Goal: Information Seeking & Learning: Learn about a topic

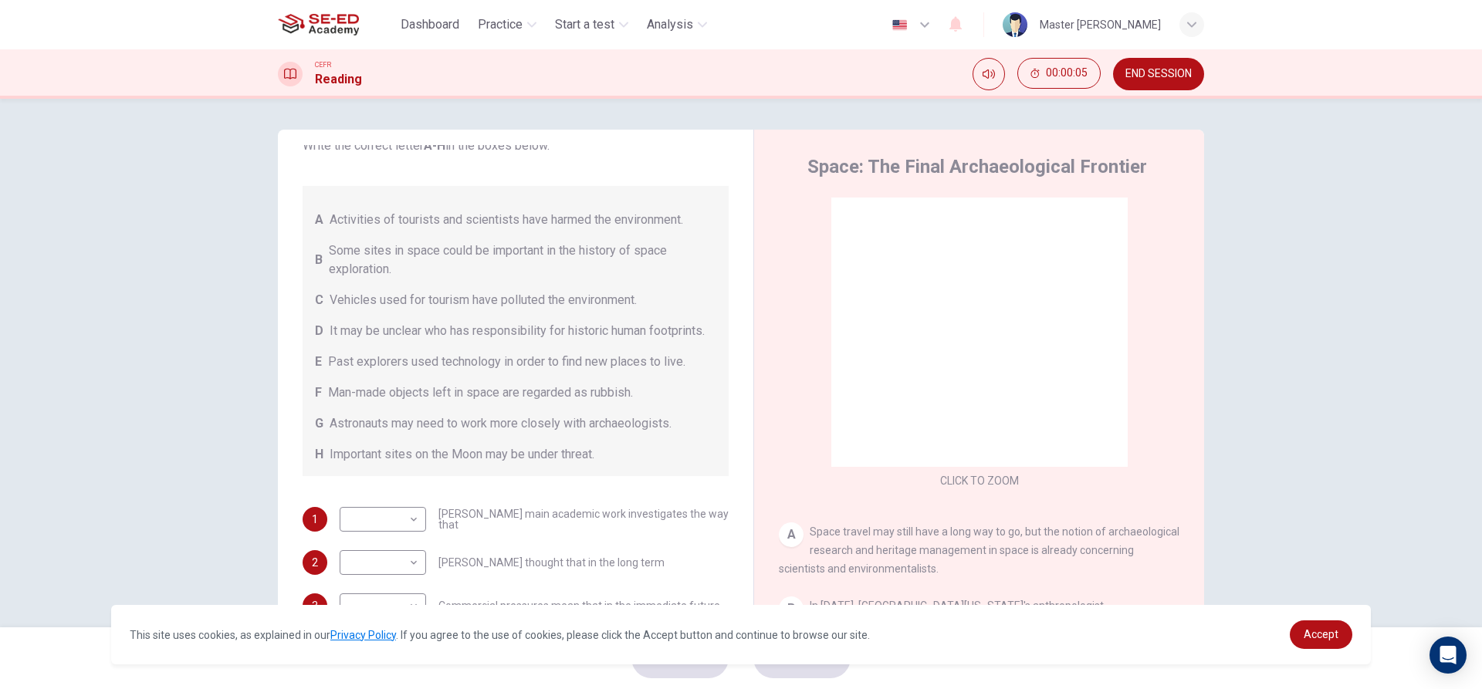
scroll to position [77, 0]
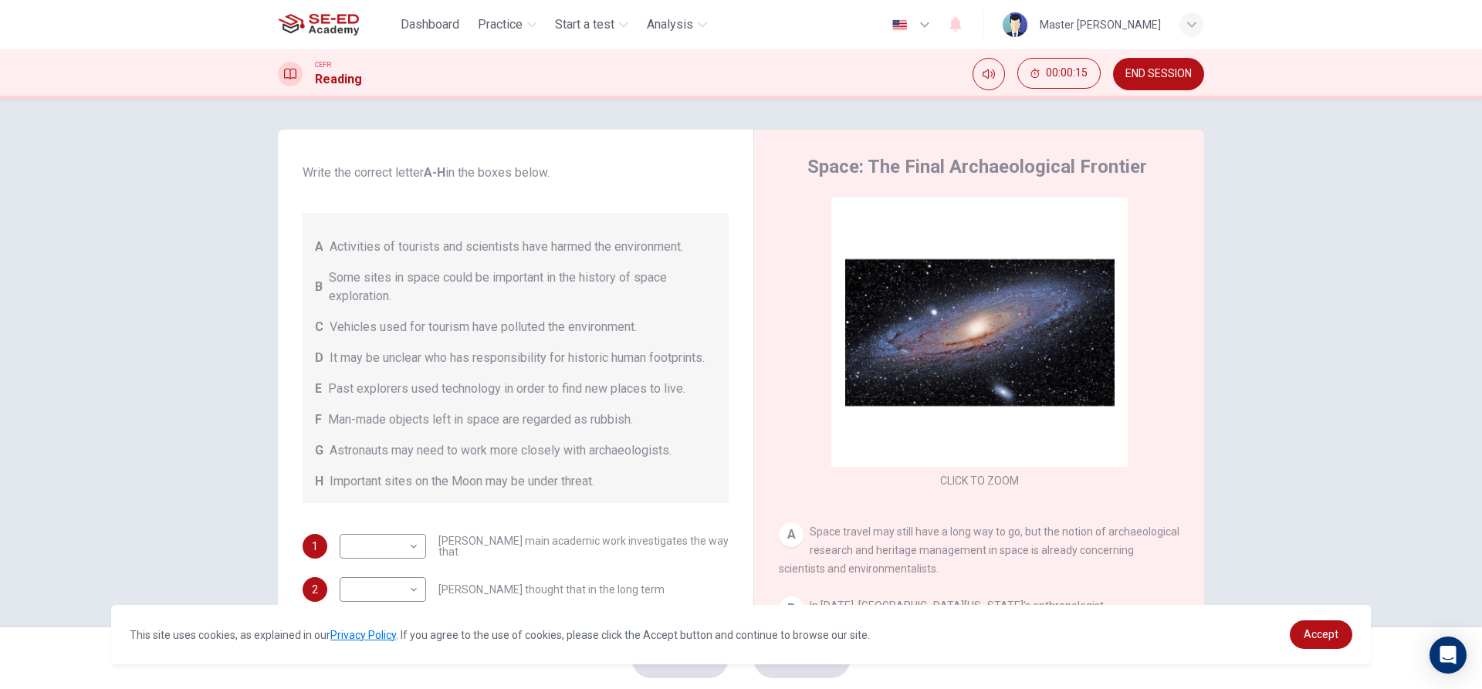
click at [787, 539] on div "A" at bounding box center [791, 535] width 25 height 25
click at [456, 335] on span "Vehicles used for tourism have polluted the environment." at bounding box center [483, 327] width 307 height 19
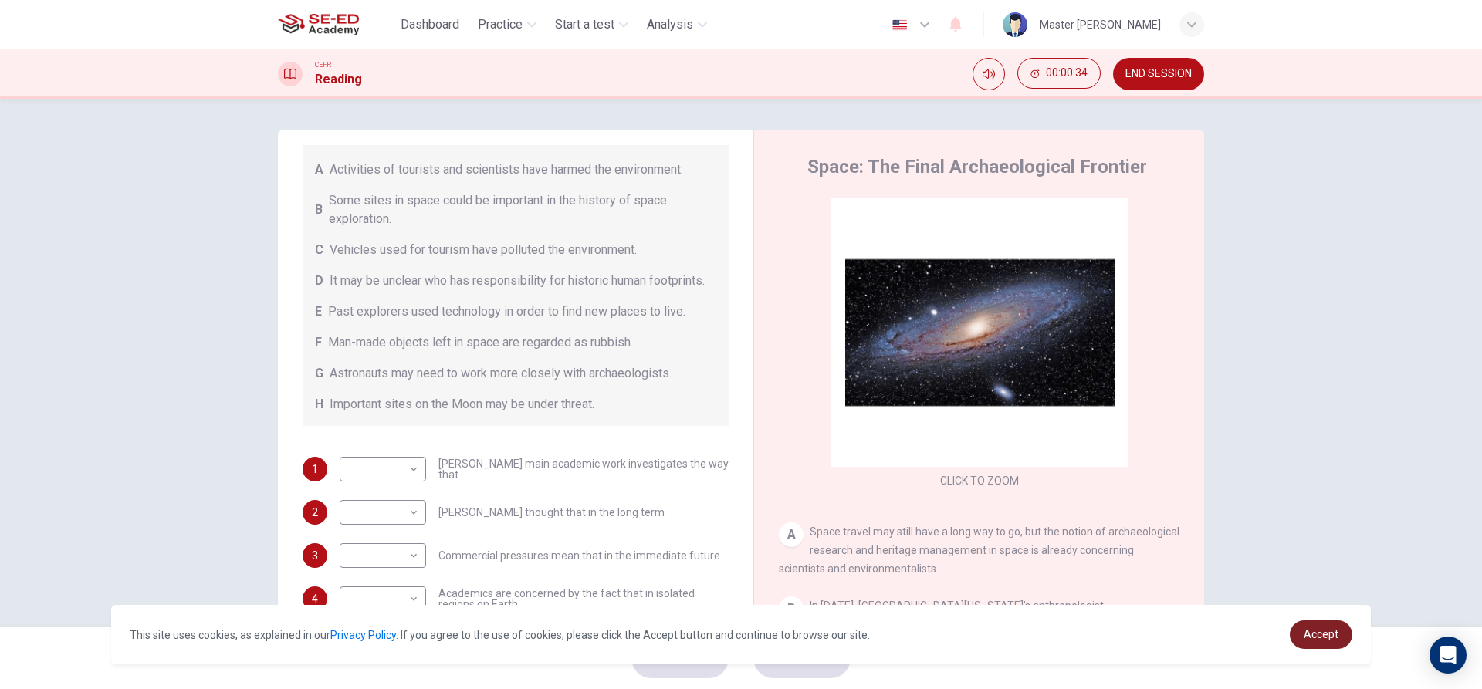
click at [1312, 622] on link "Accept" at bounding box center [1321, 635] width 63 height 29
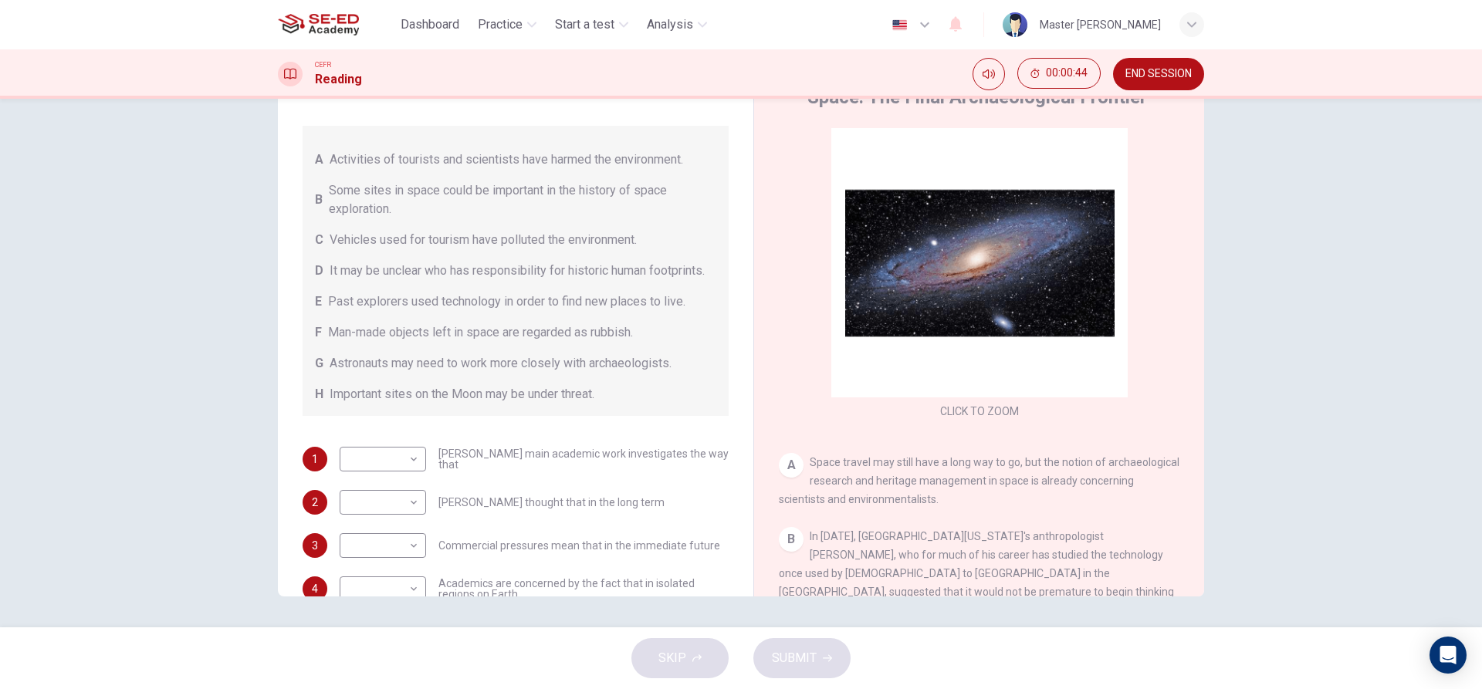
scroll to position [0, 0]
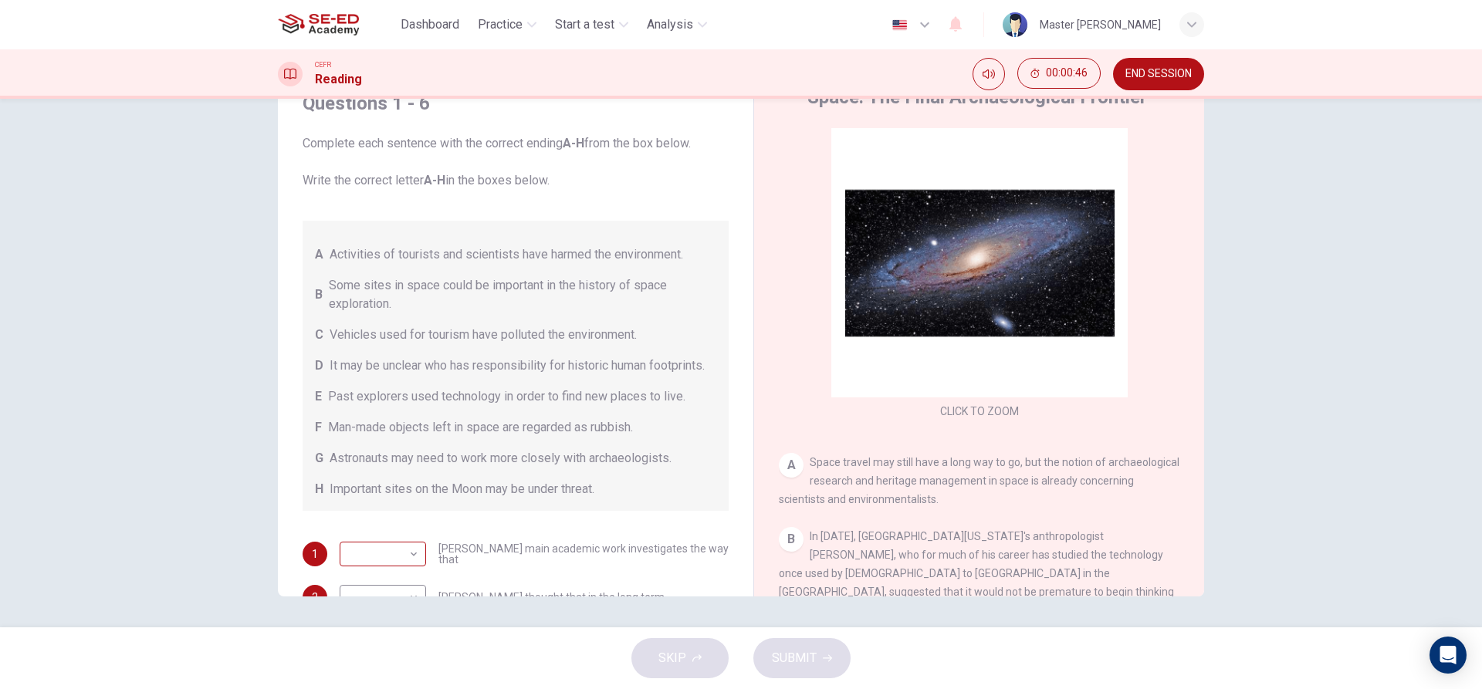
click at [392, 565] on body "This site uses cookies, as explained in our Privacy Policy . If you agree to th…" at bounding box center [741, 344] width 1482 height 689
click at [506, 543] on div at bounding box center [741, 344] width 1482 height 689
click at [1396, 296] on div "Questions 1 - 6 Complete each sentence with the correct ending A-H from the box…" at bounding box center [741, 363] width 1482 height 529
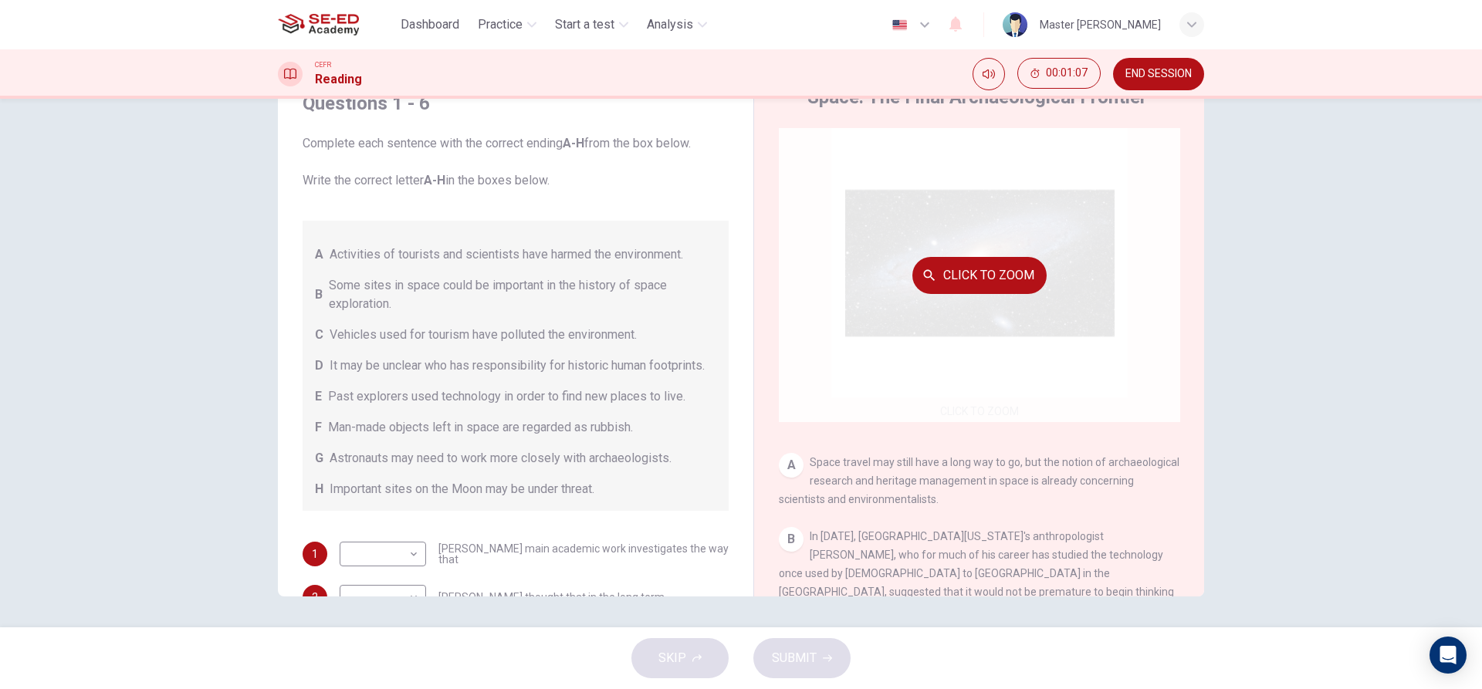
click at [925, 278] on icon "button" at bounding box center [930, 275] width 12 height 12
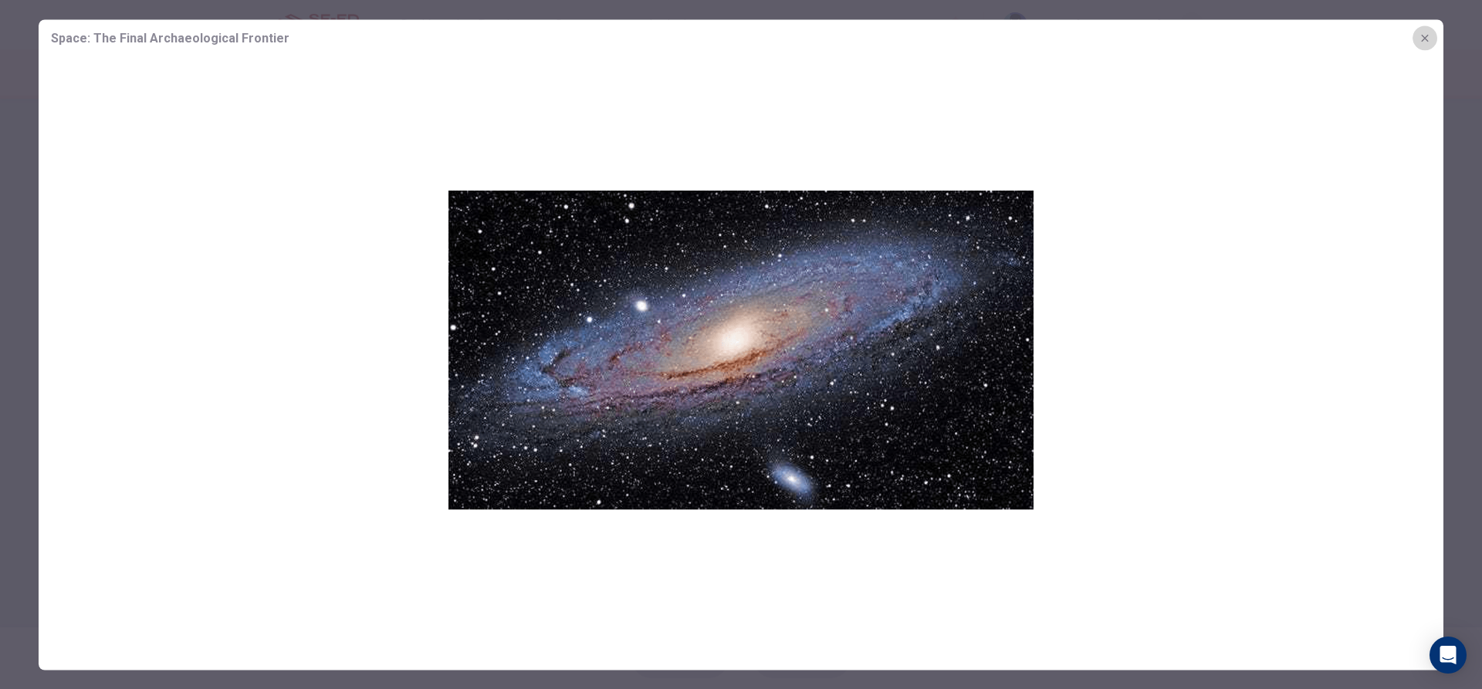
click at [1416, 38] on button "button" at bounding box center [1425, 37] width 25 height 25
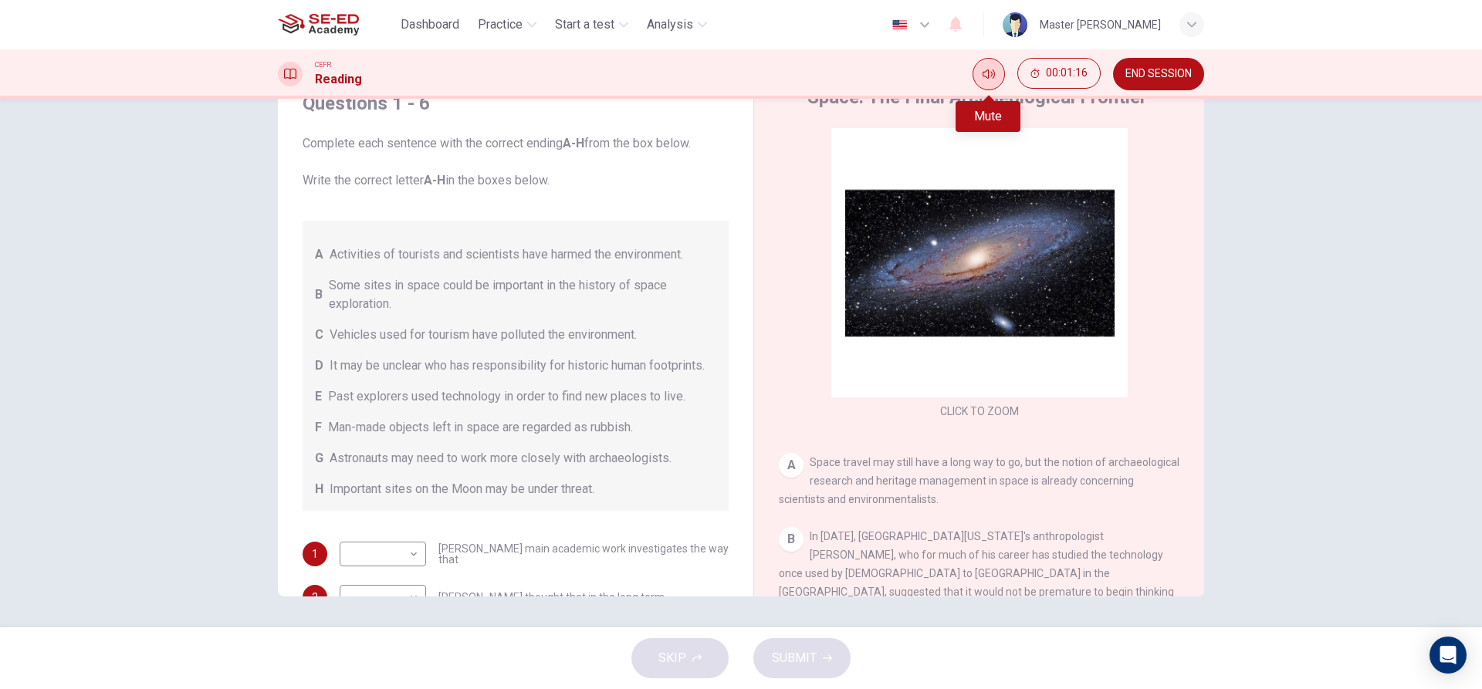
click at [980, 68] on button "Mute" at bounding box center [989, 74] width 32 height 32
click at [985, 66] on button "Unmute" at bounding box center [989, 74] width 32 height 32
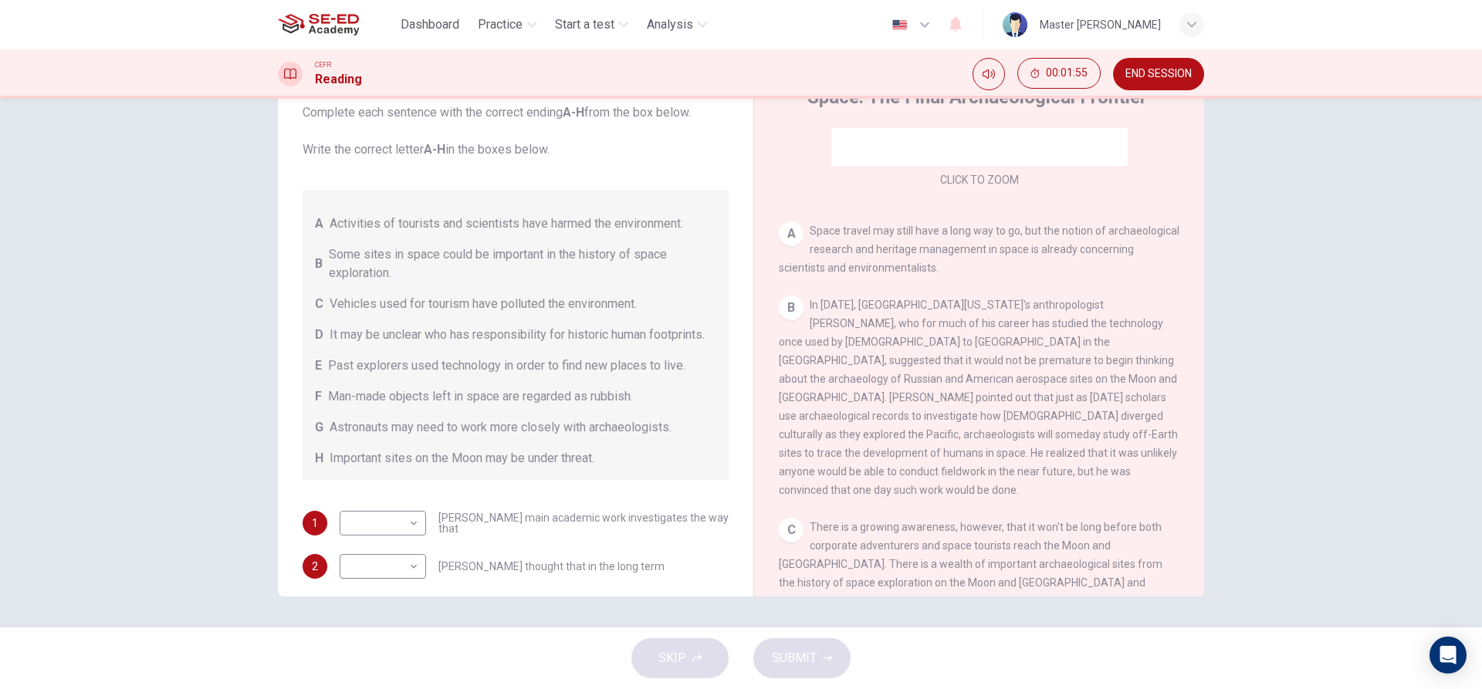
scroll to position [4, 0]
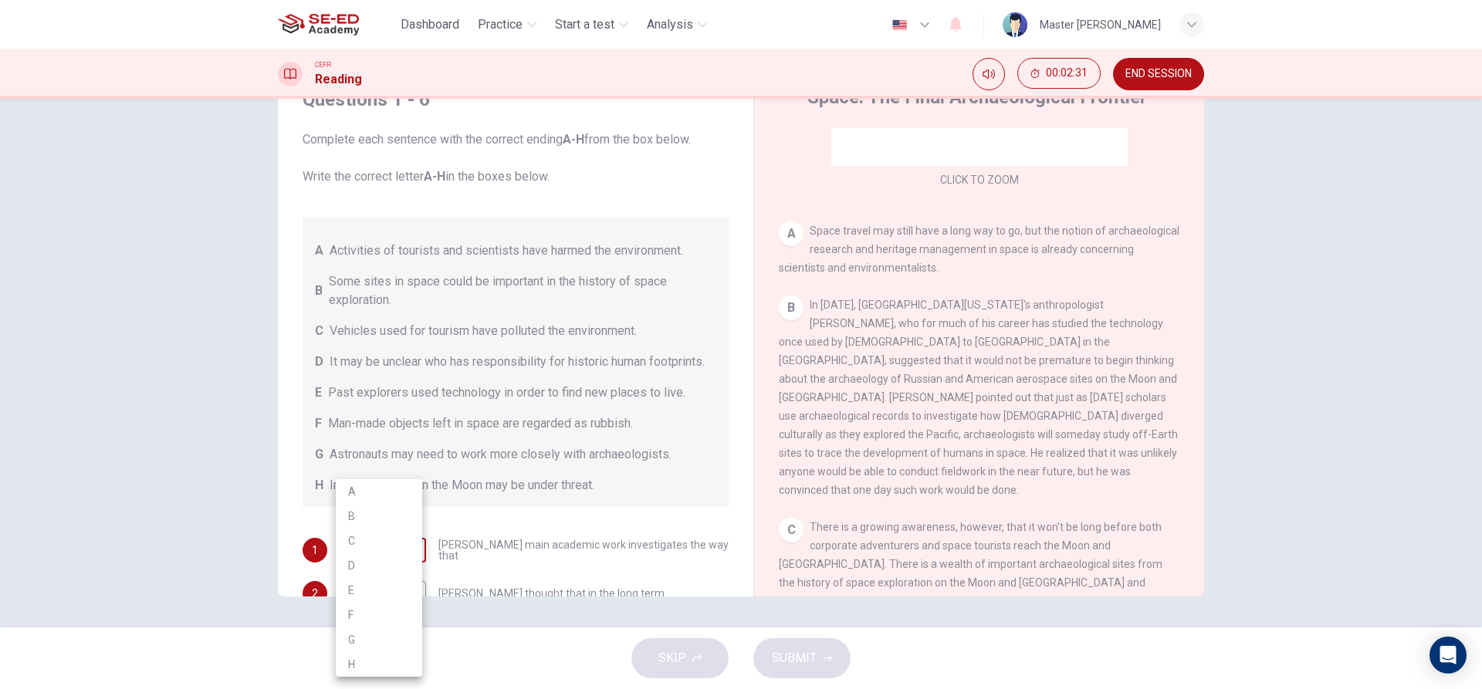
click at [411, 563] on body "This site uses cookies, as explained in our Privacy Policy . If you agree to th…" at bounding box center [741, 344] width 1482 height 689
click at [394, 553] on li "C" at bounding box center [379, 541] width 86 height 25
type input "C"
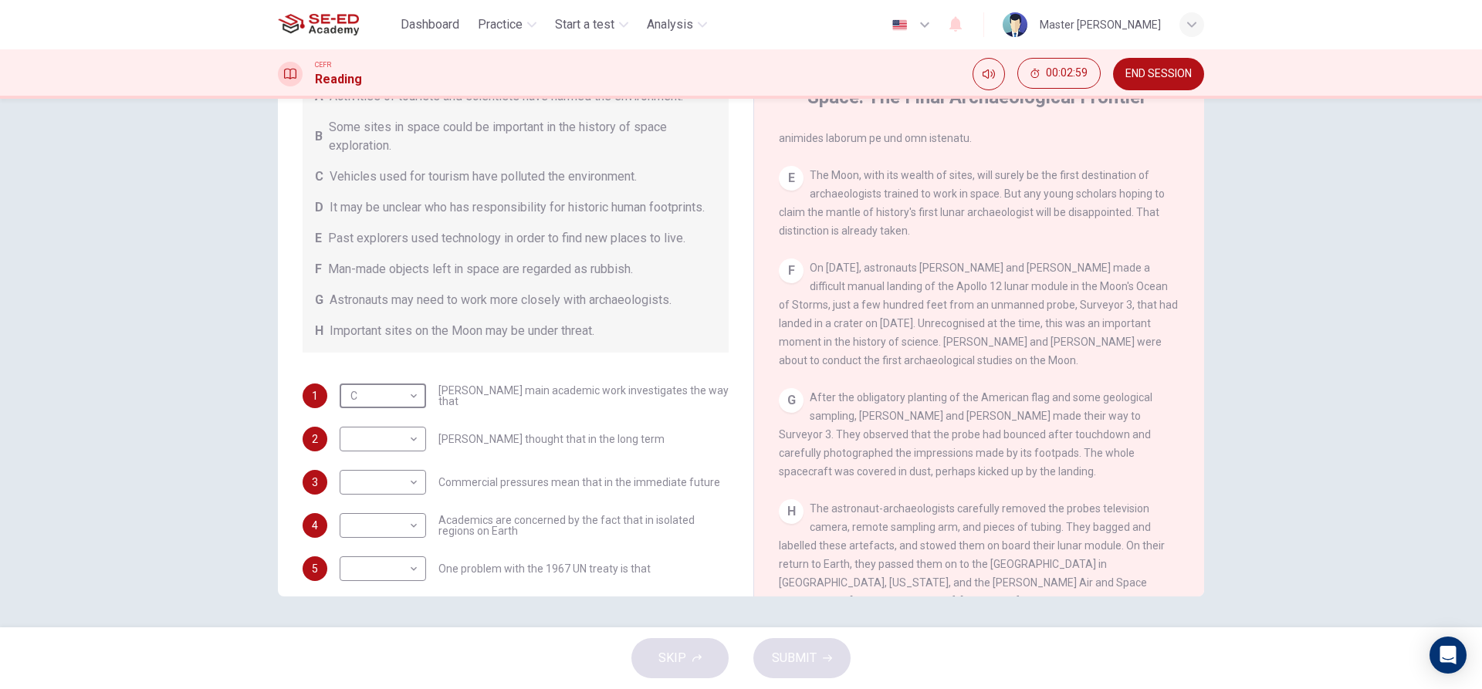
scroll to position [81, 0]
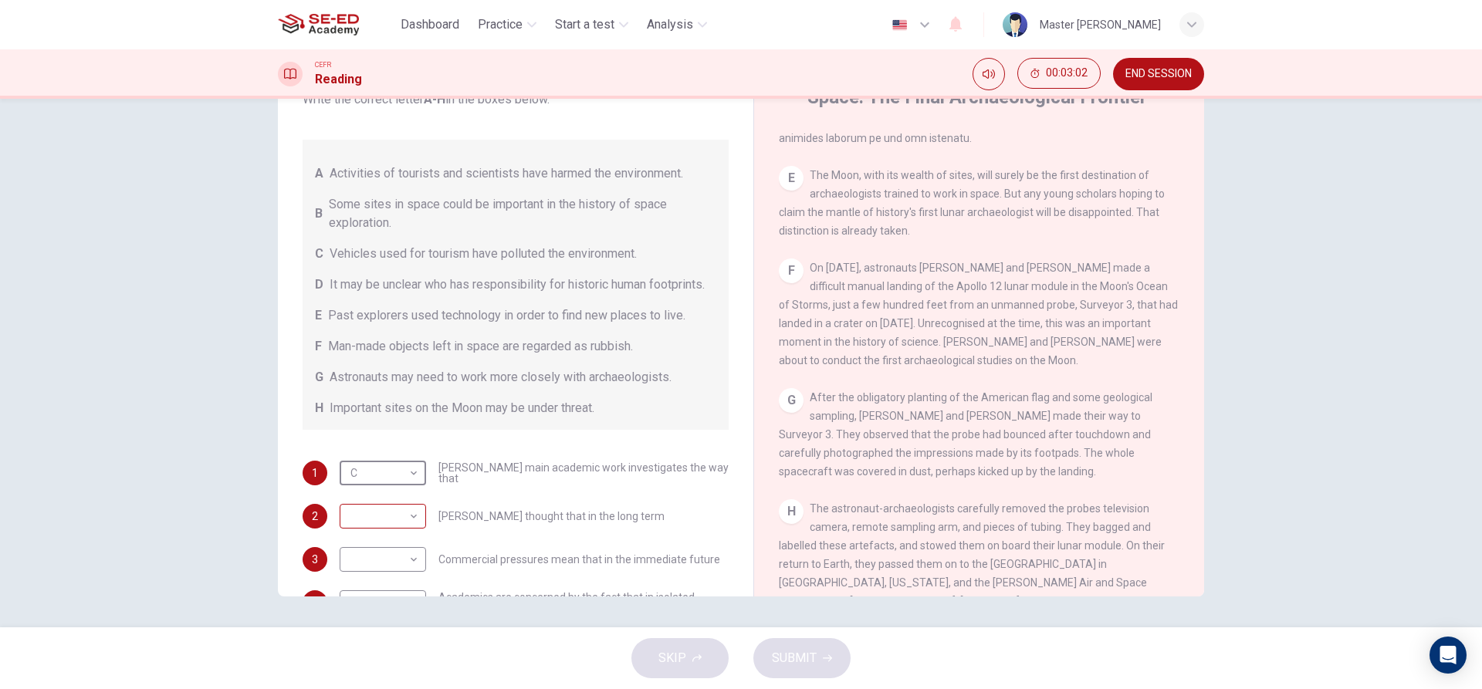
click at [383, 537] on body "This site uses cookies, as explained in our Privacy Policy . If you agree to th…" at bounding box center [741, 344] width 1482 height 689
click at [368, 489] on li "A" at bounding box center [379, 491] width 86 height 25
type input "A"
click at [410, 570] on body "This site uses cookies, as explained in our Privacy Policy . If you agree to th…" at bounding box center [741, 344] width 1482 height 689
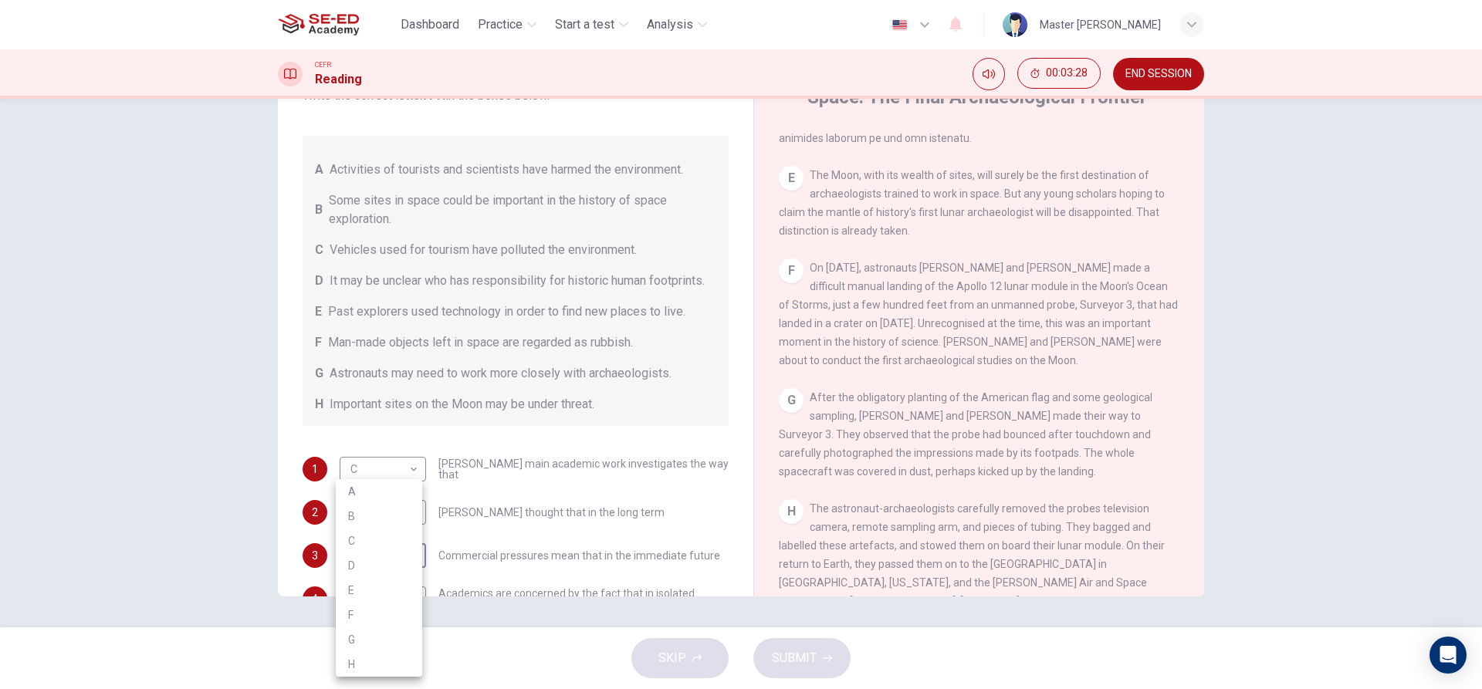
click at [396, 640] on li "G" at bounding box center [379, 640] width 86 height 25
type input "G"
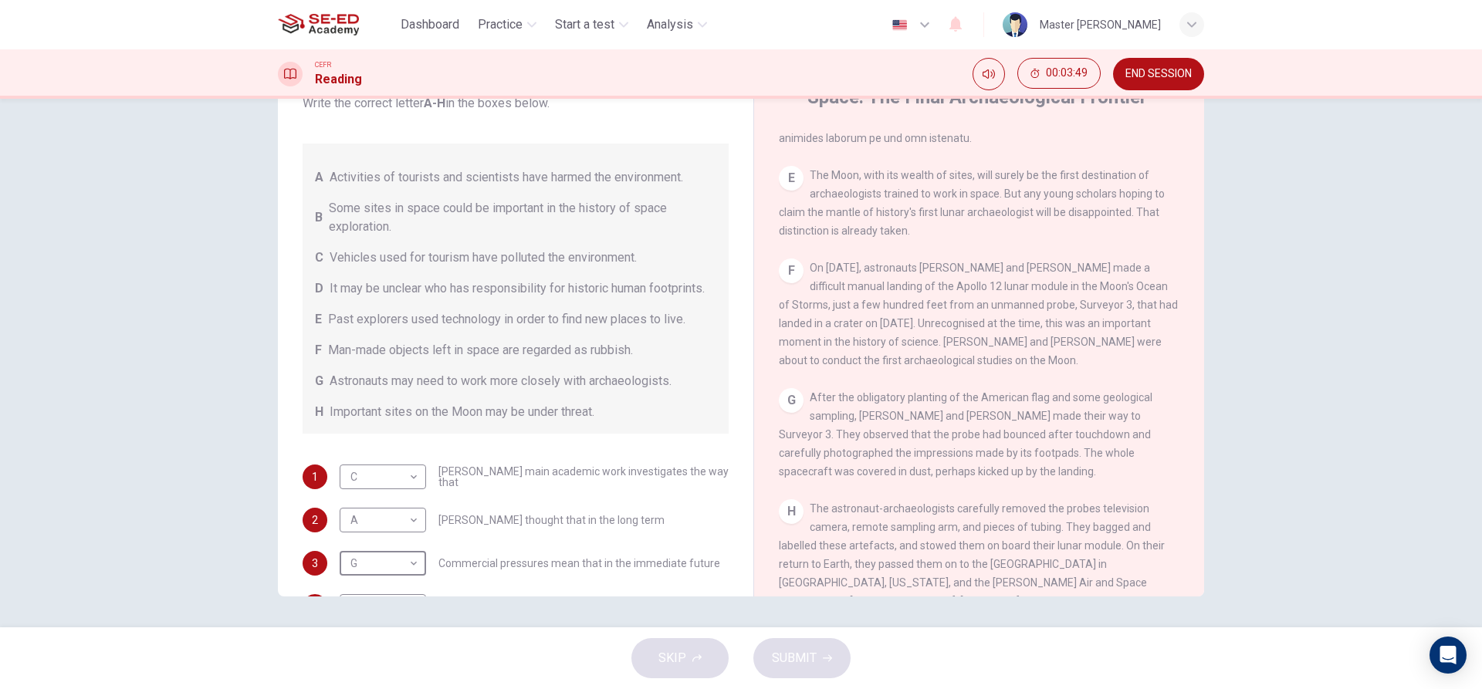
scroll to position [154, 0]
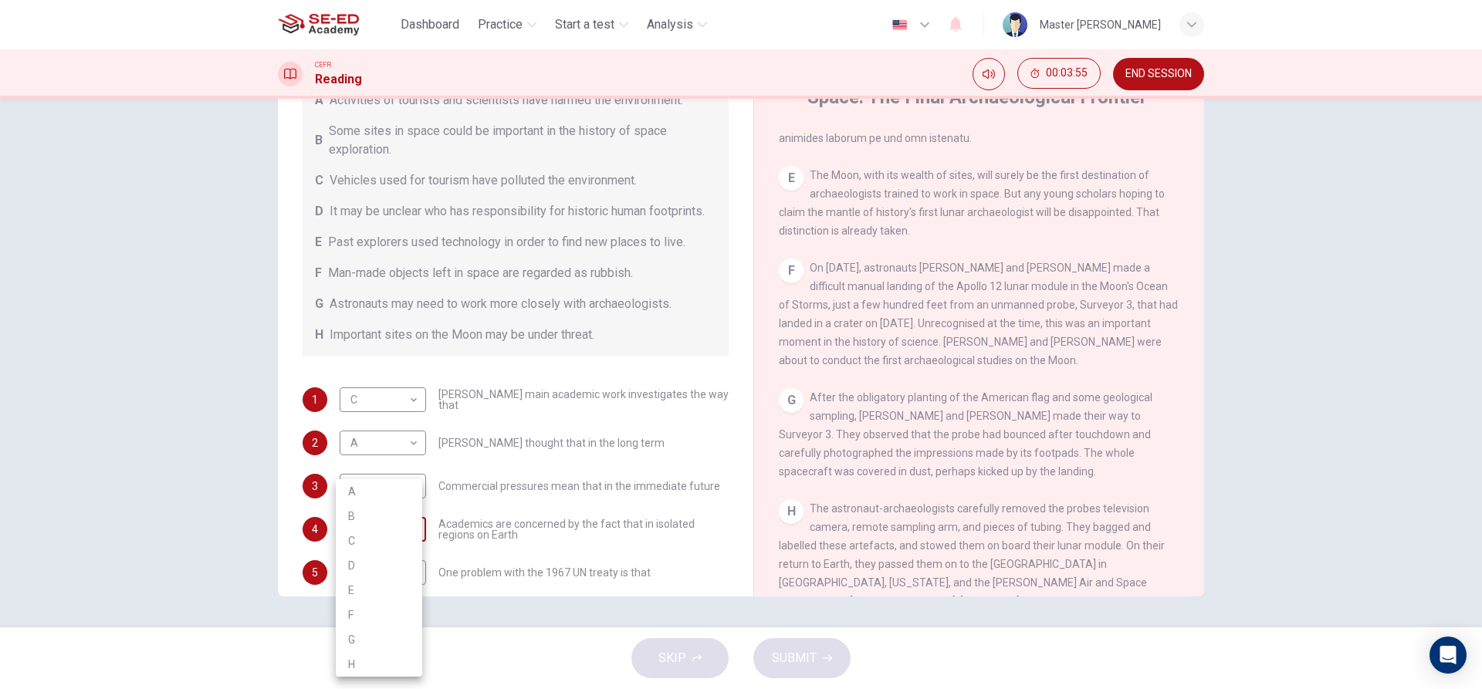
click at [384, 550] on body "This site uses cookies, as explained in our Privacy Policy . If you agree to th…" at bounding box center [741, 344] width 1482 height 689
click at [367, 670] on li "H" at bounding box center [379, 664] width 86 height 25
type input "H"
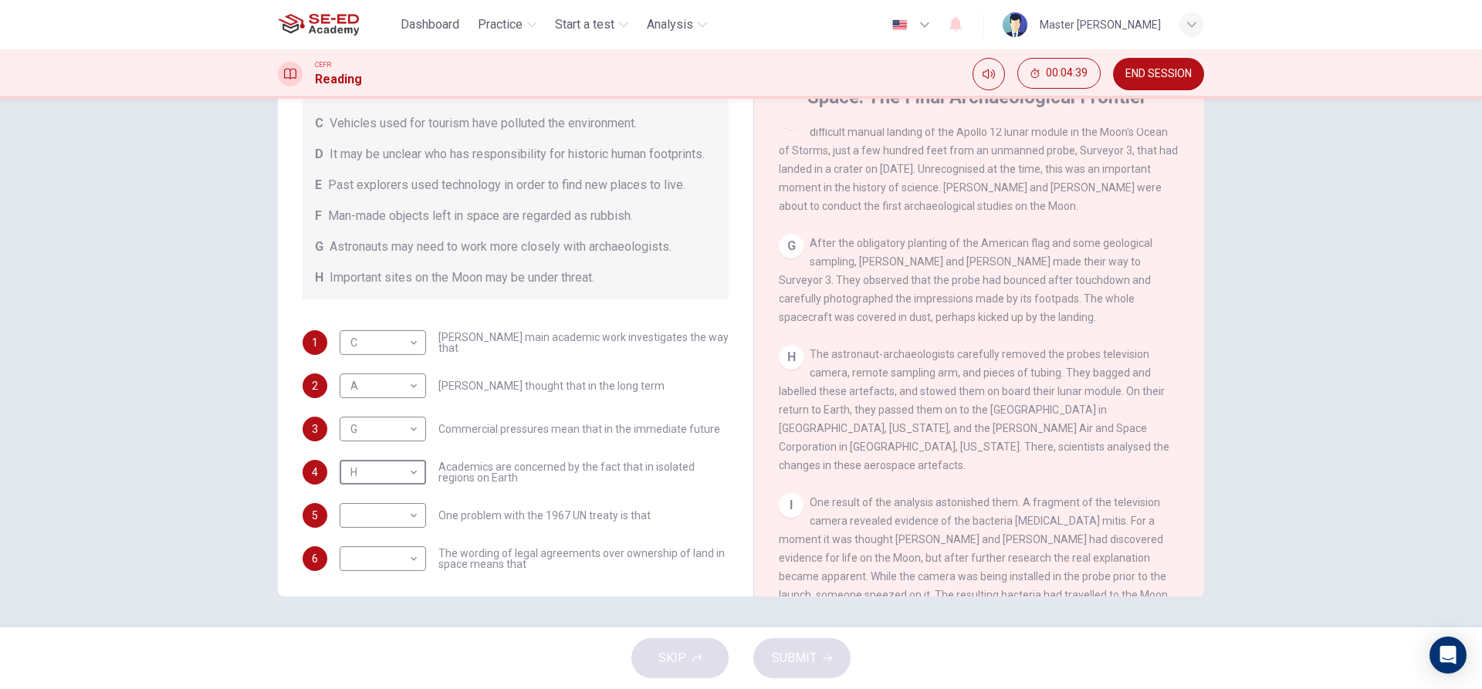
scroll to position [235, 0]
click at [367, 500] on body "This site uses cookies, as explained in our Privacy Policy . If you agree to th…" at bounding box center [741, 344] width 1482 height 689
click at [402, 510] on li "B" at bounding box center [379, 516] width 86 height 25
type input "B"
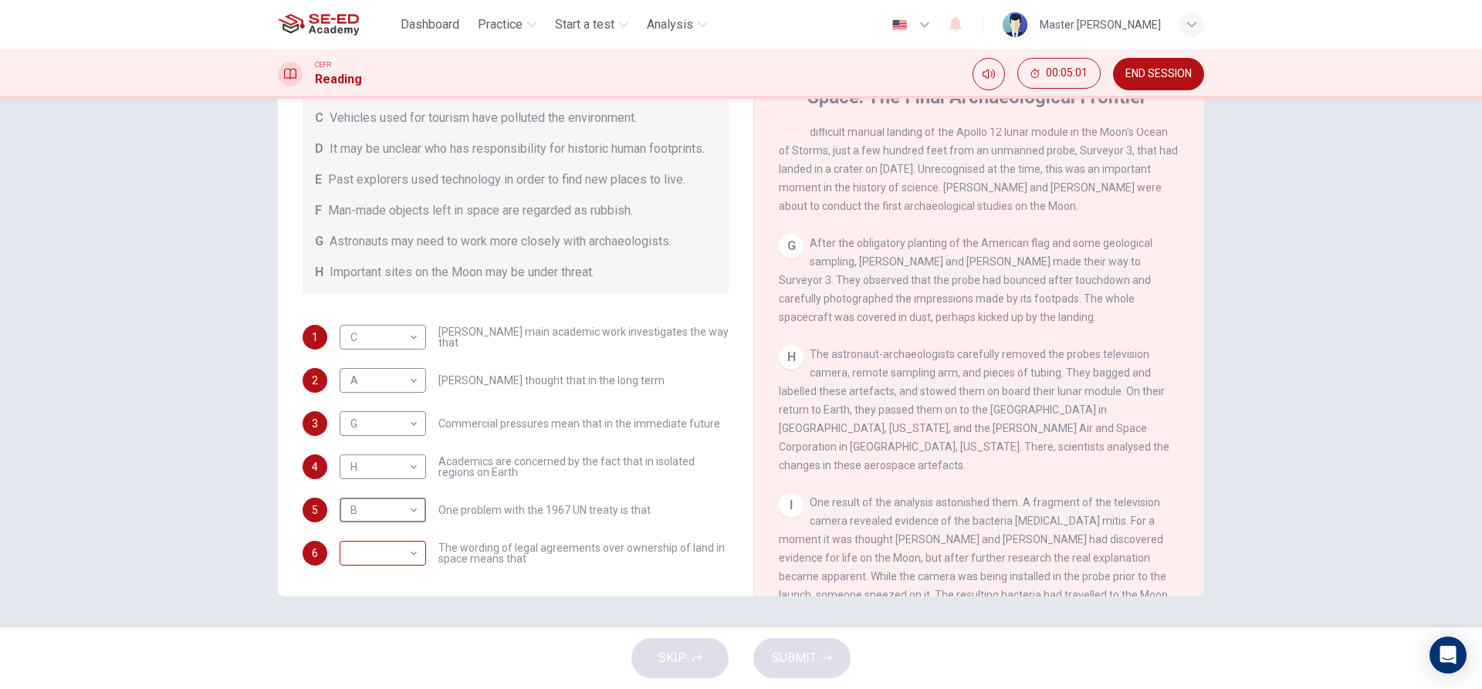
click at [362, 553] on body "This site uses cookies, as explained in our Privacy Policy . If you agree to th…" at bounding box center [741, 344] width 1482 height 689
click at [365, 559] on li "D" at bounding box center [379, 565] width 86 height 25
type input "D"
click at [793, 646] on button "SUBMIT" at bounding box center [801, 658] width 97 height 40
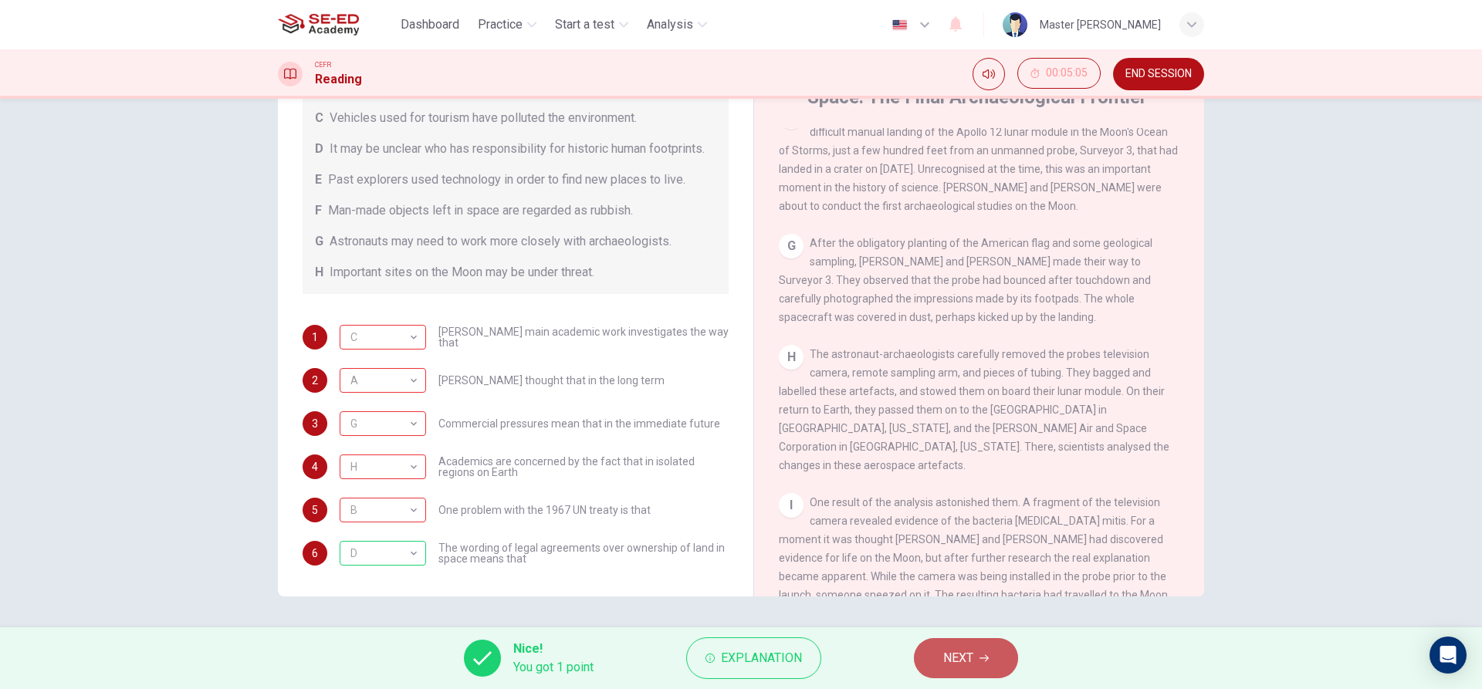
click at [959, 668] on span "NEXT" at bounding box center [958, 659] width 30 height 22
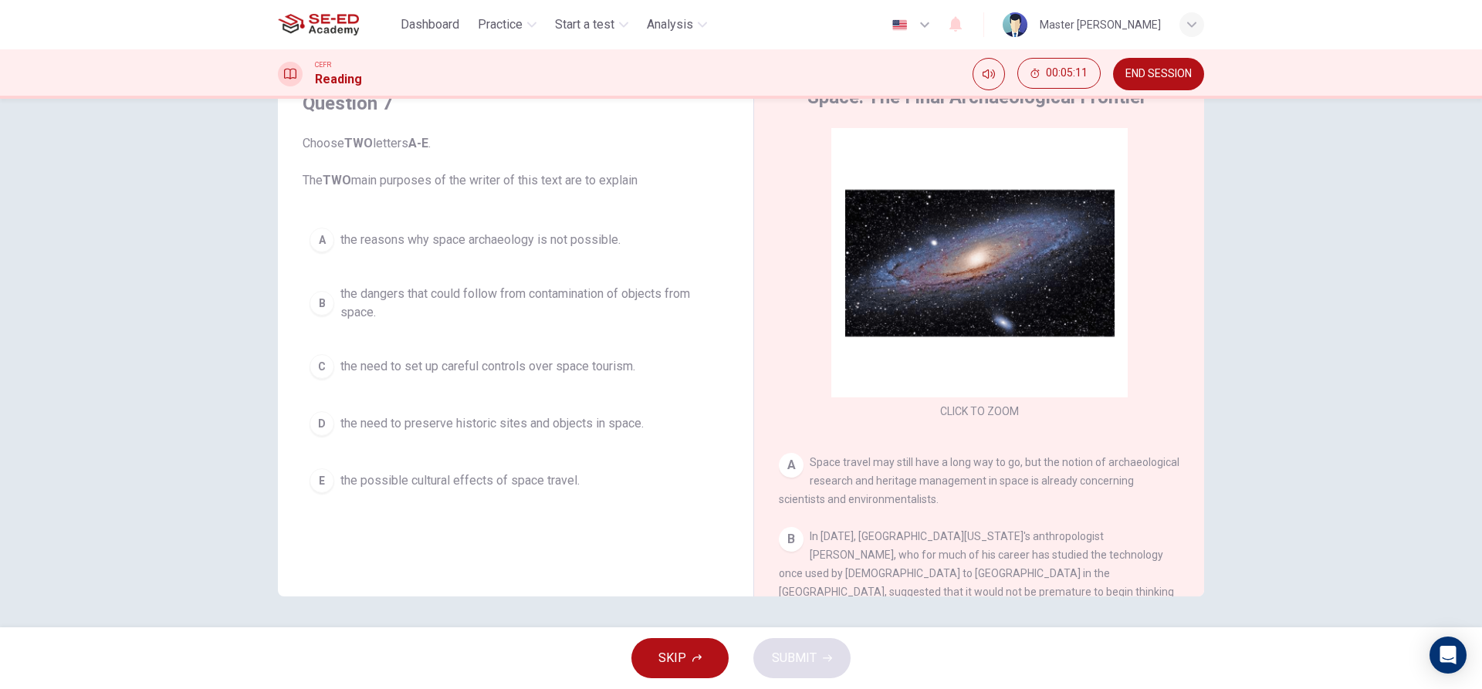
click at [313, 241] on div "A" at bounding box center [322, 240] width 25 height 25
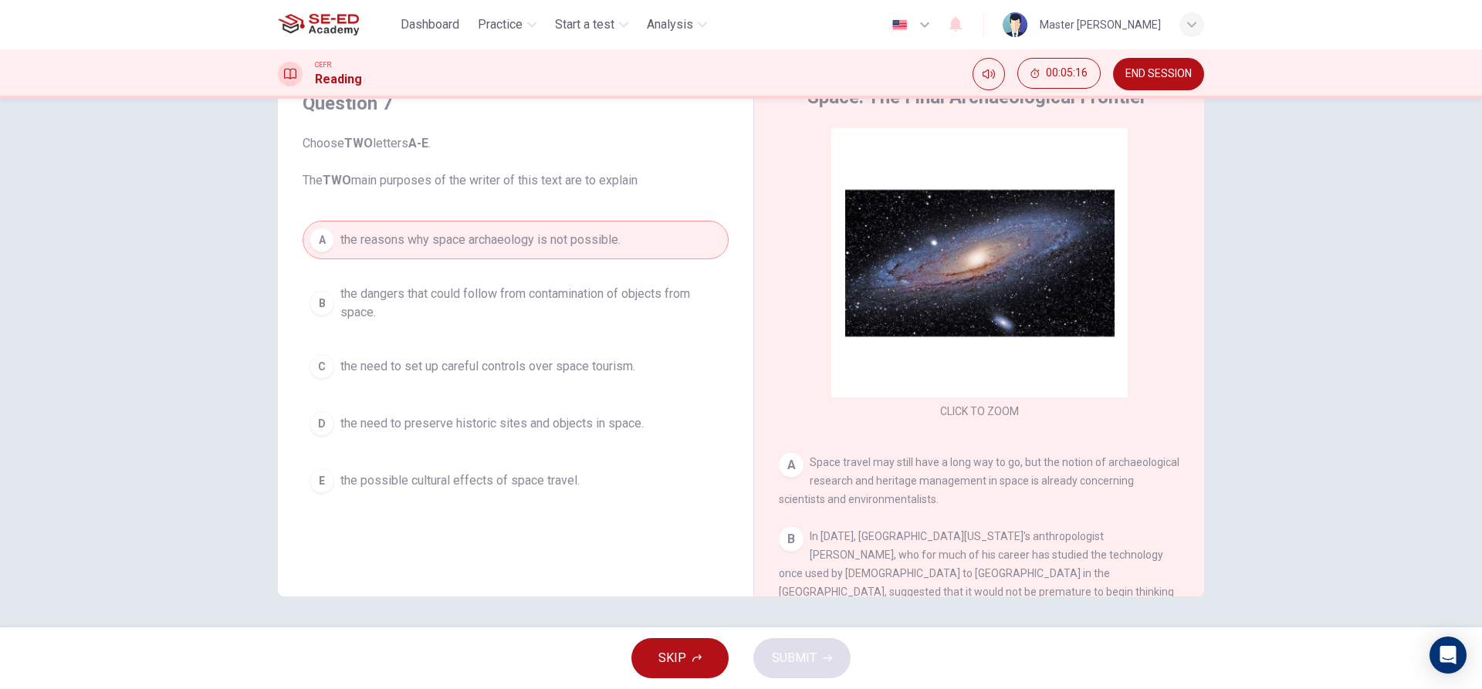
click at [322, 367] on div "C" at bounding box center [322, 366] width 25 height 25
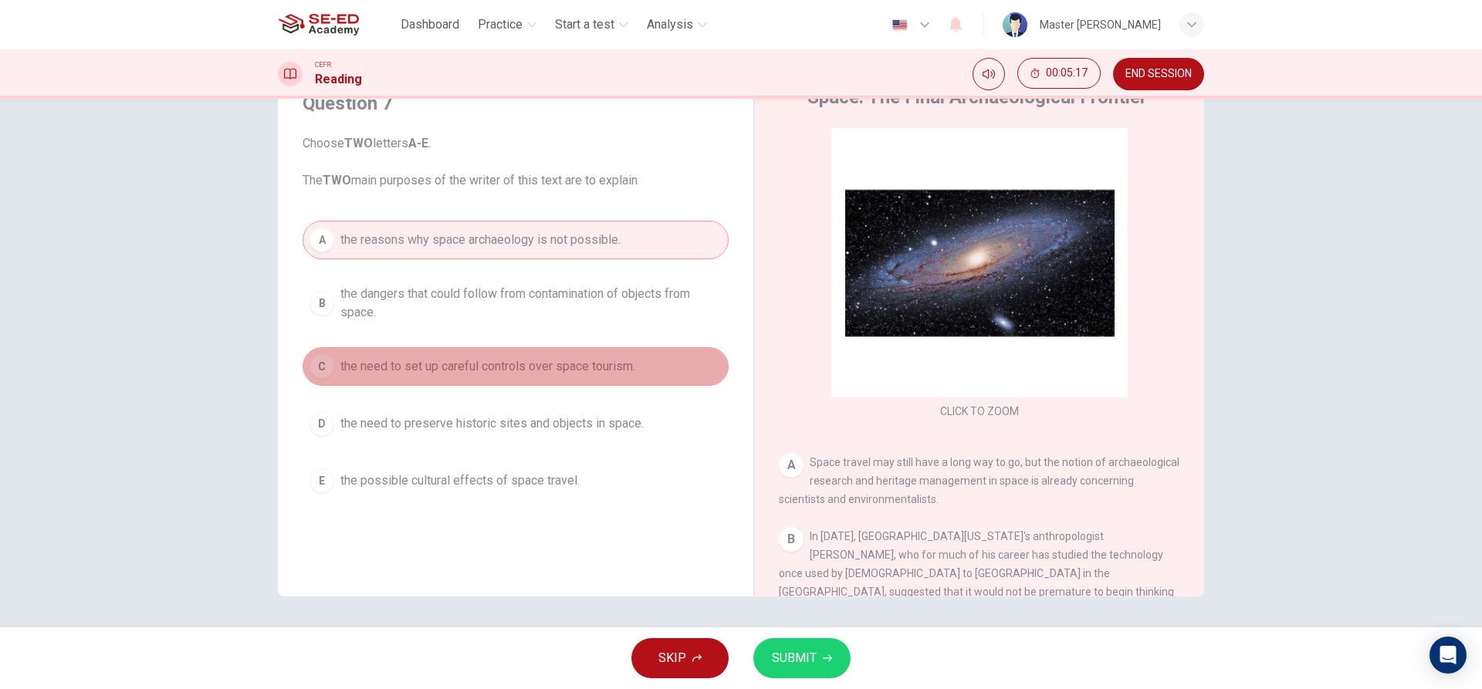
click at [322, 367] on div "C" at bounding box center [322, 366] width 25 height 25
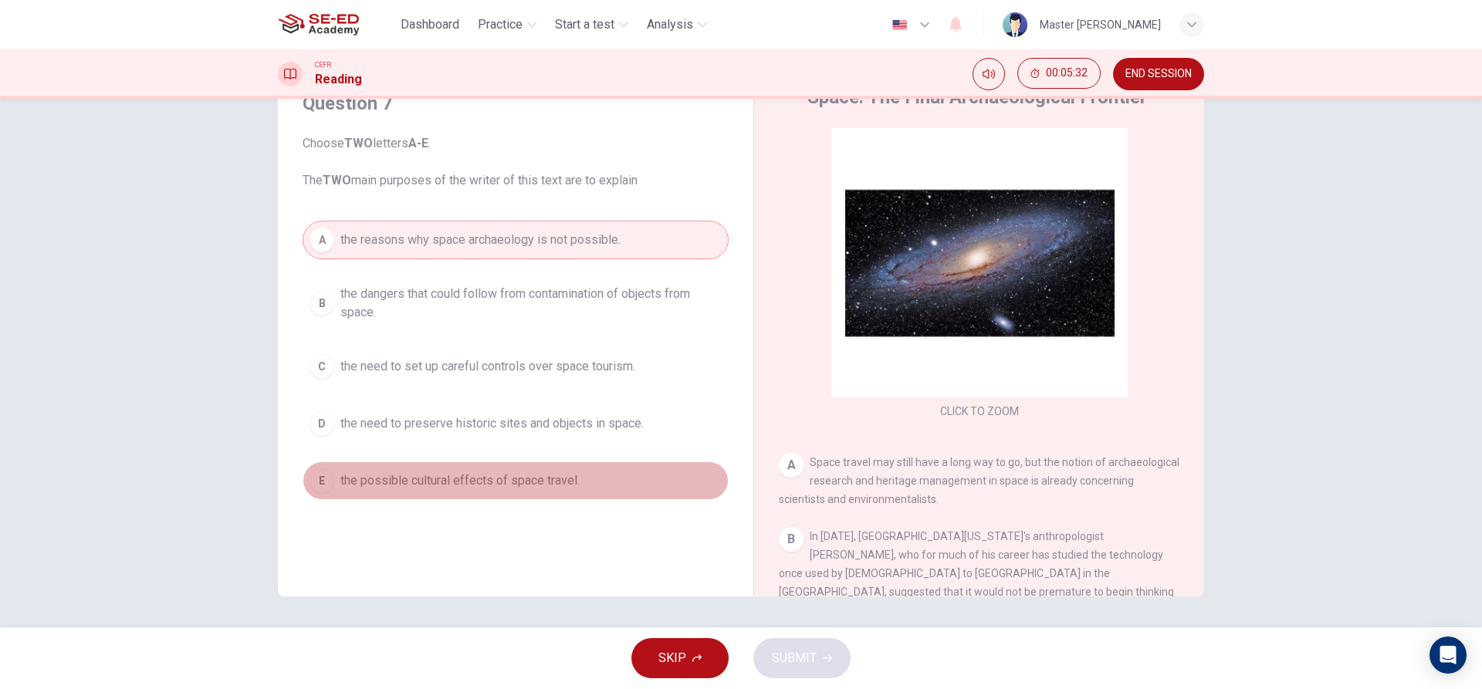
click at [320, 476] on div "E" at bounding box center [322, 481] width 25 height 25
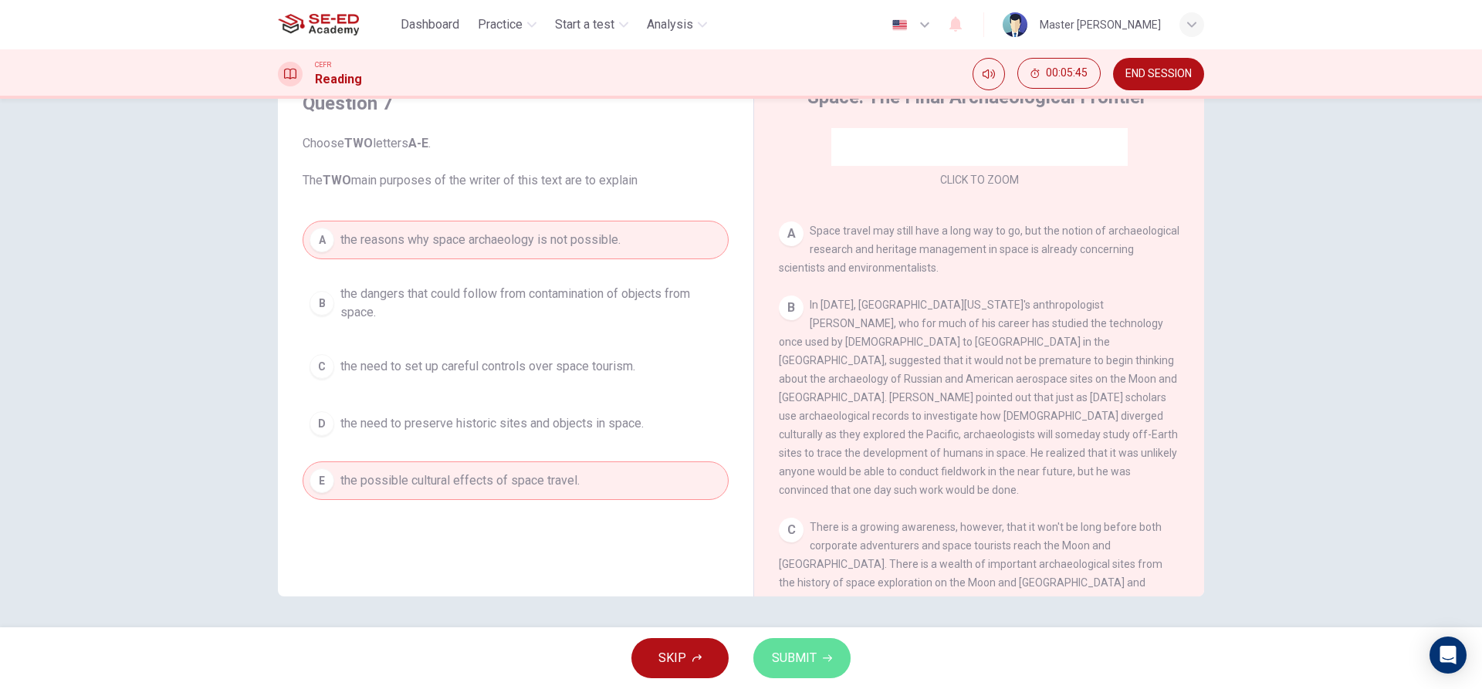
click at [801, 656] on span "SUBMIT" at bounding box center [794, 659] width 45 height 22
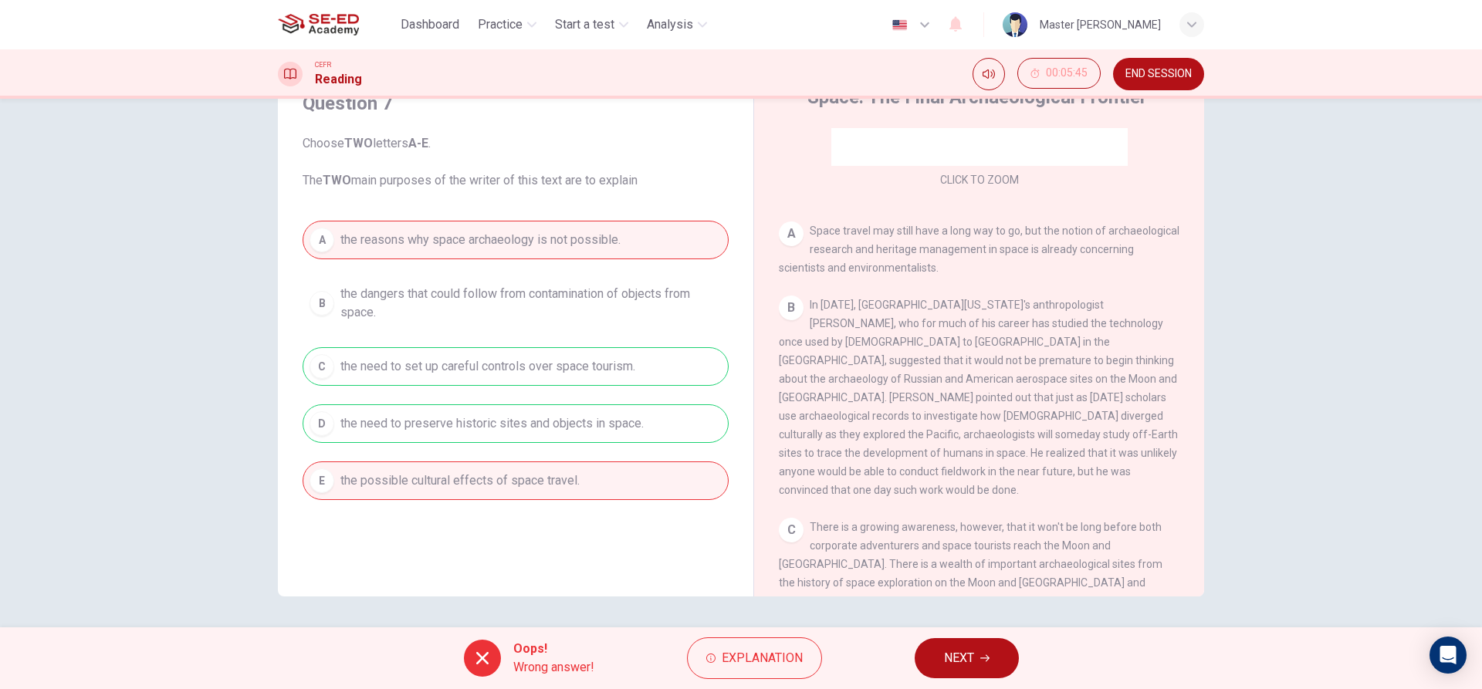
click at [582, 421] on div "A the reasons why space archaeology is not possible. B the dangers that could f…" at bounding box center [516, 360] width 426 height 279
click at [475, 650] on icon at bounding box center [482, 658] width 19 height 19
click at [985, 654] on icon "button" at bounding box center [984, 658] width 9 height 9
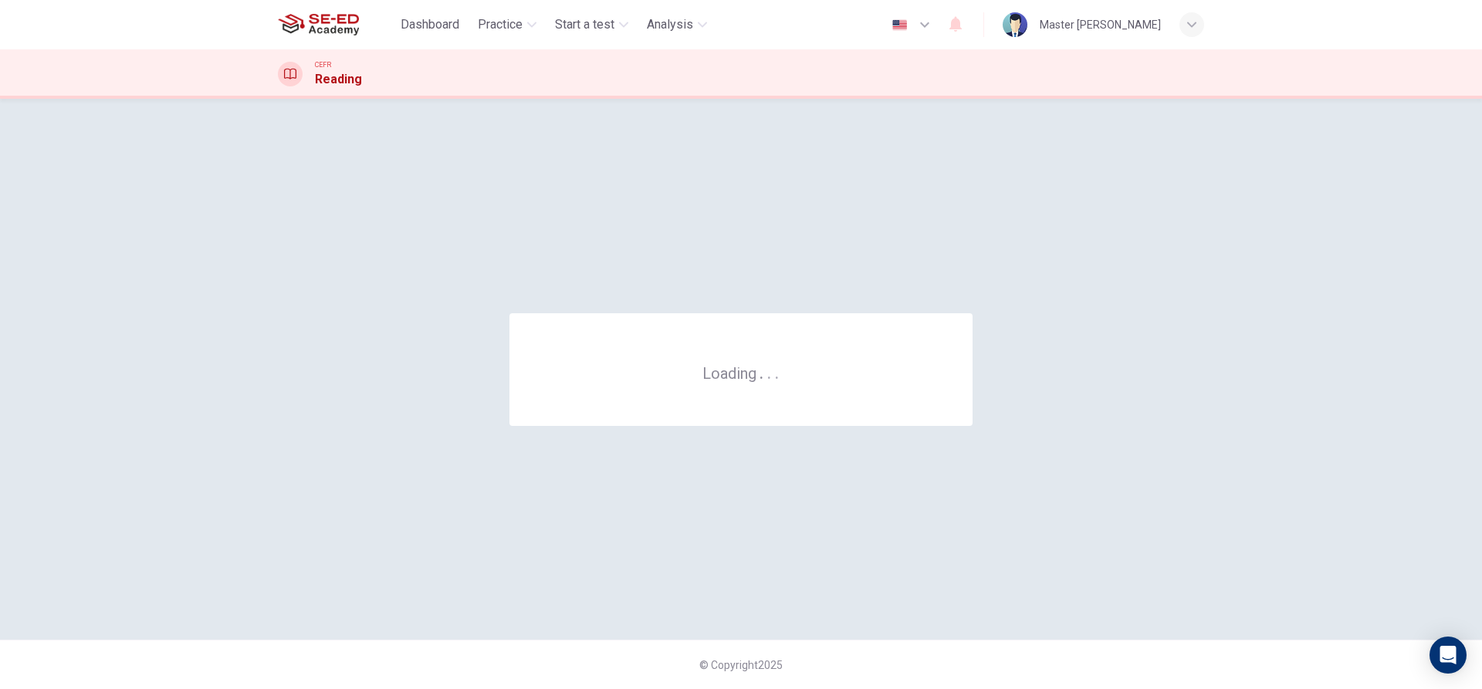
scroll to position [0, 0]
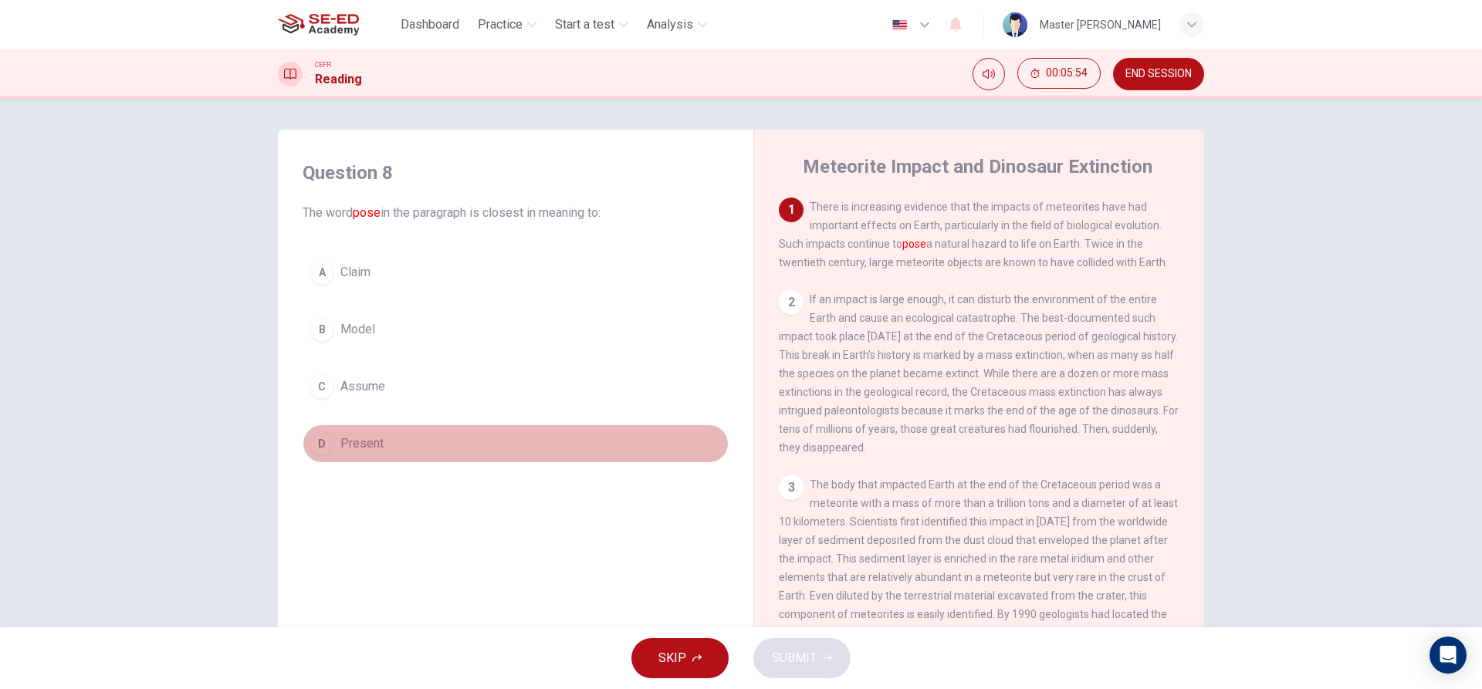
click at [316, 446] on div "D" at bounding box center [322, 443] width 25 height 25
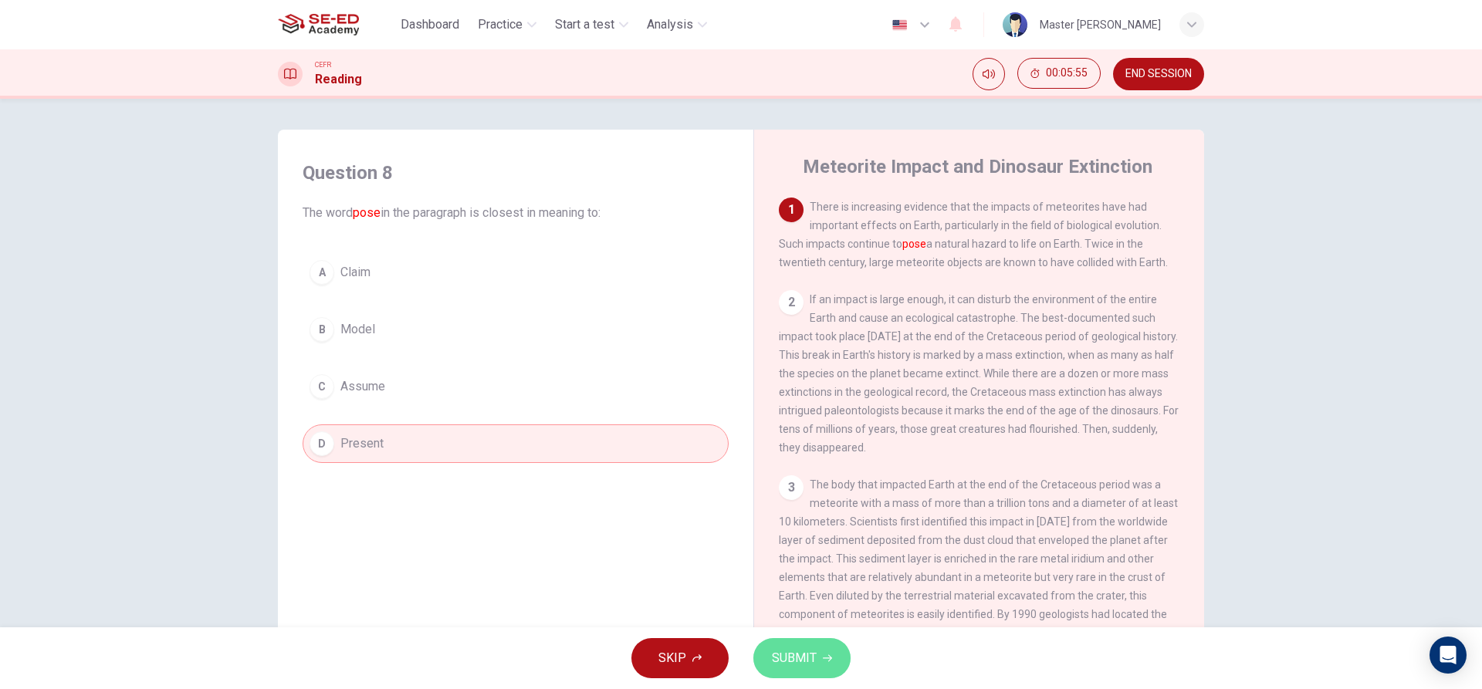
click at [787, 662] on span "SUBMIT" at bounding box center [794, 659] width 45 height 22
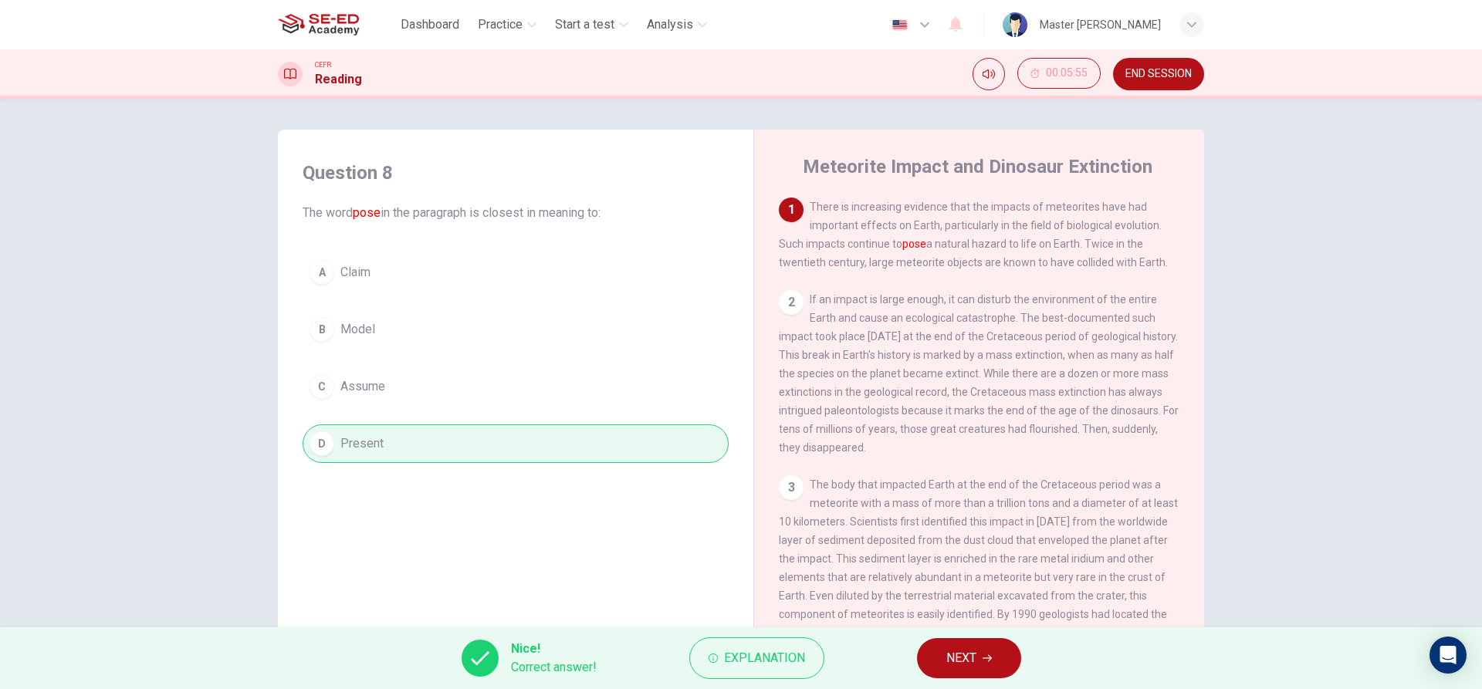
click at [993, 655] on button "NEXT" at bounding box center [969, 658] width 104 height 40
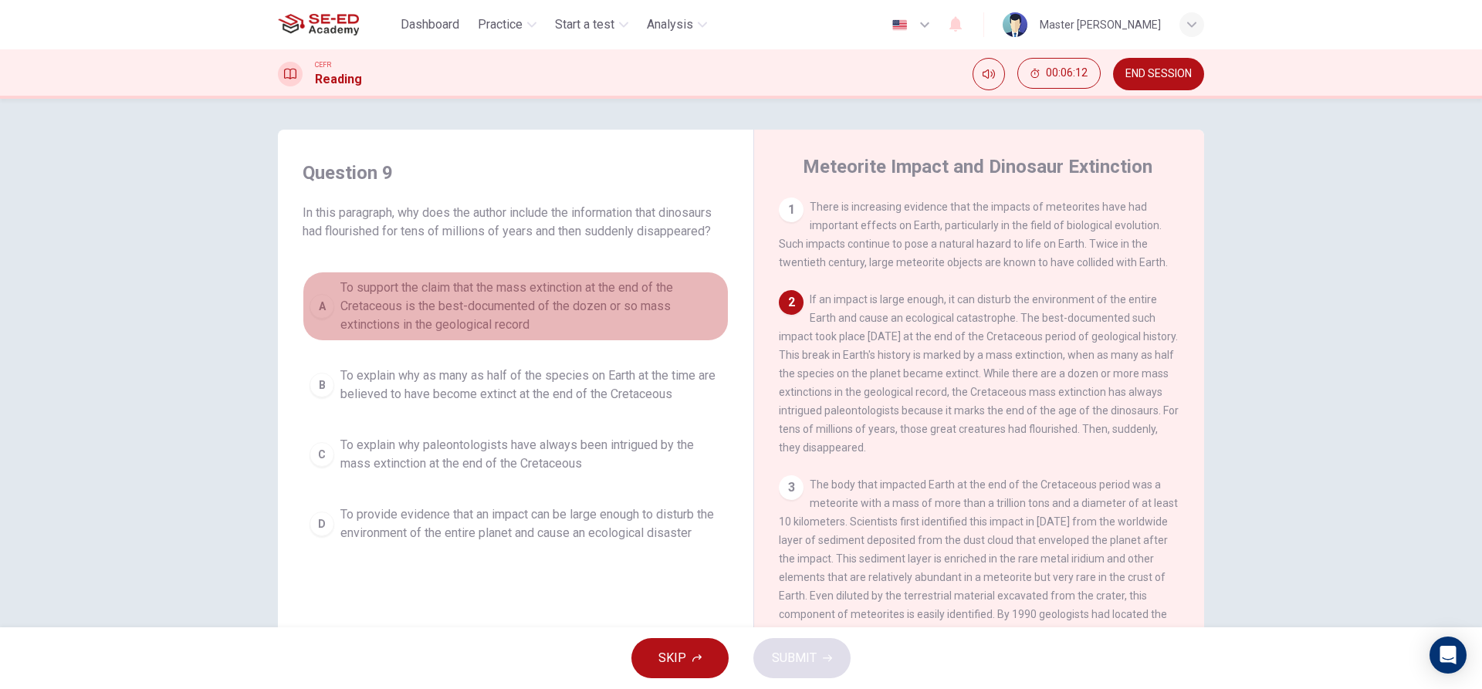
click at [318, 301] on div "A" at bounding box center [322, 306] width 25 height 25
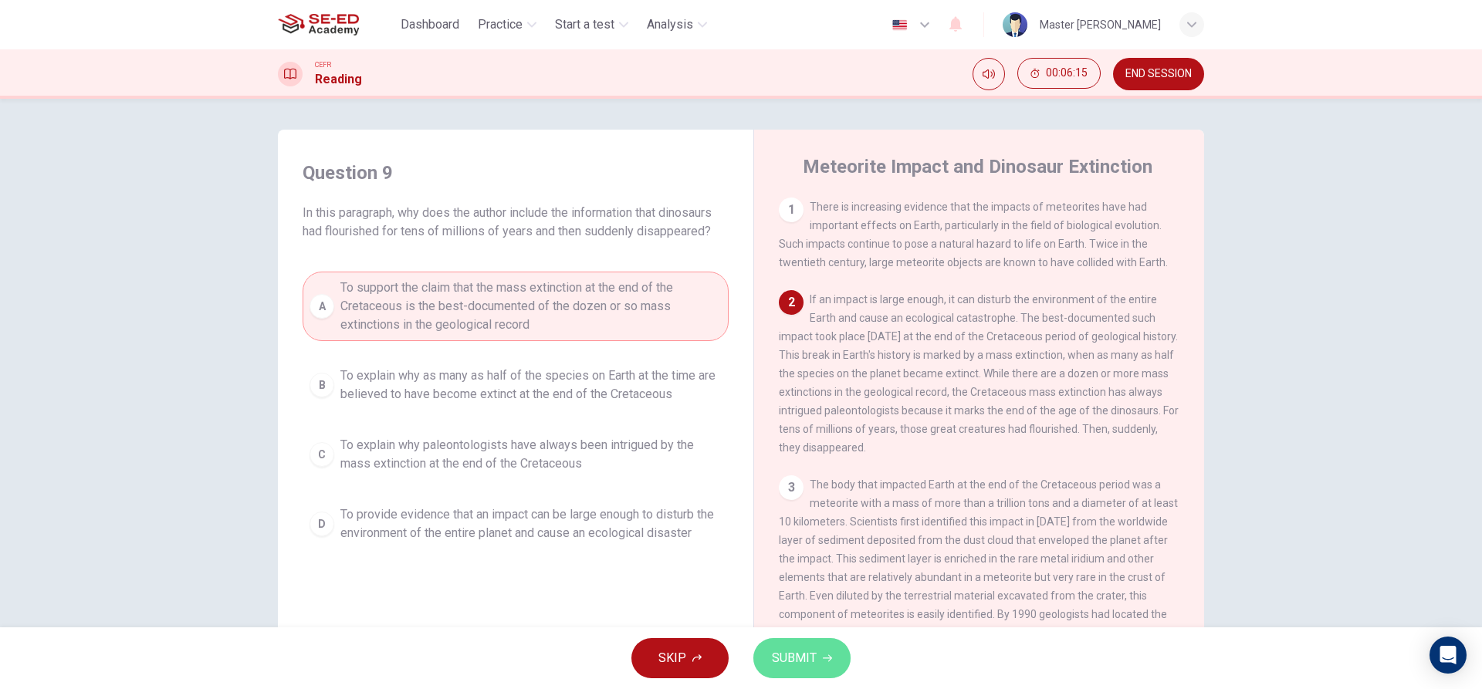
click at [791, 655] on span "SUBMIT" at bounding box center [794, 659] width 45 height 22
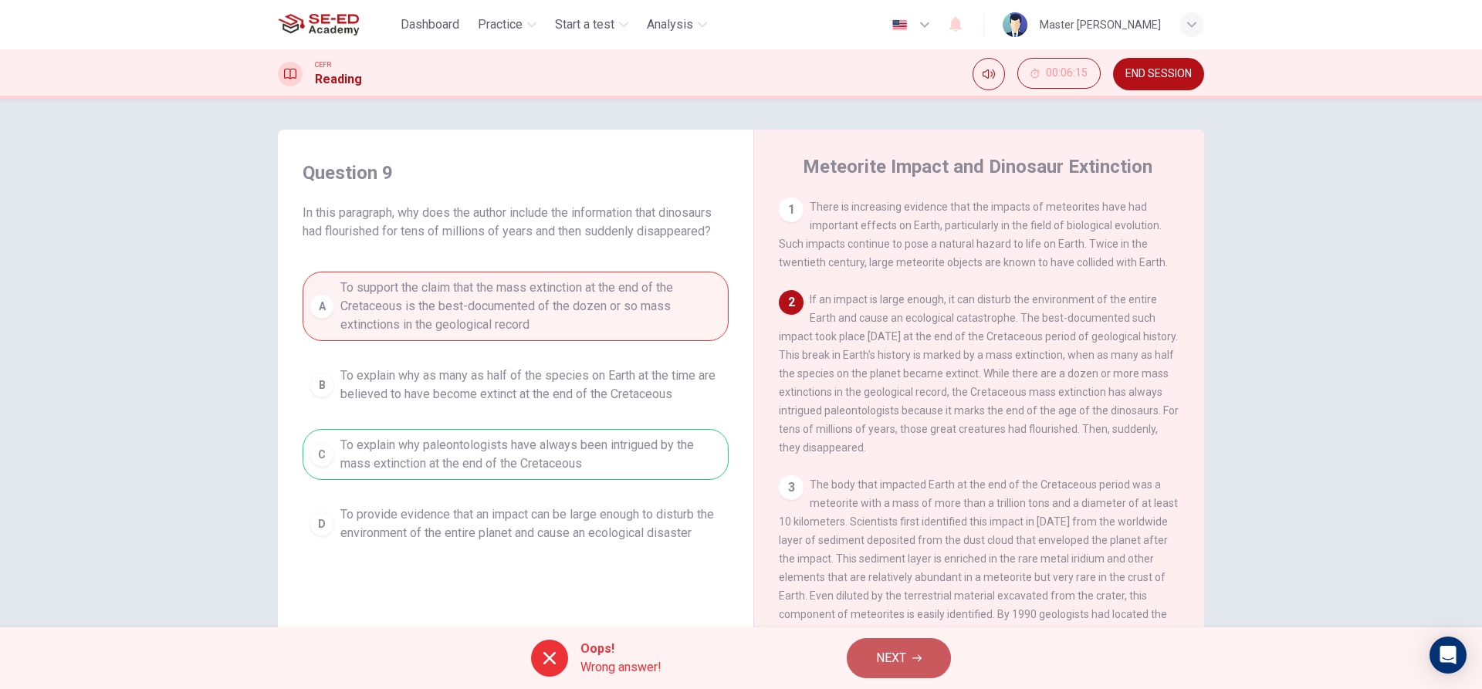
click at [895, 660] on span "NEXT" at bounding box center [891, 659] width 30 height 22
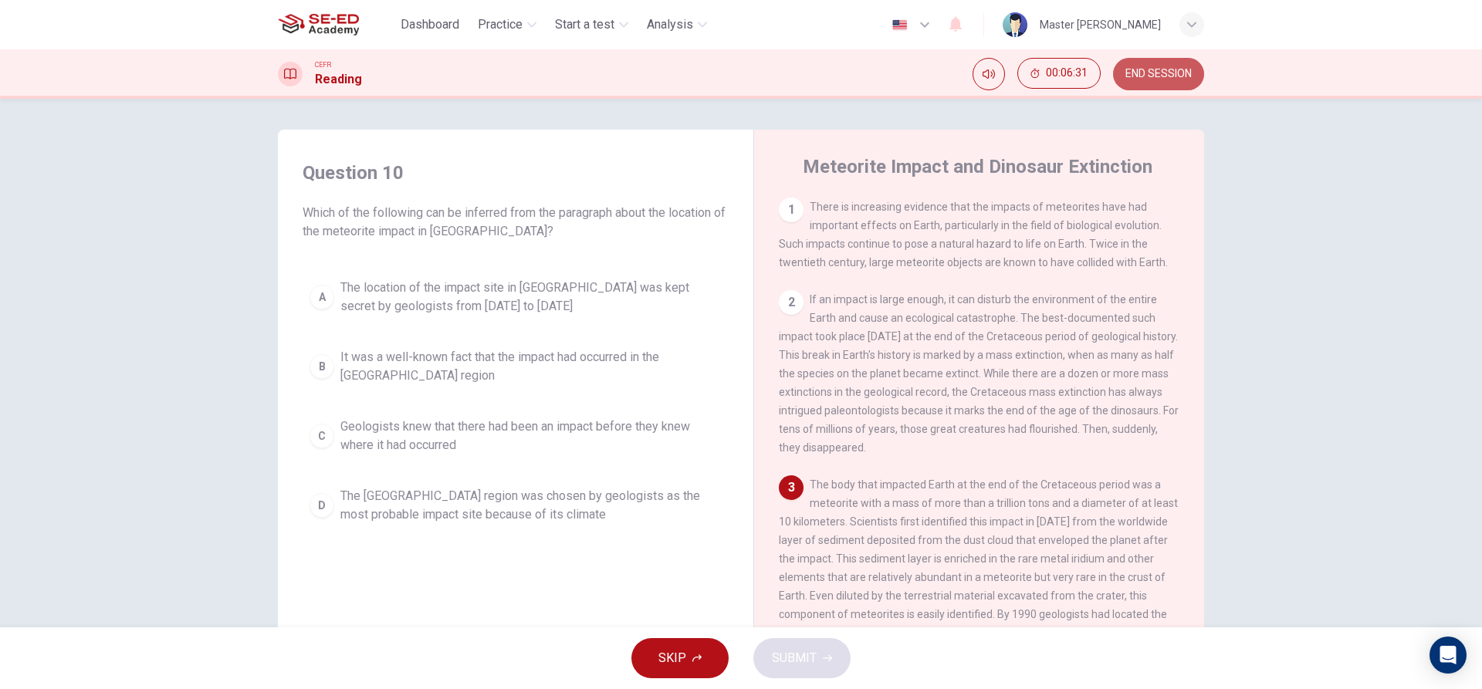
click at [1129, 64] on button "END SESSION" at bounding box center [1158, 74] width 91 height 32
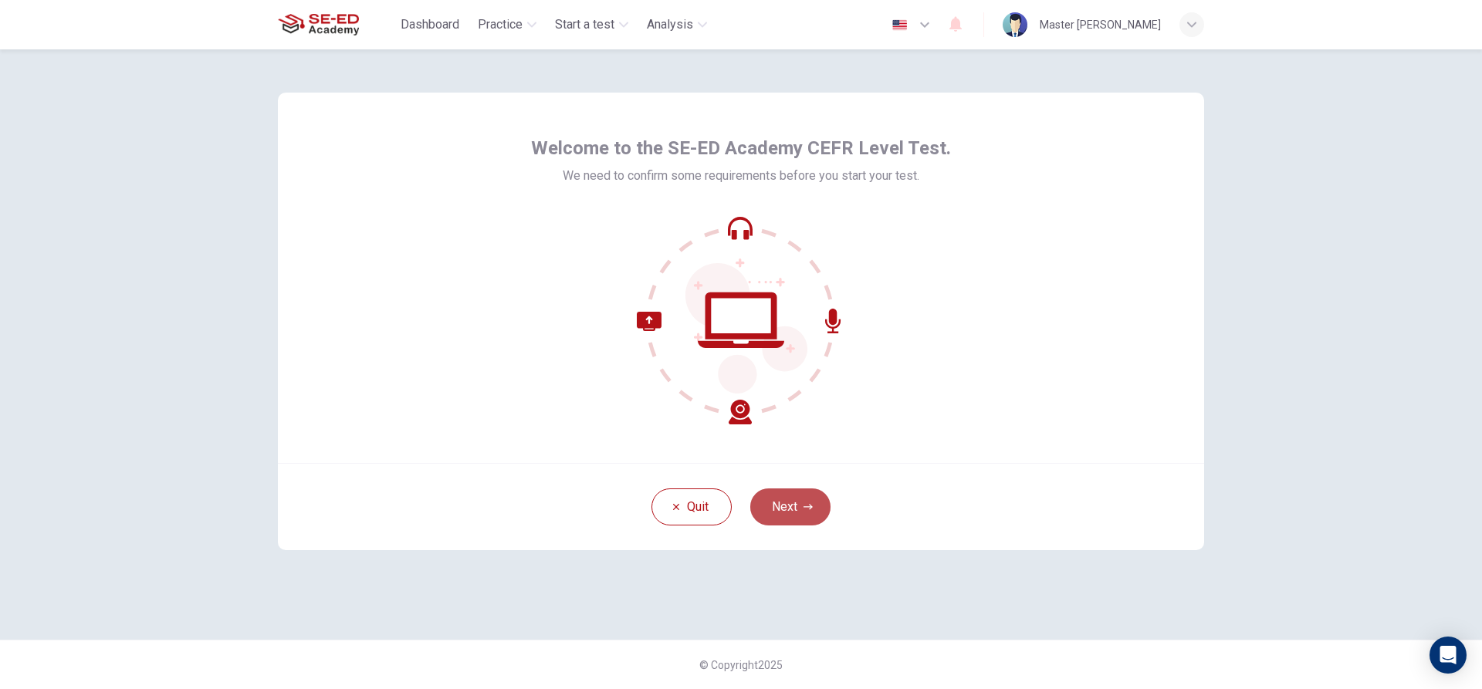
click at [805, 508] on icon "button" at bounding box center [808, 507] width 9 height 9
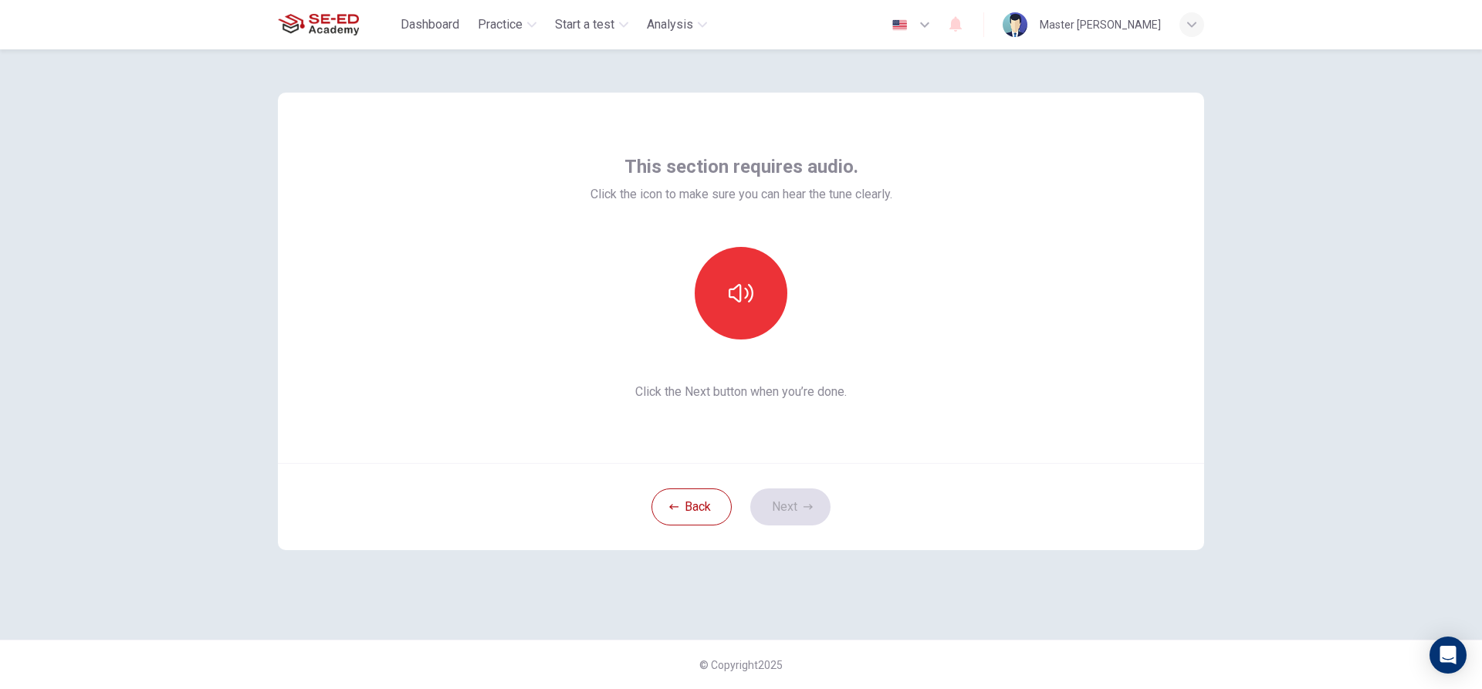
click at [784, 502] on div "Back Next" at bounding box center [741, 506] width 926 height 87
click at [768, 306] on button "button" at bounding box center [741, 293] width 93 height 93
click at [767, 306] on button "button" at bounding box center [741, 293] width 93 height 93
click at [812, 509] on icon "button" at bounding box center [808, 507] width 9 height 9
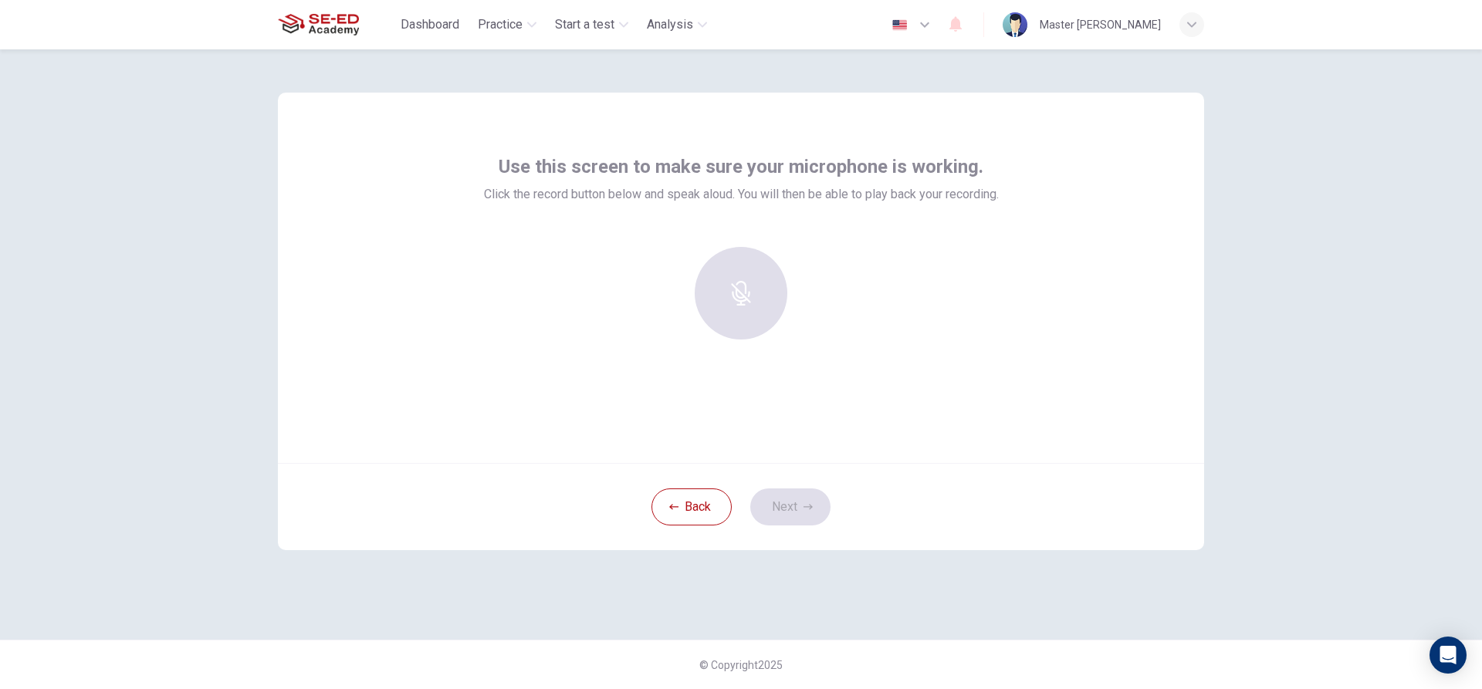
click at [618, 340] on div at bounding box center [741, 299] width 515 height 105
click at [699, 515] on button "Back" at bounding box center [691, 507] width 80 height 37
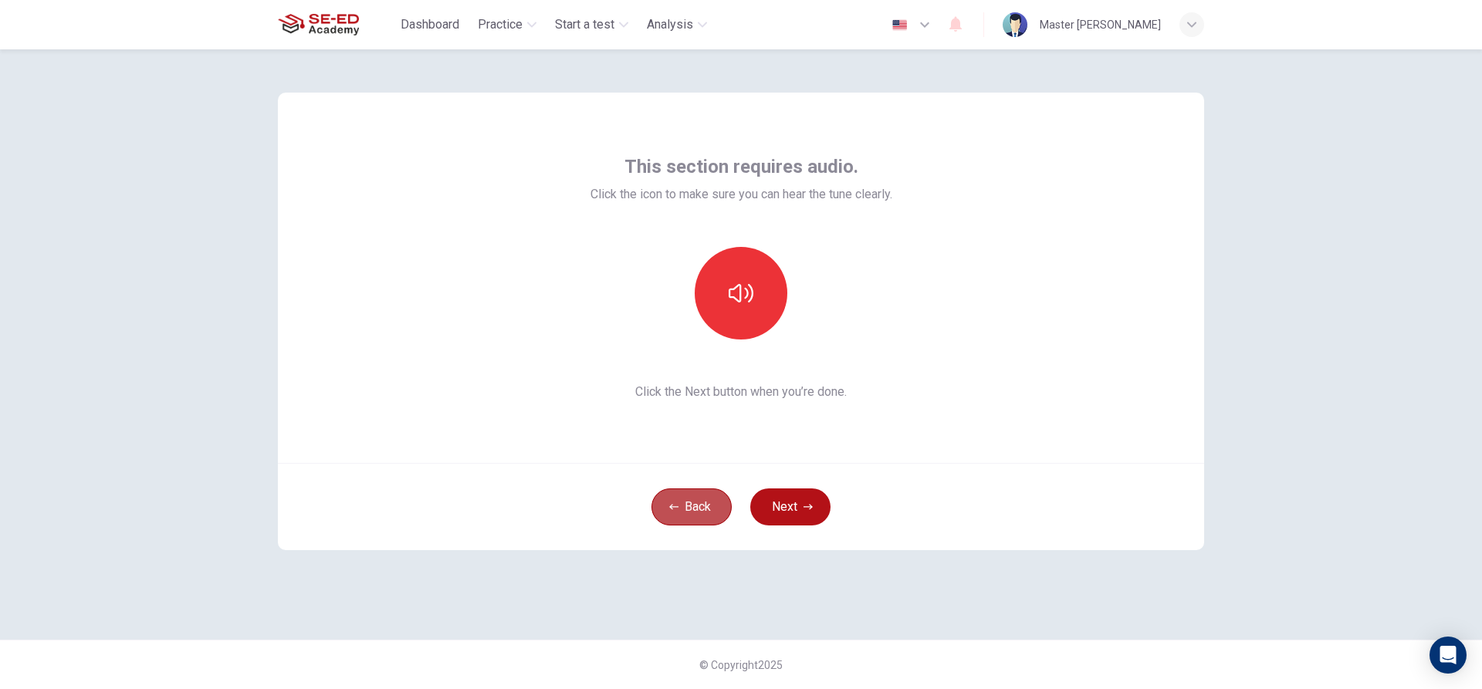
click at [706, 500] on button "Back" at bounding box center [691, 507] width 80 height 37
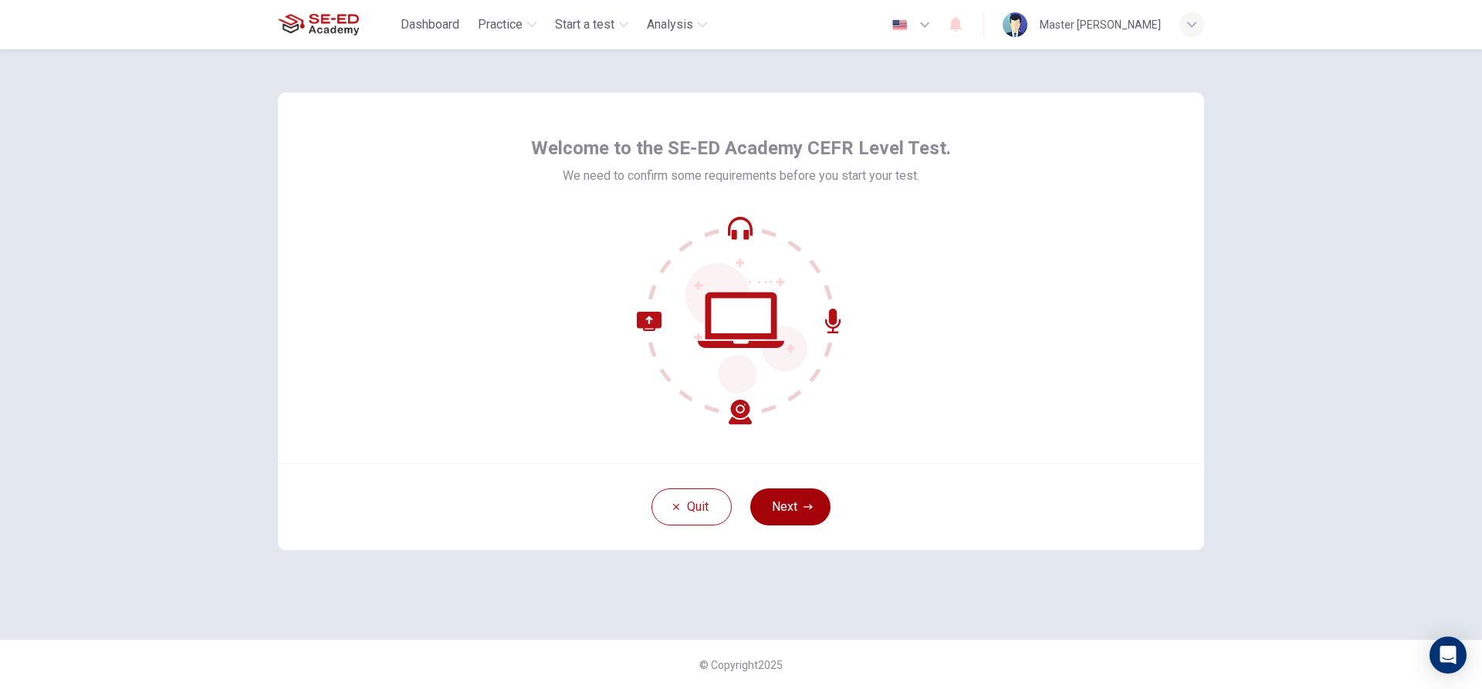
click at [805, 513] on button "Next" at bounding box center [790, 507] width 80 height 37
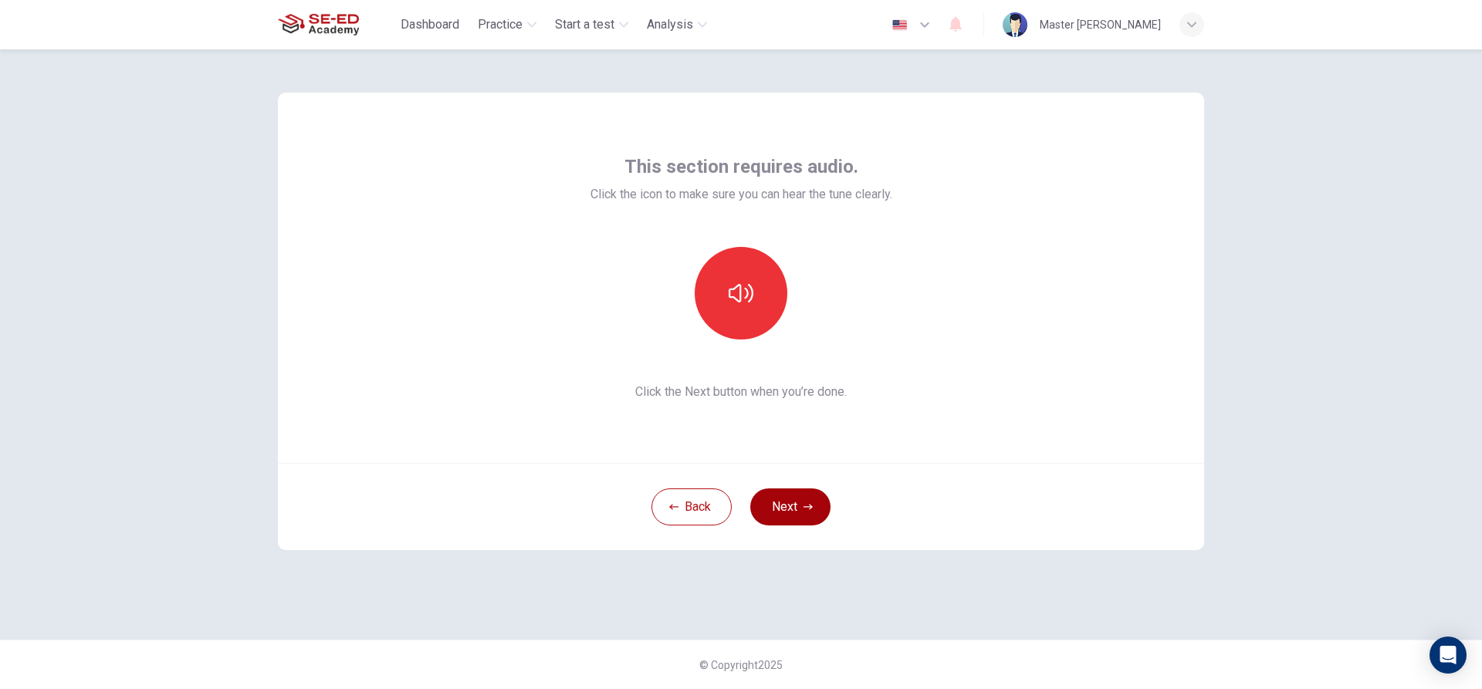
click at [808, 513] on button "Next" at bounding box center [790, 507] width 80 height 37
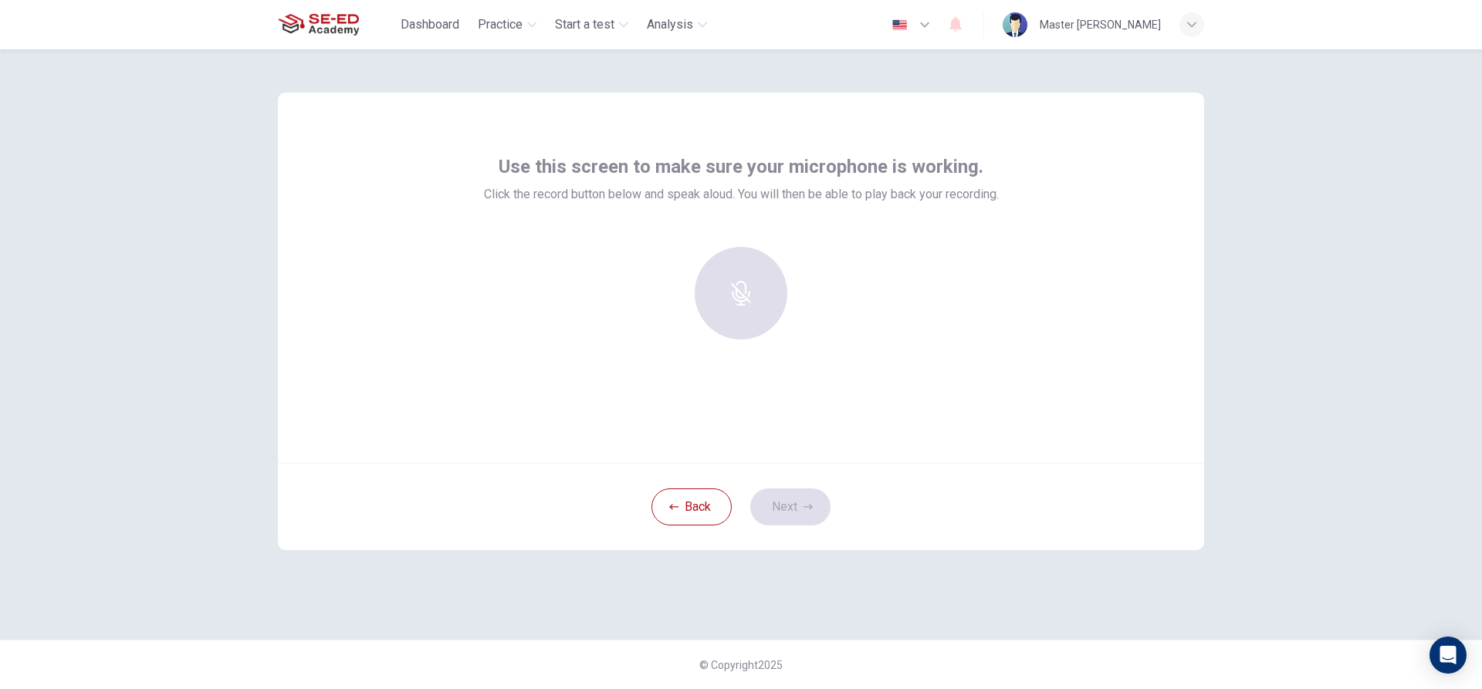
click at [743, 311] on div at bounding box center [741, 293] width 167 height 93
click at [753, 287] on div at bounding box center [741, 293] width 167 height 93
click at [954, 519] on div "Back Next" at bounding box center [741, 506] width 926 height 87
click at [732, 283] on icon "button" at bounding box center [741, 282] width 25 height 25
click at [723, 291] on div "Stop" at bounding box center [741, 293] width 93 height 93
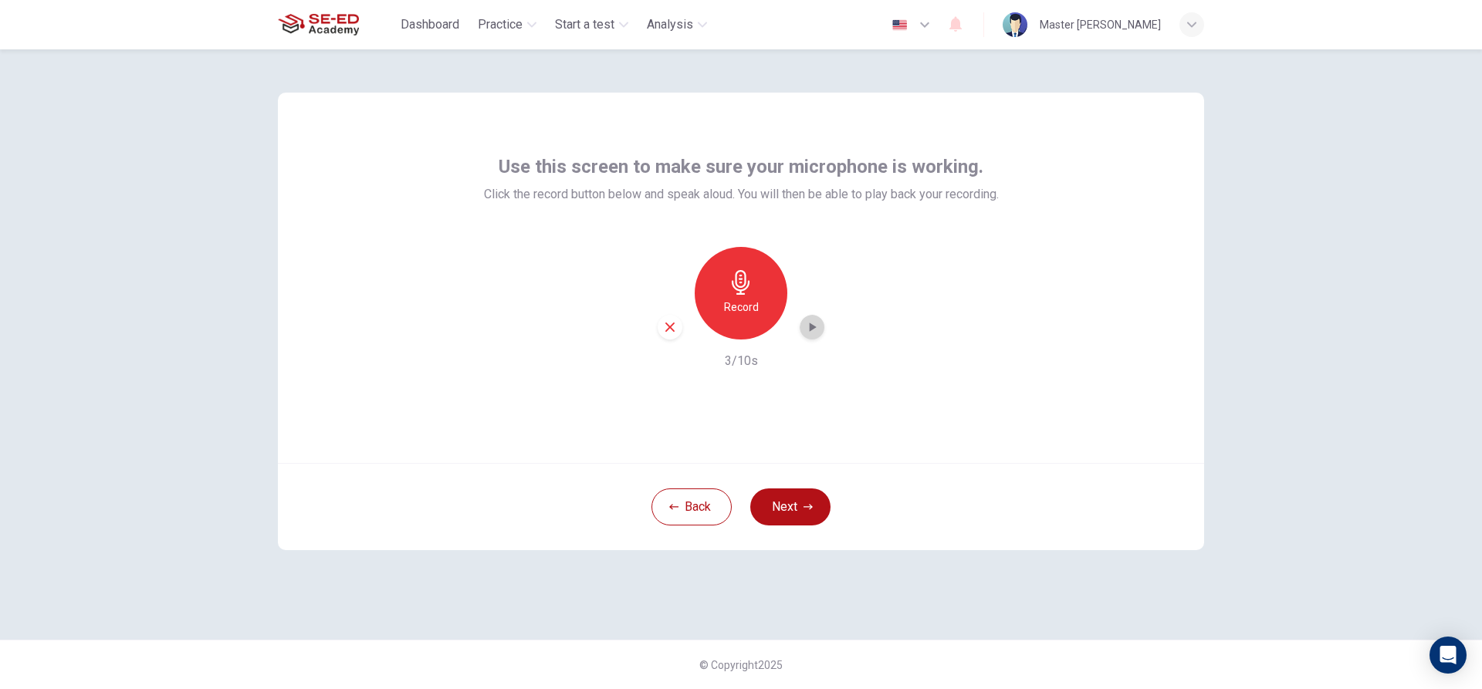
click at [813, 328] on icon "button" at bounding box center [813, 327] width 7 height 9
click at [668, 327] on icon "button" at bounding box center [669, 327] width 9 height 9
click at [802, 504] on button "Next" at bounding box center [790, 507] width 80 height 37
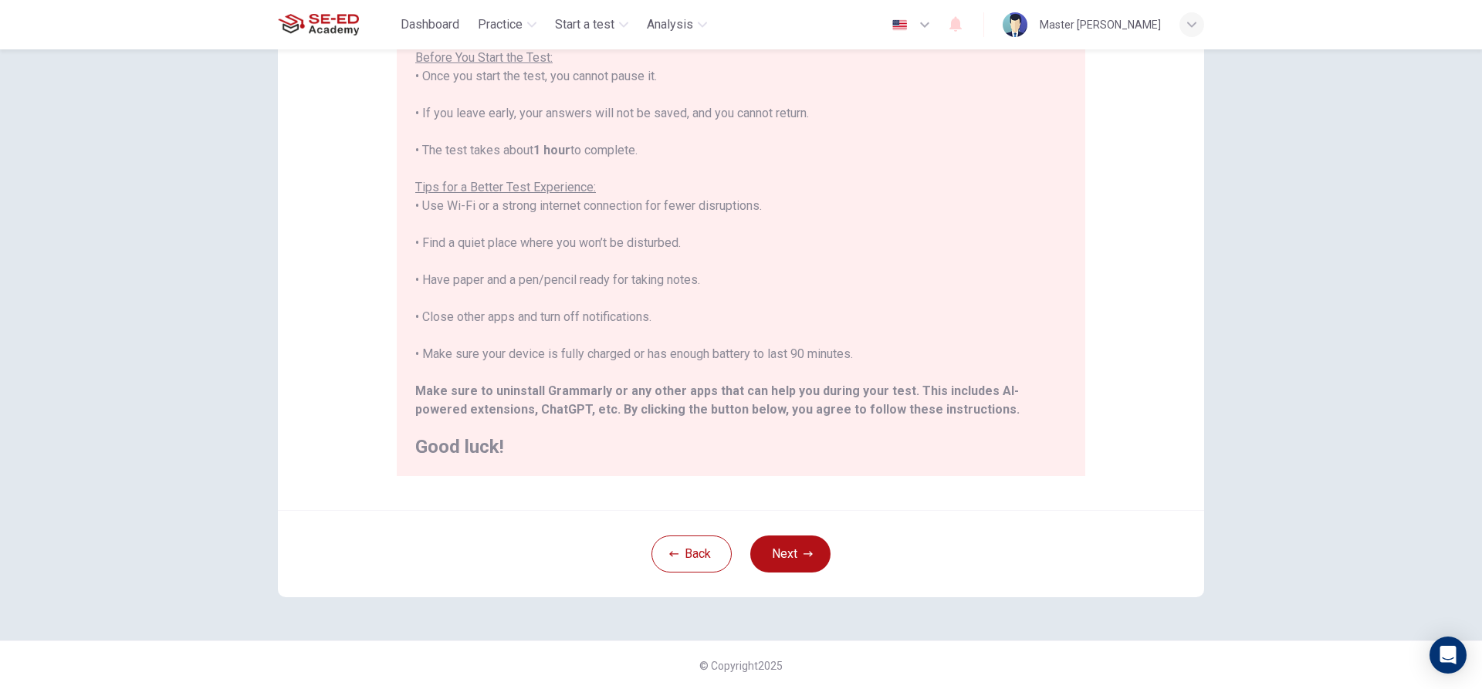
scroll to position [169, 0]
click at [799, 547] on button "Next" at bounding box center [790, 553] width 80 height 37
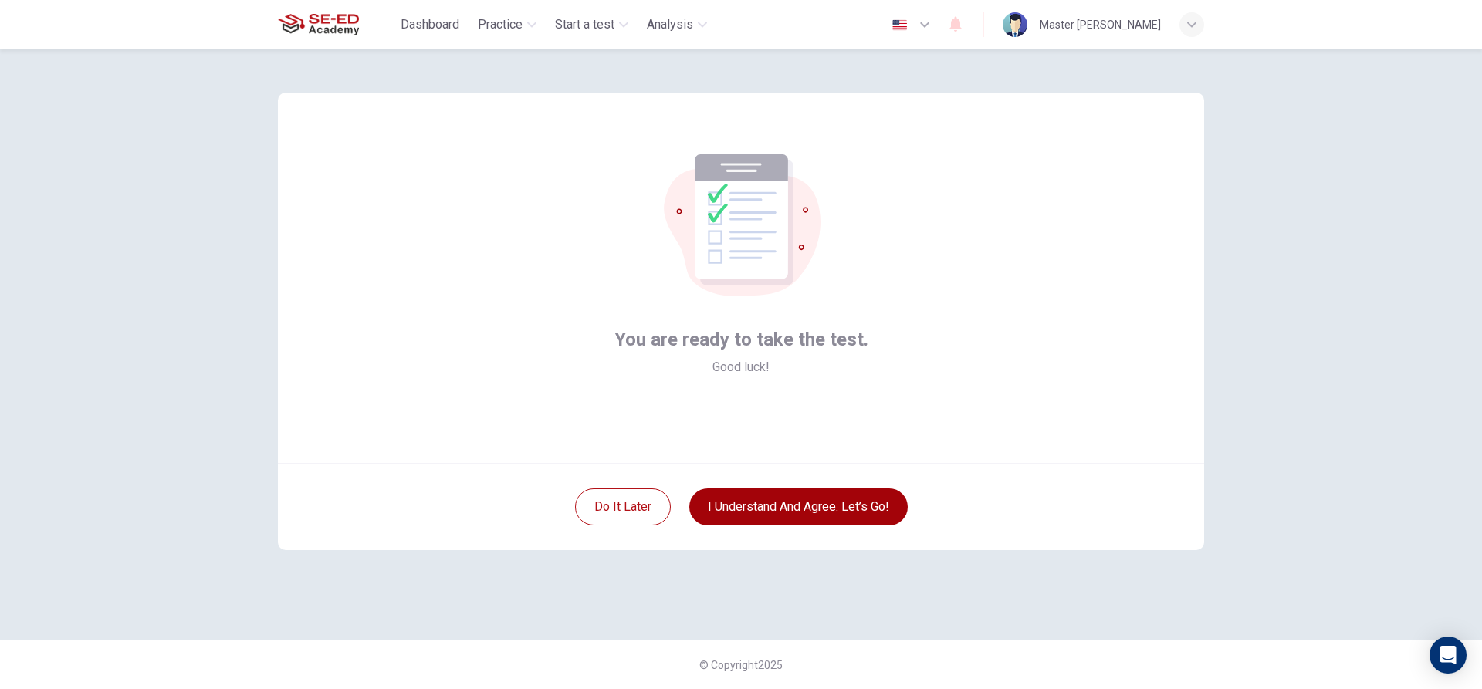
scroll to position [0, 0]
click at [852, 506] on button "I understand and agree. Let’s go!" at bounding box center [798, 507] width 218 height 37
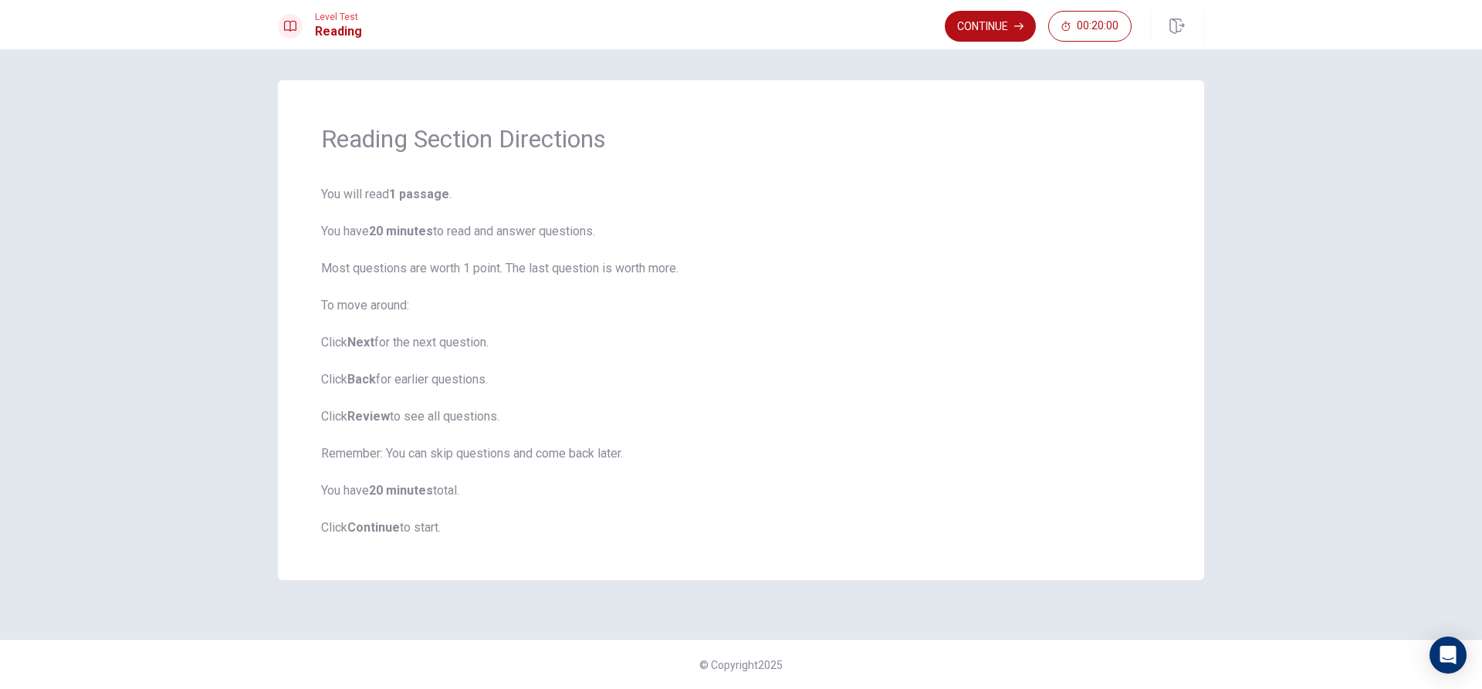
click at [1093, 408] on span "You will read 1 passage . You have 20 minutes to read and answer questions. Mos…" at bounding box center [741, 361] width 840 height 352
click at [979, 23] on button "Continue" at bounding box center [990, 26] width 91 height 31
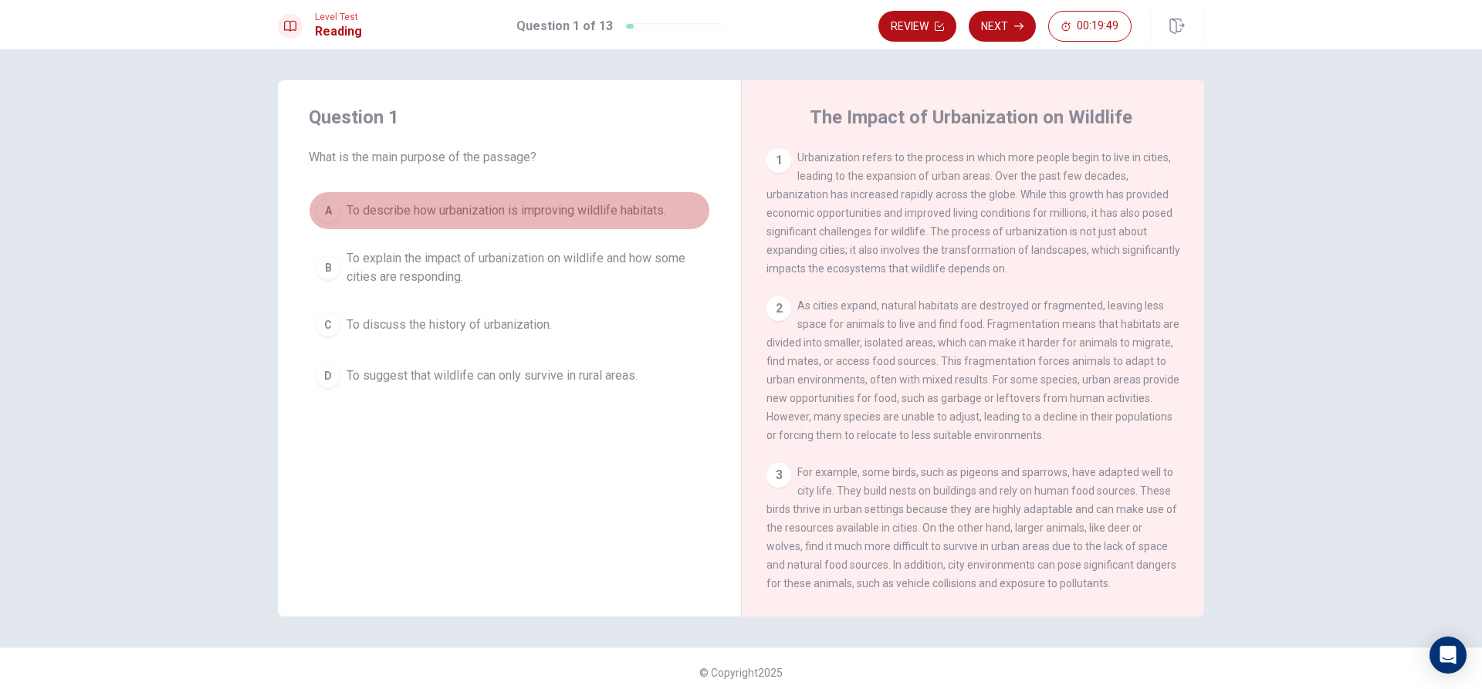
click at [324, 199] on div "A" at bounding box center [328, 210] width 25 height 25
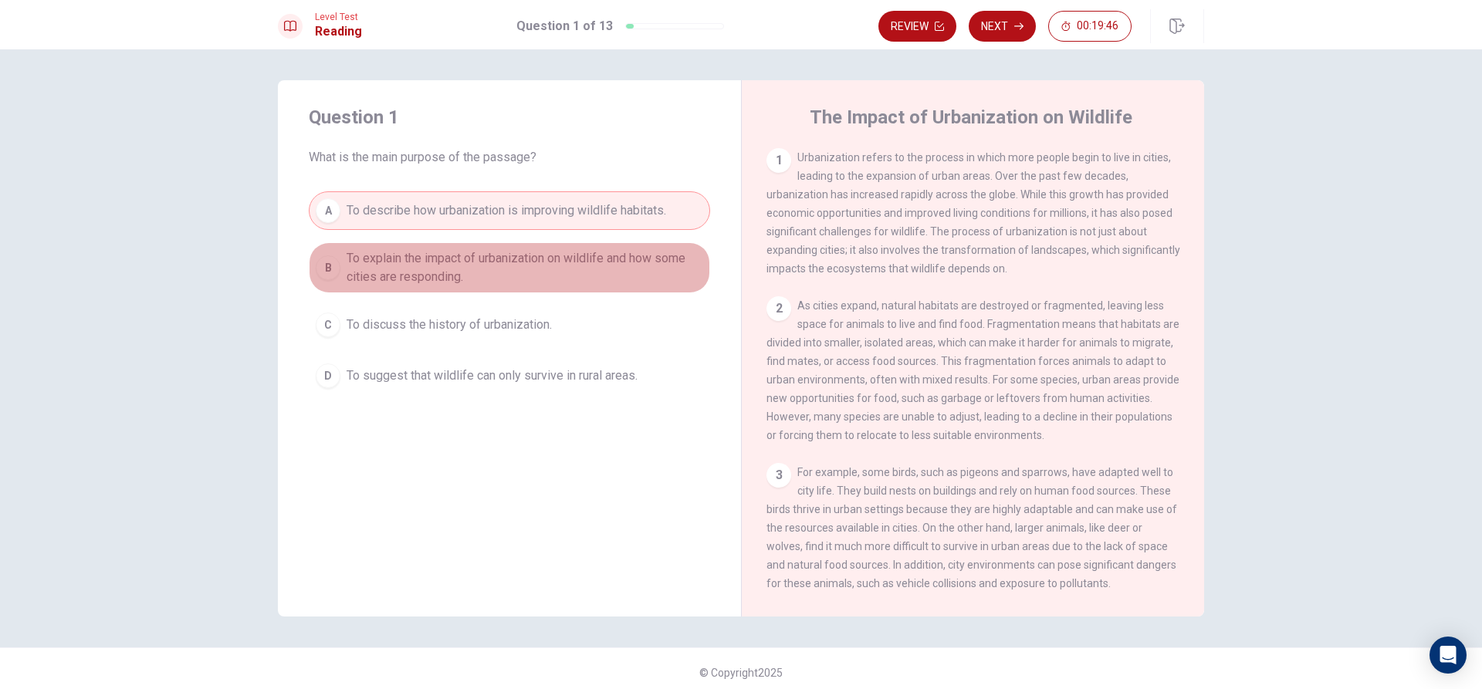
click at [332, 265] on div "B" at bounding box center [328, 267] width 25 height 25
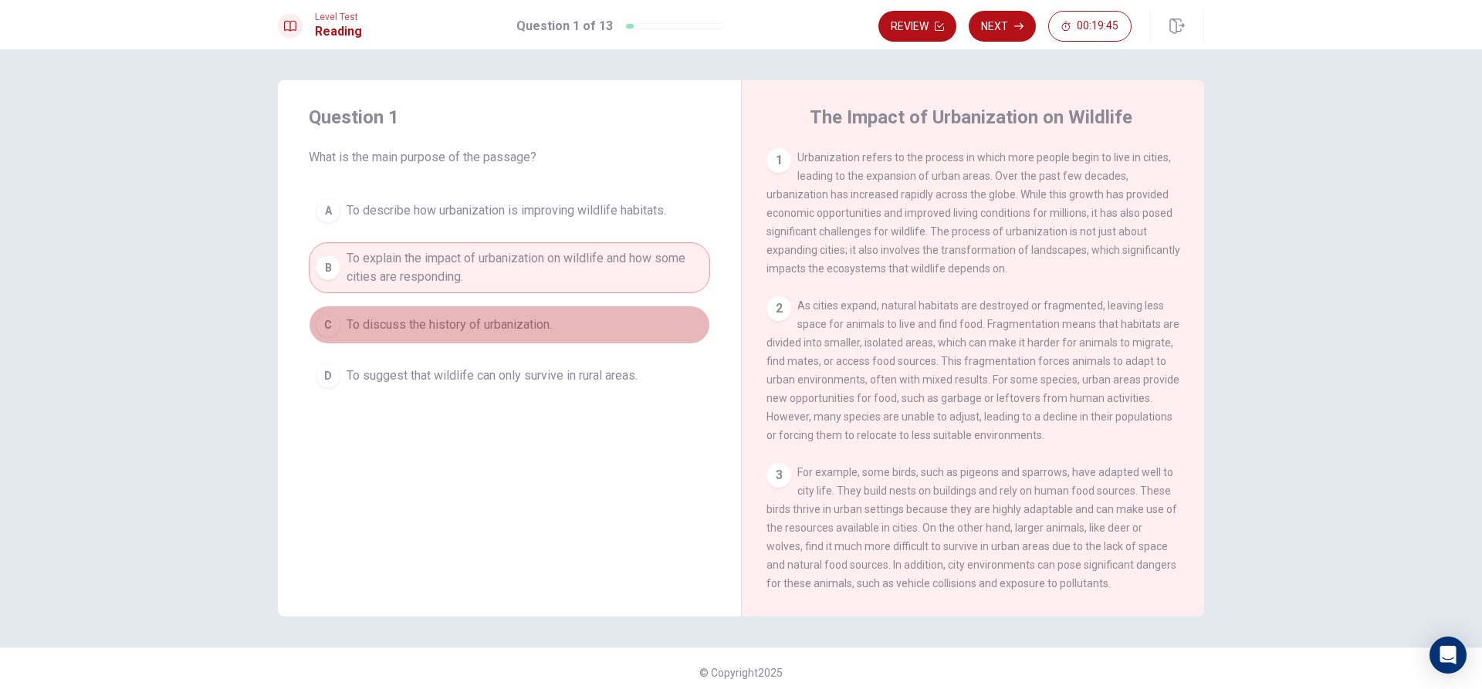
click at [330, 323] on div "C" at bounding box center [328, 325] width 25 height 25
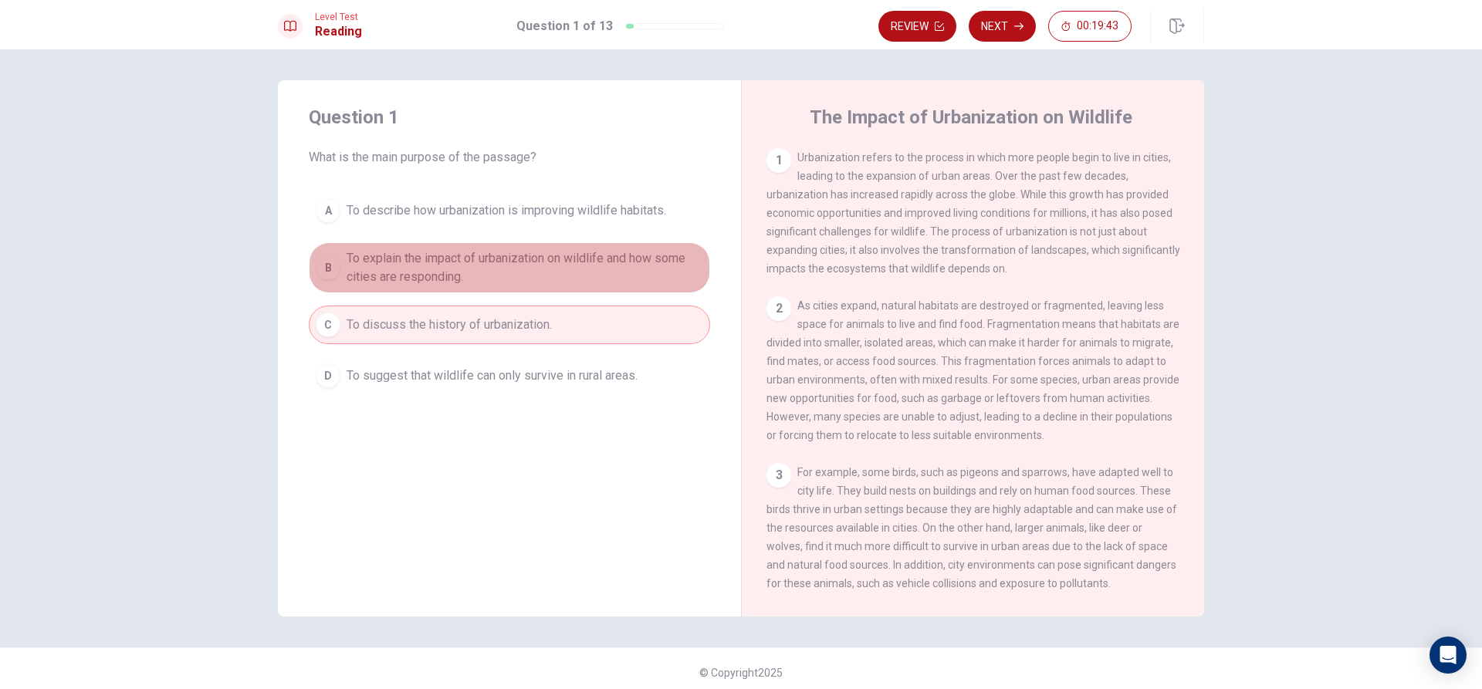
click at [401, 259] on span "To explain the impact of urbanization on wildlife and how some cities are respo…" at bounding box center [525, 267] width 357 height 37
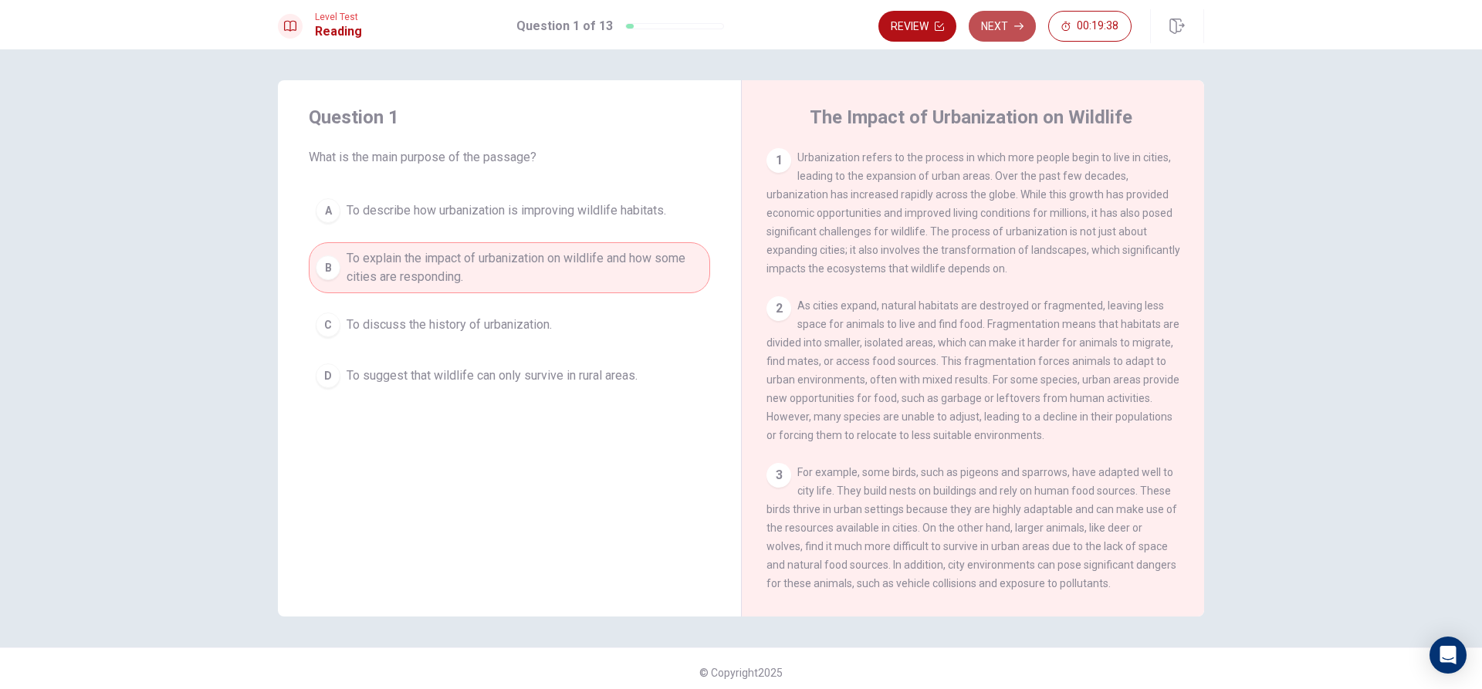
click at [1007, 25] on button "Next" at bounding box center [1002, 26] width 67 height 31
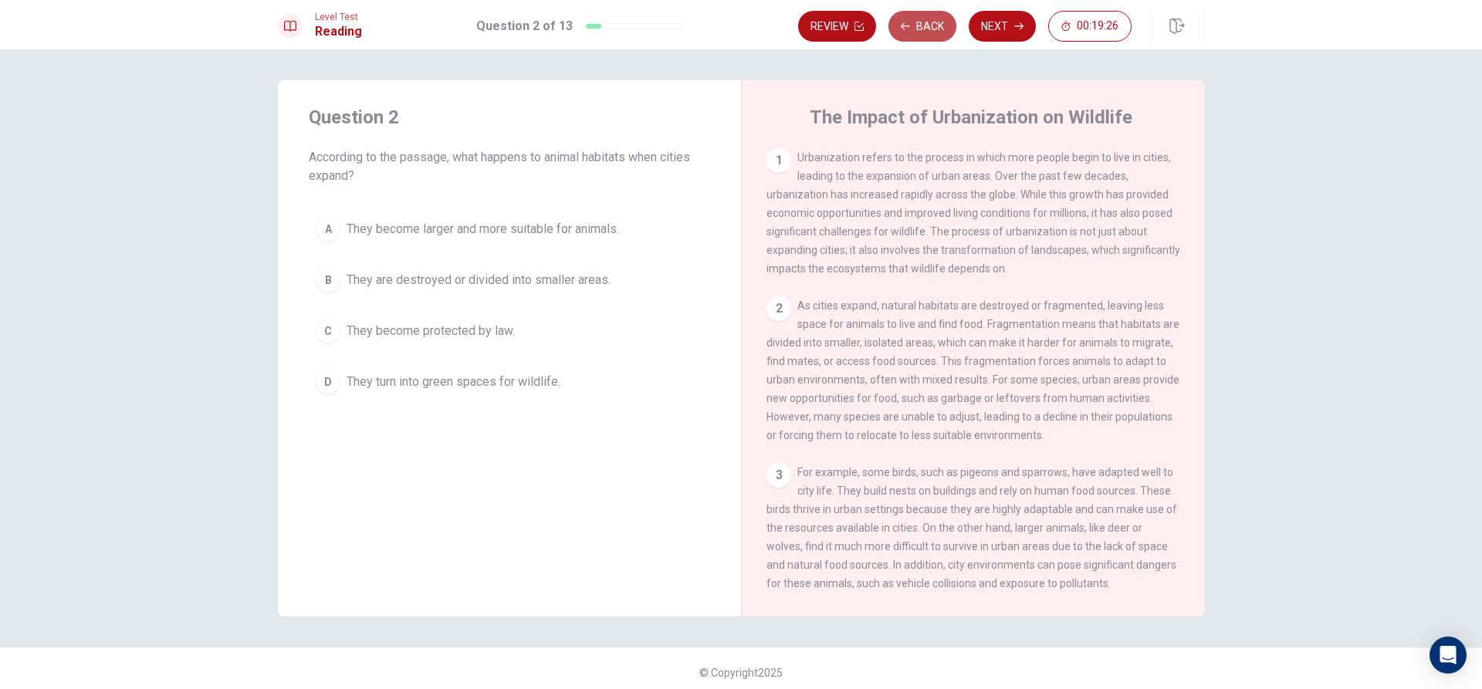
click at [915, 19] on button "Back" at bounding box center [922, 26] width 68 height 31
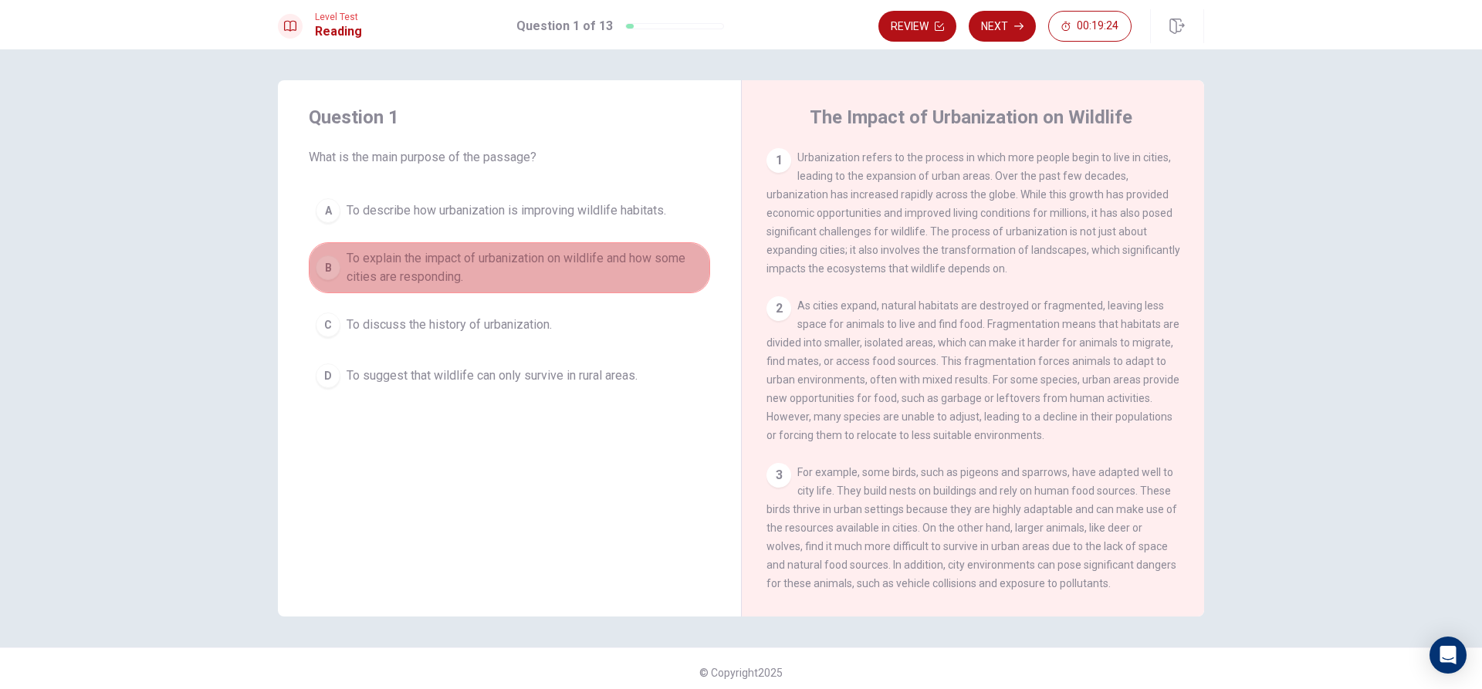
click at [656, 284] on span "To explain the impact of urbanization on wildlife and how some cities are respo…" at bounding box center [525, 267] width 357 height 37
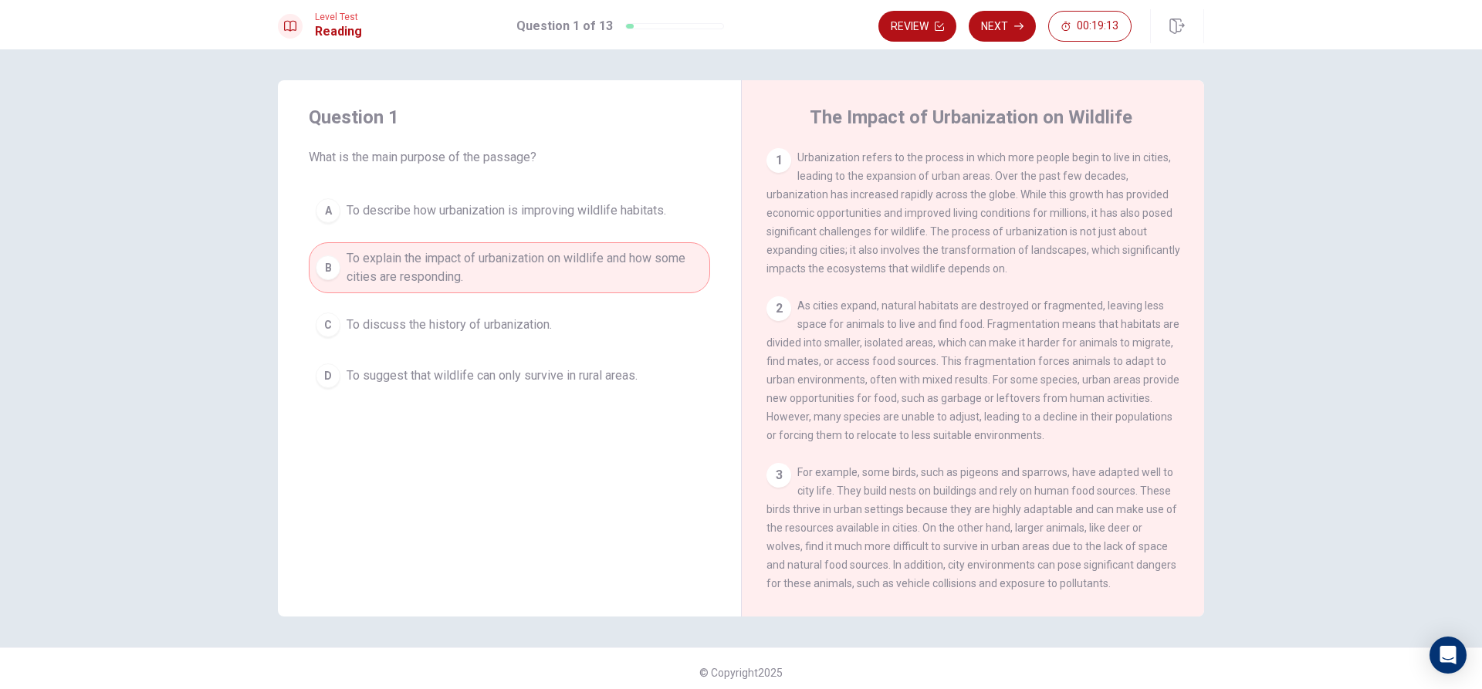
click at [541, 379] on span "To suggest that wildlife can only survive in rural areas." at bounding box center [492, 376] width 291 height 19
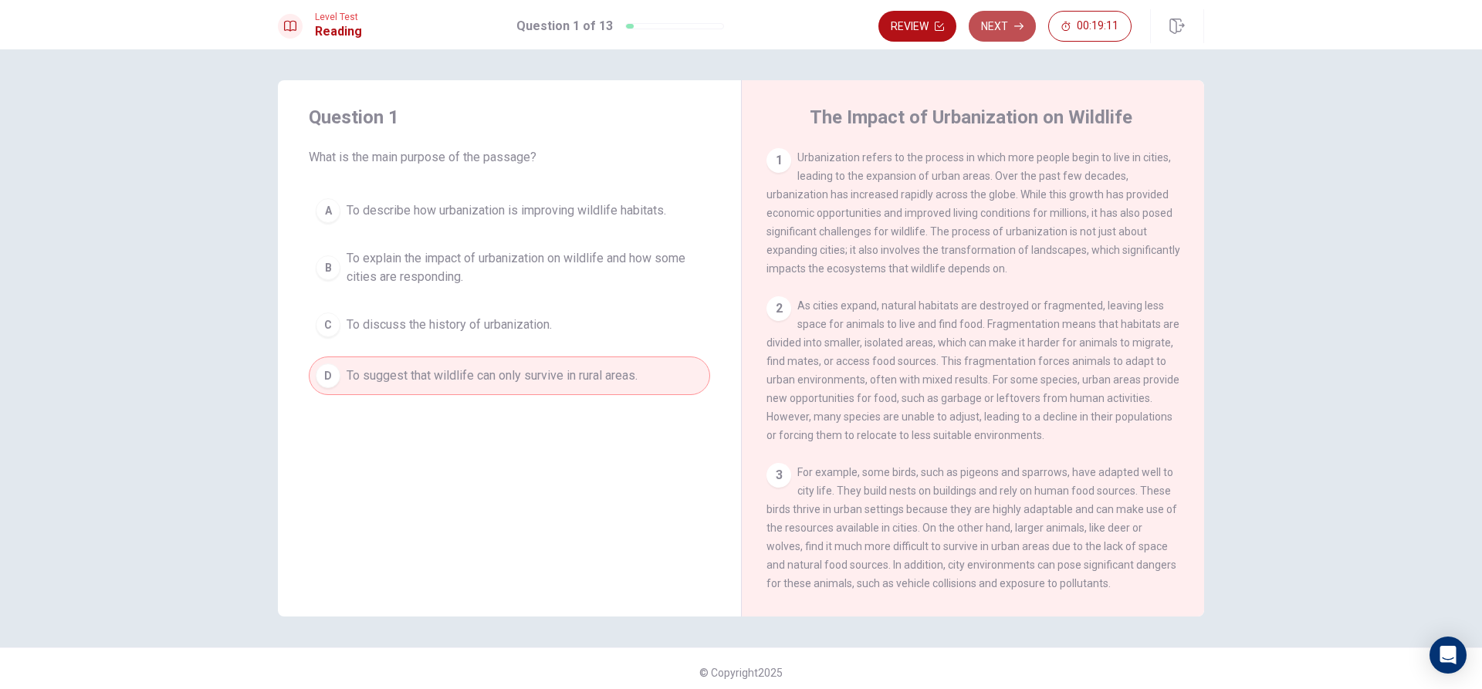
click at [1004, 26] on button "Next" at bounding box center [1002, 26] width 67 height 31
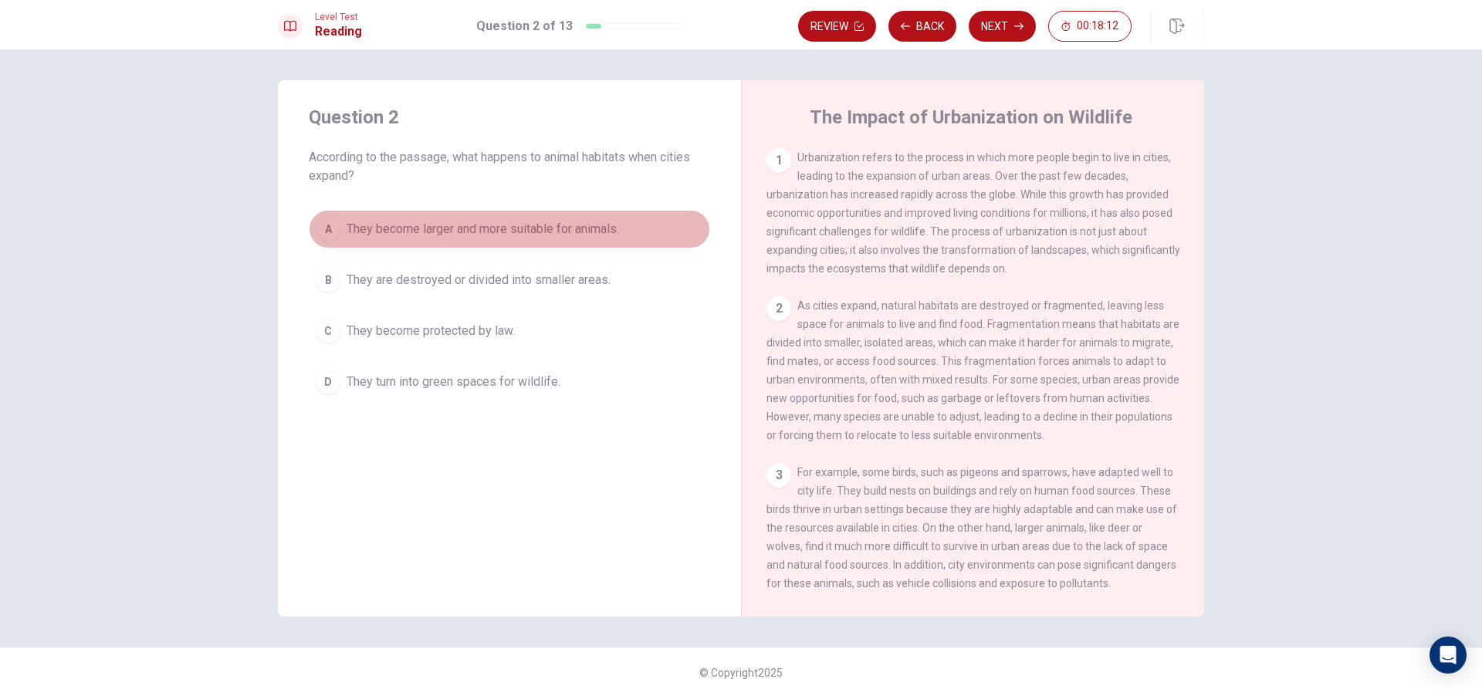
click at [329, 232] on div "A" at bounding box center [328, 229] width 25 height 25
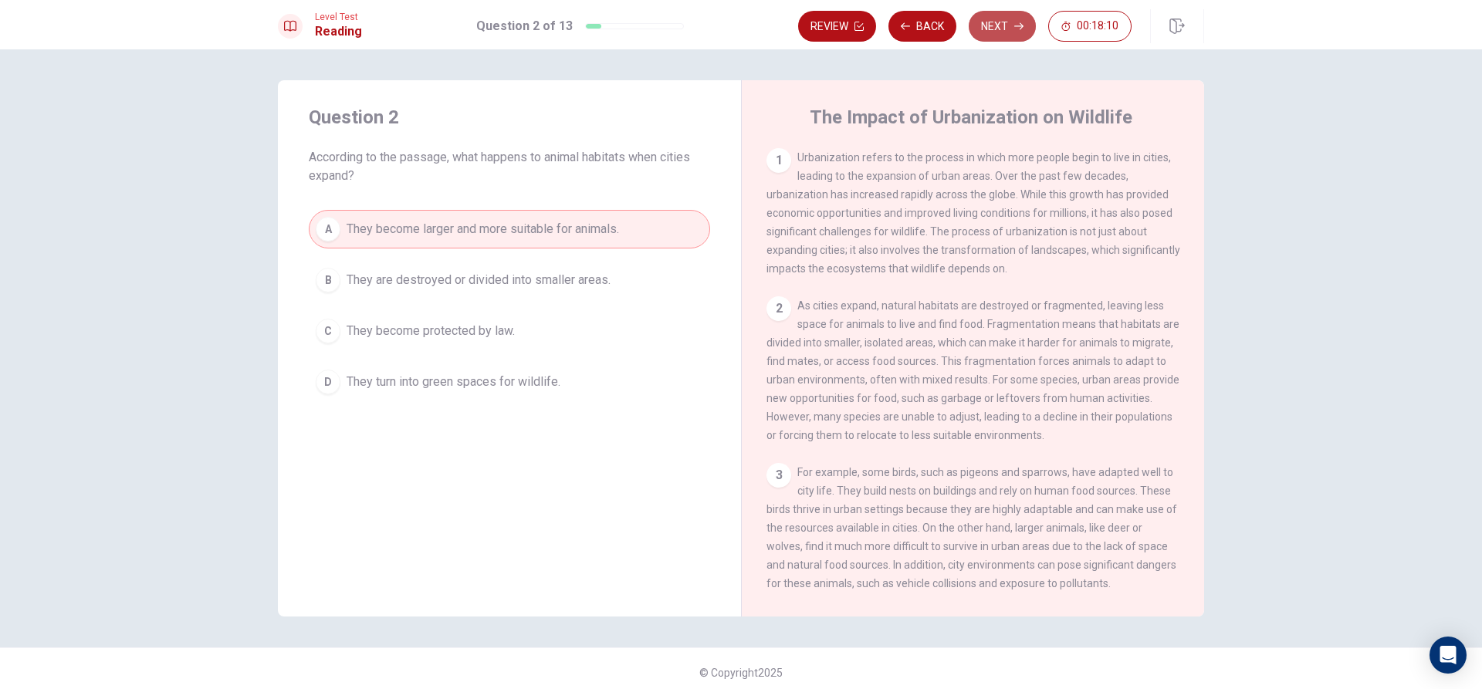
click at [1017, 28] on icon "button" at bounding box center [1018, 26] width 9 height 9
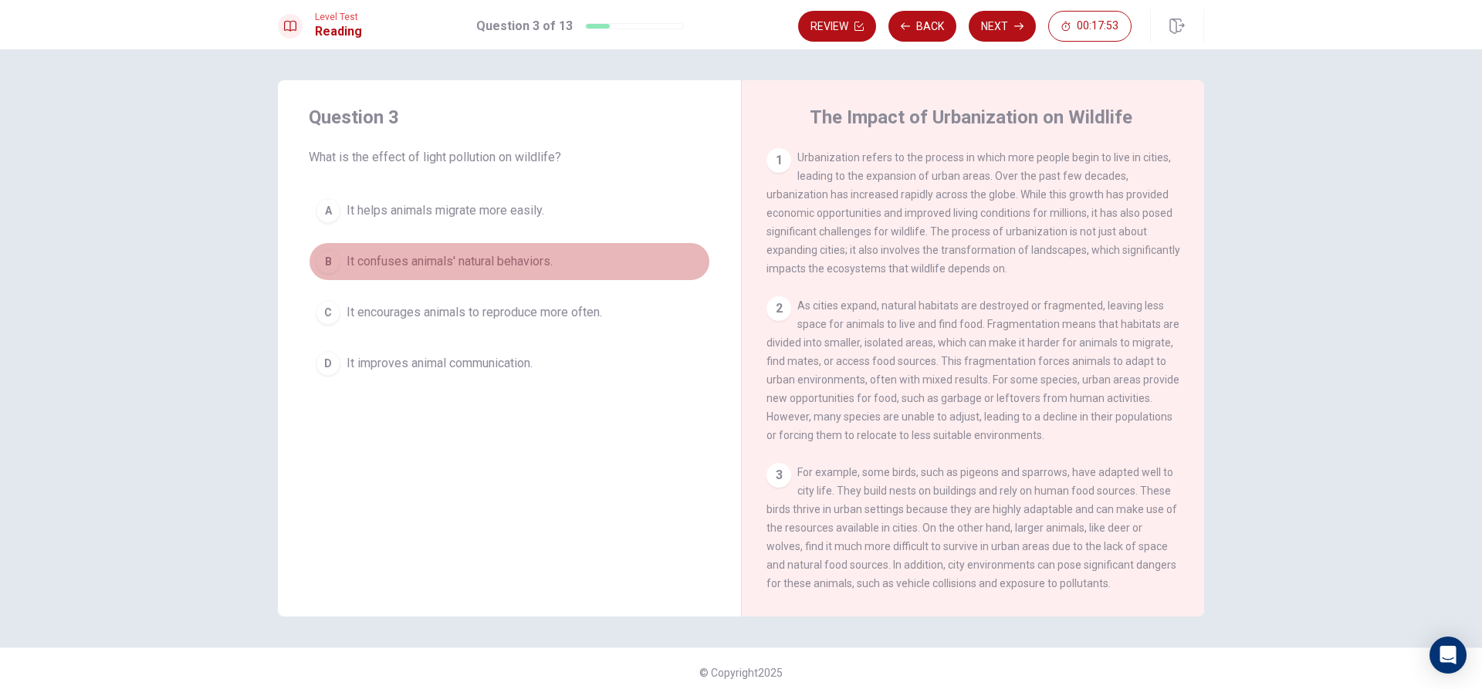
click at [322, 258] on div "B" at bounding box center [328, 261] width 25 height 25
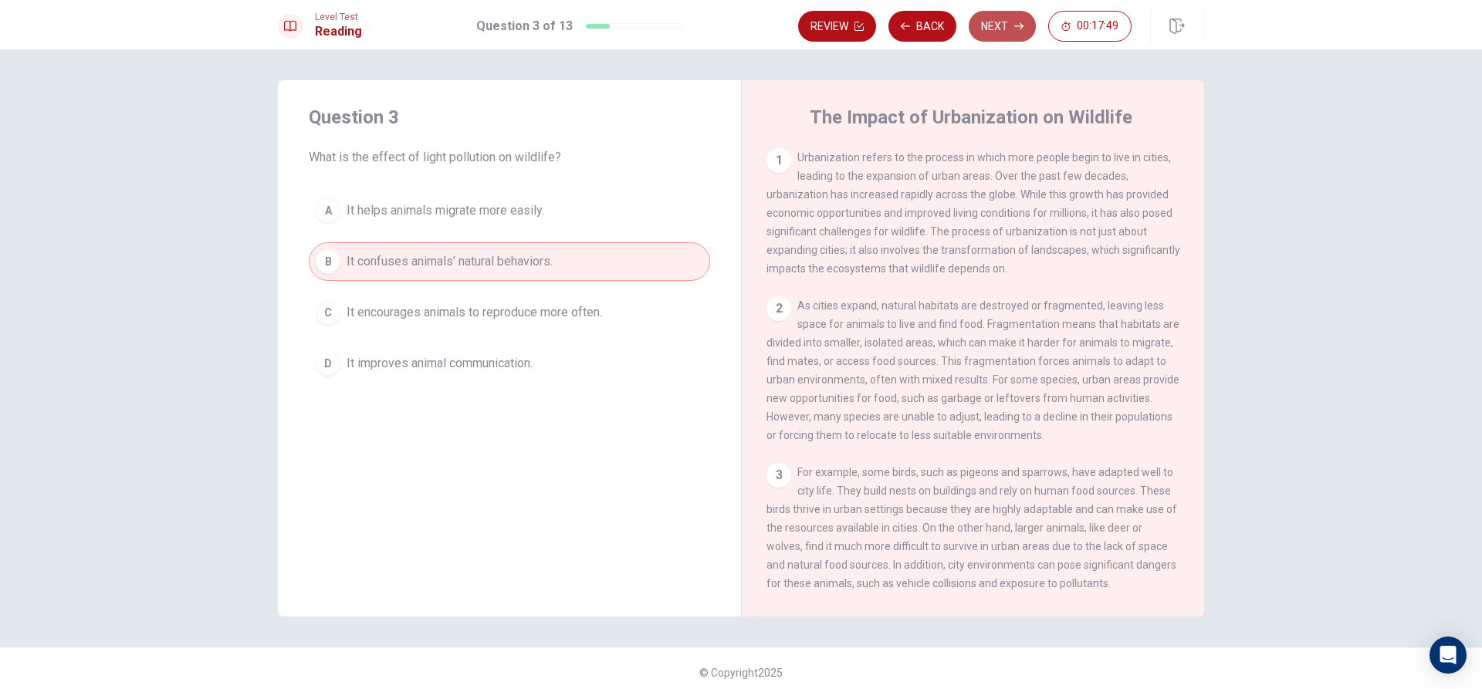
click at [1005, 35] on button "Next" at bounding box center [1002, 26] width 67 height 31
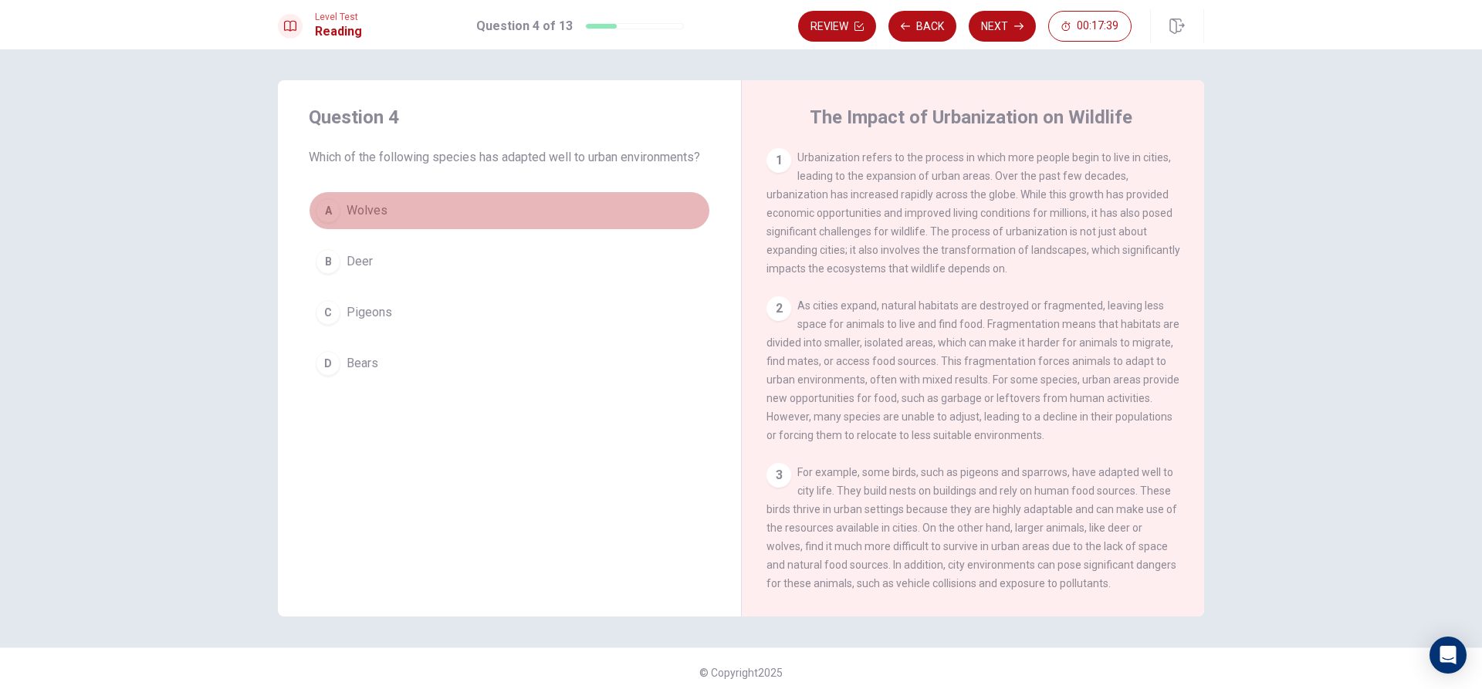
click at [330, 208] on div "A" at bounding box center [328, 210] width 25 height 25
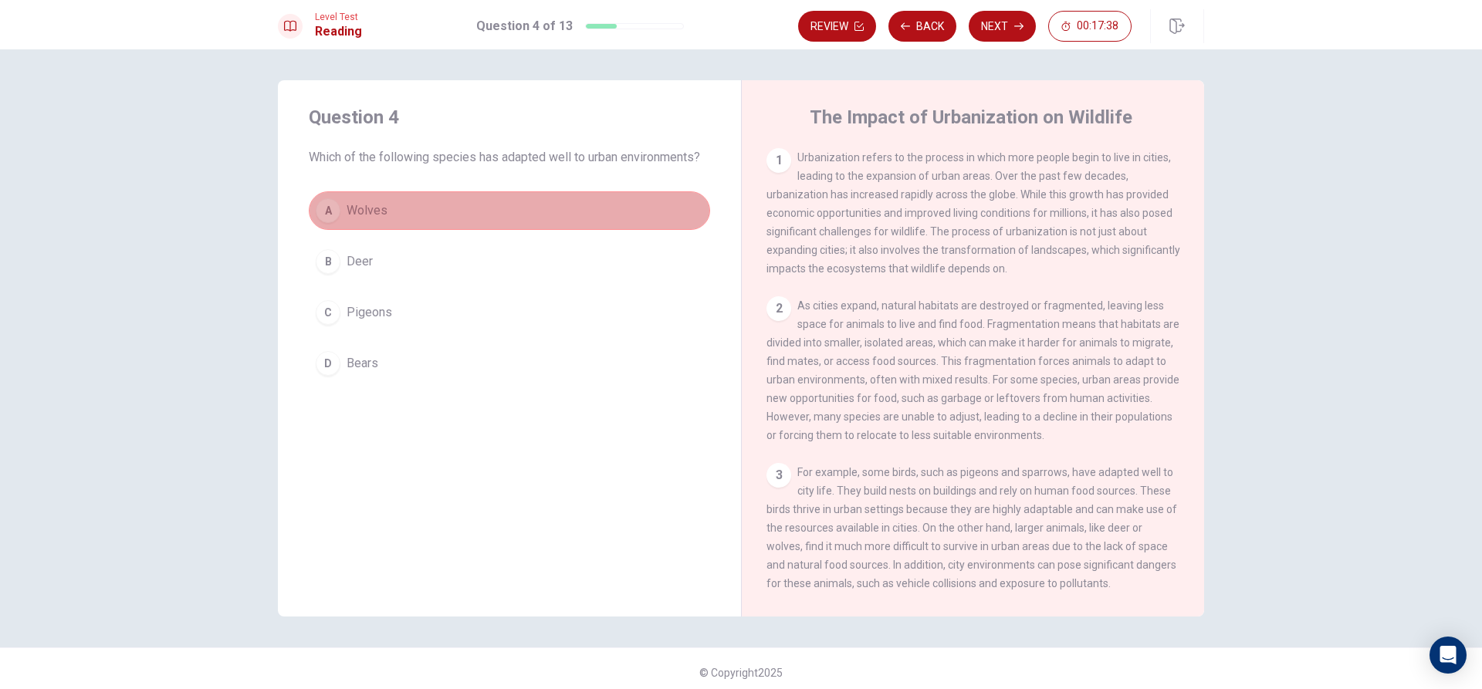
click at [340, 212] on button "A Wolves" at bounding box center [509, 210] width 401 height 39
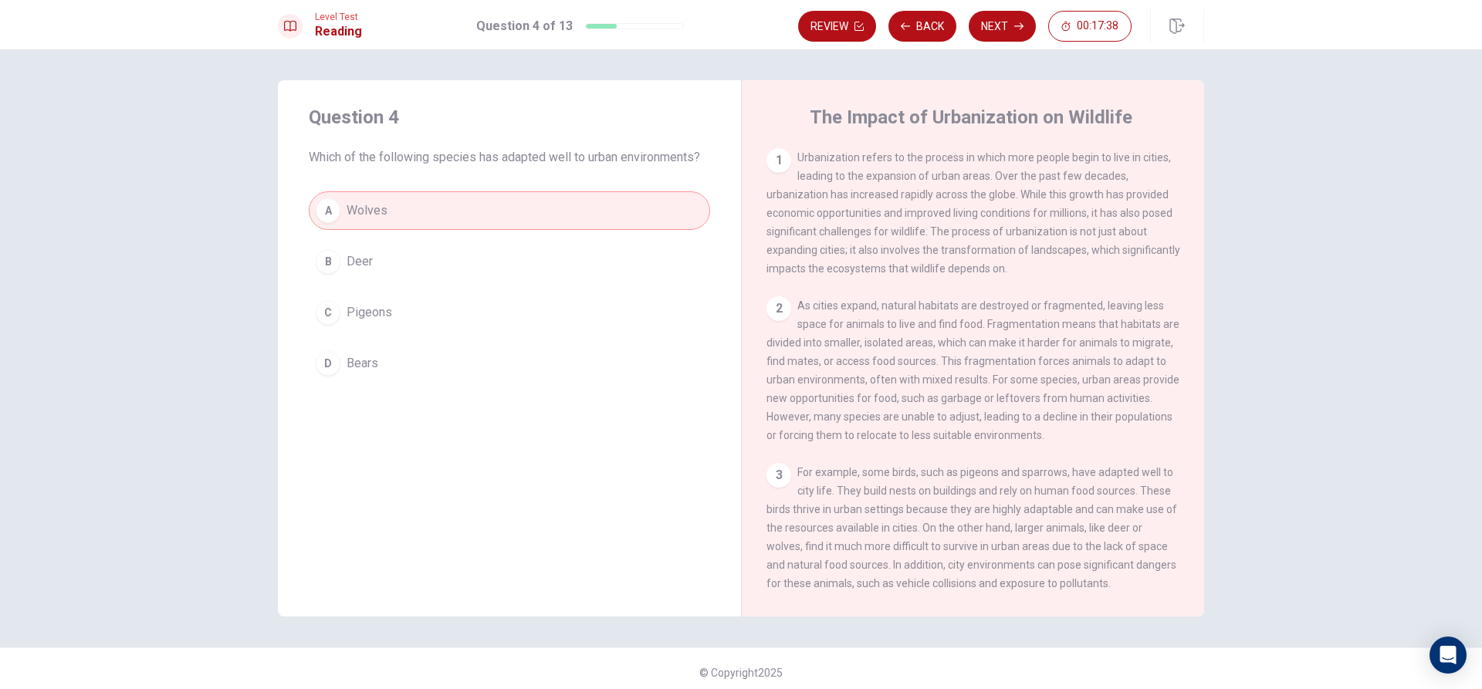
click at [340, 213] on button "A Wolves" at bounding box center [509, 210] width 401 height 39
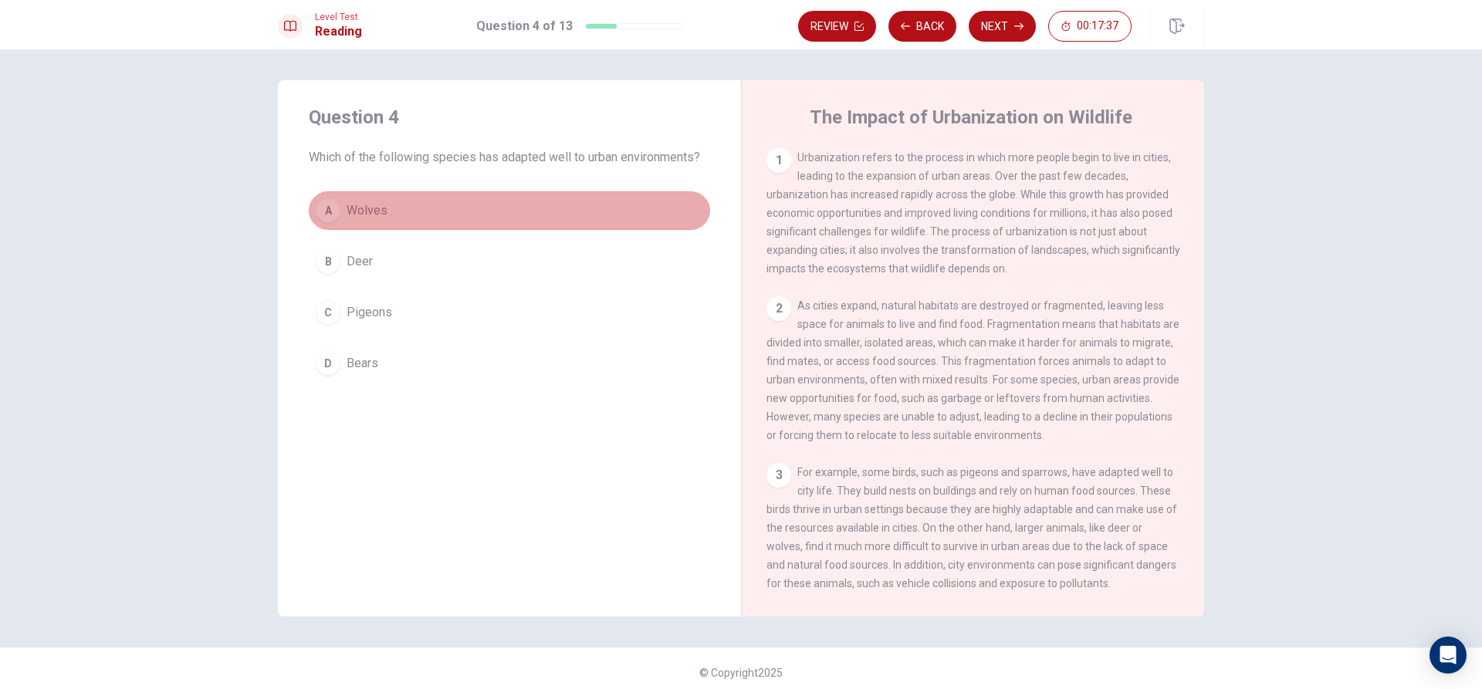
click at [340, 213] on button "A Wolves" at bounding box center [509, 210] width 401 height 39
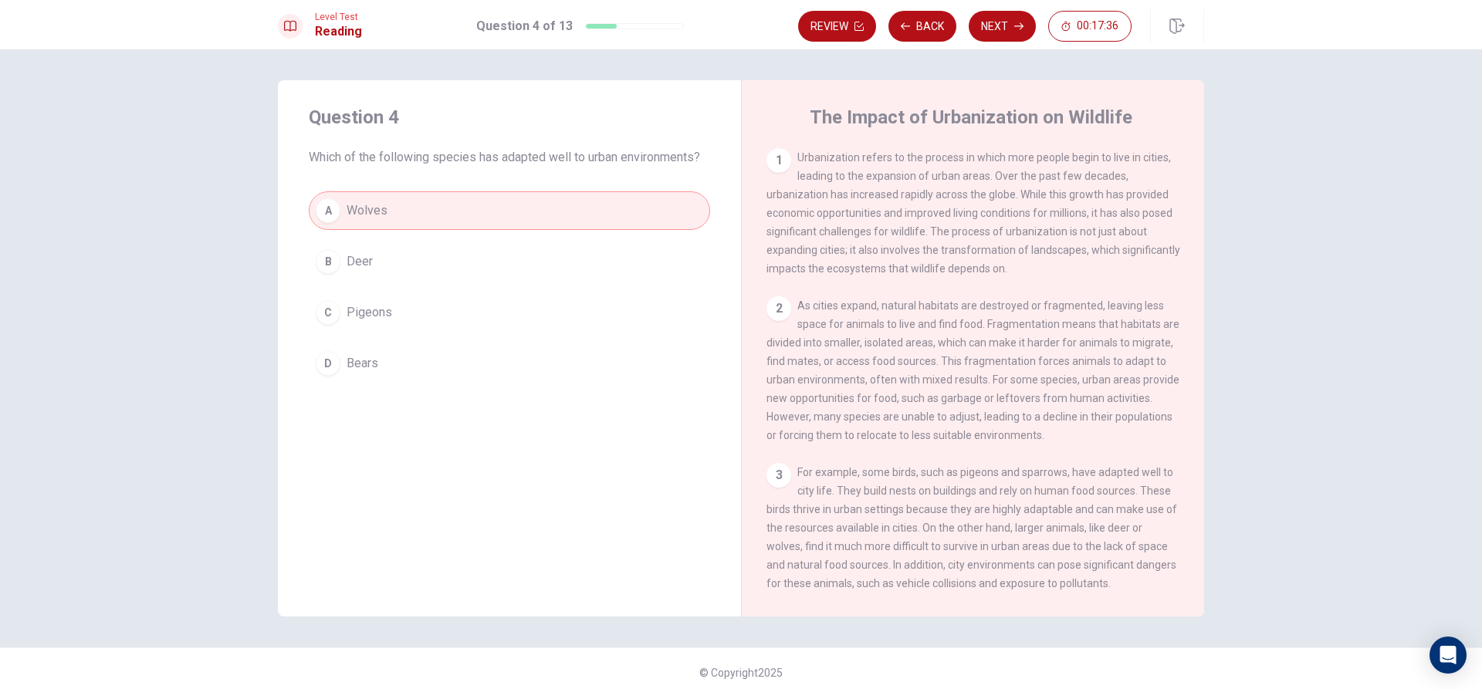
click at [340, 213] on button "A Wolves" at bounding box center [509, 210] width 401 height 39
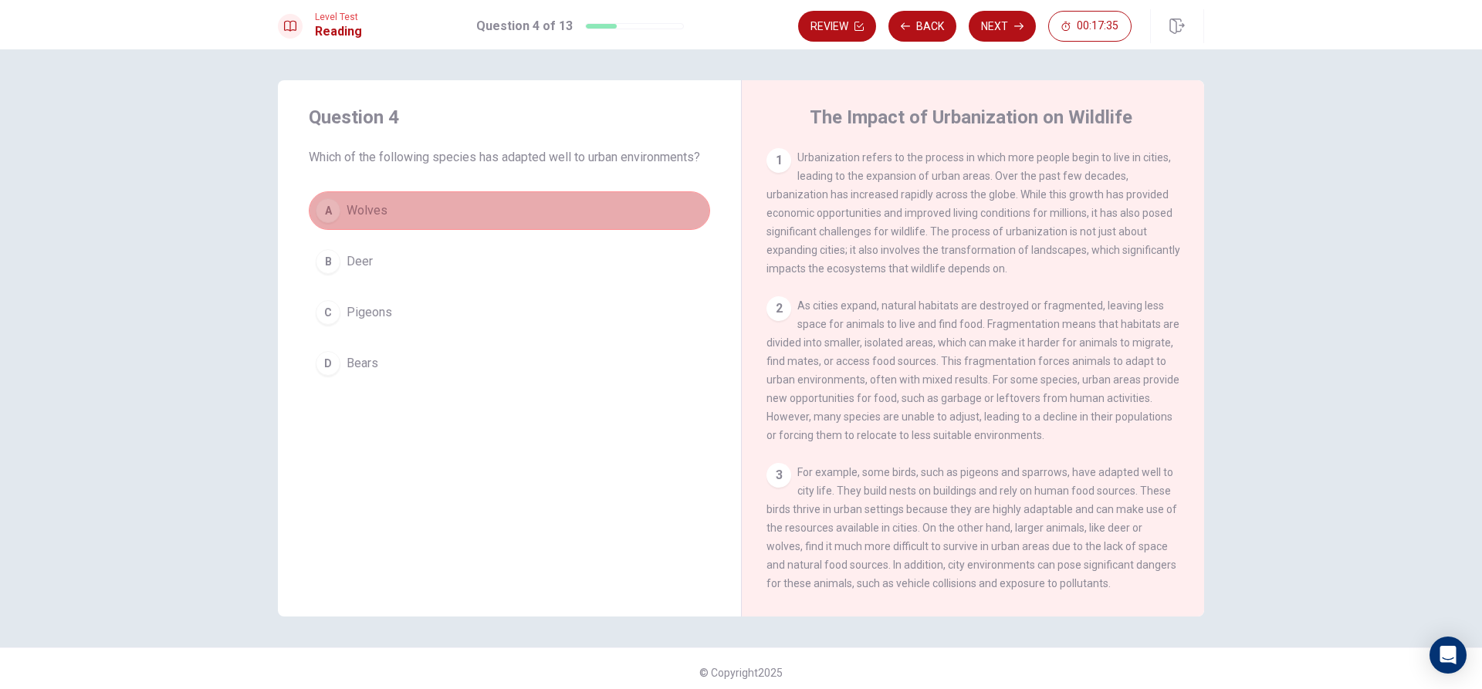
click at [340, 213] on button "A Wolves" at bounding box center [509, 210] width 401 height 39
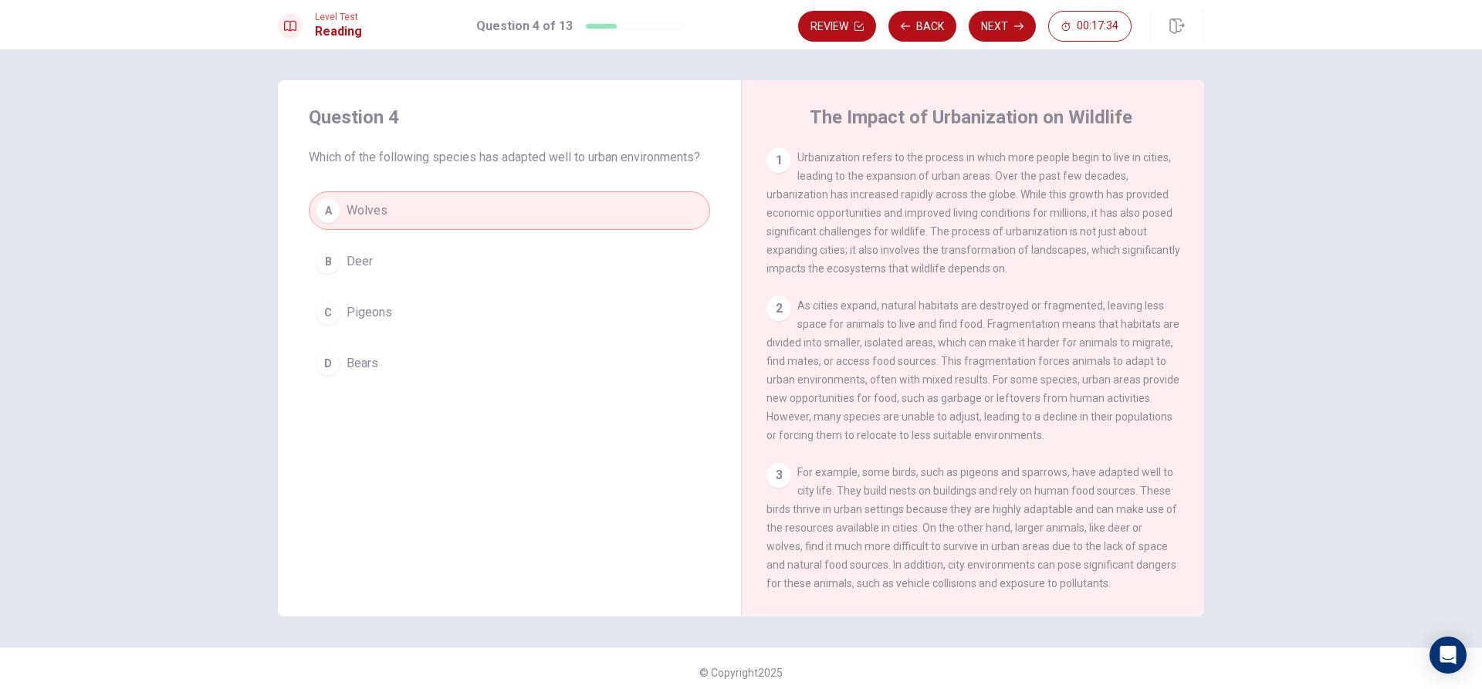
click at [340, 213] on button "A Wolves" at bounding box center [509, 210] width 401 height 39
click at [373, 275] on button "B Deer" at bounding box center [509, 261] width 401 height 39
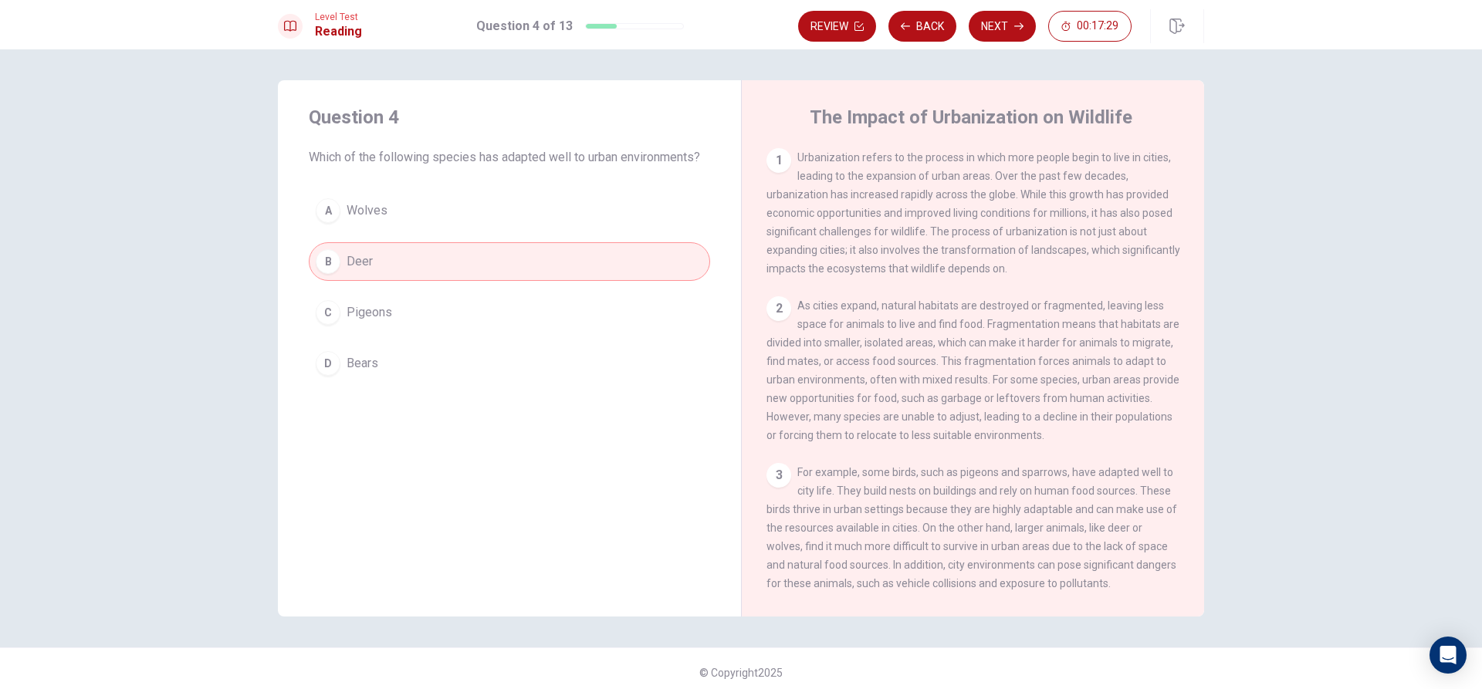
click at [391, 230] on div "A Wolves B Deer C Pigeons D Bears" at bounding box center [509, 286] width 401 height 191
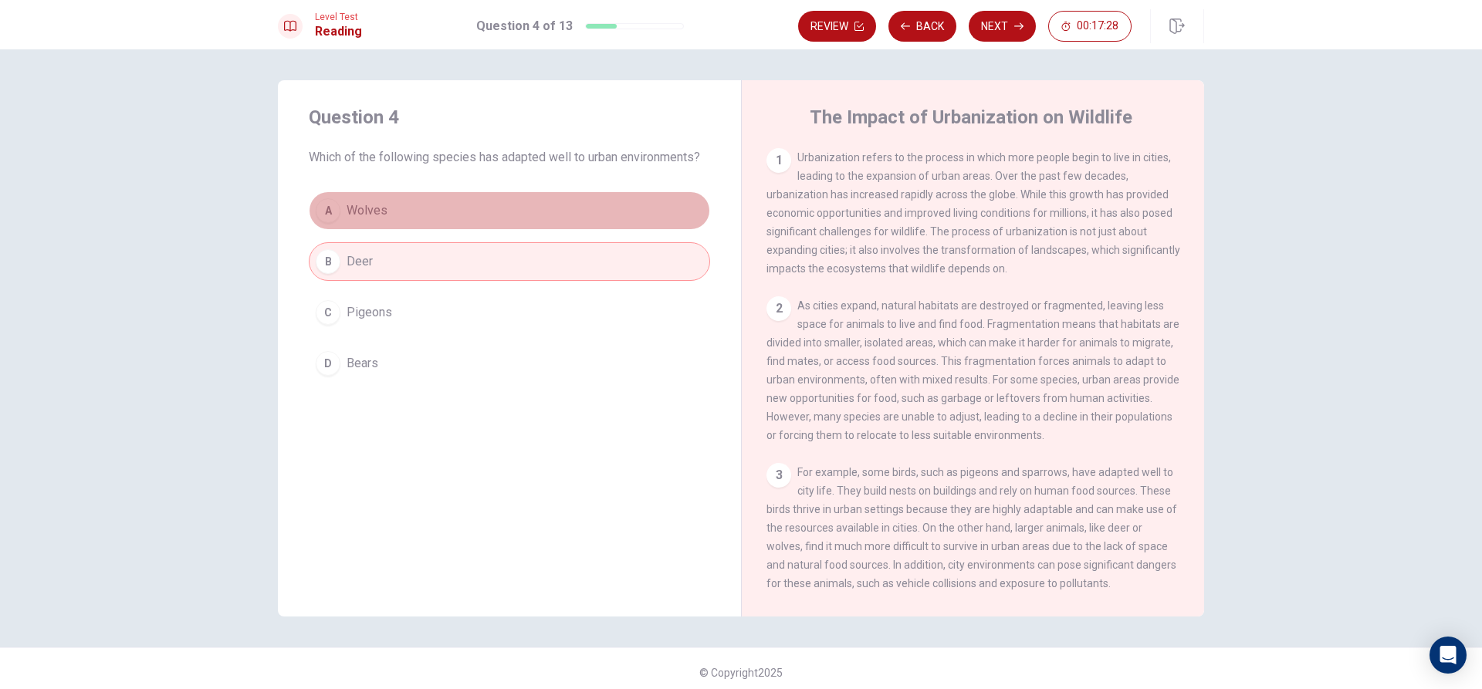
click at [402, 205] on button "A Wolves" at bounding box center [509, 210] width 401 height 39
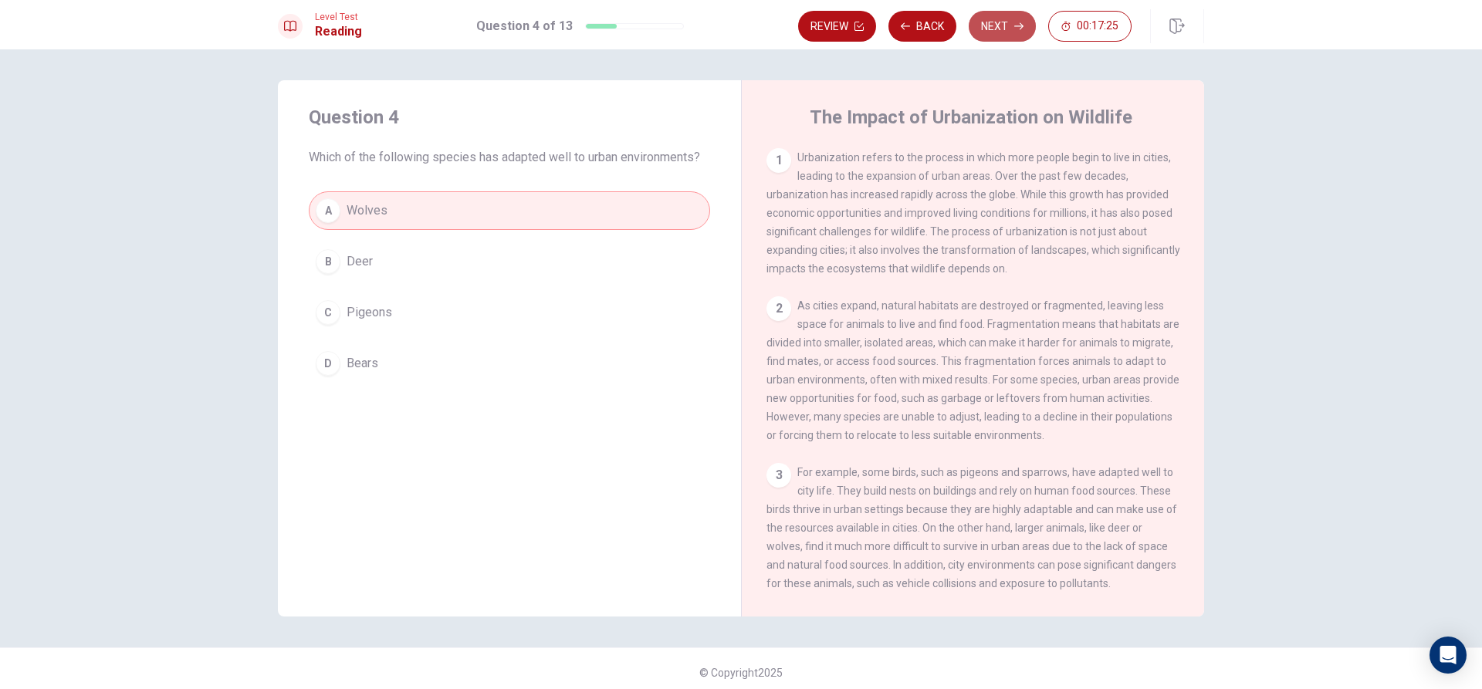
click at [1004, 29] on button "Next" at bounding box center [1002, 26] width 67 height 31
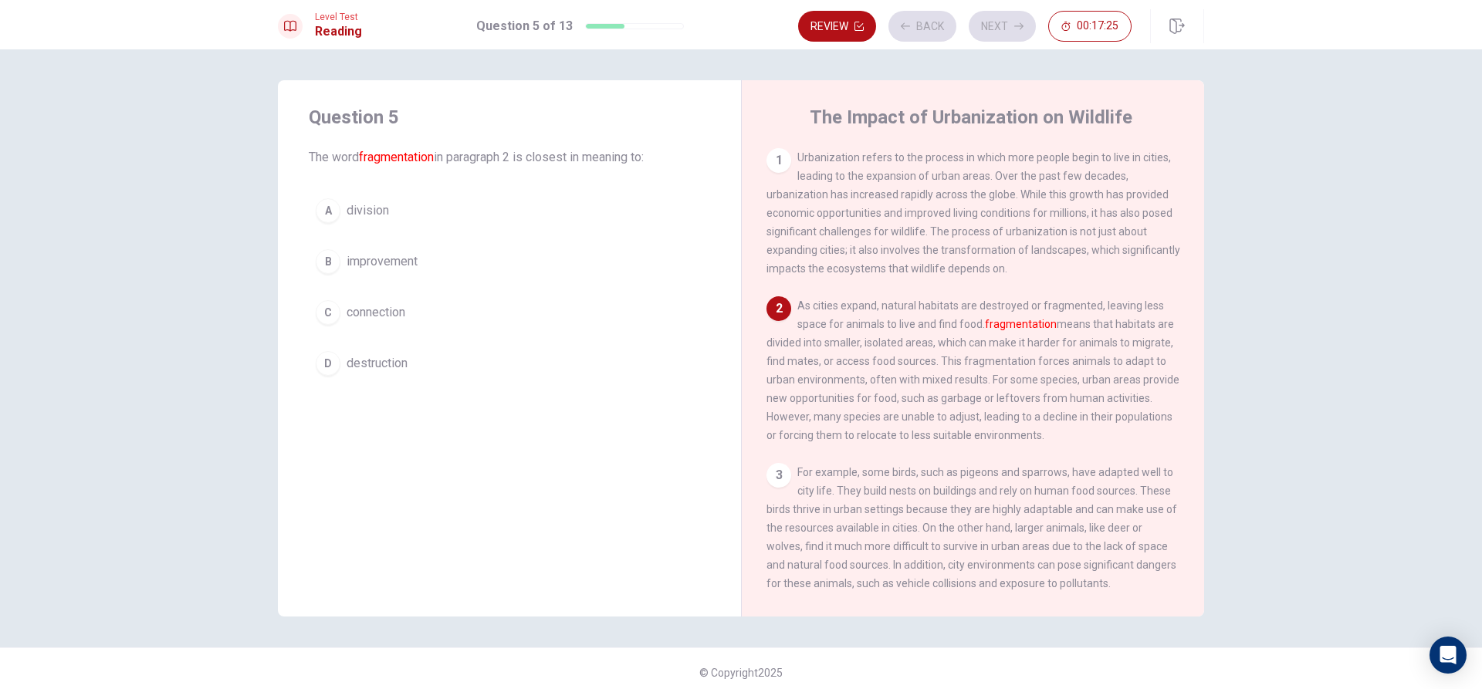
scroll to position [19, 0]
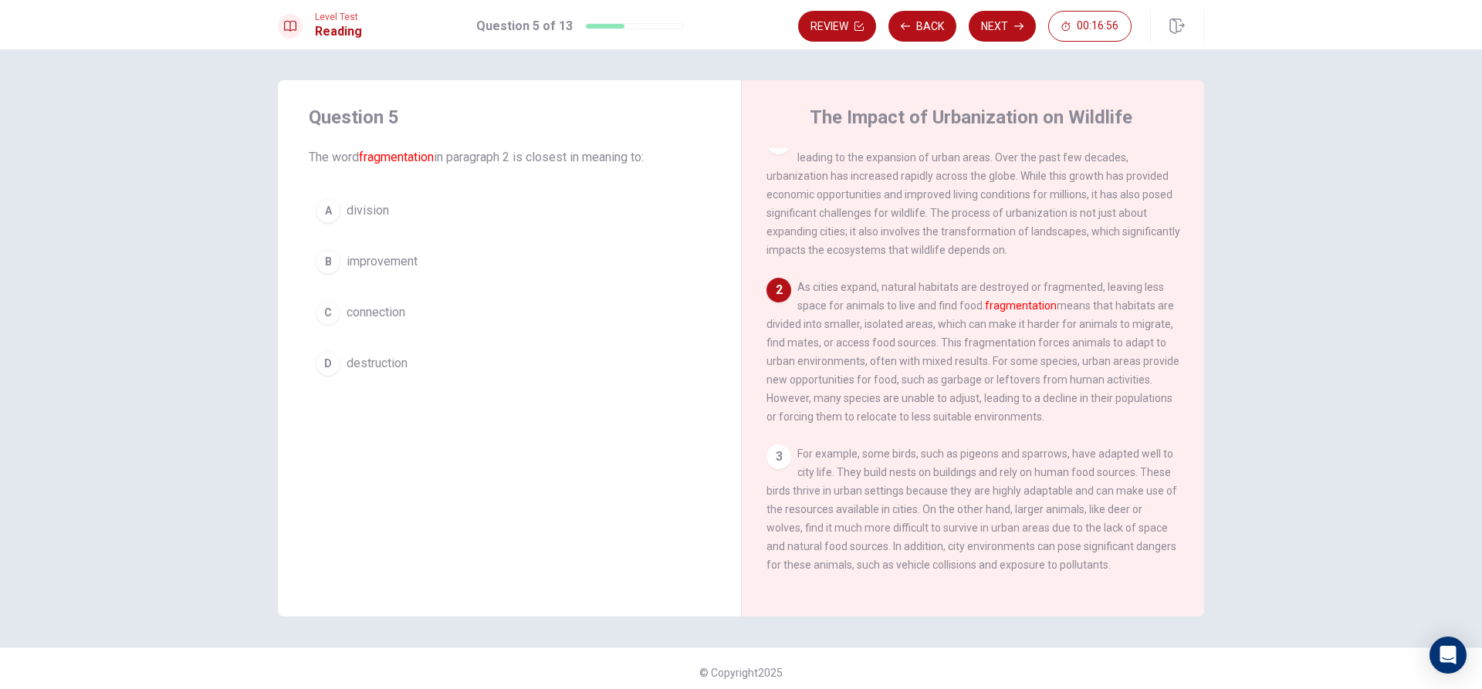
click at [377, 215] on span "division" at bounding box center [368, 210] width 42 height 19
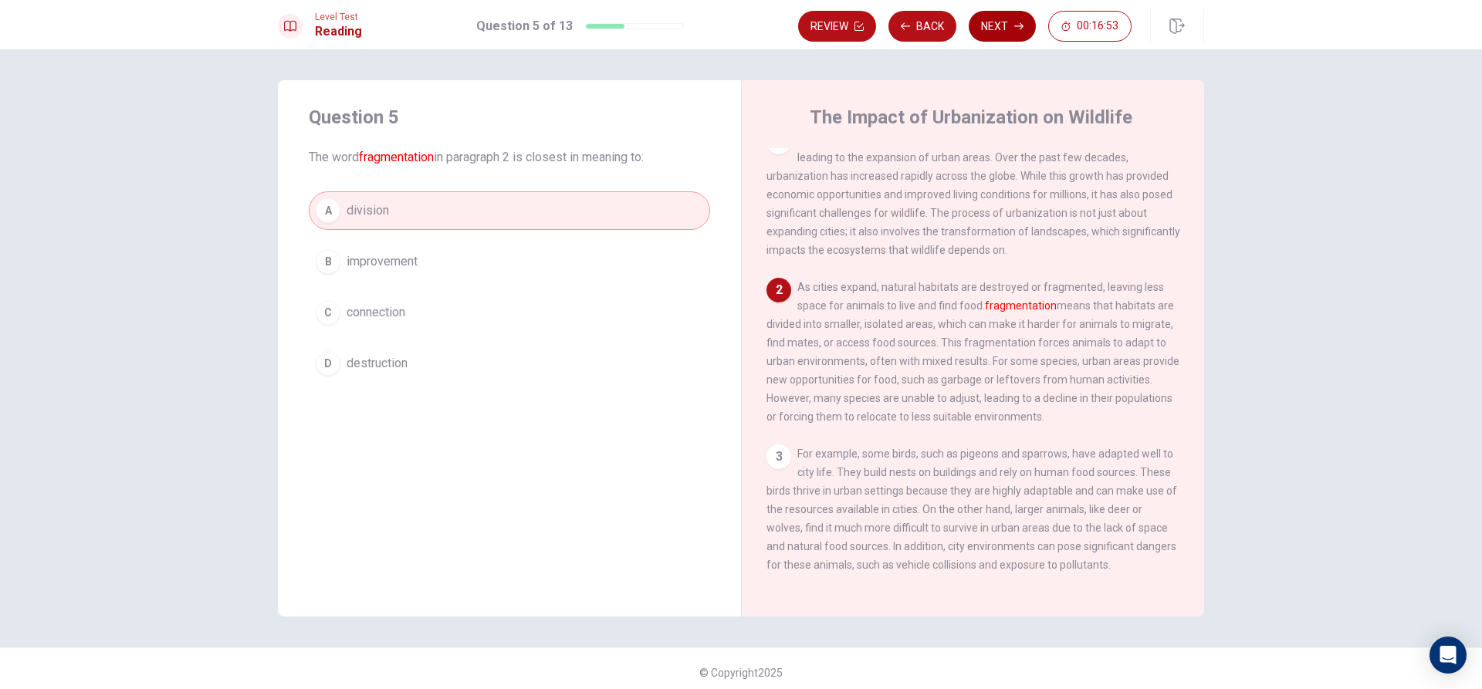
click at [989, 29] on button "Next" at bounding box center [1002, 26] width 67 height 31
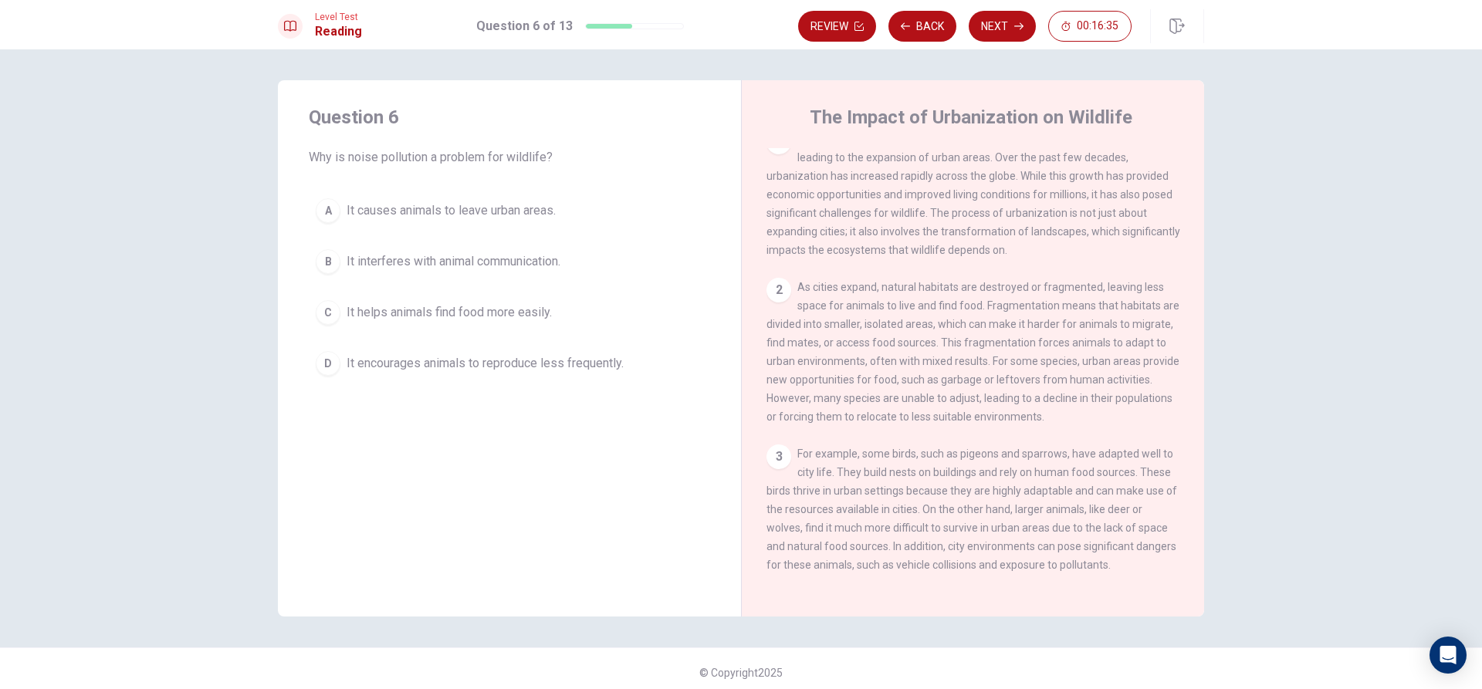
click at [320, 366] on div "D" at bounding box center [328, 363] width 25 height 25
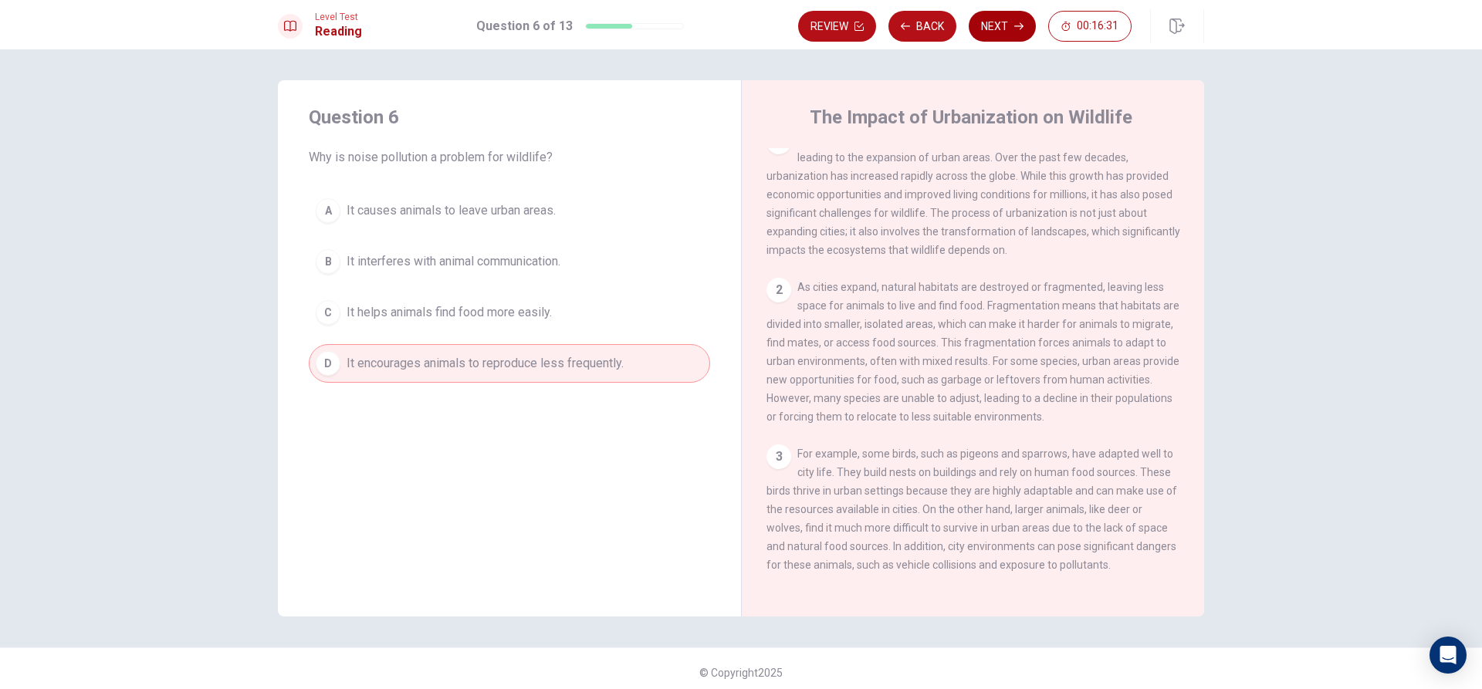
click at [996, 19] on button "Next" at bounding box center [1002, 26] width 67 height 31
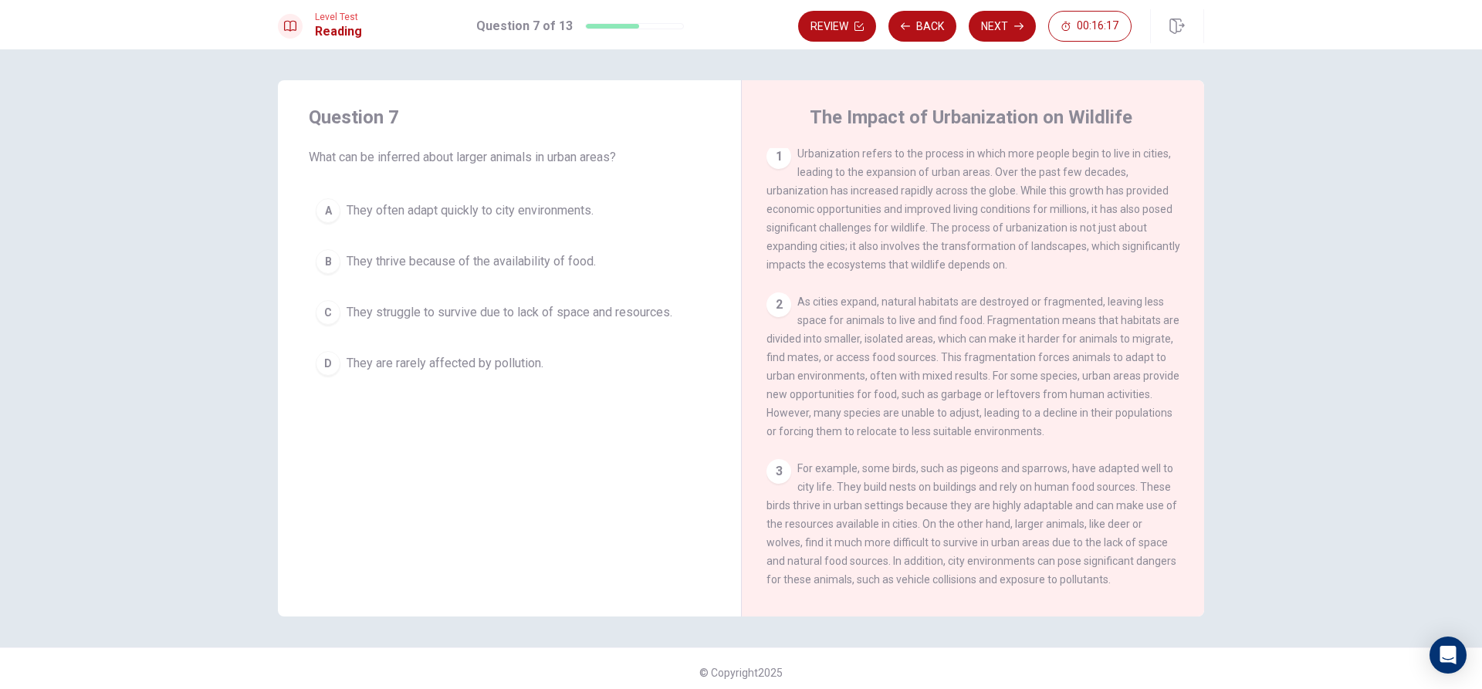
scroll to position [0, 0]
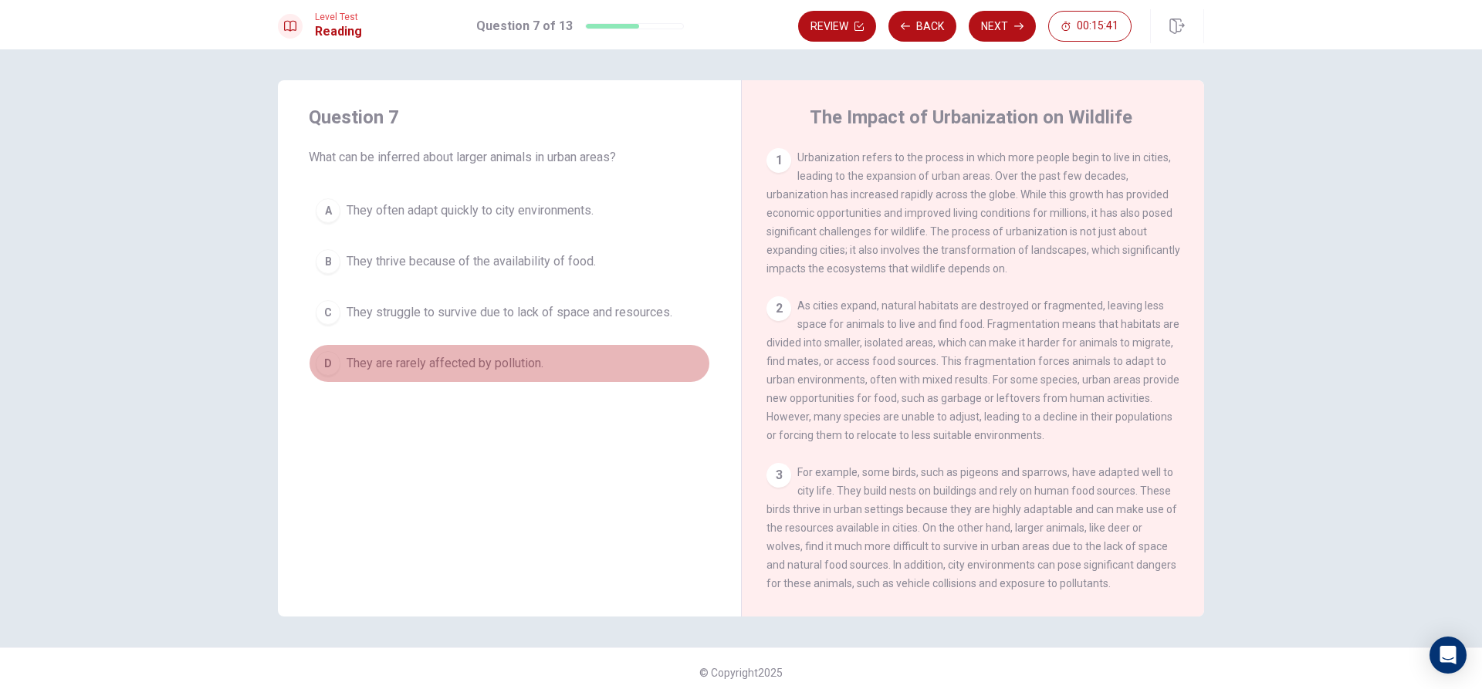
click at [330, 366] on div "D" at bounding box center [328, 363] width 25 height 25
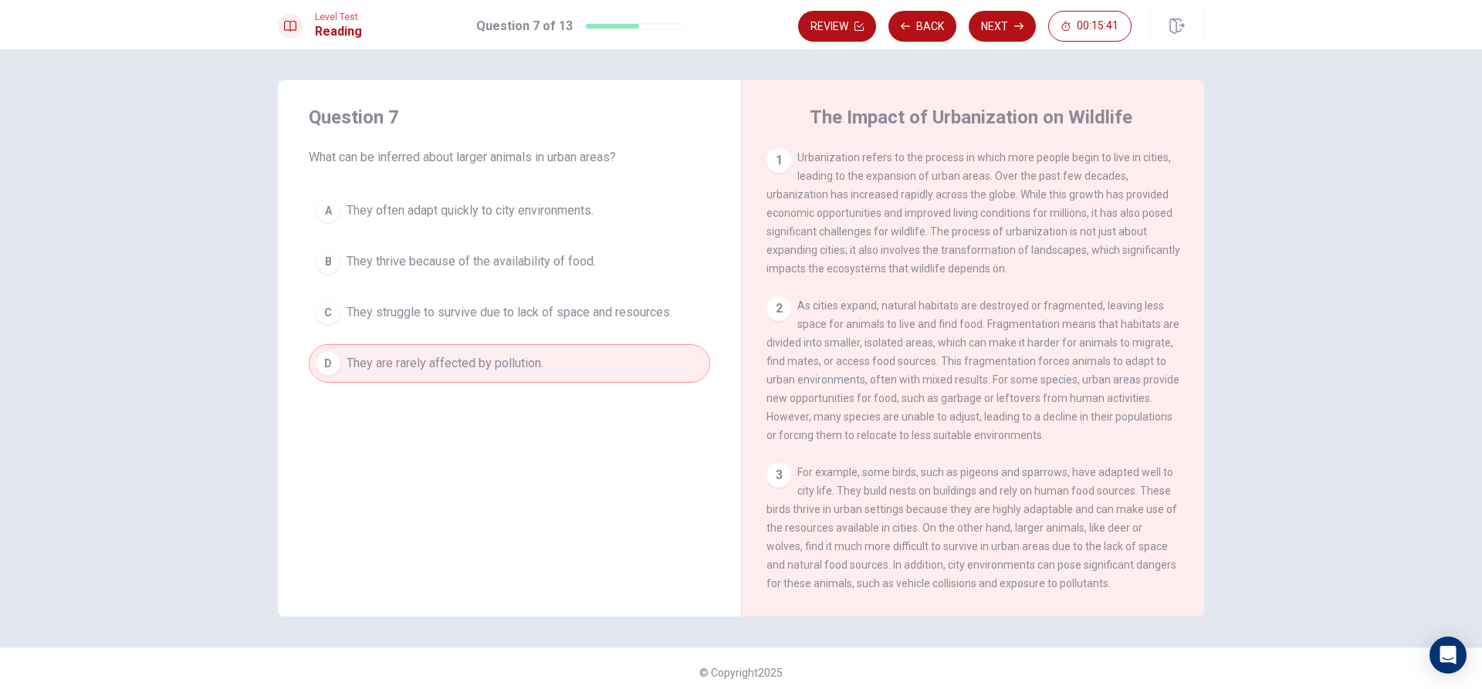
click at [330, 366] on div "D" at bounding box center [328, 363] width 25 height 25
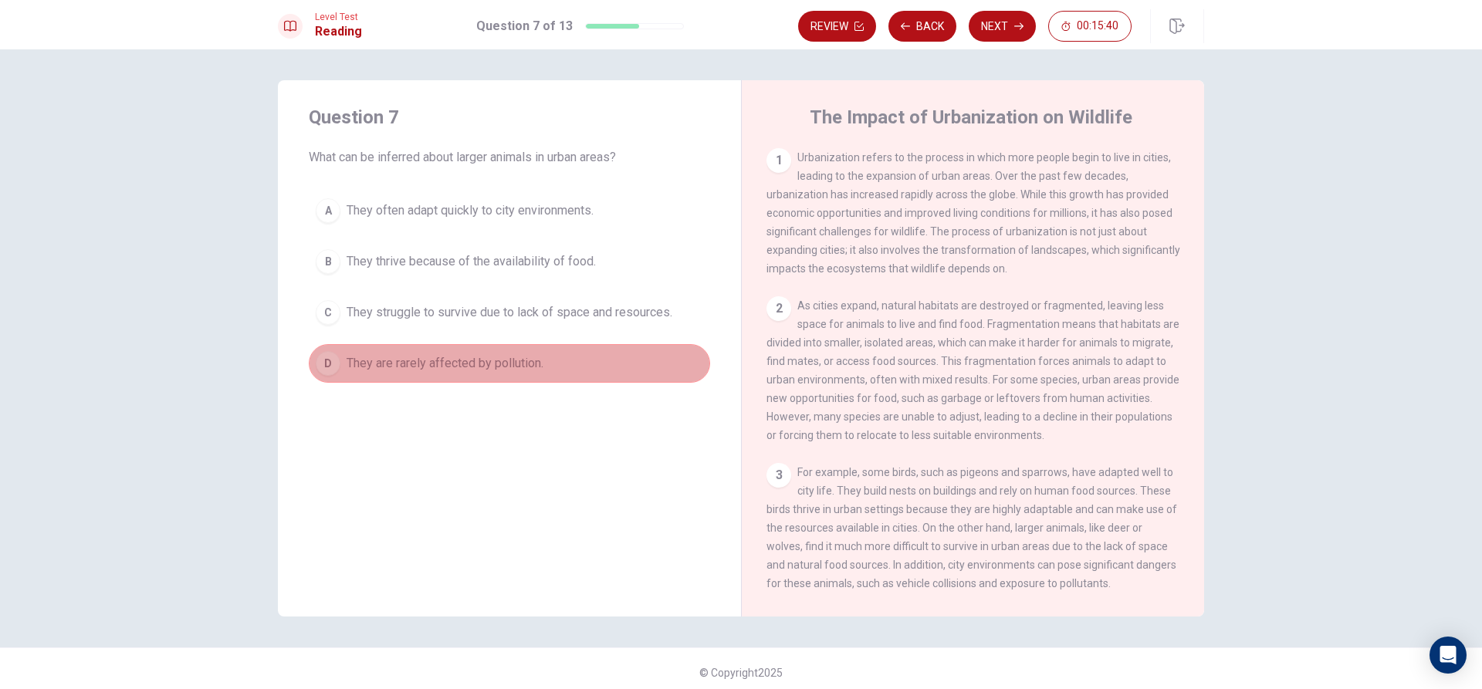
click at [330, 366] on div "D" at bounding box center [328, 363] width 25 height 25
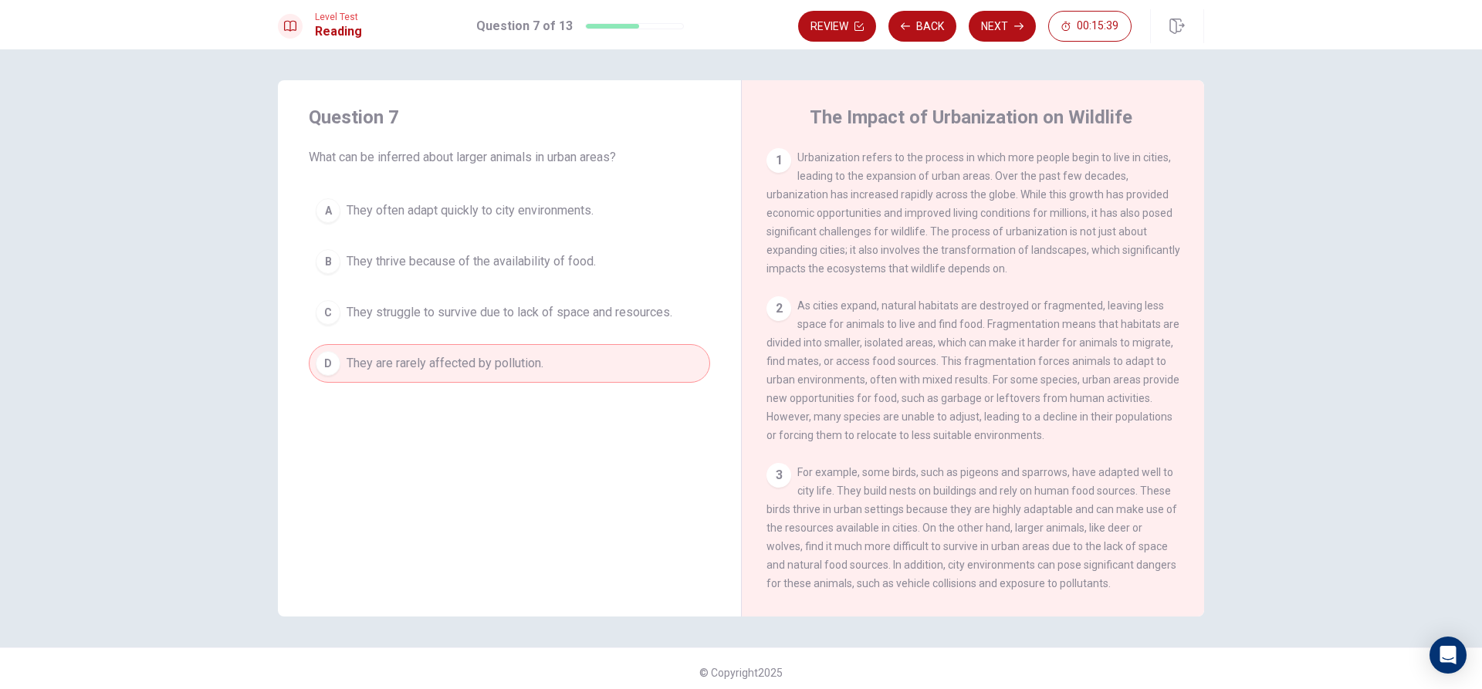
click at [330, 366] on div "D" at bounding box center [328, 363] width 25 height 25
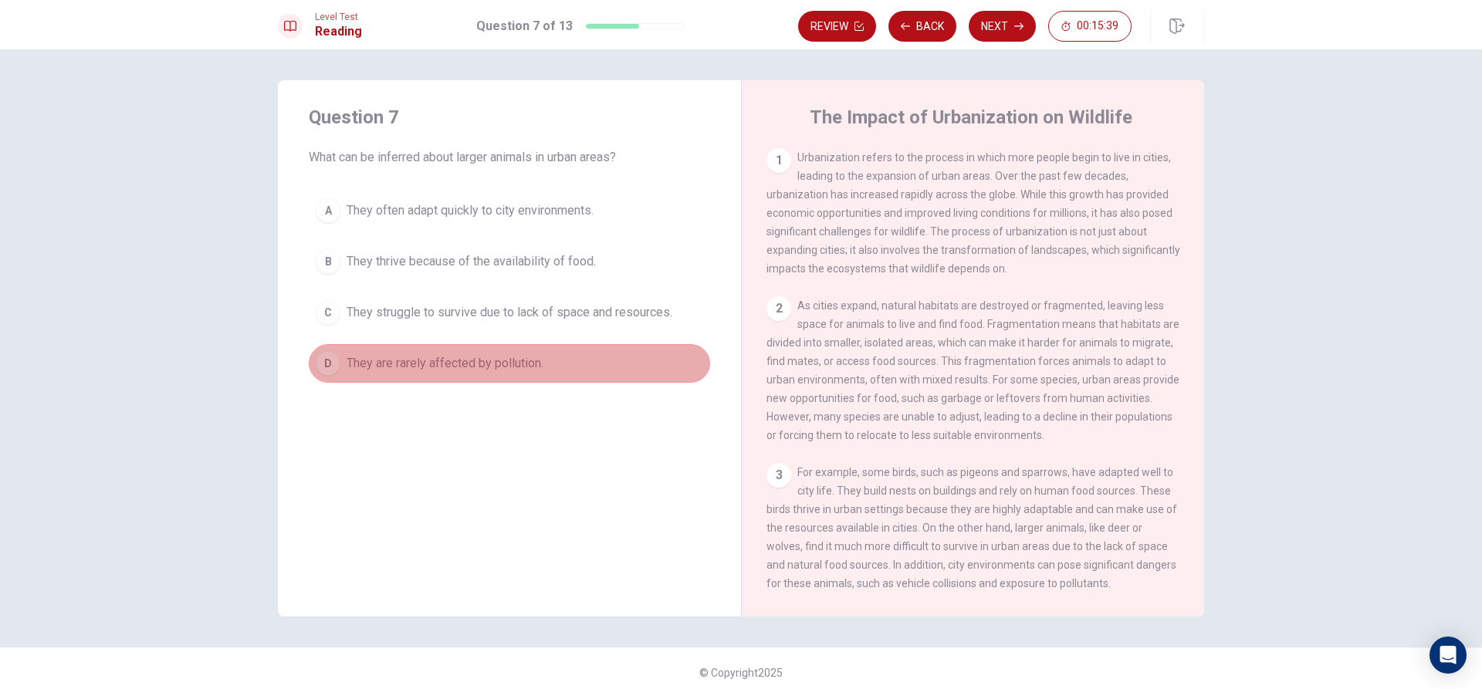
click at [330, 366] on div "D" at bounding box center [328, 363] width 25 height 25
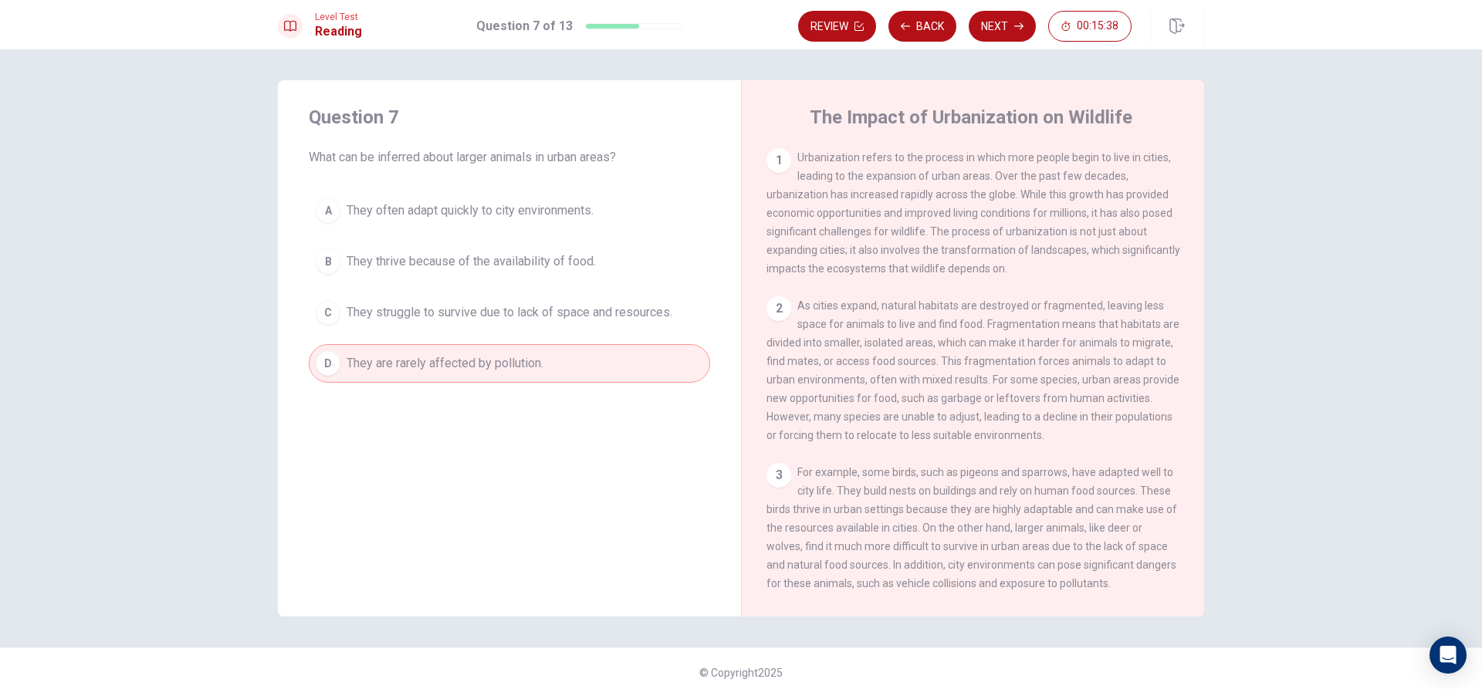
click at [330, 366] on div "D" at bounding box center [328, 363] width 25 height 25
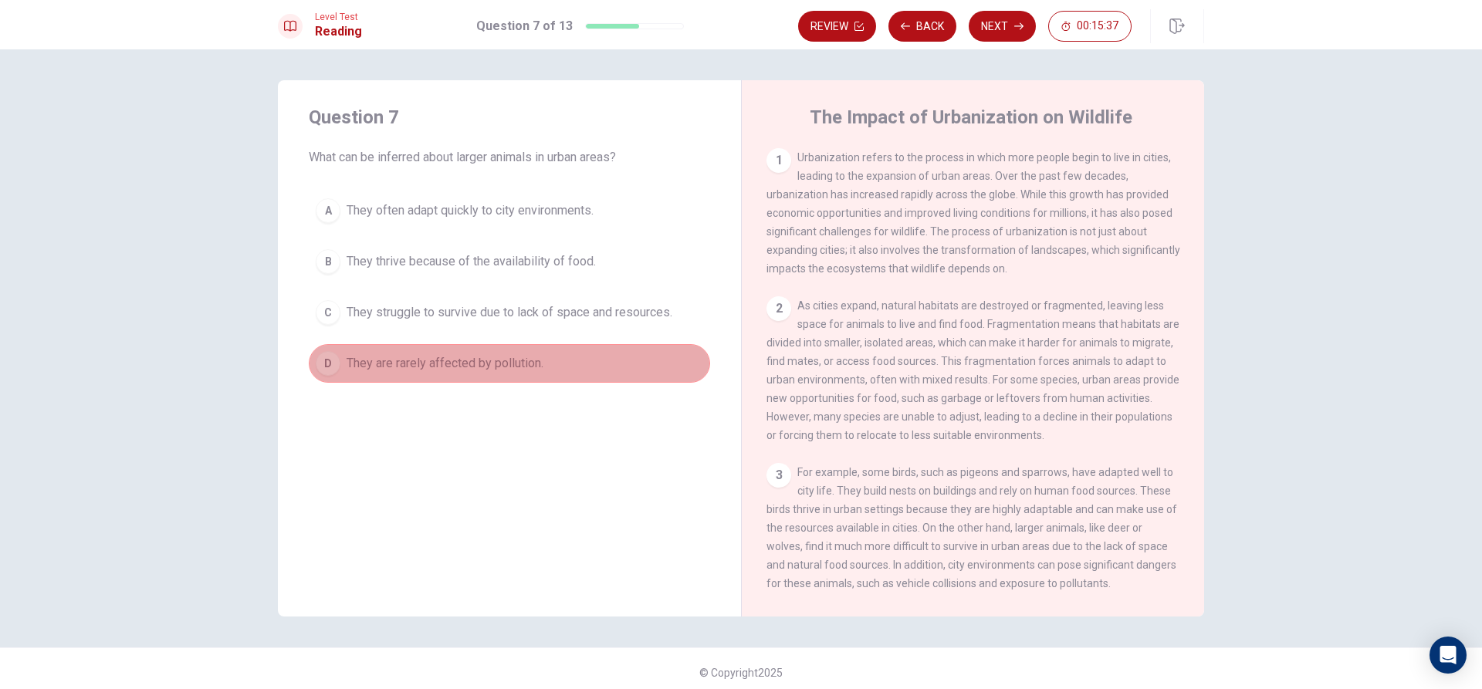
click at [330, 366] on div "D" at bounding box center [328, 363] width 25 height 25
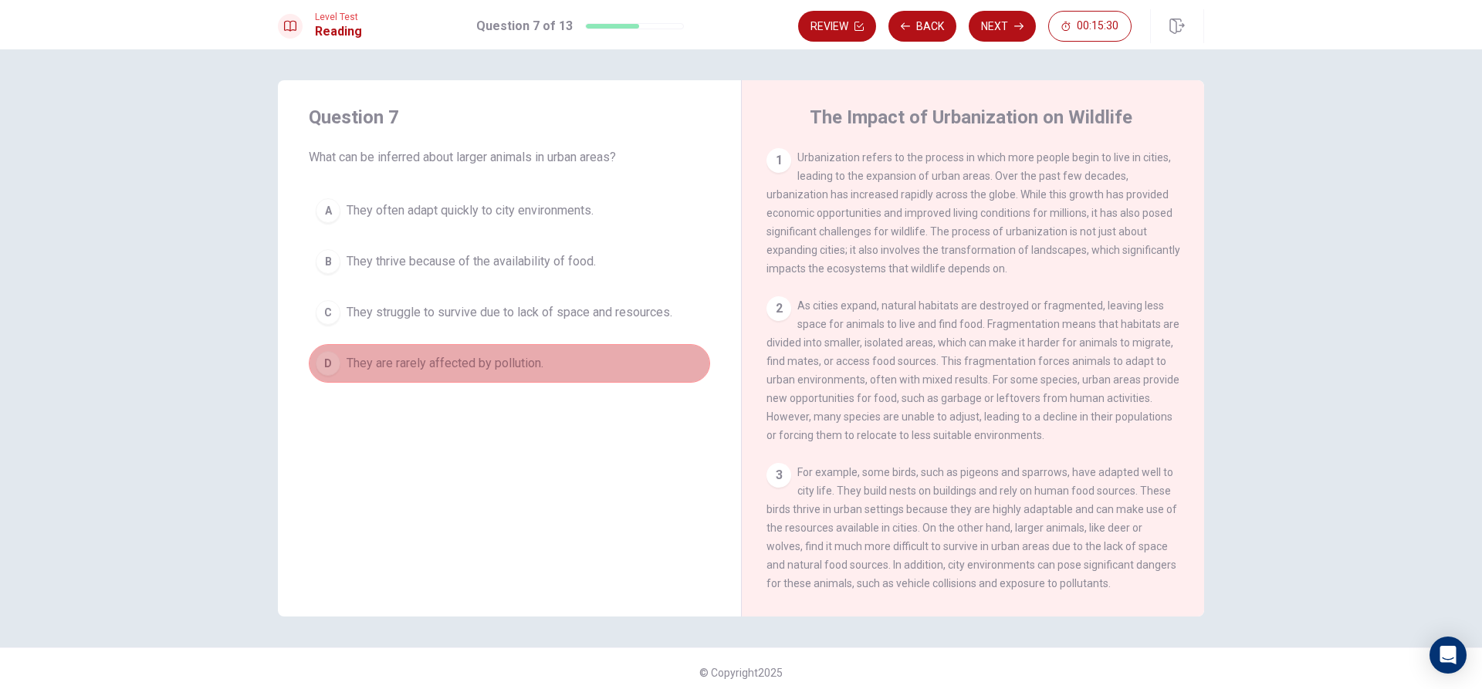
click at [330, 366] on div "D" at bounding box center [328, 363] width 25 height 25
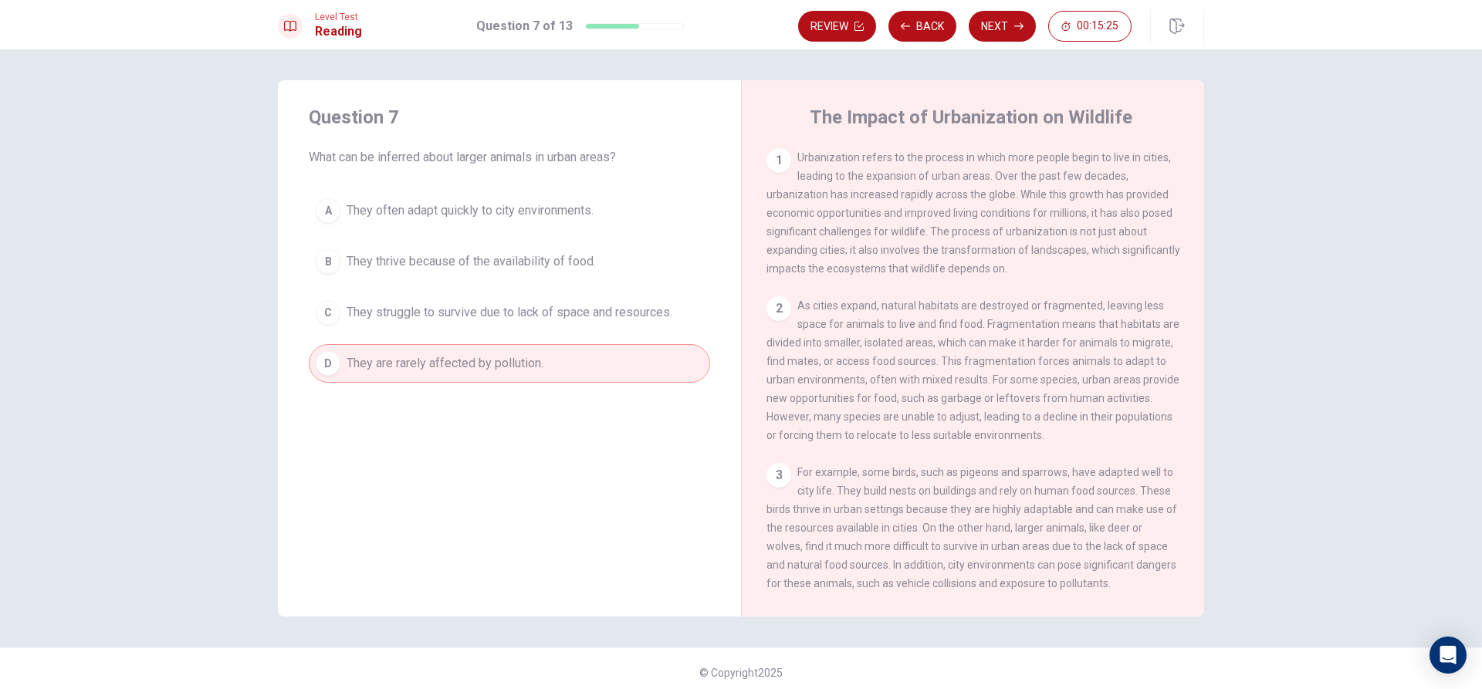
click at [330, 366] on div "D" at bounding box center [328, 363] width 25 height 25
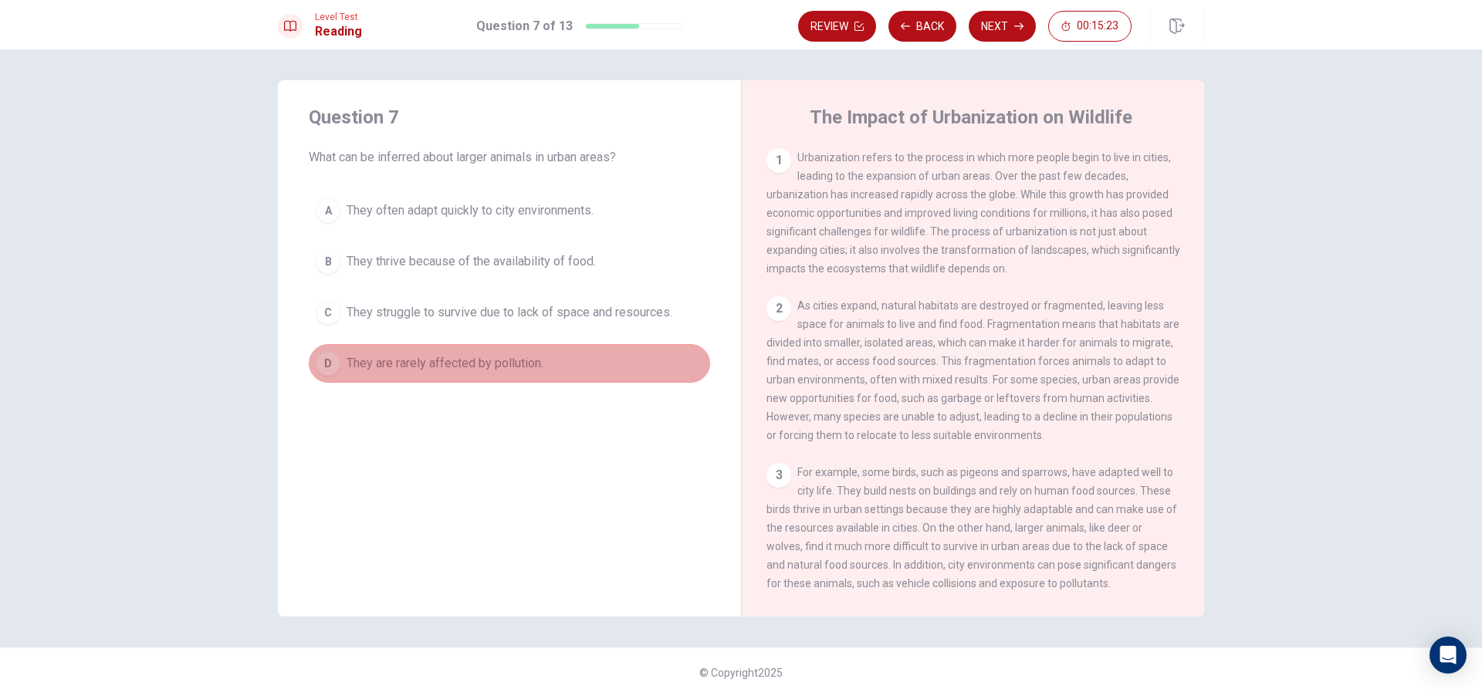
click at [330, 366] on div "D" at bounding box center [328, 363] width 25 height 25
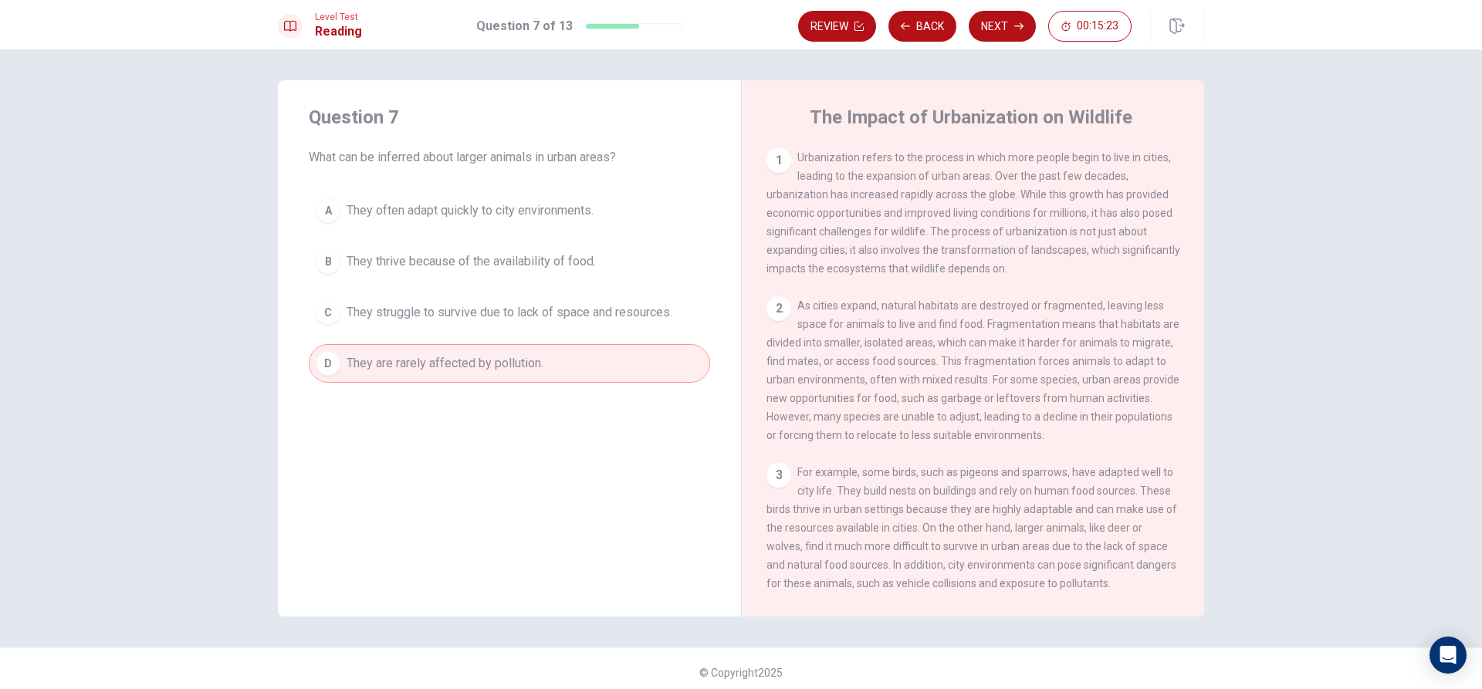
click at [330, 366] on div "D" at bounding box center [328, 363] width 25 height 25
drag, startPoint x: 330, startPoint y: 366, endPoint x: 533, endPoint y: 372, distance: 202.3
click at [533, 372] on button "D They are rarely affected by pollution." at bounding box center [509, 363] width 401 height 39
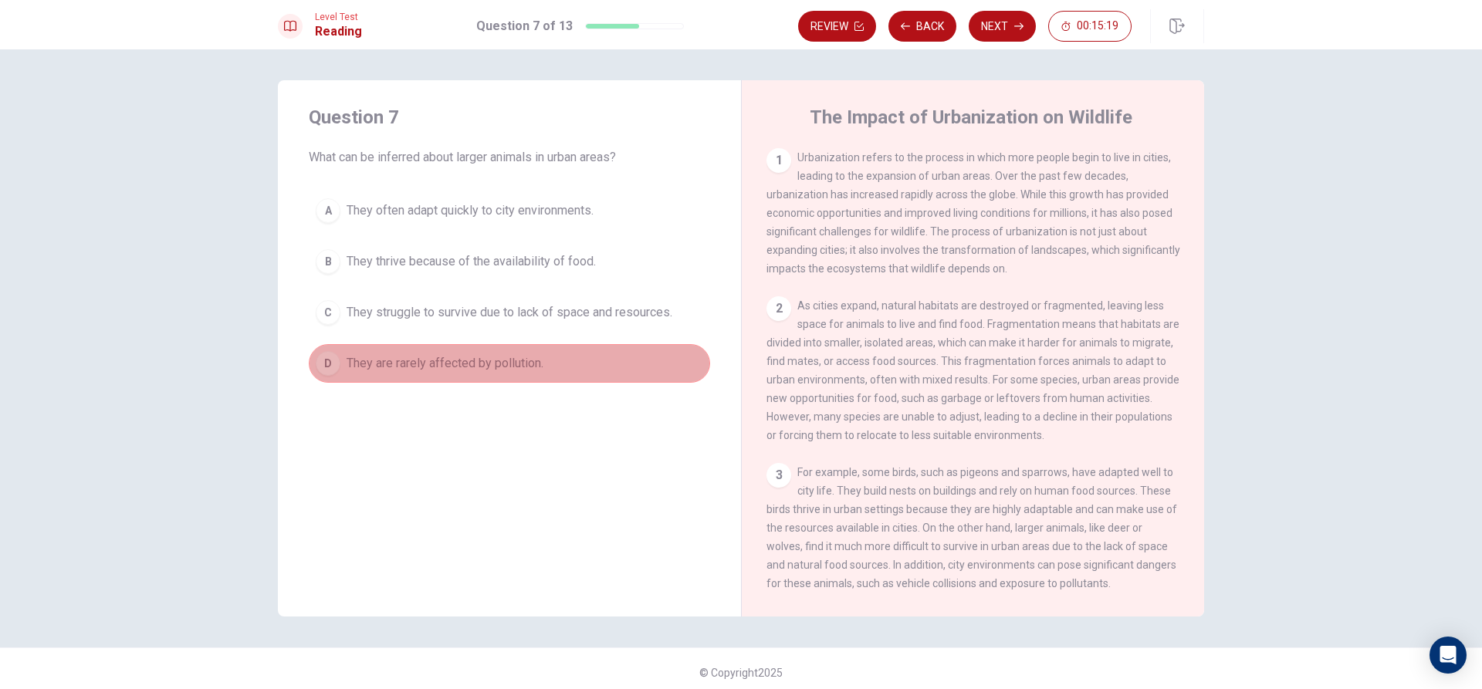
click at [533, 372] on span "They are rarely affected by pollution." at bounding box center [445, 363] width 197 height 19
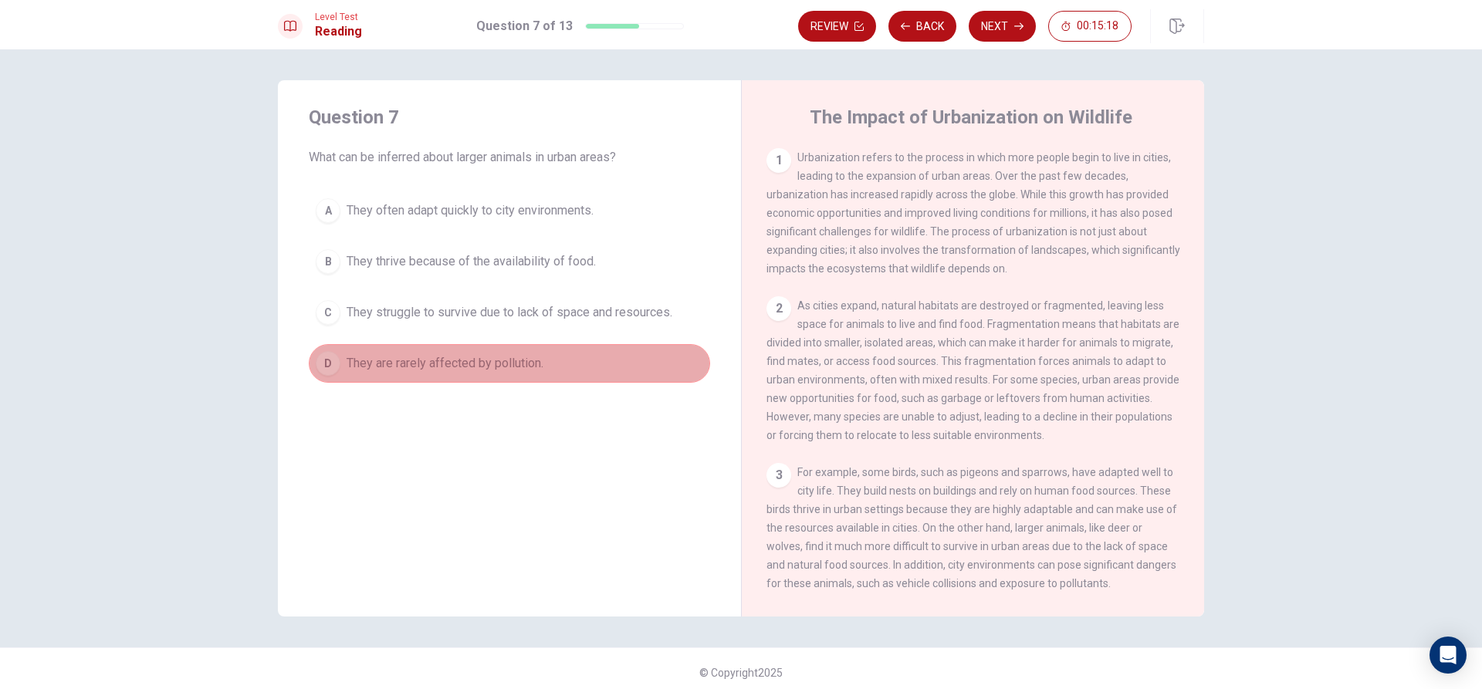
click at [532, 372] on span "They are rarely affected by pollution." at bounding box center [445, 363] width 197 height 19
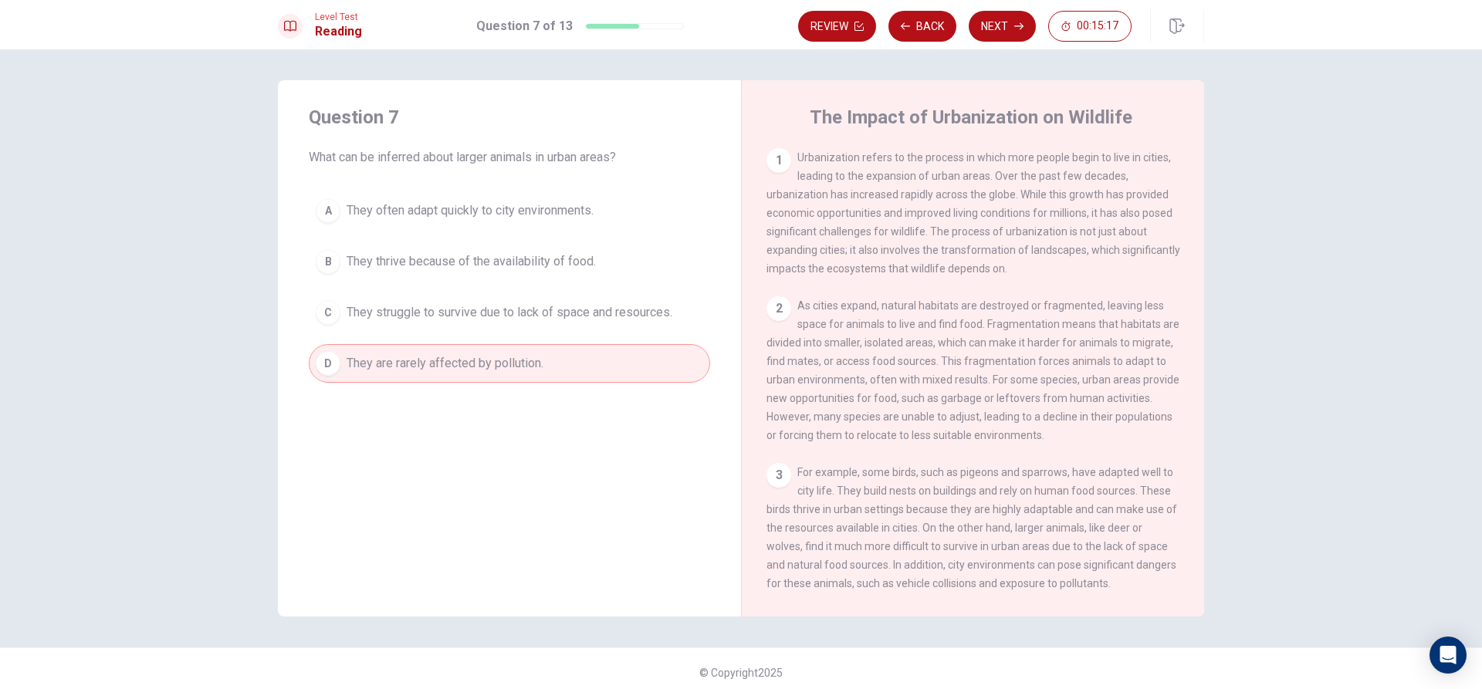
click at [532, 372] on span "They are rarely affected by pollution." at bounding box center [445, 363] width 197 height 19
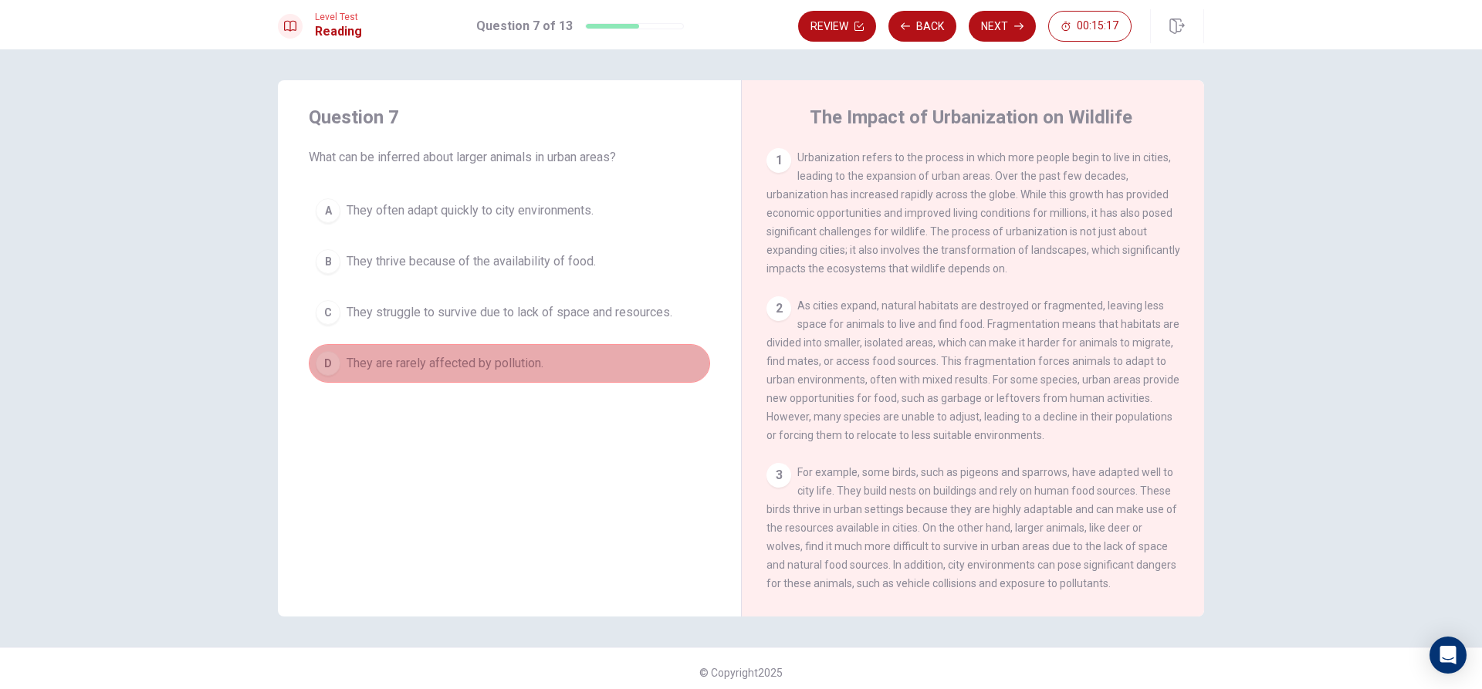
click at [532, 372] on span "They are rarely affected by pollution." at bounding box center [445, 363] width 197 height 19
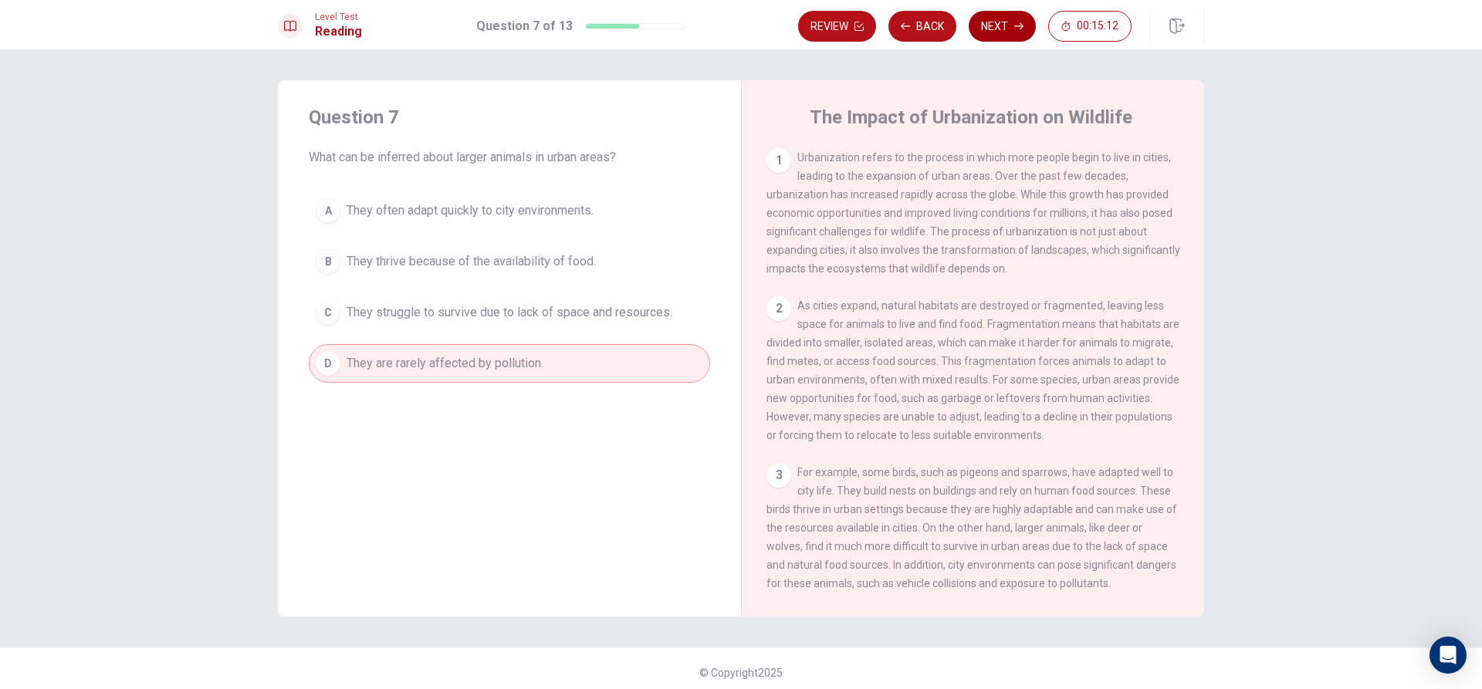
click at [1004, 24] on button "Next" at bounding box center [1002, 26] width 67 height 31
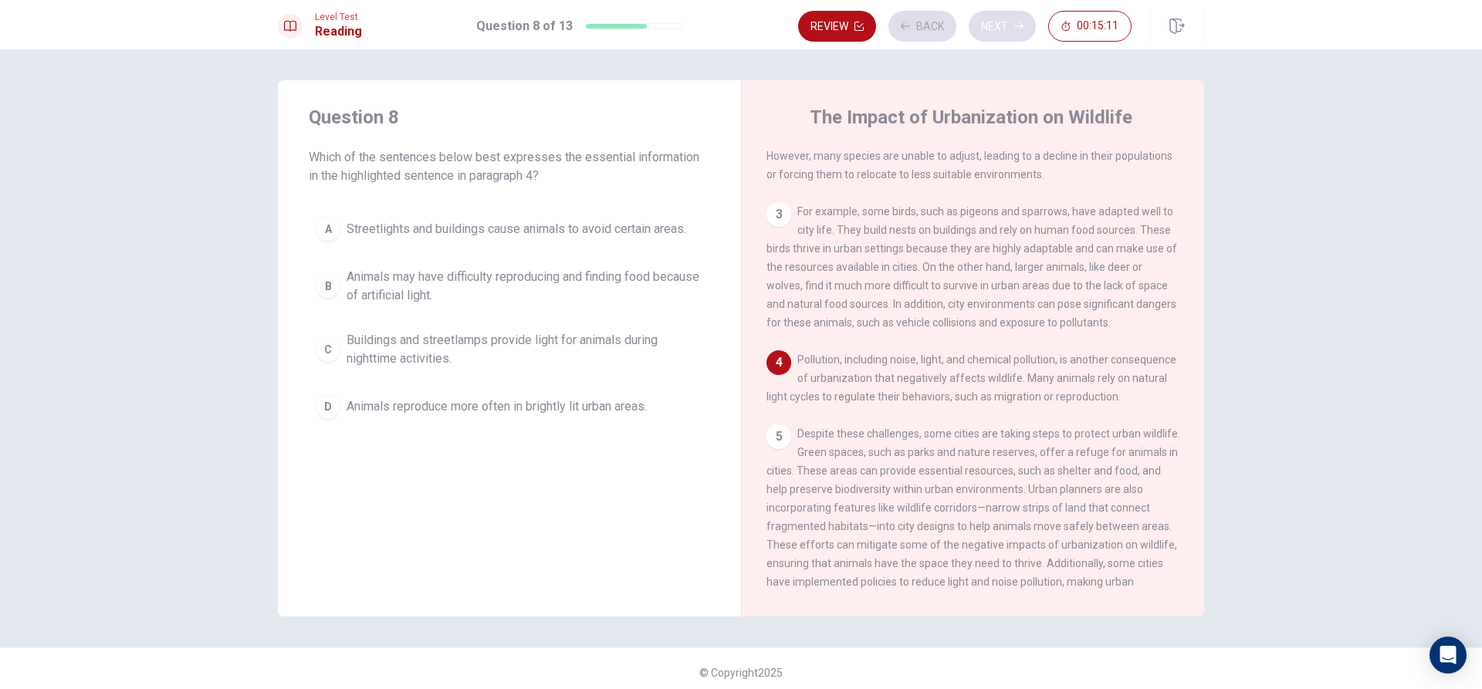
scroll to position [268, 0]
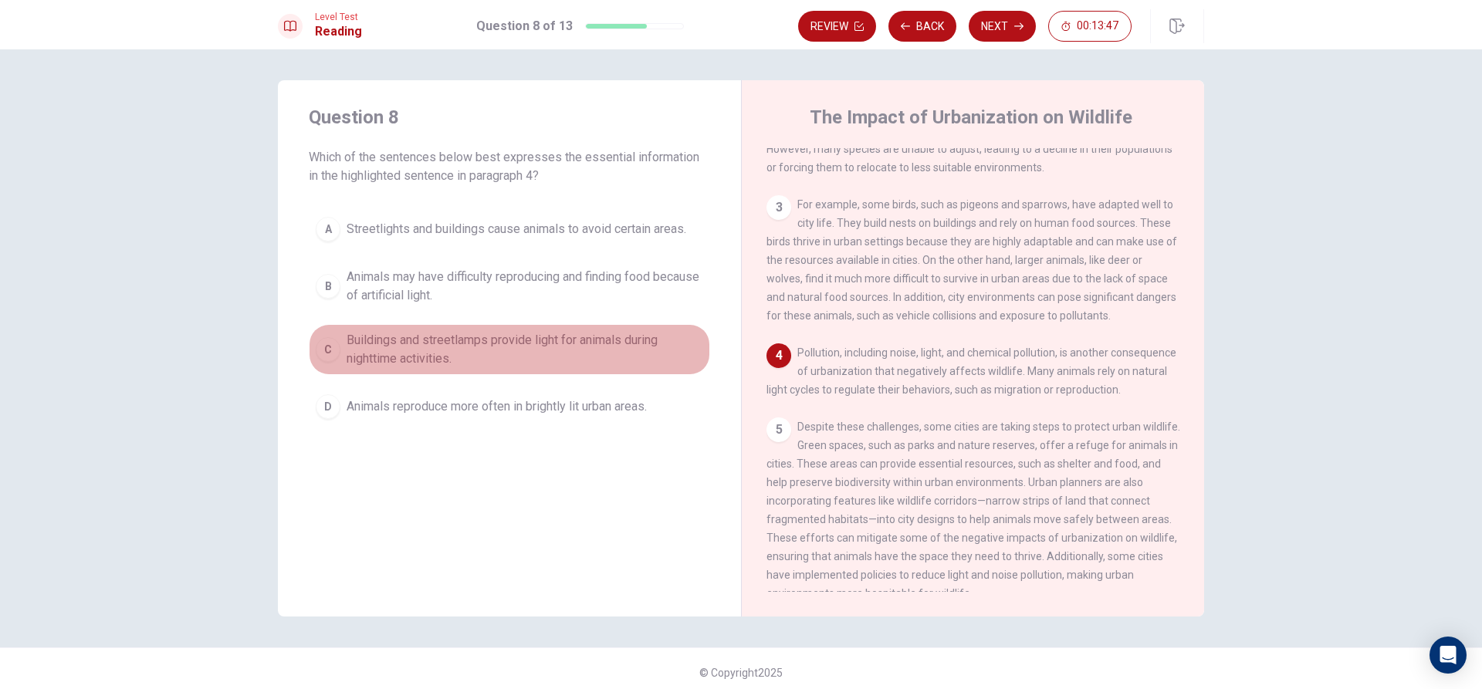
click at [372, 335] on span "Buildings and streetlamps provide light for animals during nighttime activities." at bounding box center [525, 349] width 357 height 37
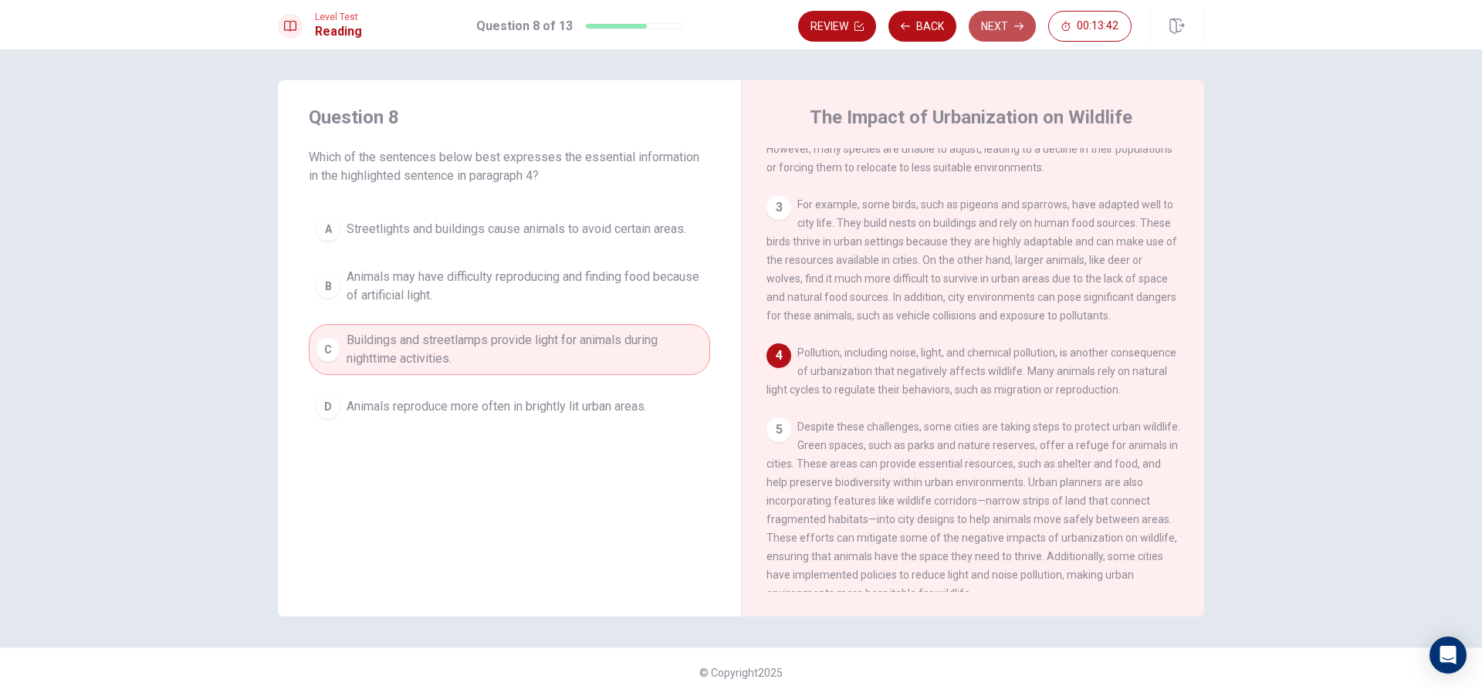
click at [1013, 34] on button "Next" at bounding box center [1002, 26] width 67 height 31
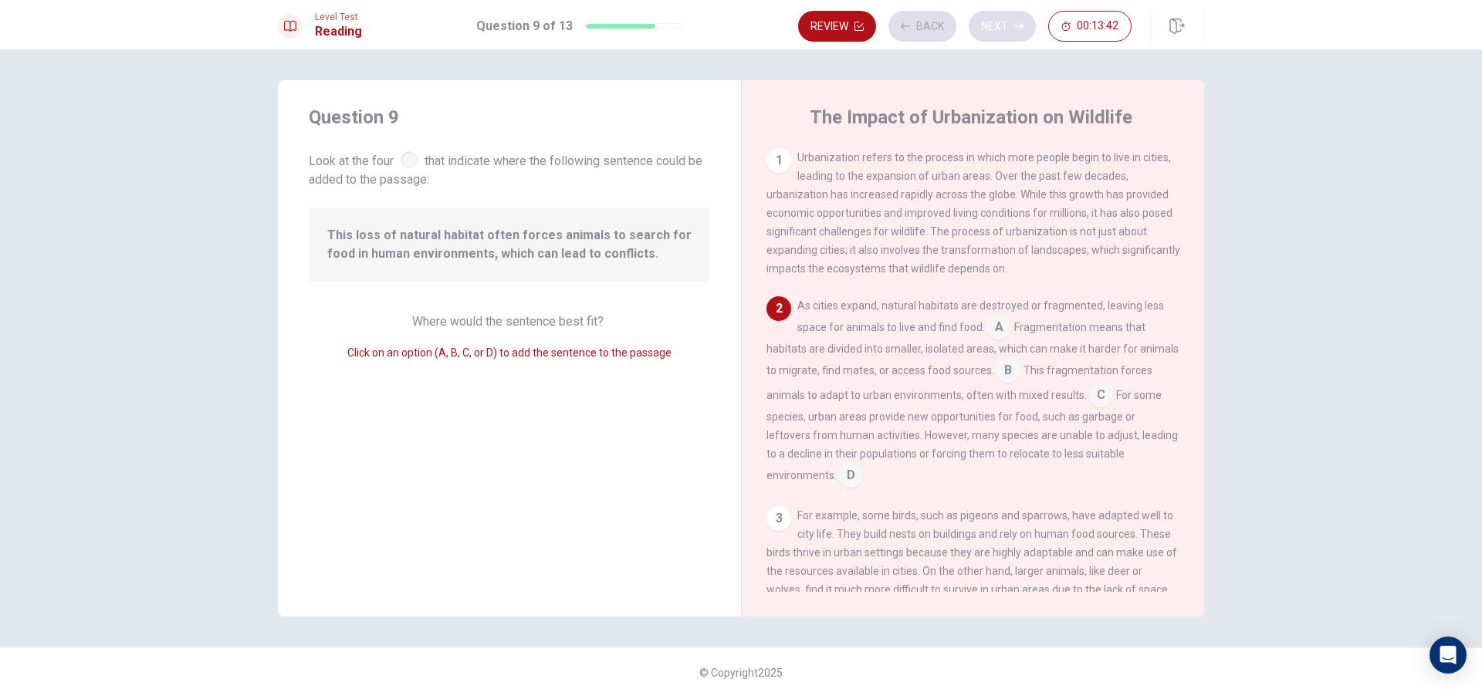
scroll to position [56, 0]
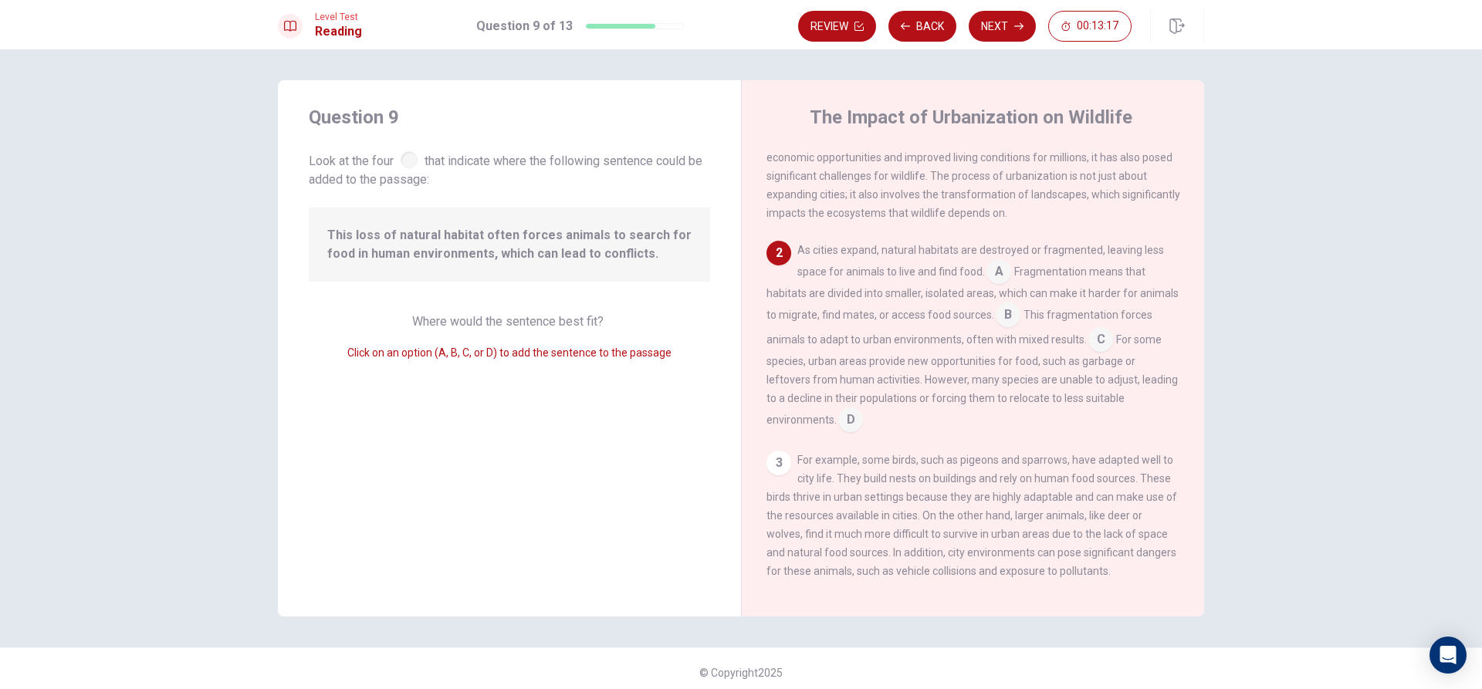
click at [994, 274] on input at bounding box center [998, 273] width 25 height 25
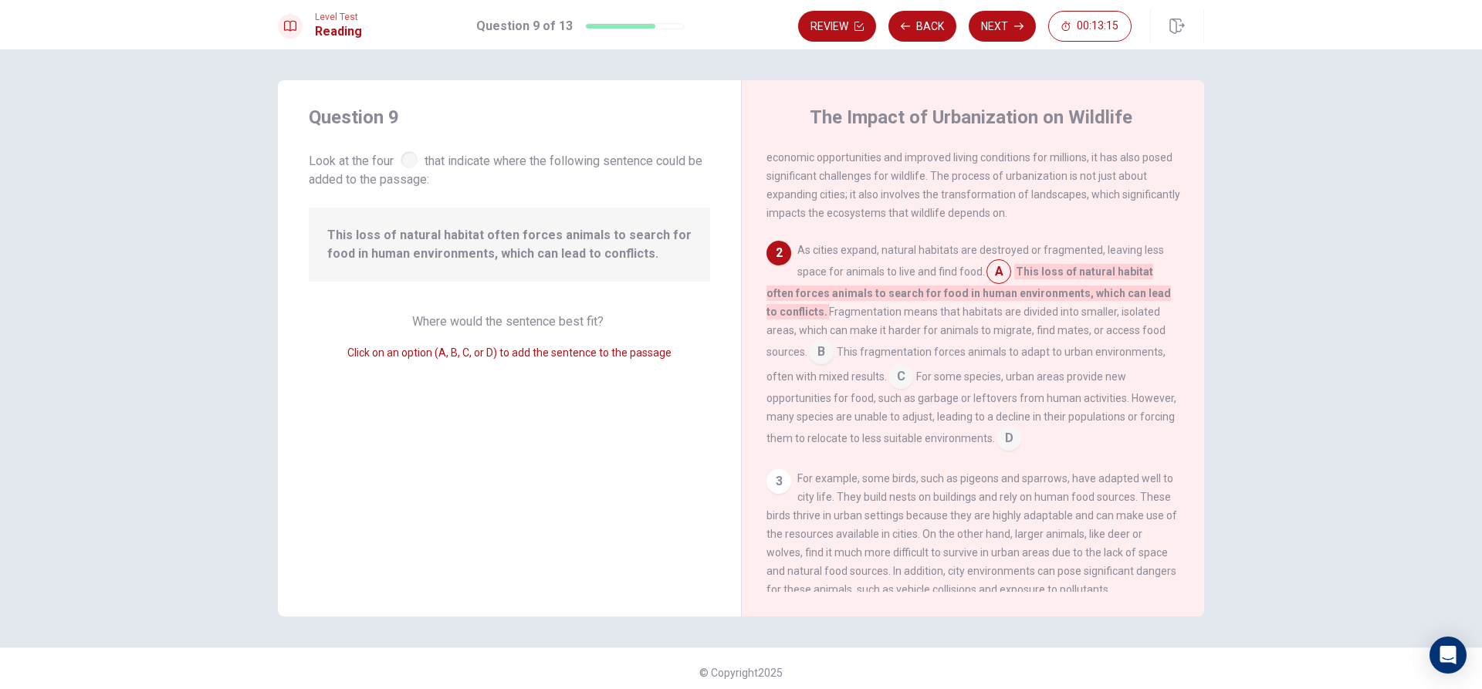
click at [821, 359] on input at bounding box center [821, 353] width 25 height 25
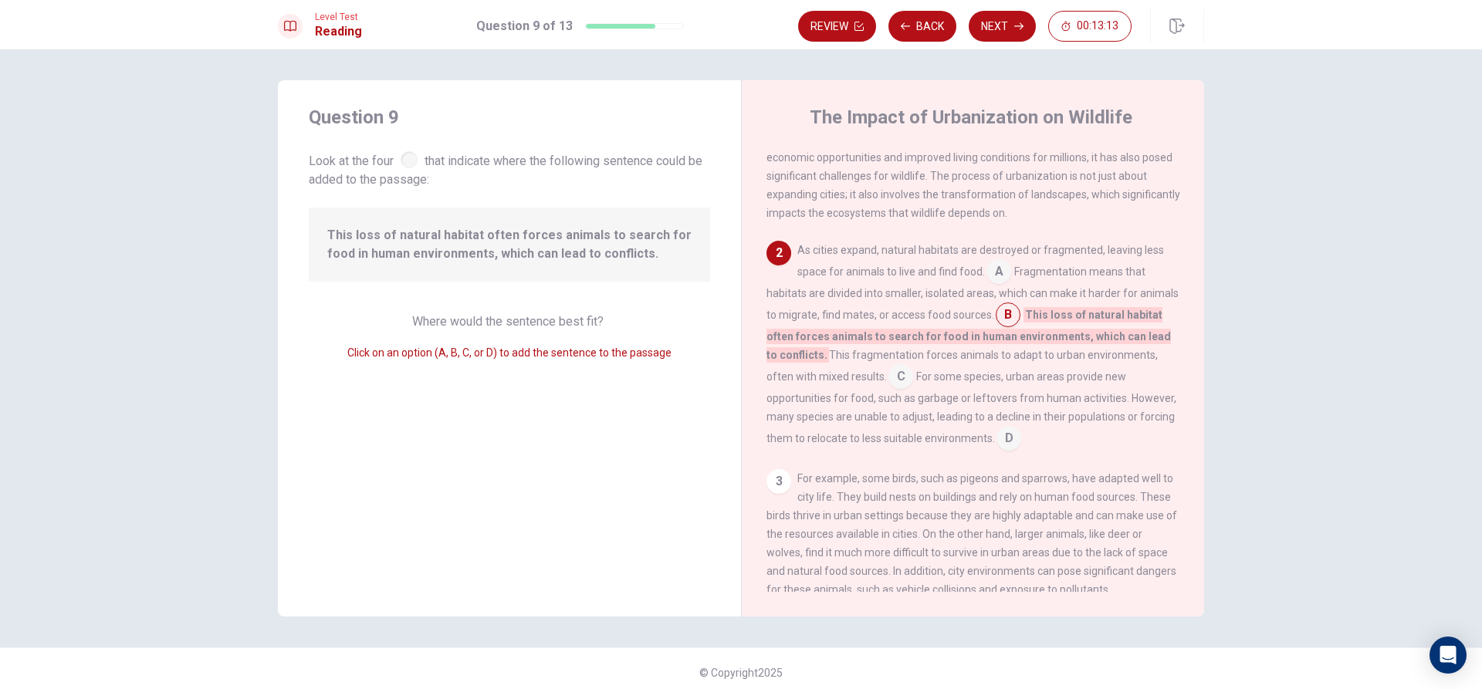
click at [899, 380] on input at bounding box center [900, 378] width 25 height 25
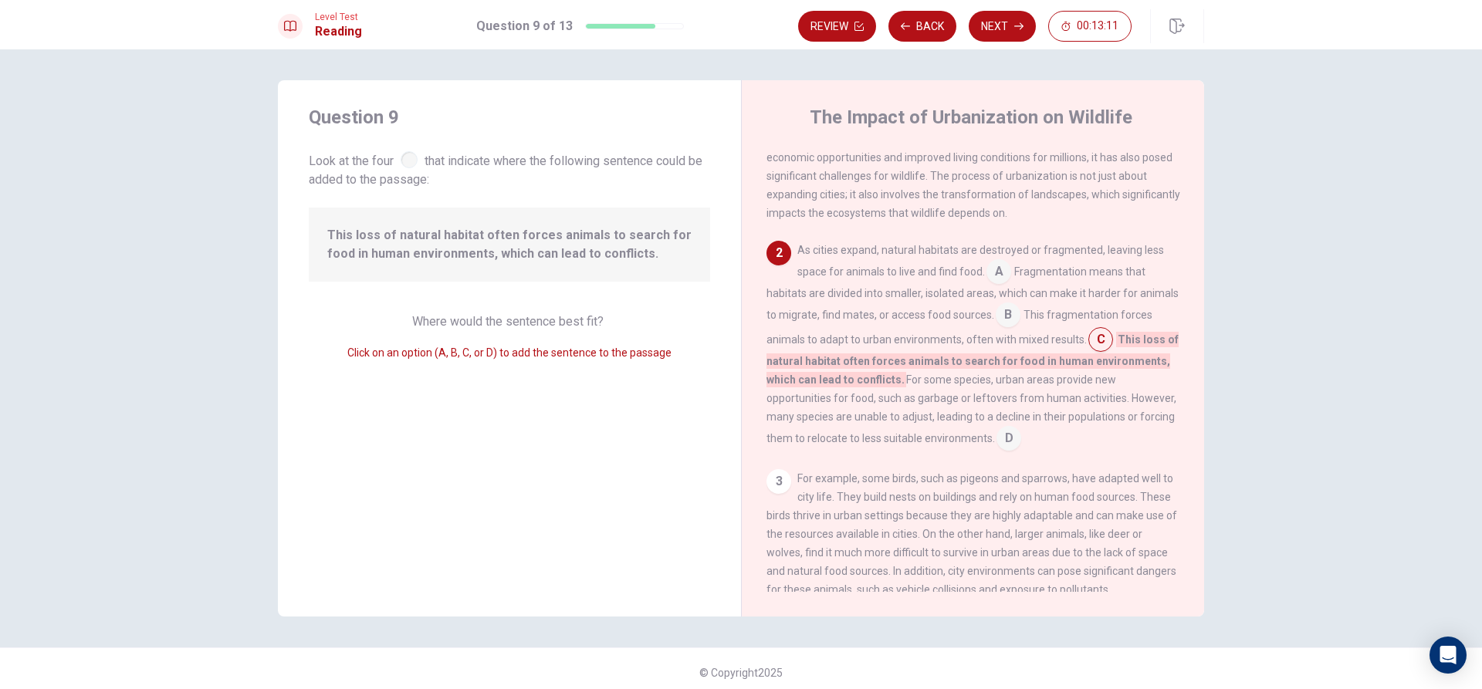
click at [1021, 444] on input at bounding box center [1009, 440] width 25 height 25
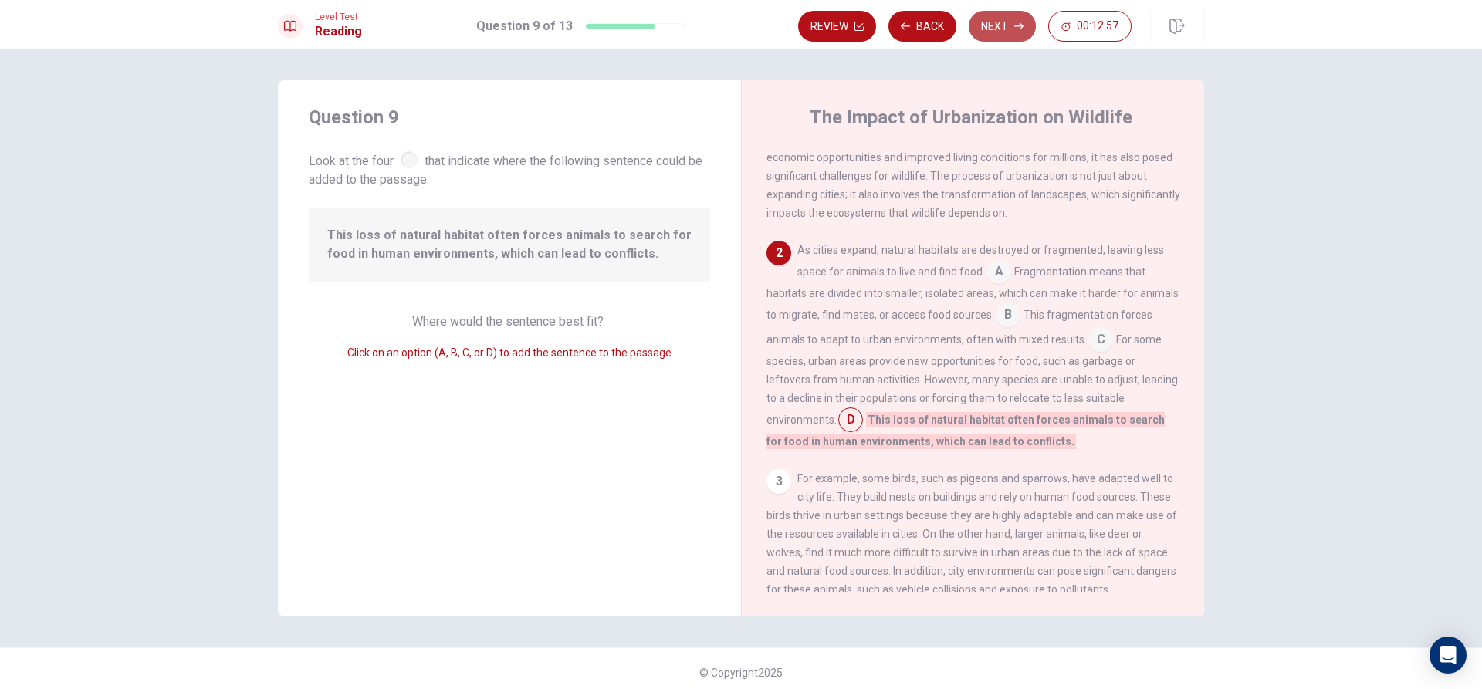
click at [1002, 28] on button "Next" at bounding box center [1002, 26] width 67 height 31
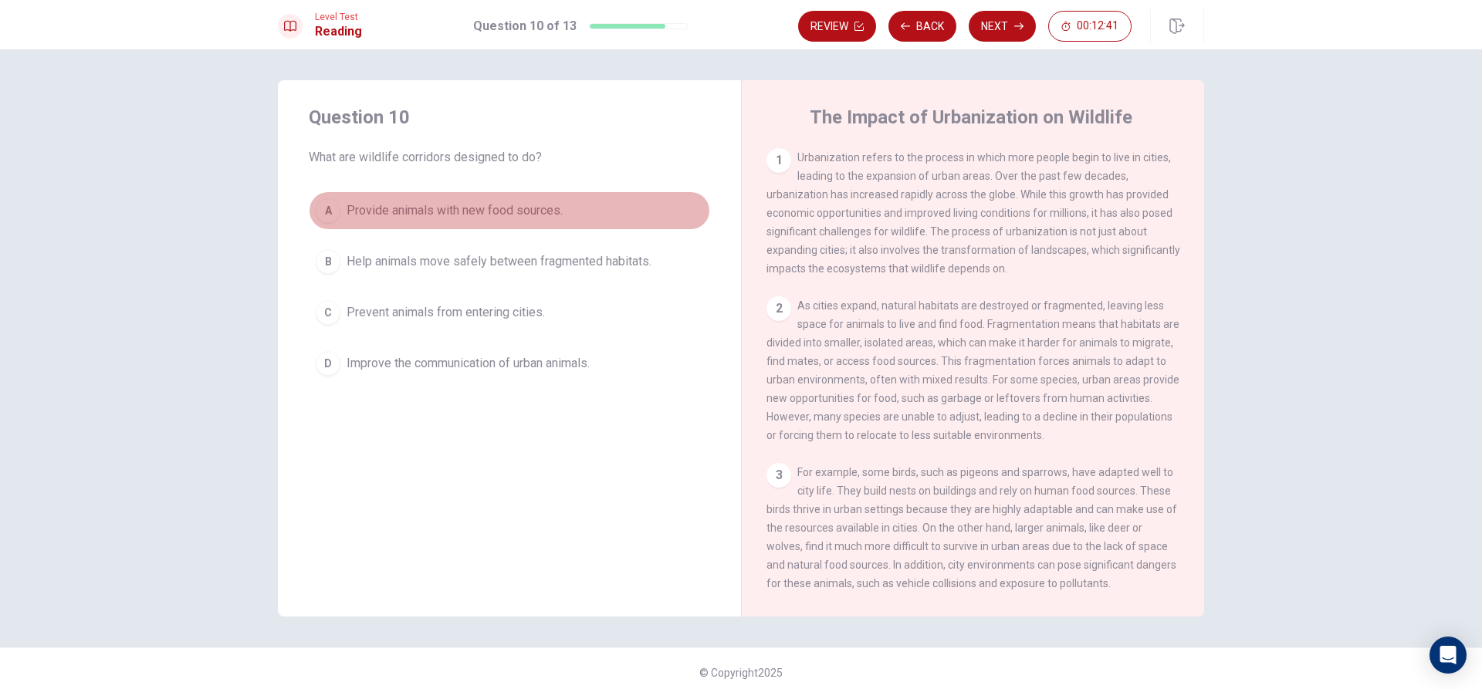
click at [329, 211] on div "A" at bounding box center [328, 210] width 25 height 25
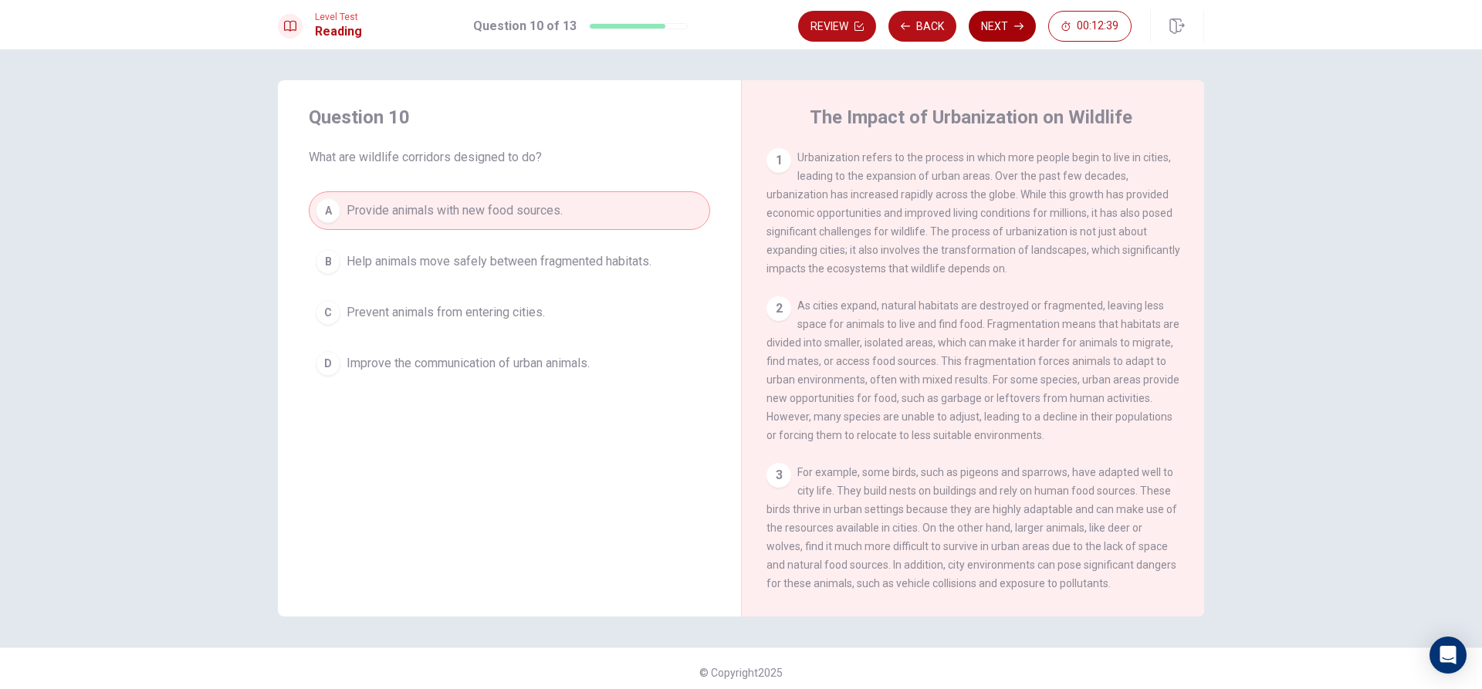
click at [1012, 31] on button "Next" at bounding box center [1002, 26] width 67 height 31
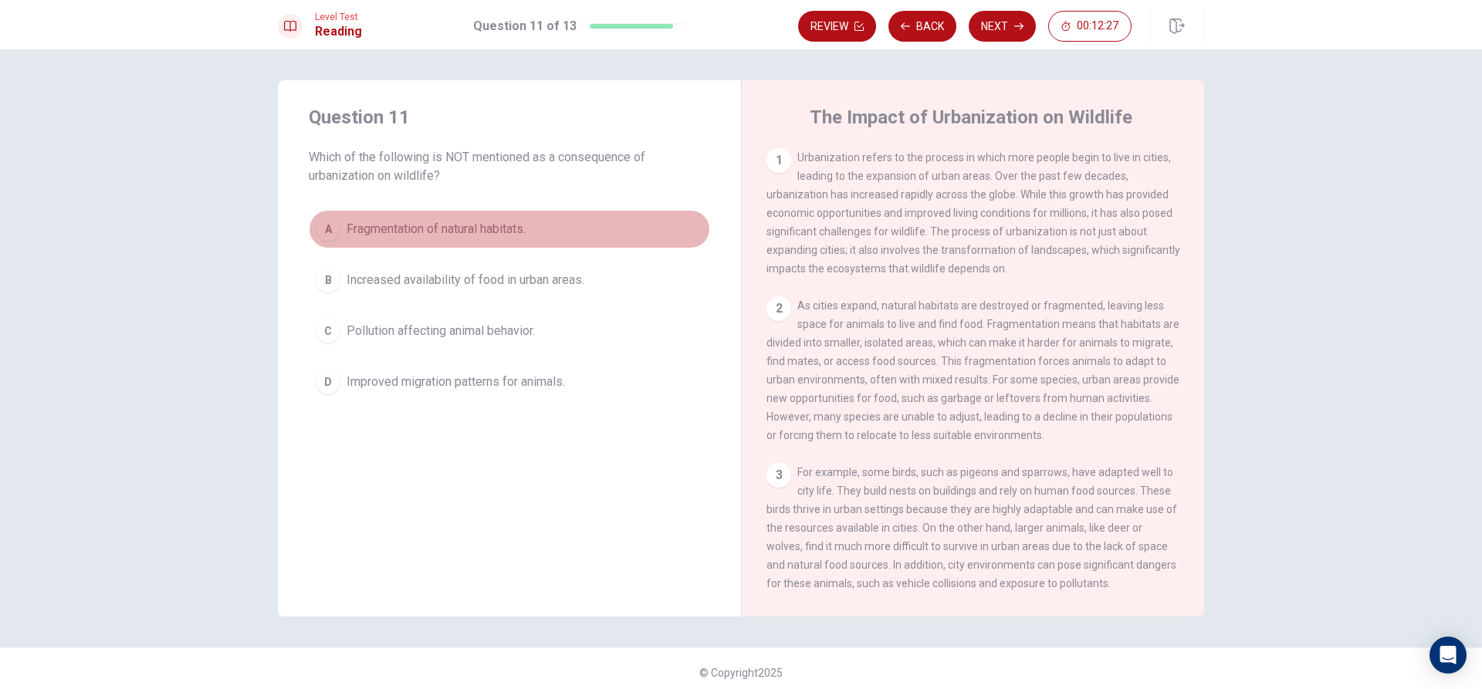
click at [322, 232] on div "A" at bounding box center [328, 229] width 25 height 25
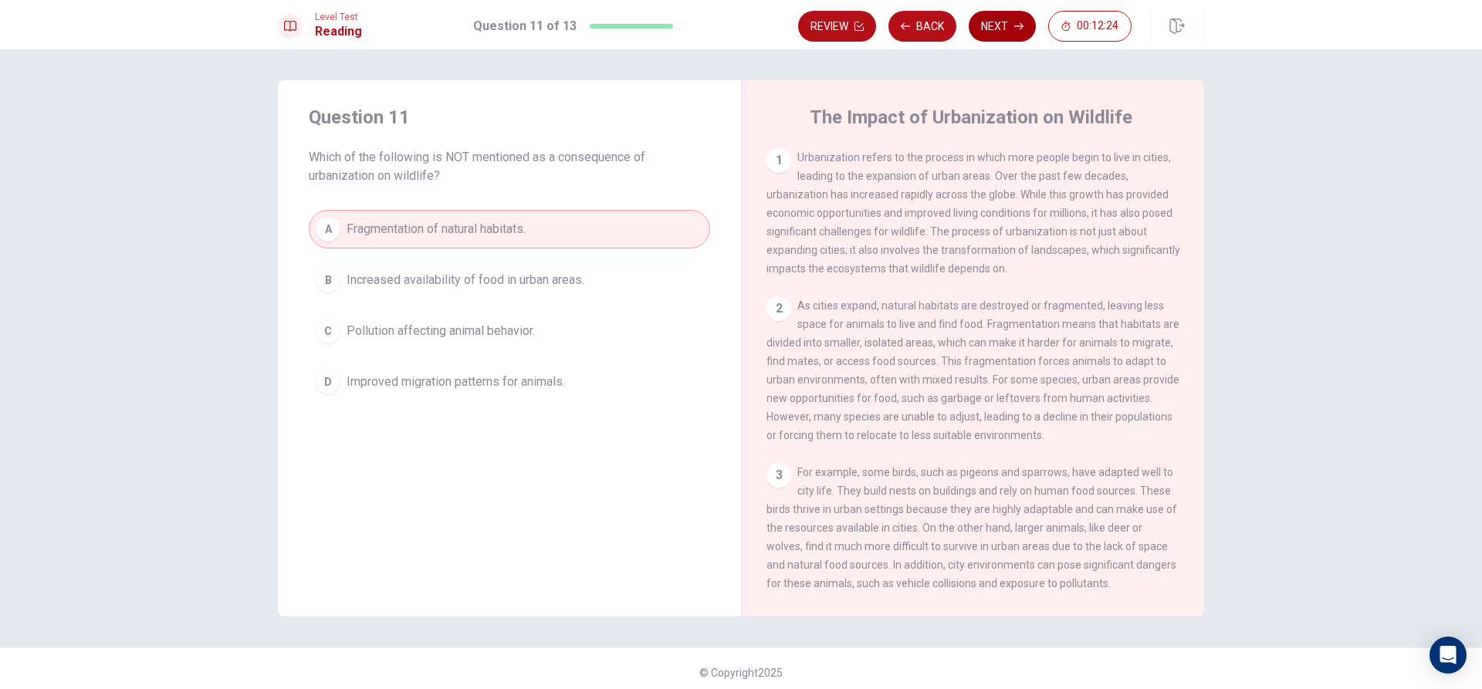
click at [1013, 19] on button "Next" at bounding box center [1002, 26] width 67 height 31
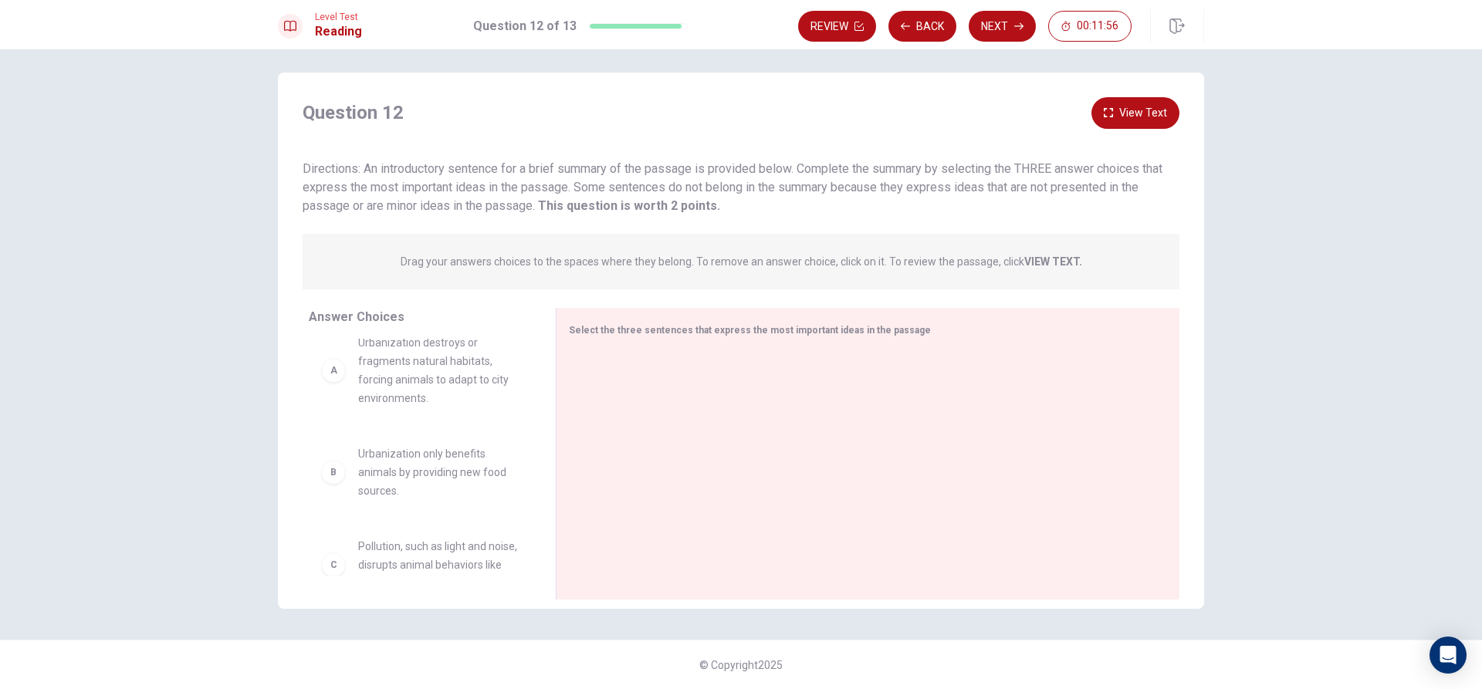
scroll to position [0, 0]
click at [326, 494] on div "B" at bounding box center [333, 490] width 25 height 25
click at [332, 489] on div "B" at bounding box center [333, 490] width 25 height 25
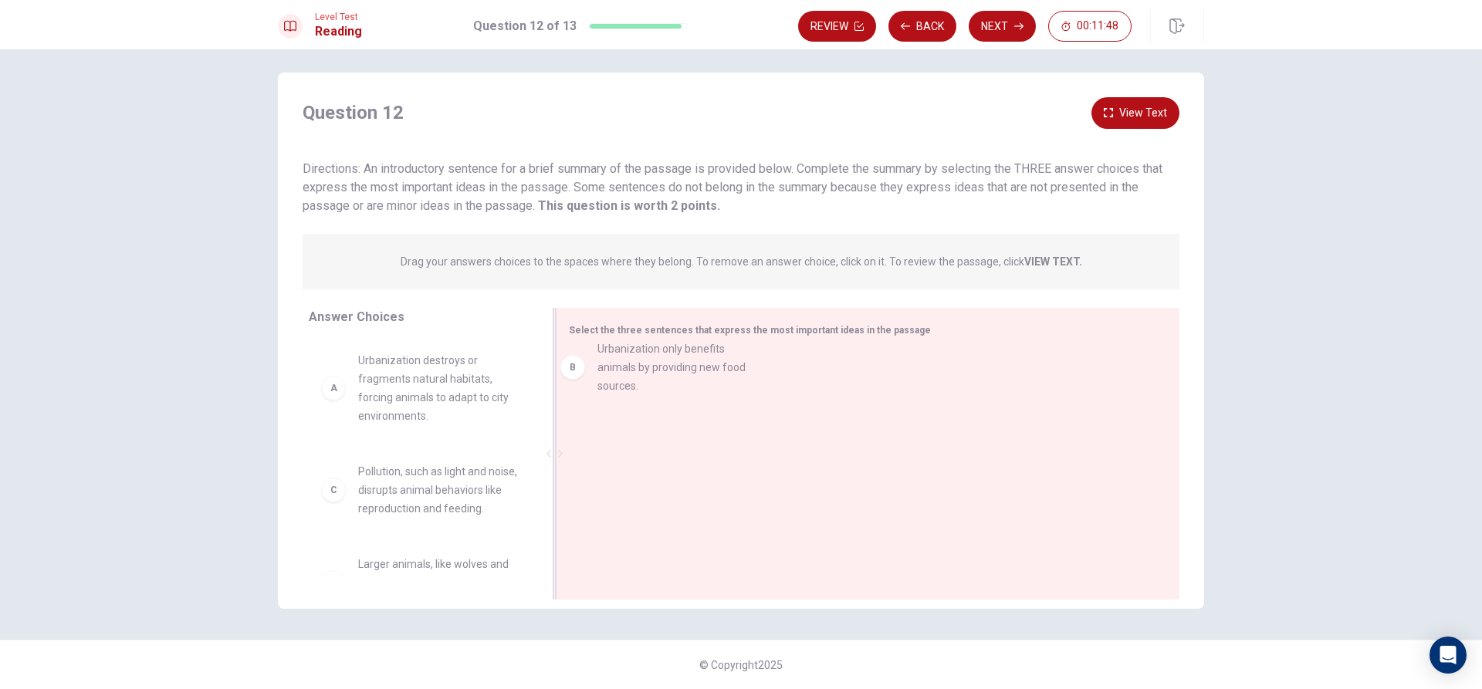
drag, startPoint x: 334, startPoint y: 495, endPoint x: 586, endPoint y: 374, distance: 279.0
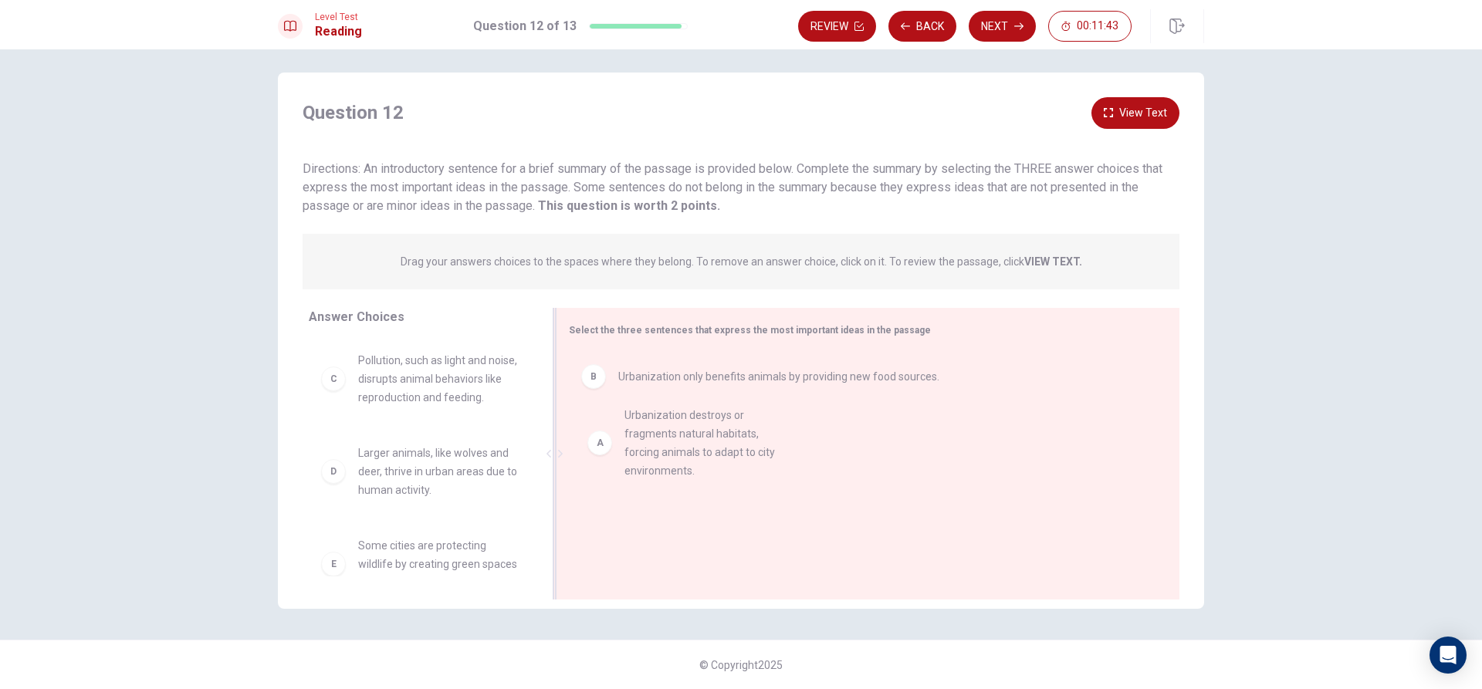
drag, startPoint x: 332, startPoint y: 396, endPoint x: 607, endPoint y: 451, distance: 280.2
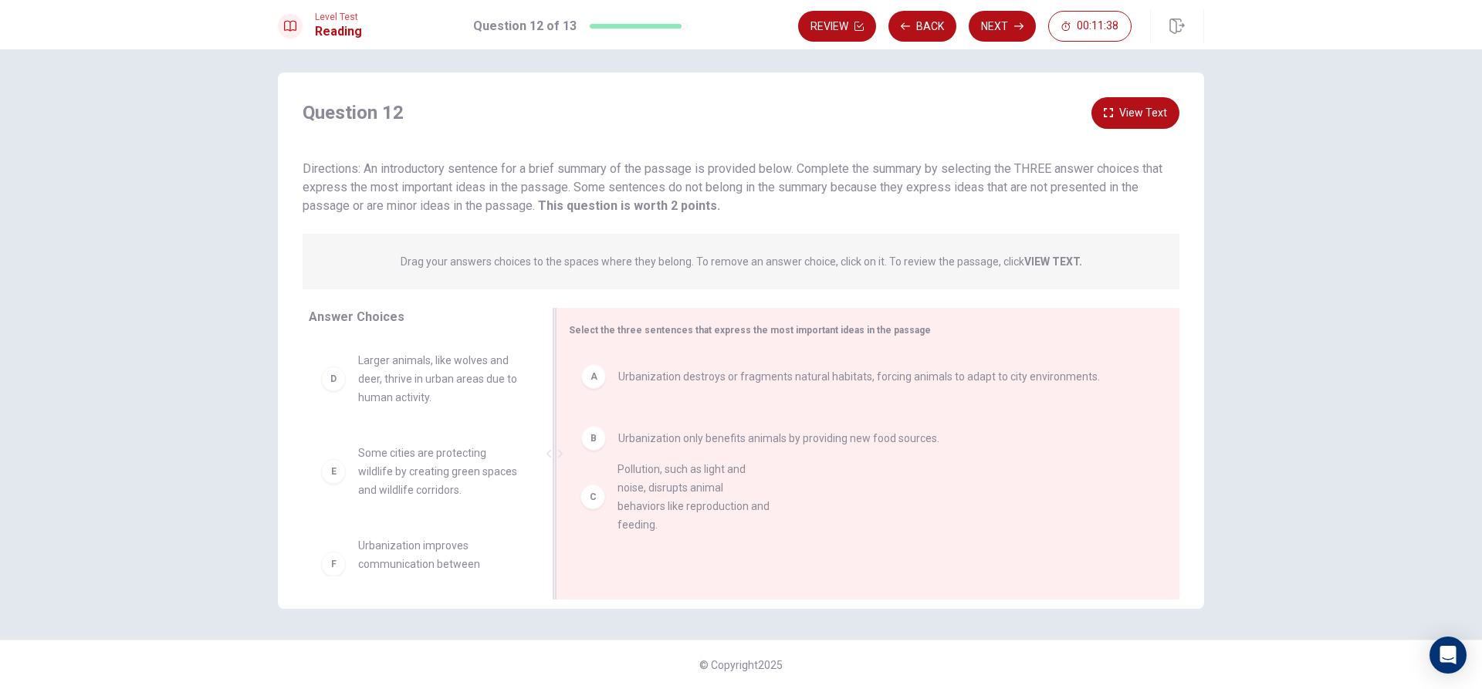
drag, startPoint x: 331, startPoint y: 391, endPoint x: 595, endPoint y: 502, distance: 286.4
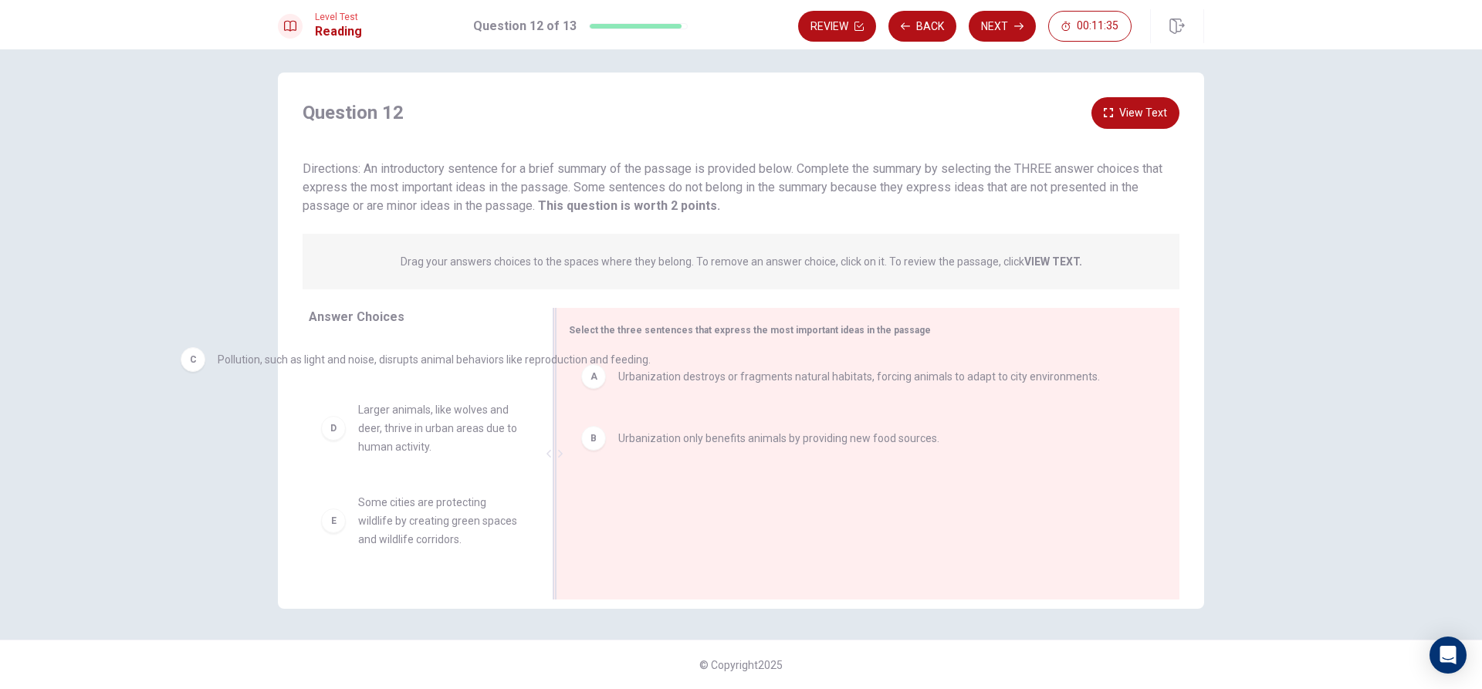
drag, startPoint x: 587, startPoint y: 511, endPoint x: 184, endPoint y: 379, distance: 424.0
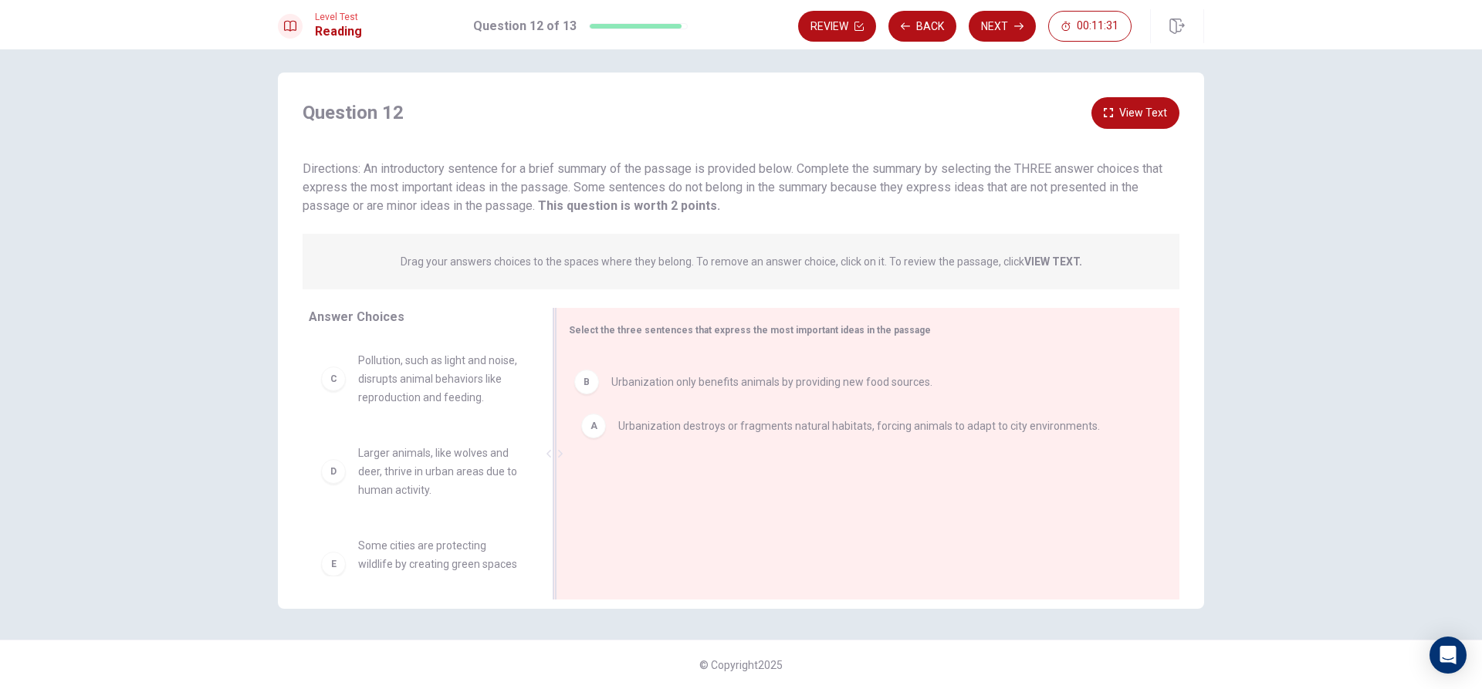
drag, startPoint x: 602, startPoint y: 438, endPoint x: 603, endPoint y: 369, distance: 68.7
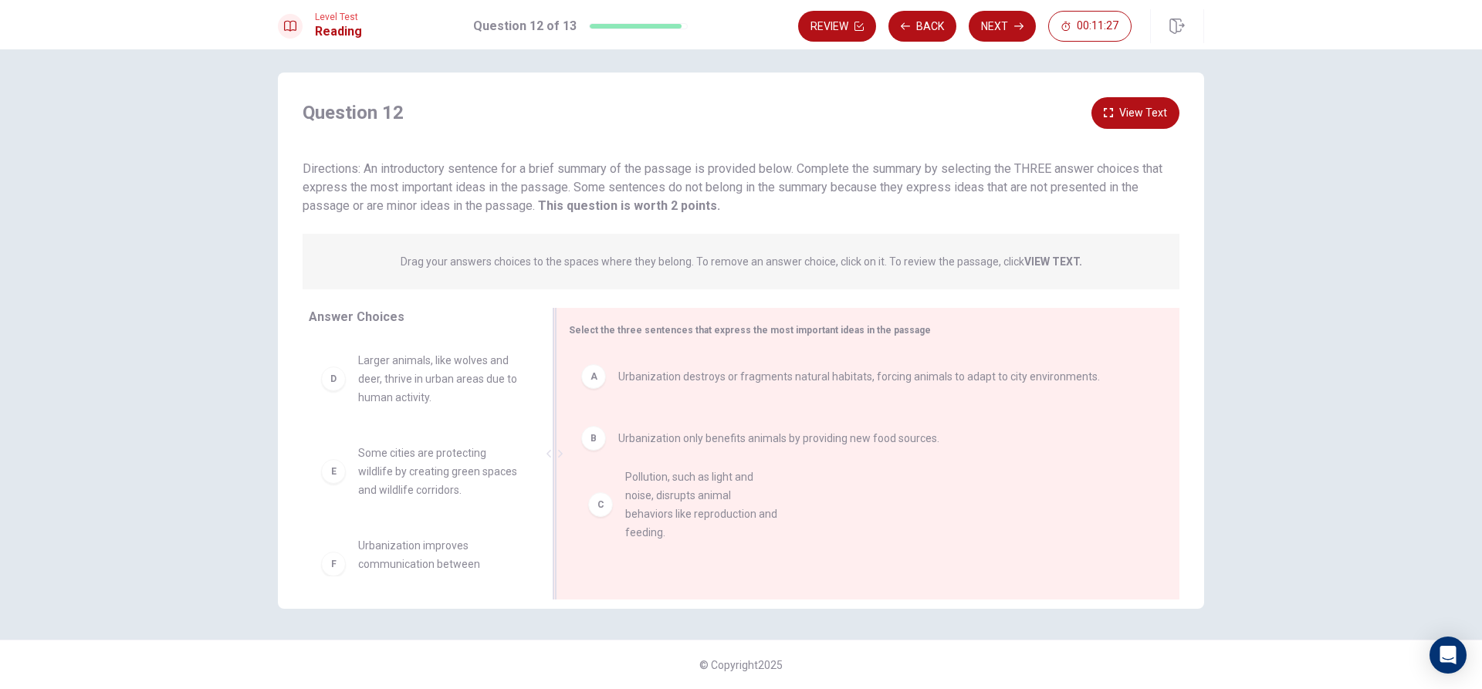
drag, startPoint x: 330, startPoint y: 394, endPoint x: 611, endPoint y: 518, distance: 306.5
drag, startPoint x: 606, startPoint y: 507, endPoint x: 607, endPoint y: 417, distance: 90.3
drag, startPoint x: 590, startPoint y: 503, endPoint x: 592, endPoint y: 374, distance: 128.9
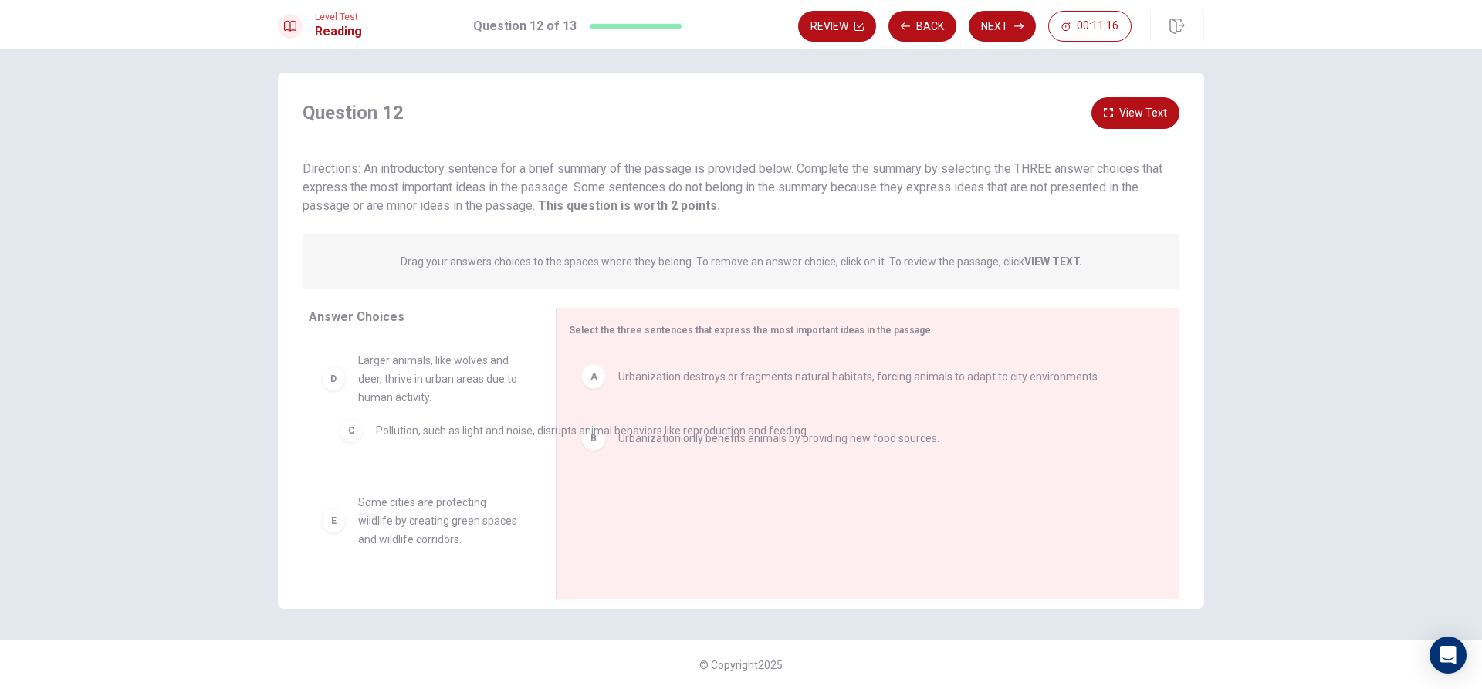
drag, startPoint x: 591, startPoint y: 509, endPoint x: 334, endPoint y: 439, distance: 266.5
drag, startPoint x: 583, startPoint y: 447, endPoint x: 356, endPoint y: 438, distance: 227.1
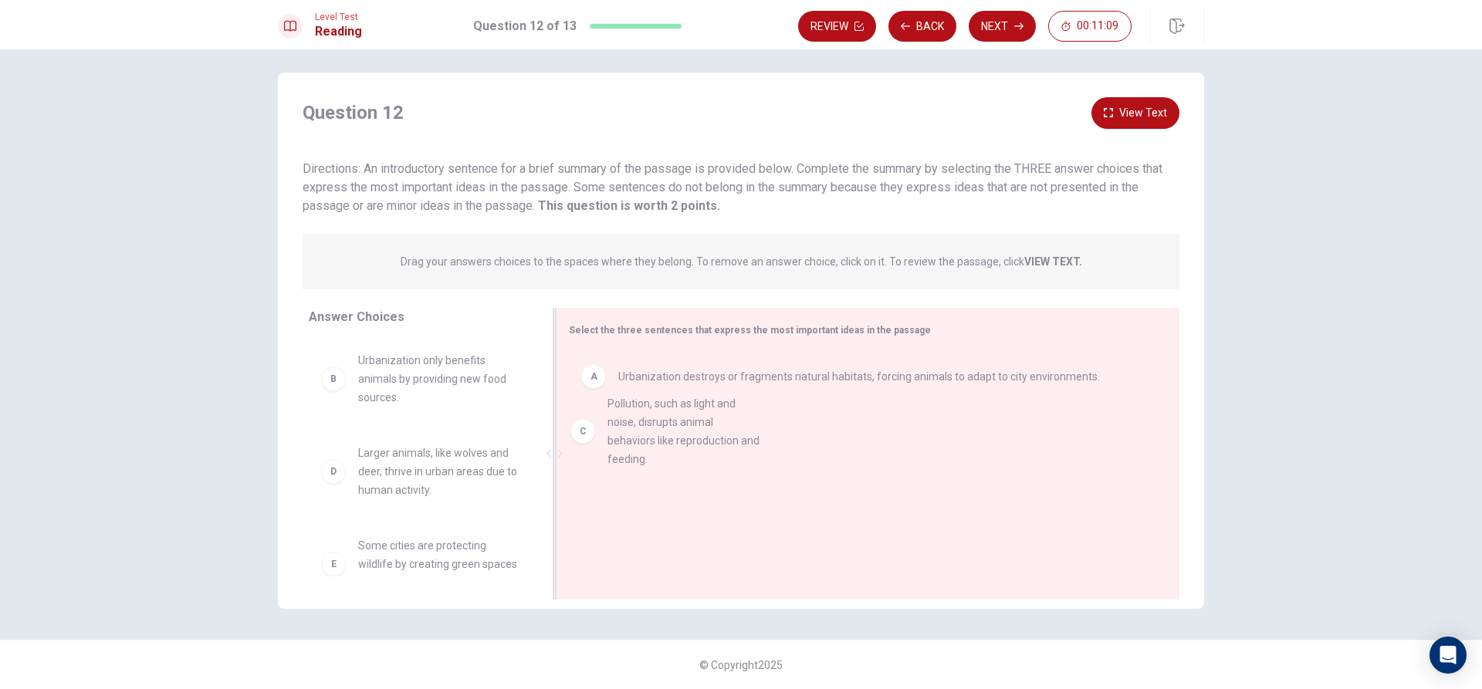
drag, startPoint x: 332, startPoint y: 489, endPoint x: 591, endPoint y: 438, distance: 264.3
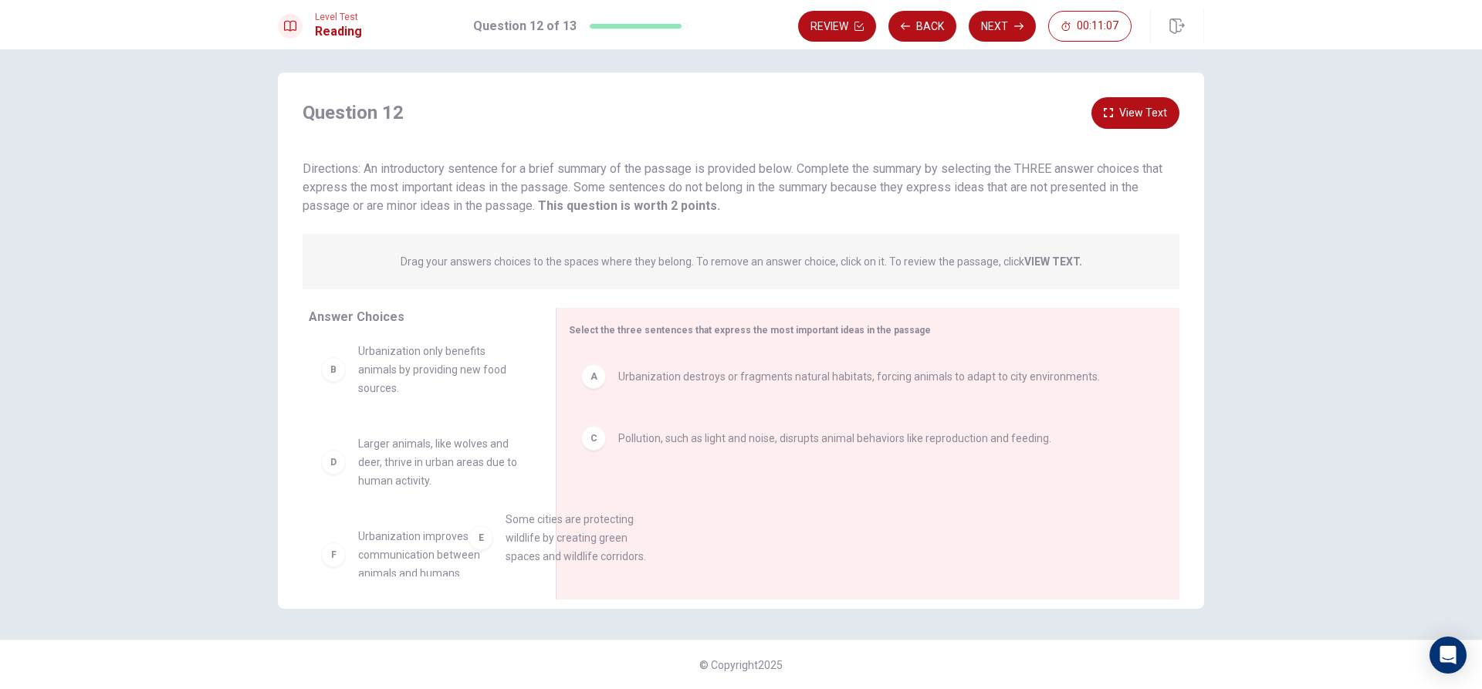
scroll to position [12, 0]
drag, startPoint x: 326, startPoint y: 561, endPoint x: 574, endPoint y: 484, distance: 260.3
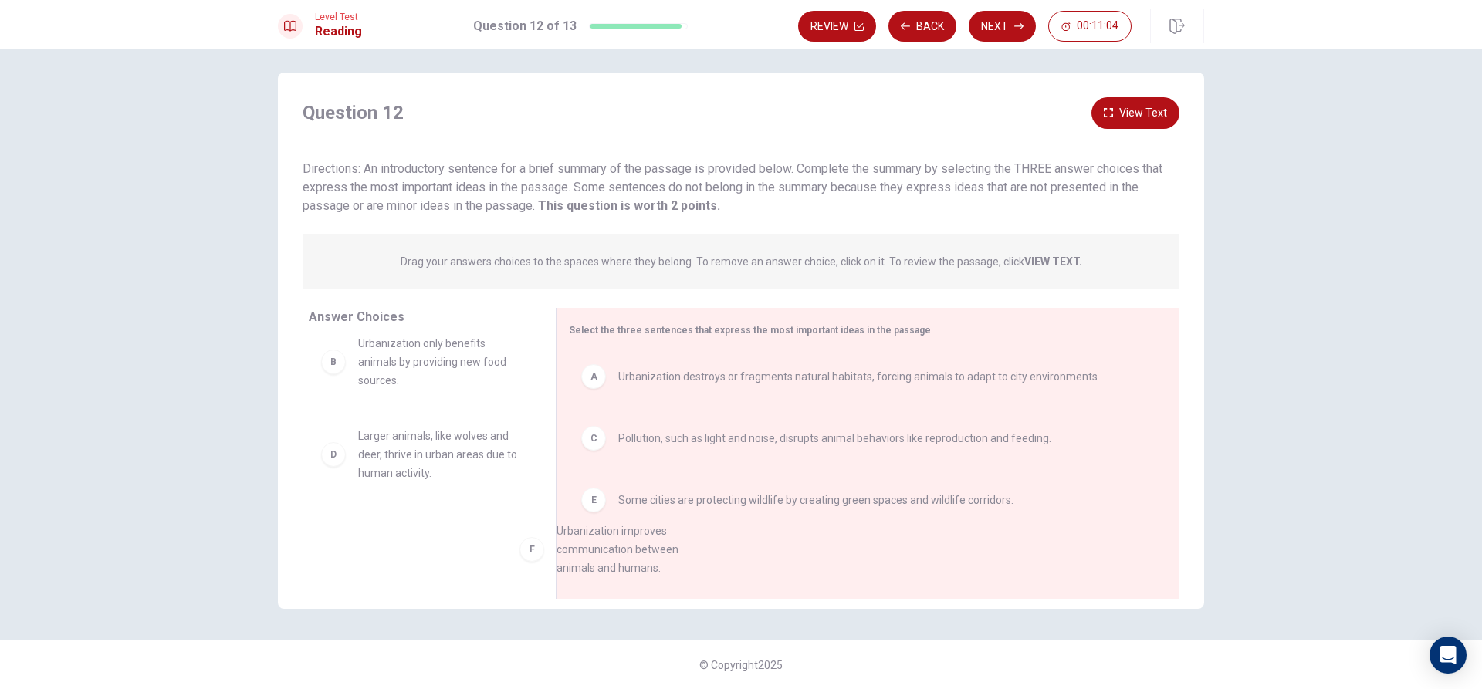
scroll to position [17, 0]
drag, startPoint x: 331, startPoint y: 560, endPoint x: 584, endPoint y: 555, distance: 253.2
drag, startPoint x: 335, startPoint y: 459, endPoint x: 604, endPoint y: 562, distance: 287.8
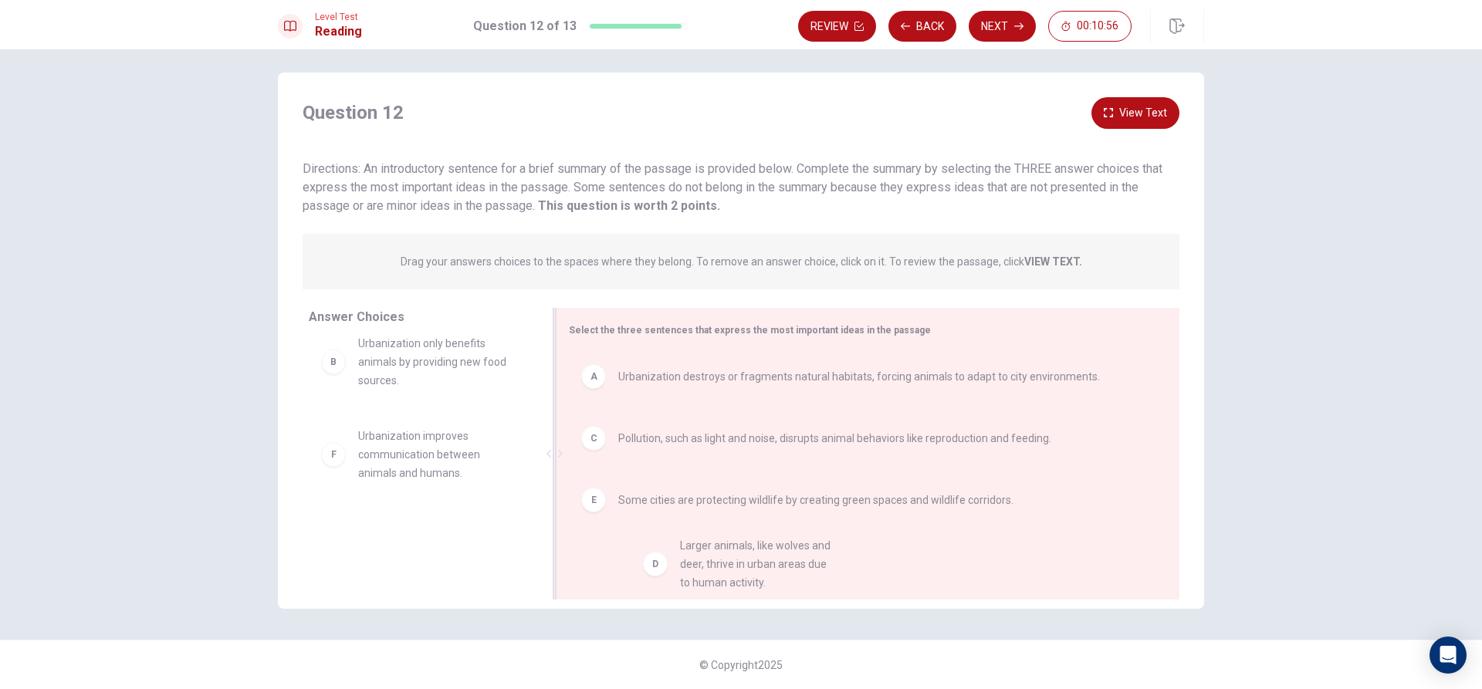
drag, startPoint x: 332, startPoint y: 463, endPoint x: 683, endPoint y: 580, distance: 370.1
drag, startPoint x: 362, startPoint y: 478, endPoint x: 601, endPoint y: 573, distance: 257.4
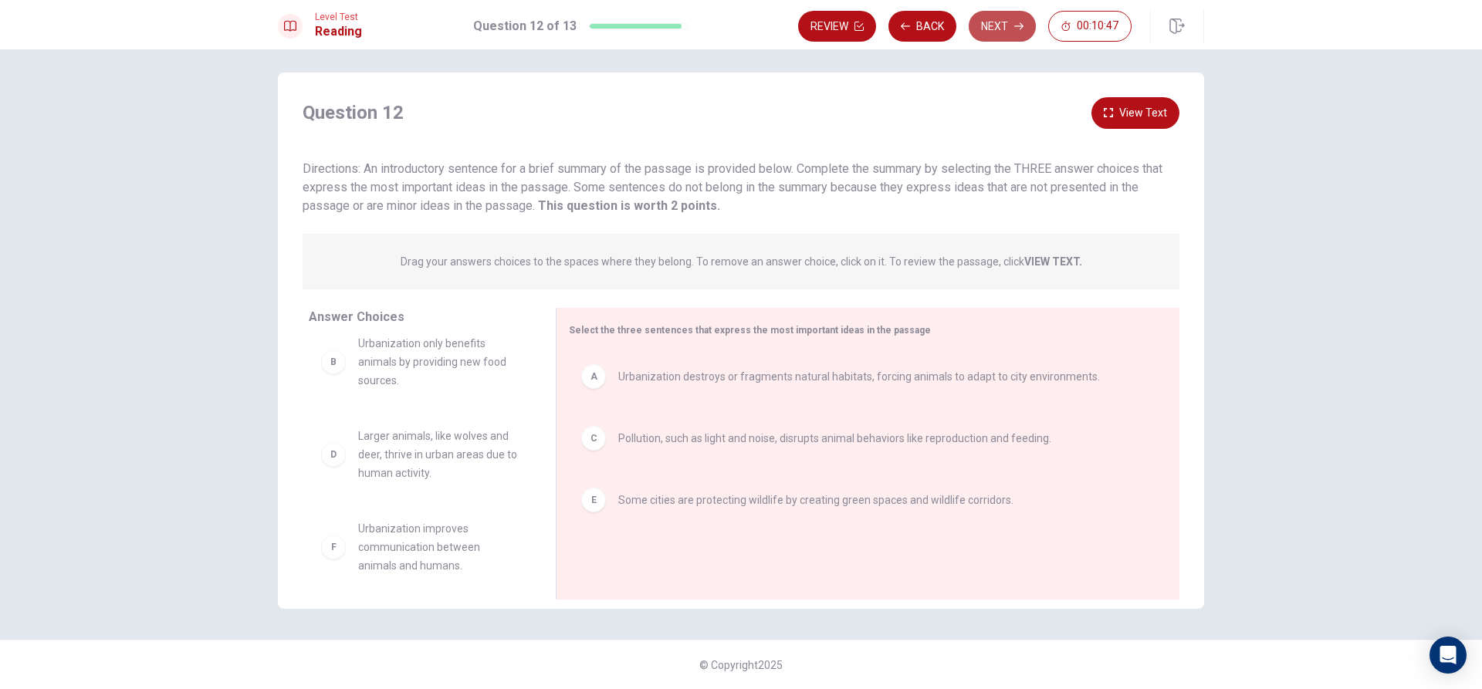
click at [1003, 22] on button "Next" at bounding box center [1002, 26] width 67 height 31
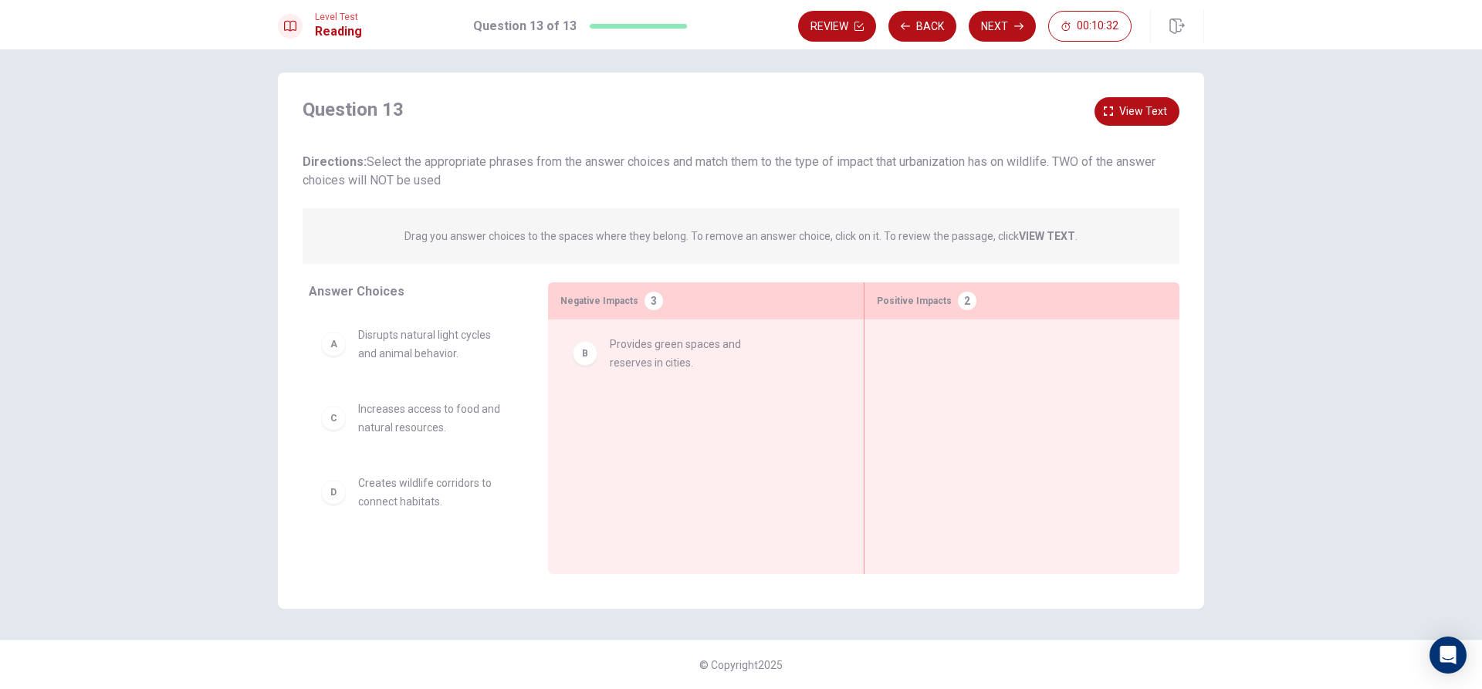
drag, startPoint x: 349, startPoint y: 428, endPoint x: 613, endPoint y: 363, distance: 272.0
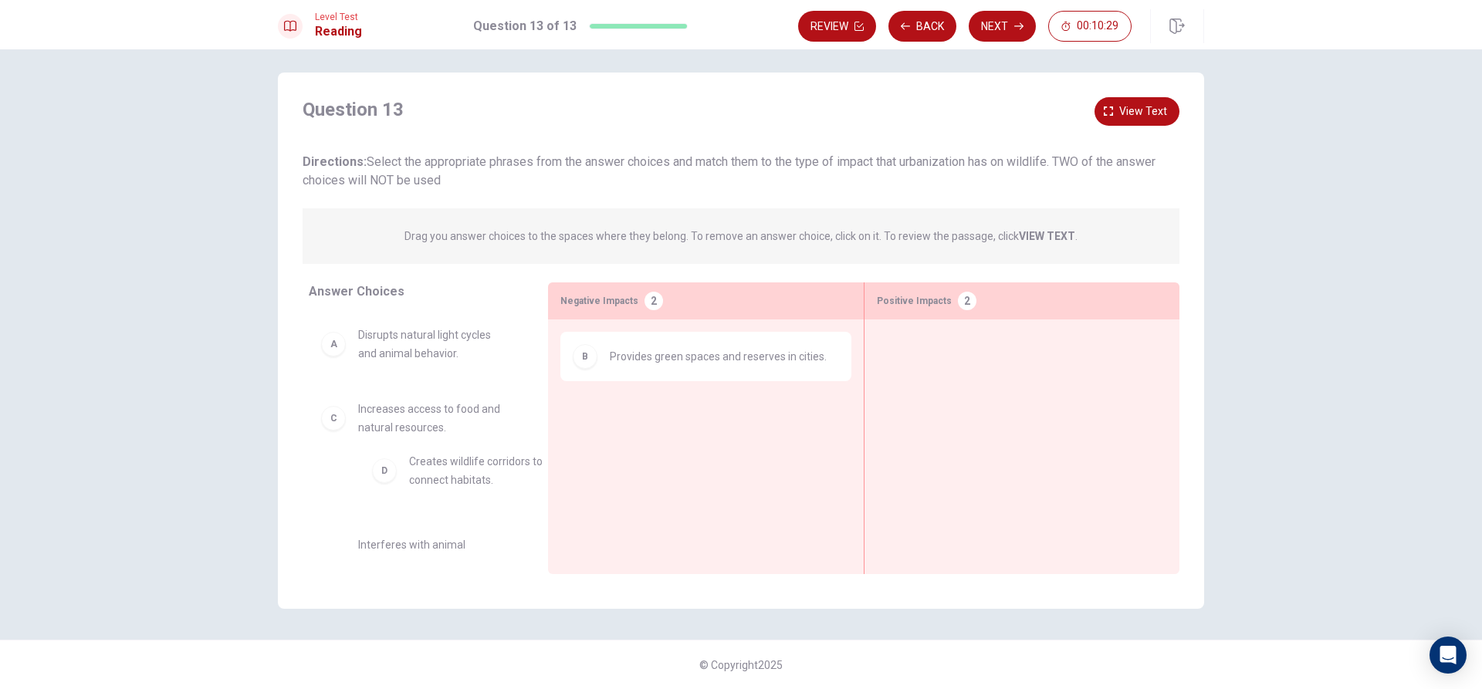
scroll to position [1, 0]
drag, startPoint x: 425, startPoint y: 509, endPoint x: 709, endPoint y: 431, distance: 294.8
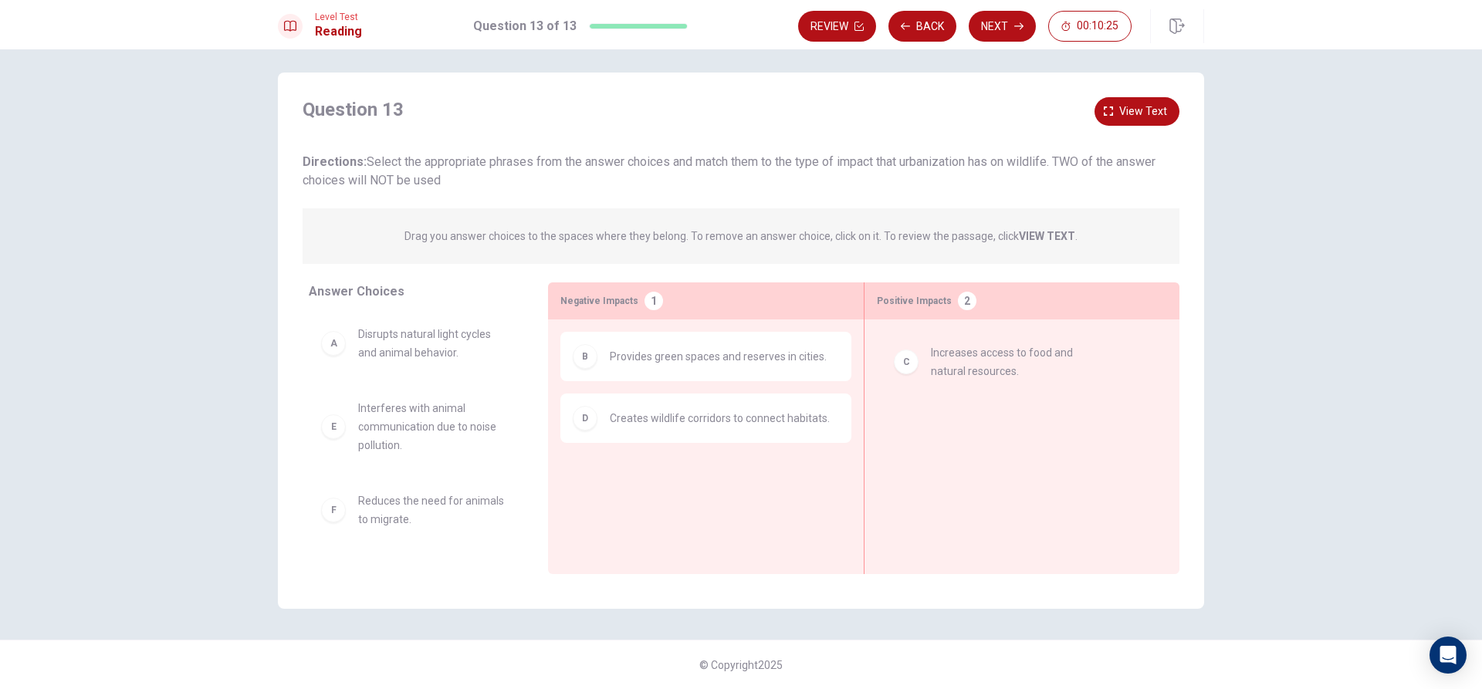
drag, startPoint x: 446, startPoint y: 428, endPoint x: 1027, endPoint y: 371, distance: 584.0
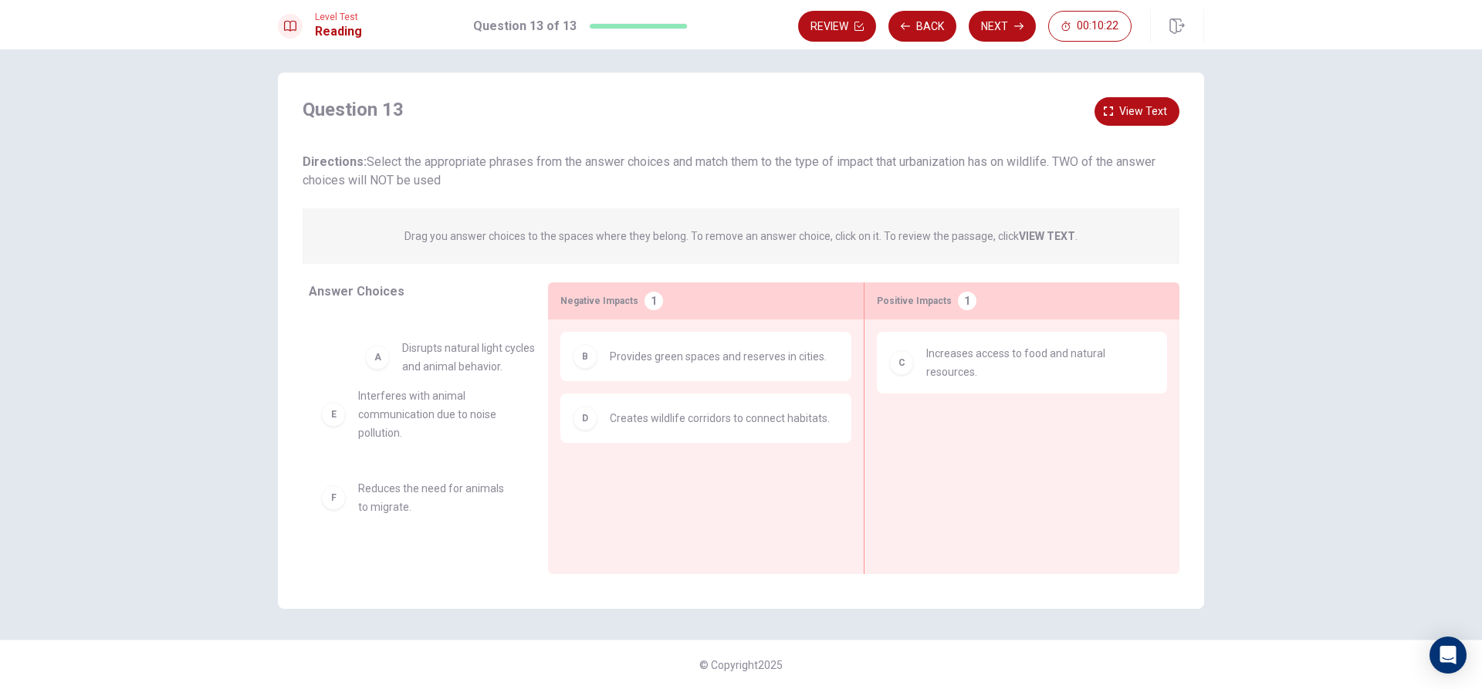
scroll to position [0, 0]
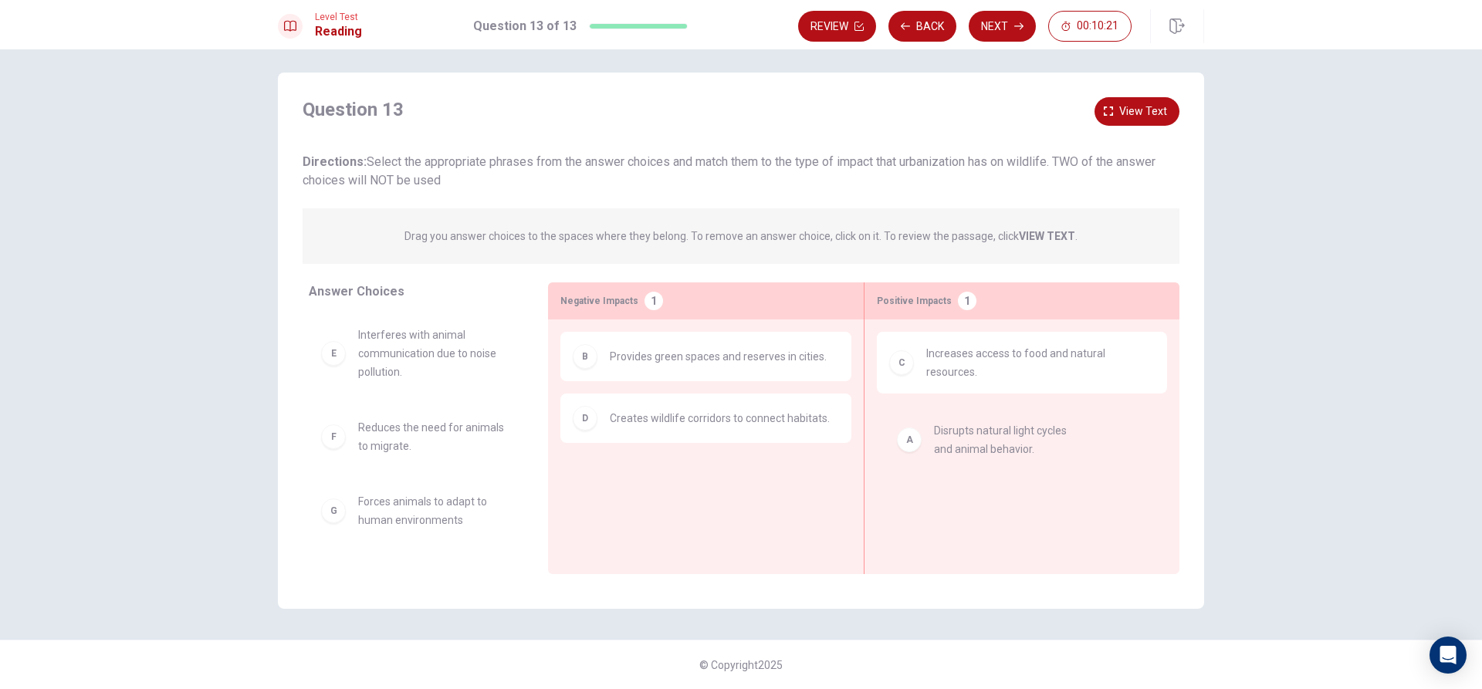
drag, startPoint x: 398, startPoint y: 353, endPoint x: 982, endPoint y: 450, distance: 592.4
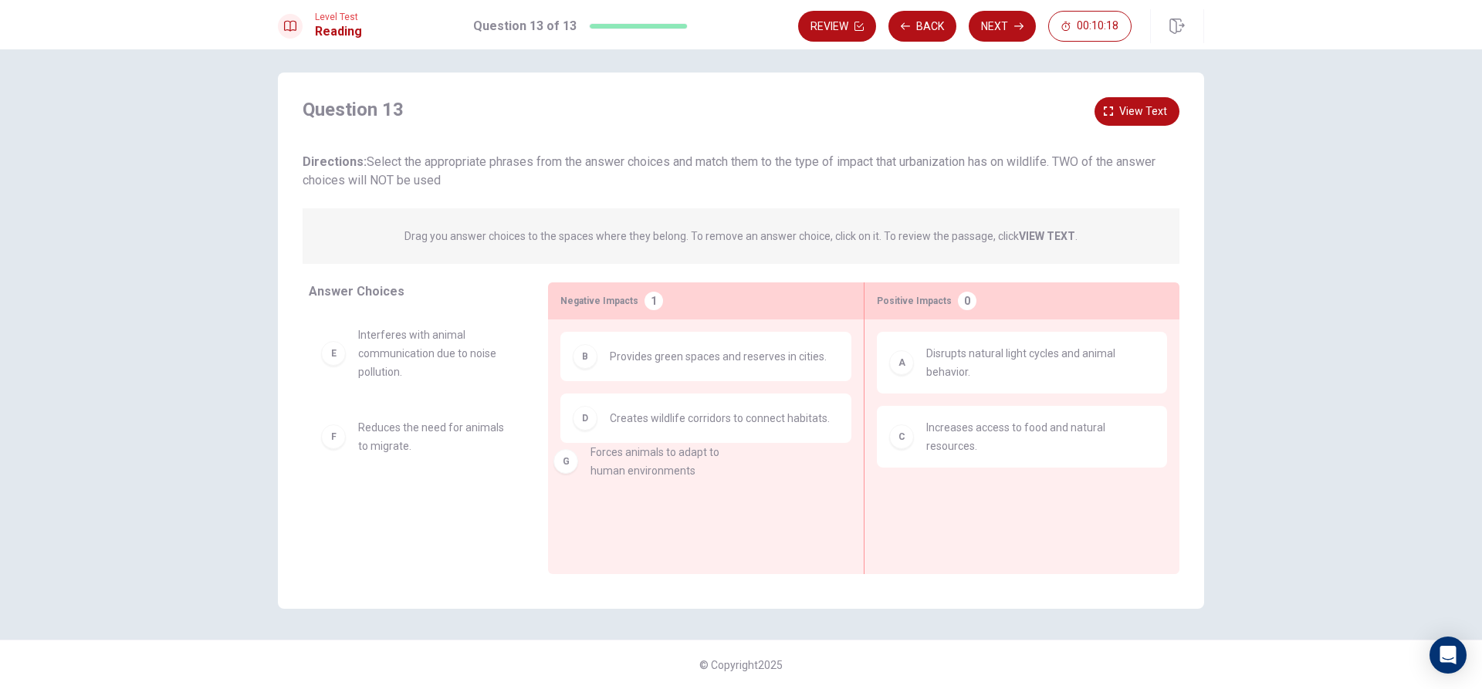
drag, startPoint x: 477, startPoint y: 522, endPoint x: 719, endPoint y: 473, distance: 247.2
drag, startPoint x: 695, startPoint y: 421, endPoint x: 1031, endPoint y: 498, distance: 345.3
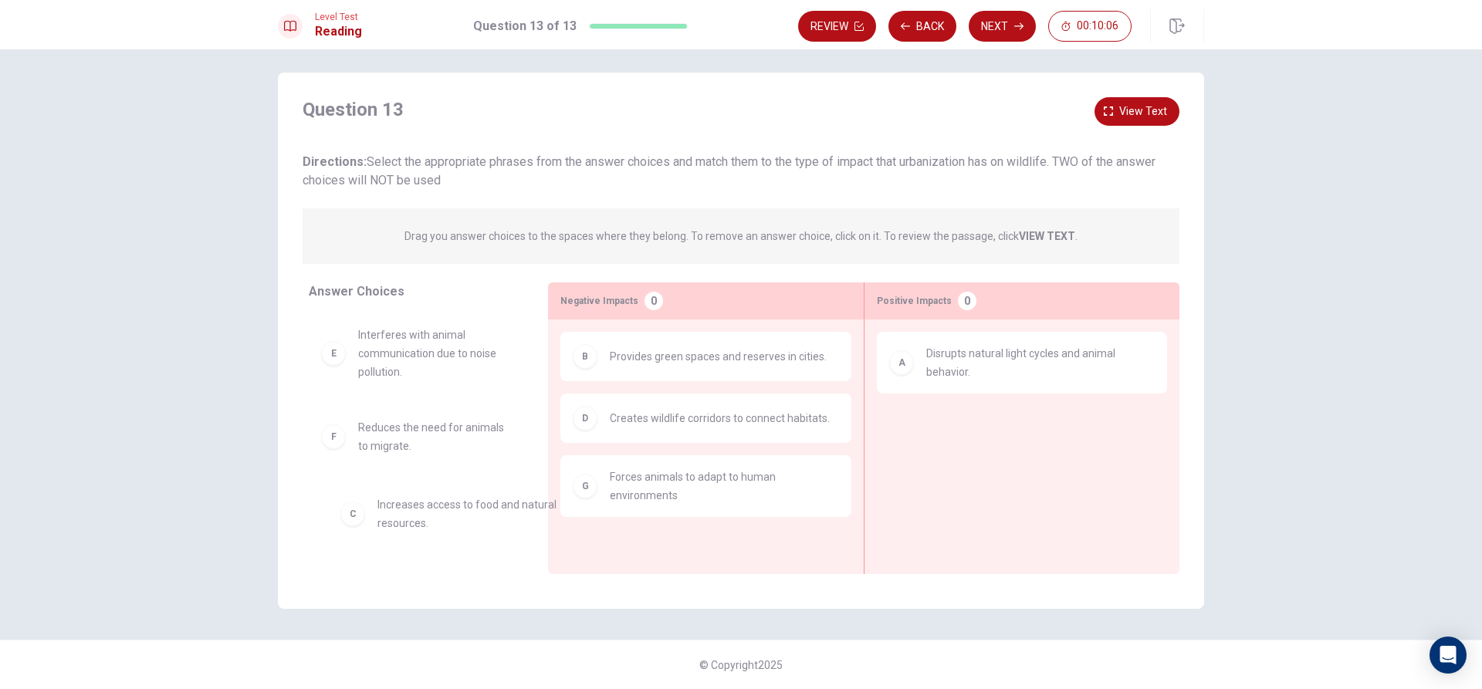
drag, startPoint x: 995, startPoint y: 453, endPoint x: 432, endPoint y: 524, distance: 567.2
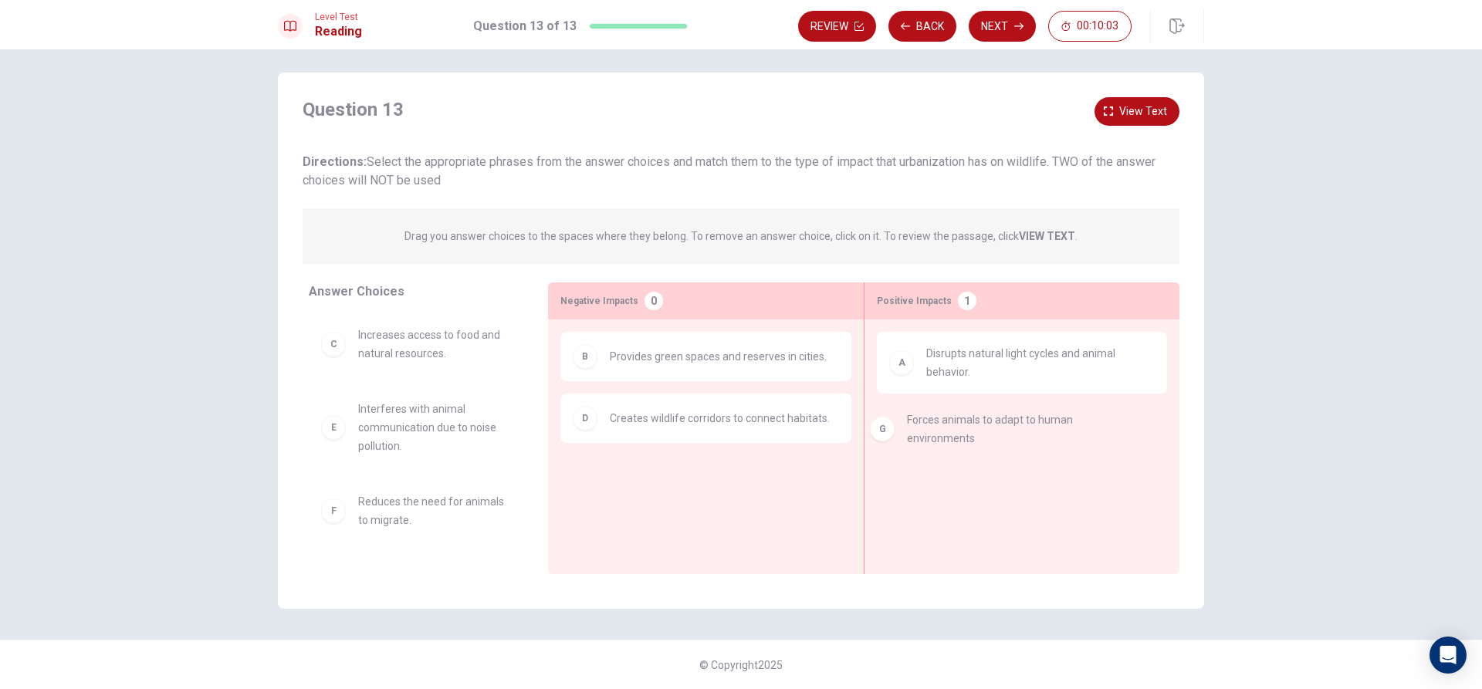
drag, startPoint x: 647, startPoint y: 492, endPoint x: 959, endPoint y: 441, distance: 316.1
drag, startPoint x: 933, startPoint y: 369, endPoint x: 635, endPoint y: 496, distance: 324.4
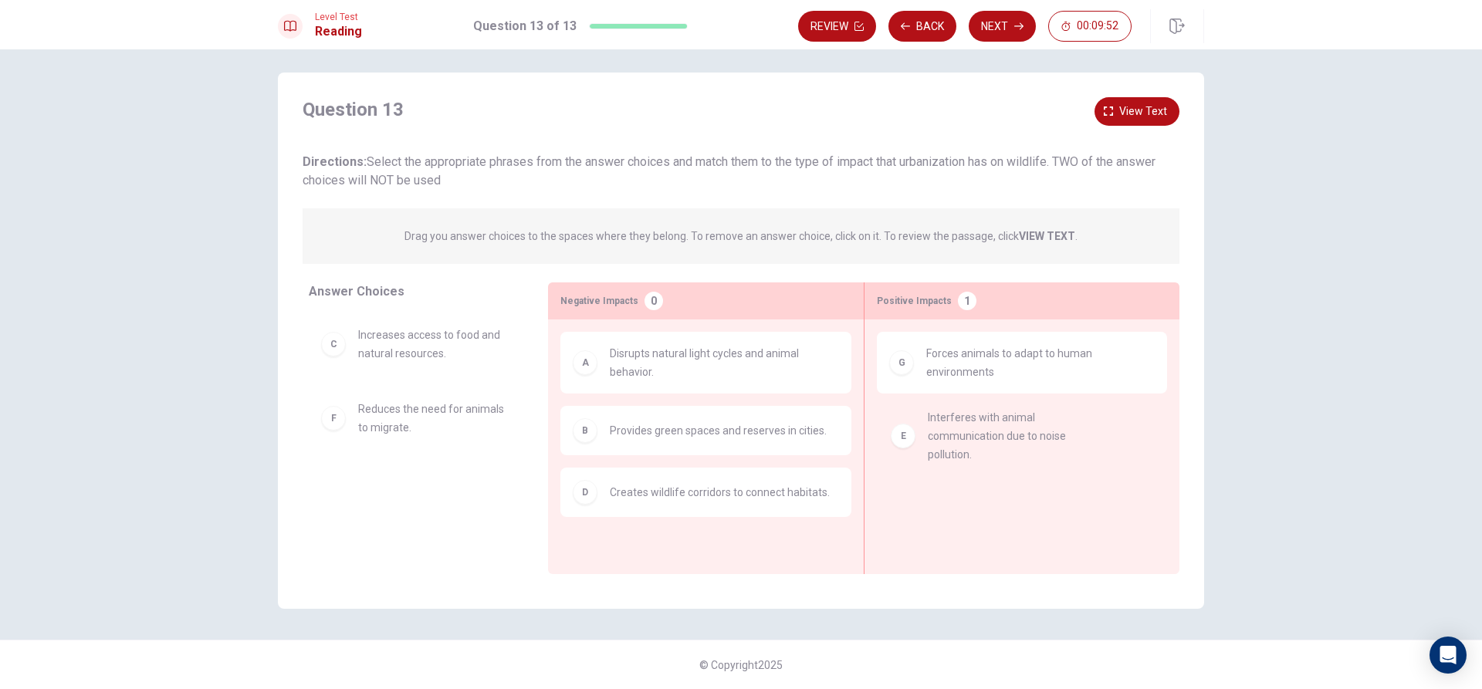
drag, startPoint x: 410, startPoint y: 425, endPoint x: 993, endPoint y: 436, distance: 582.9
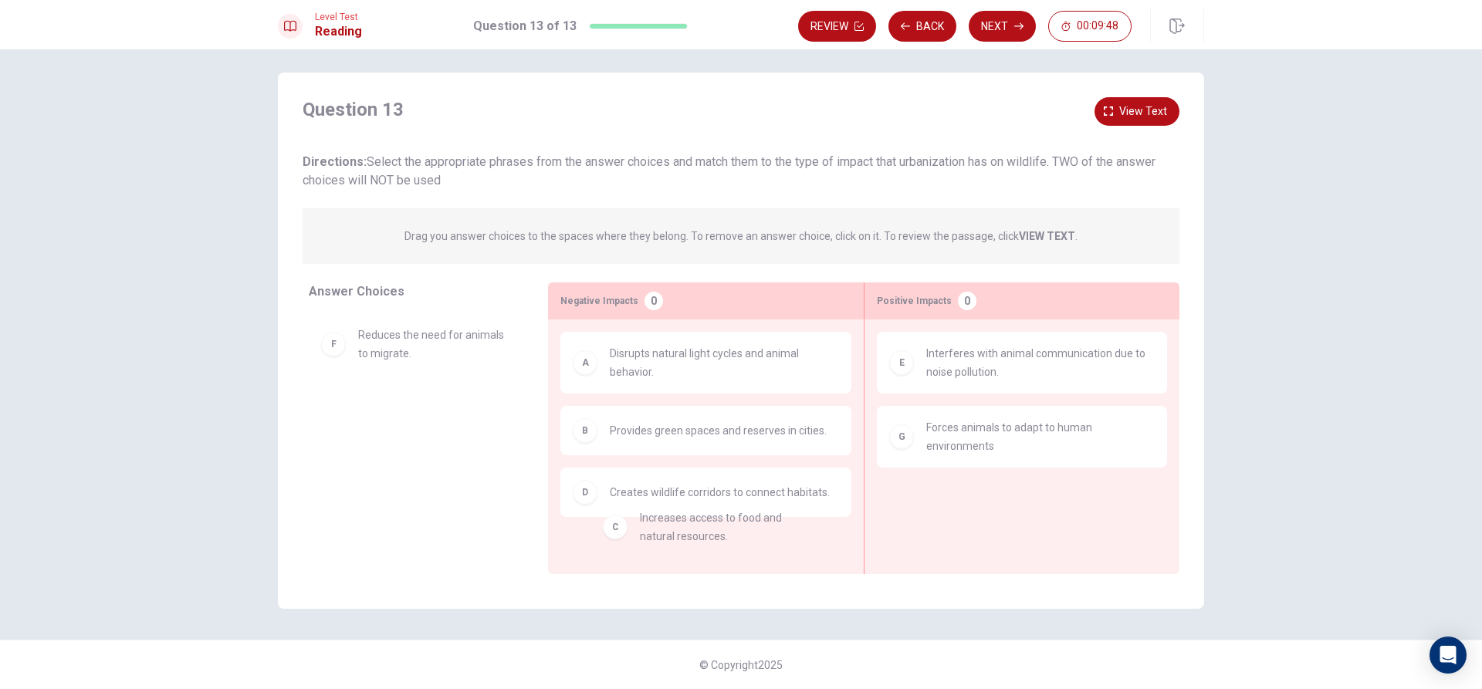
drag, startPoint x: 431, startPoint y: 339, endPoint x: 672, endPoint y: 516, distance: 299.2
click at [1010, 25] on button "Next" at bounding box center [1002, 26] width 67 height 31
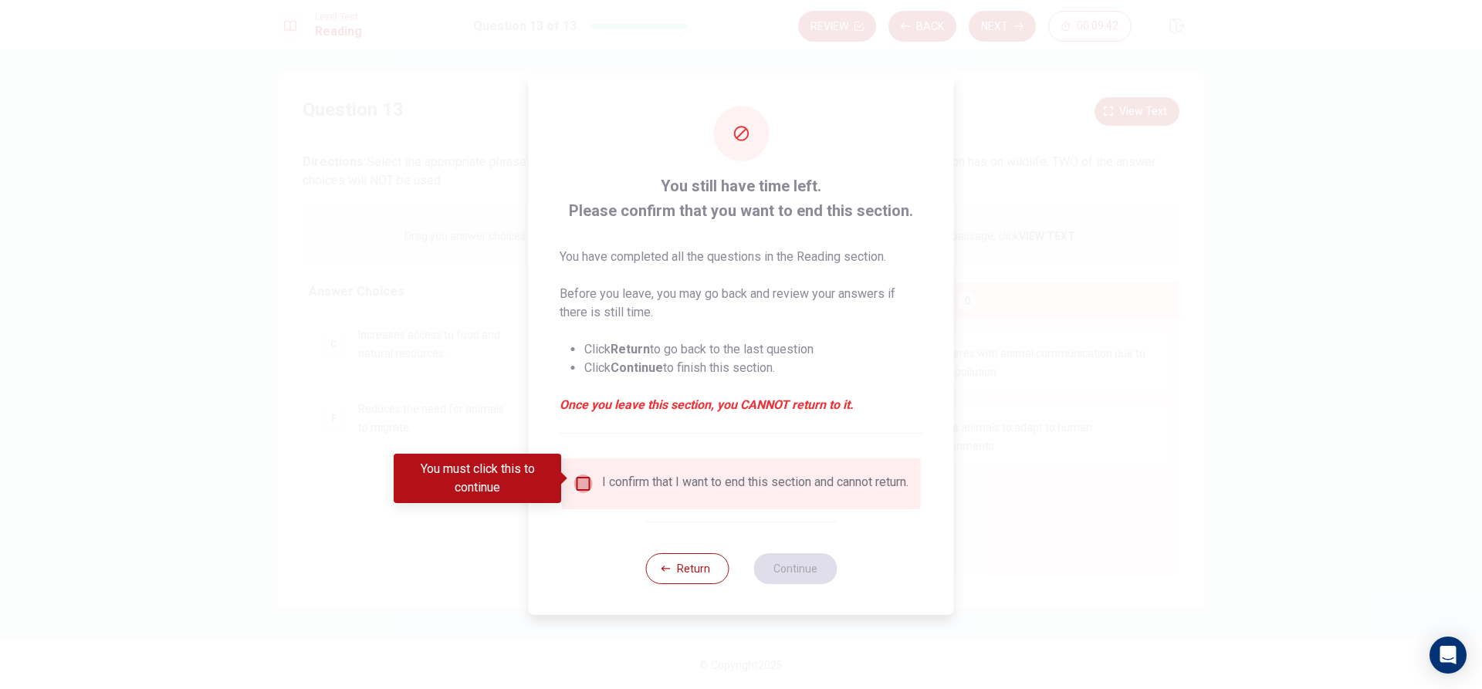
click at [582, 475] on input "You must click this to continue" at bounding box center [583, 484] width 19 height 19
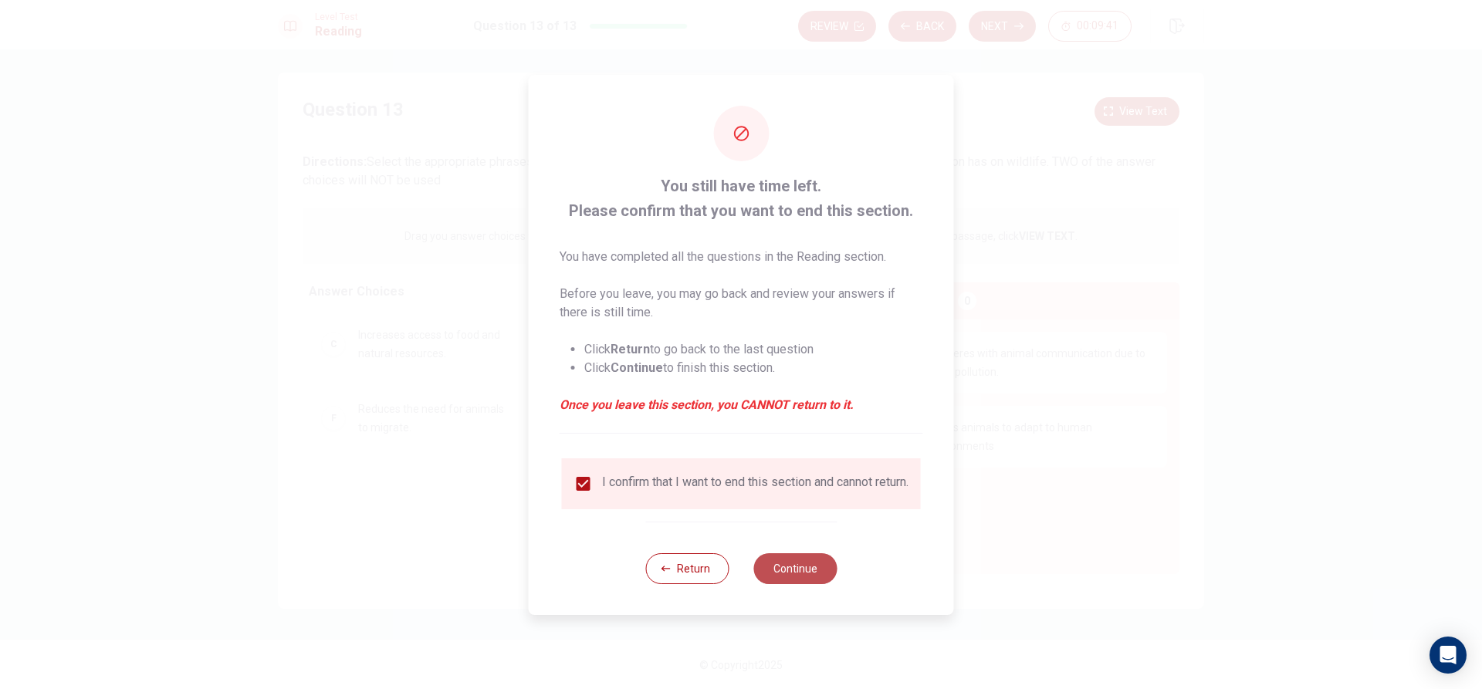
click at [775, 576] on button "Continue" at bounding box center [794, 568] width 83 height 31
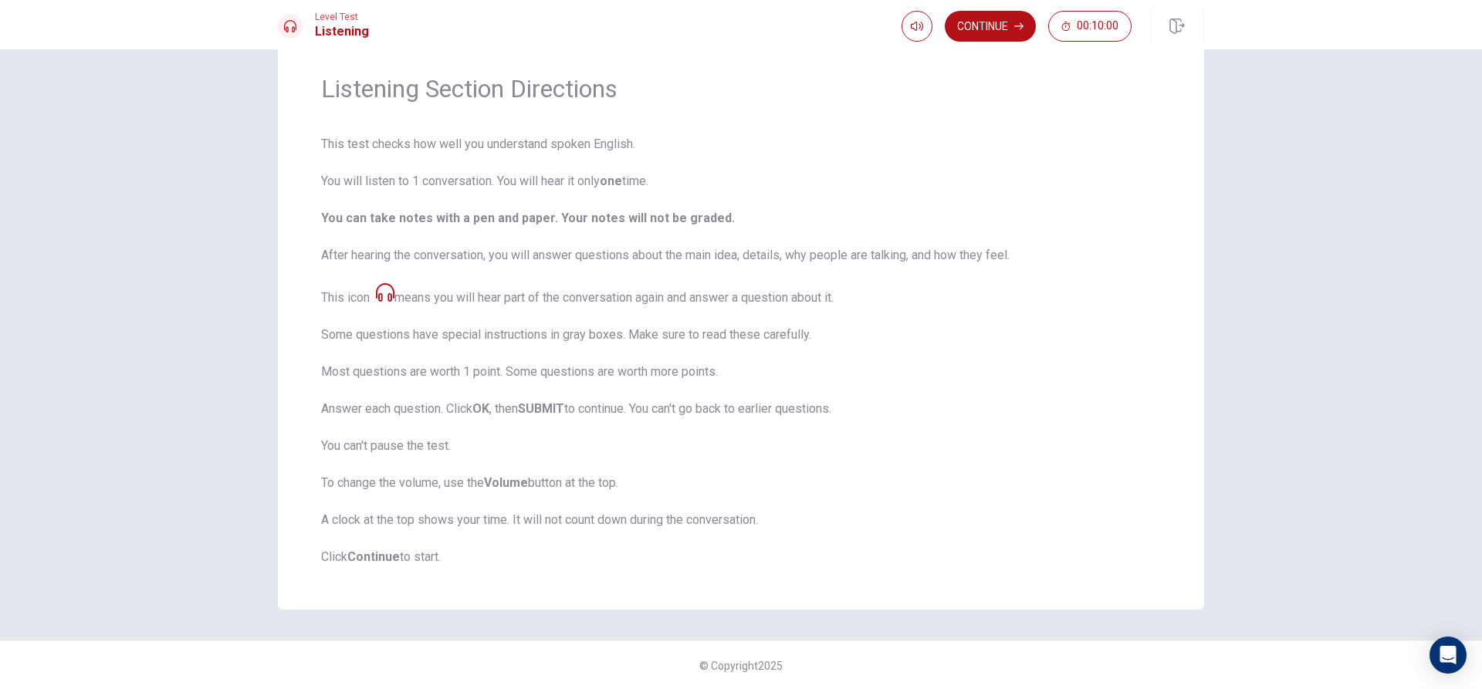
scroll to position [51, 0]
click at [979, 28] on button "Continue" at bounding box center [990, 26] width 91 height 31
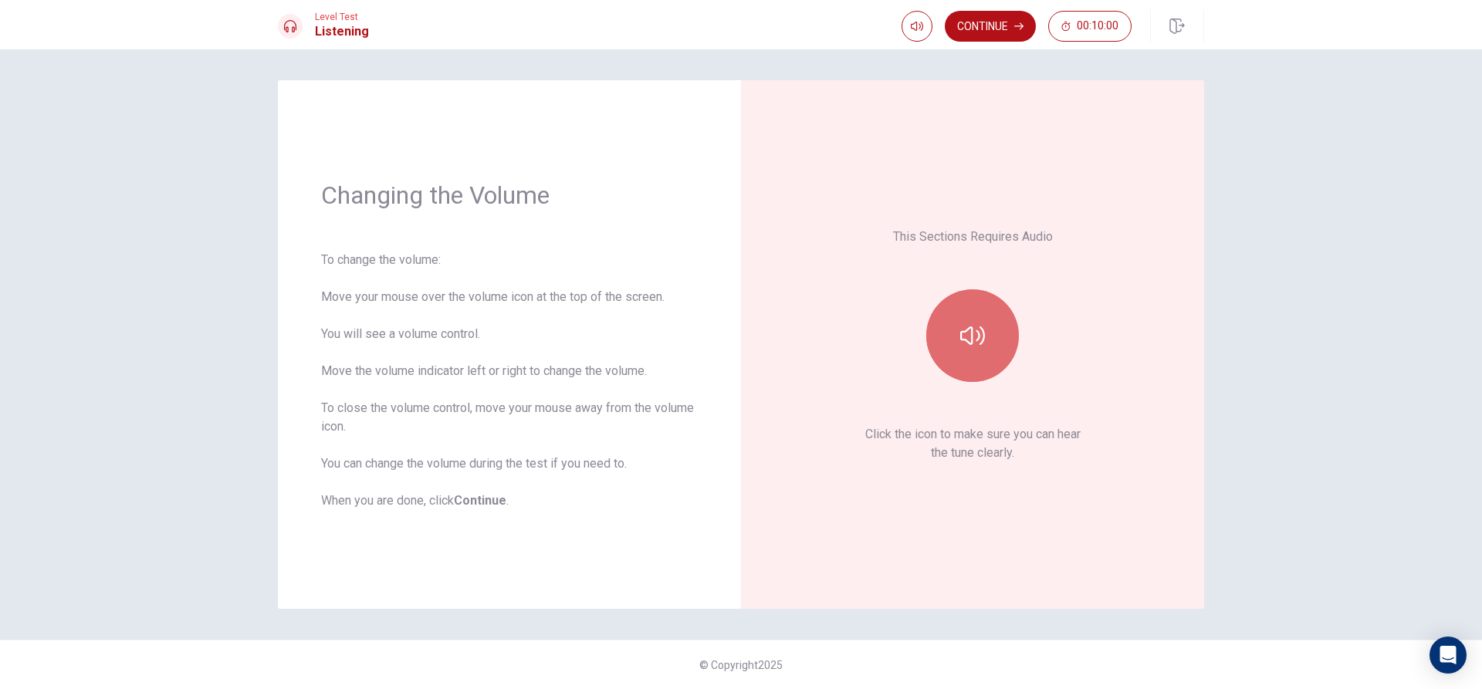
click at [984, 321] on button "button" at bounding box center [972, 335] width 93 height 93
click at [987, 322] on button "button" at bounding box center [972, 335] width 93 height 93
click at [1006, 42] on div "Continue 00:10:00" at bounding box center [1053, 26] width 303 height 34
click at [980, 26] on button "Continue" at bounding box center [990, 26] width 91 height 31
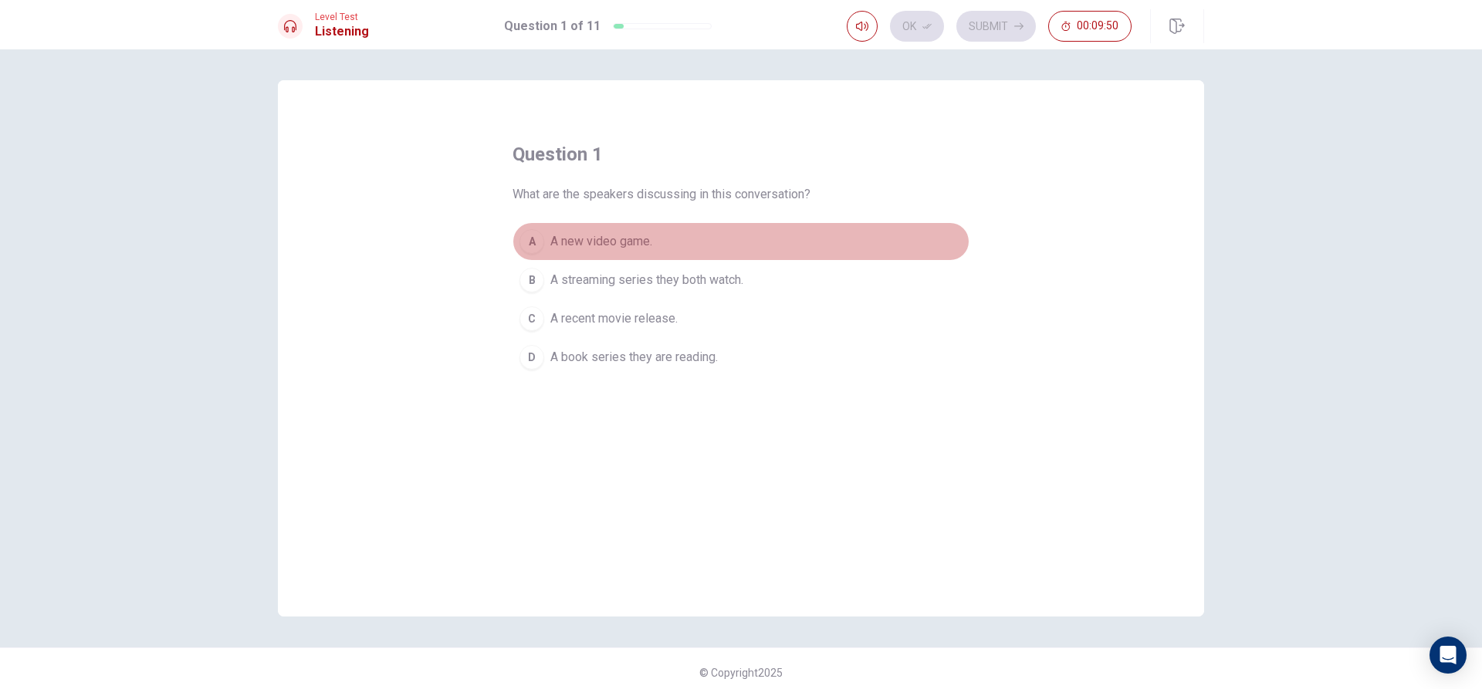
click at [666, 235] on button "A A new video game." at bounding box center [741, 241] width 457 height 39
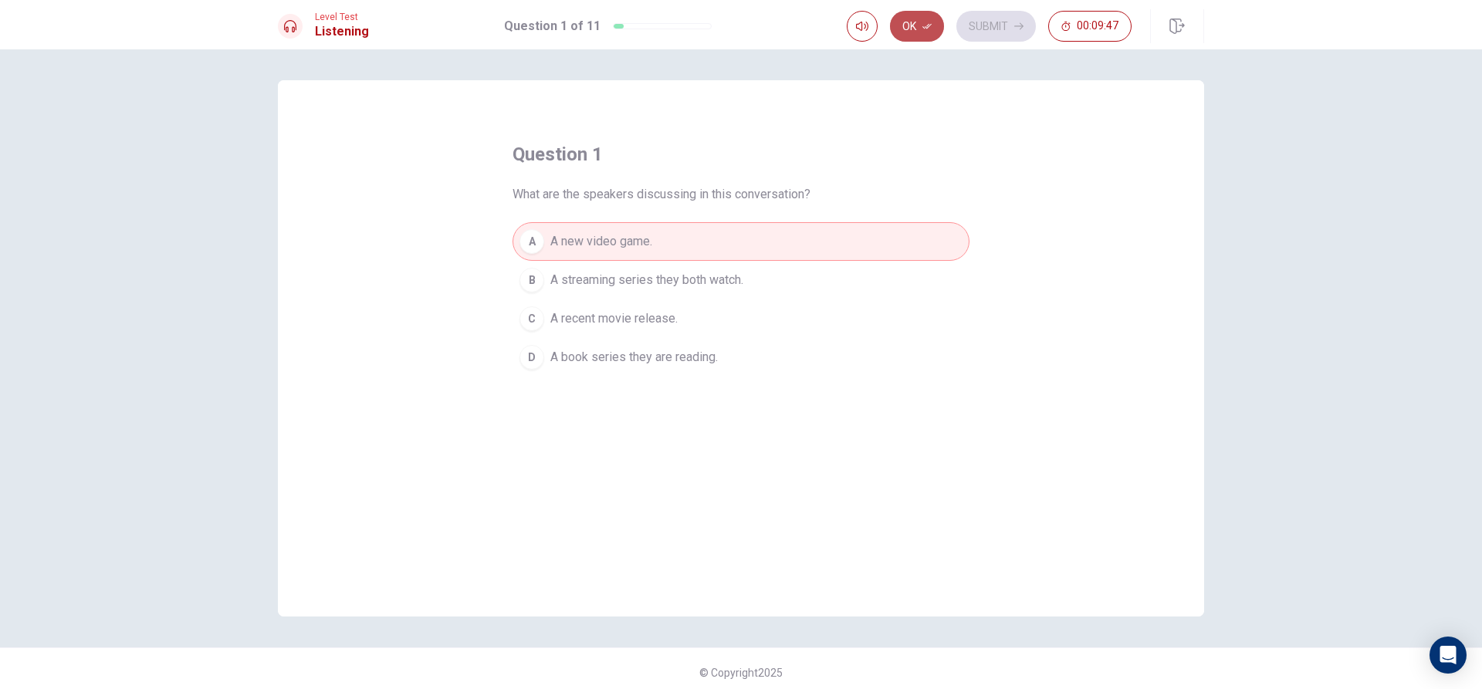
click at [917, 25] on button "Ok" at bounding box center [917, 26] width 54 height 31
click at [988, 19] on button "Submit" at bounding box center [996, 26] width 80 height 31
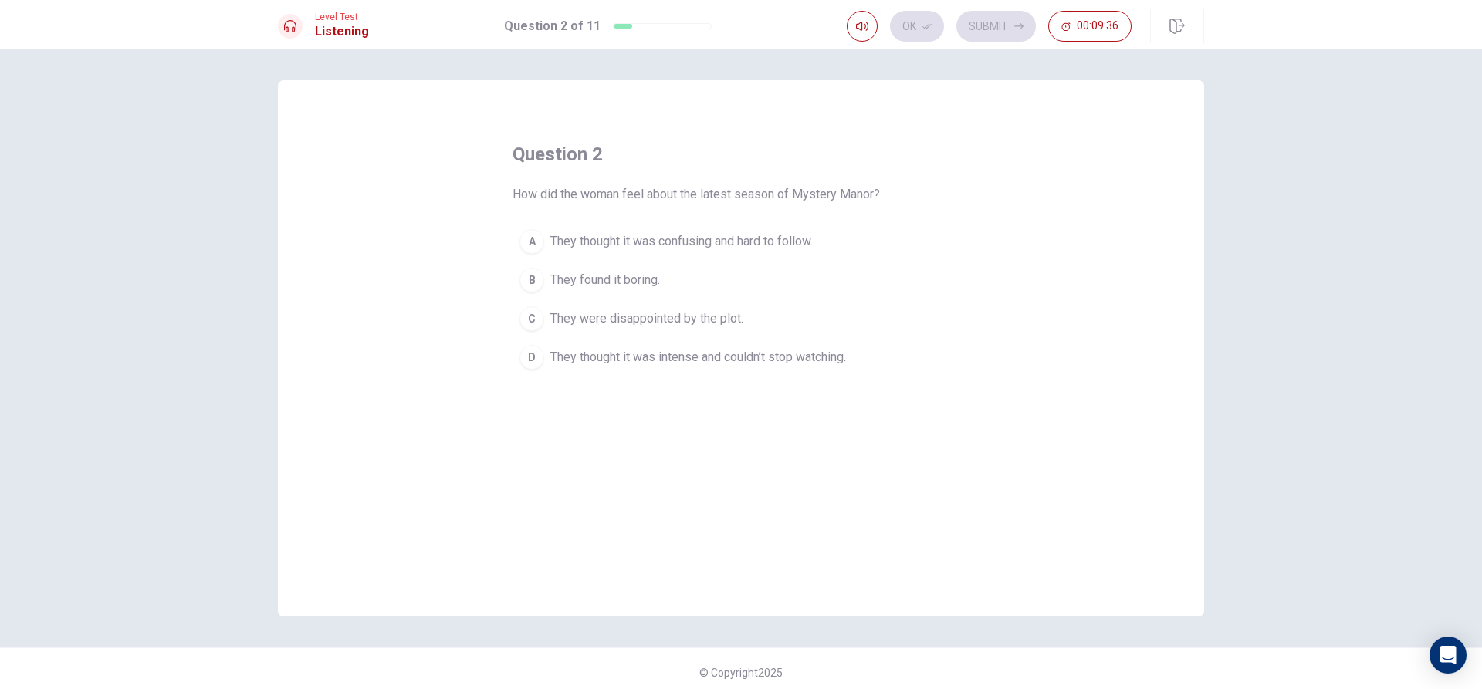
click at [529, 360] on div "D" at bounding box center [531, 357] width 25 height 25
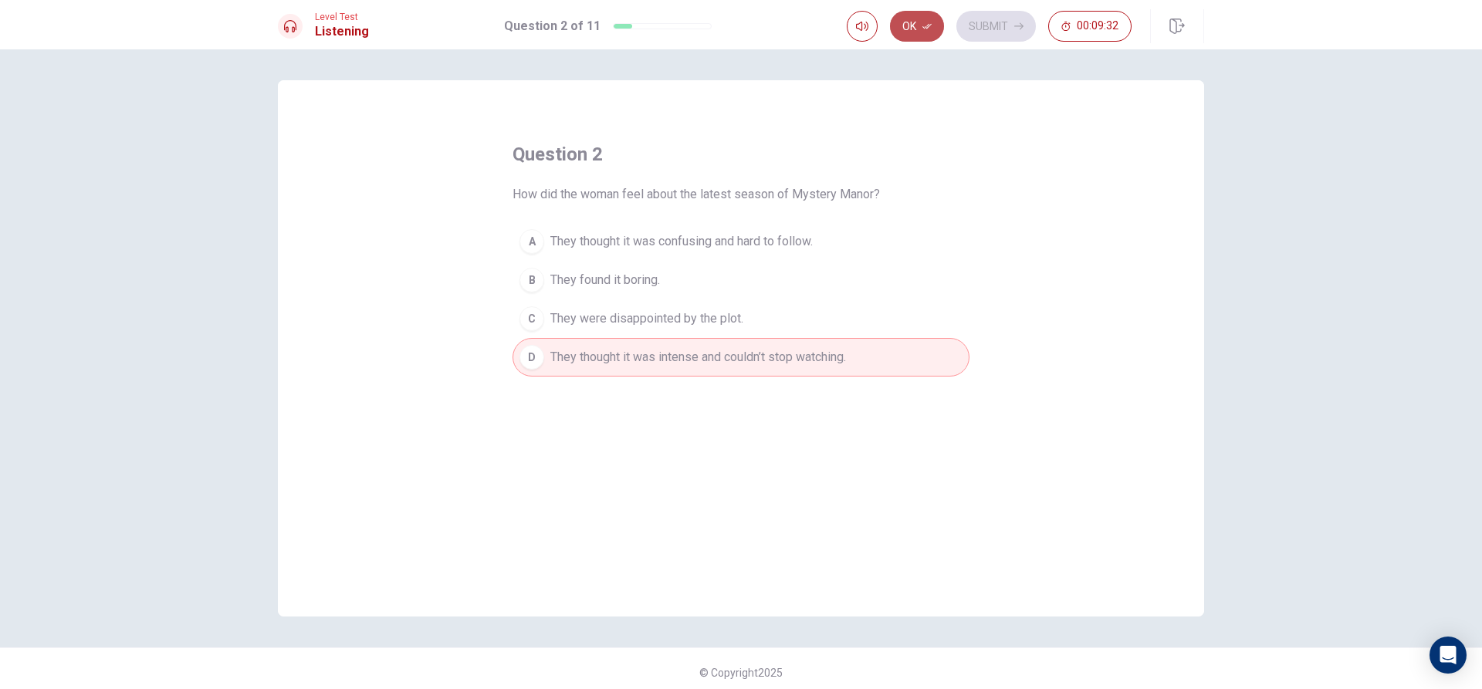
click at [910, 25] on button "Ok" at bounding box center [917, 26] width 54 height 31
click at [980, 22] on button "Submit" at bounding box center [996, 26] width 80 height 31
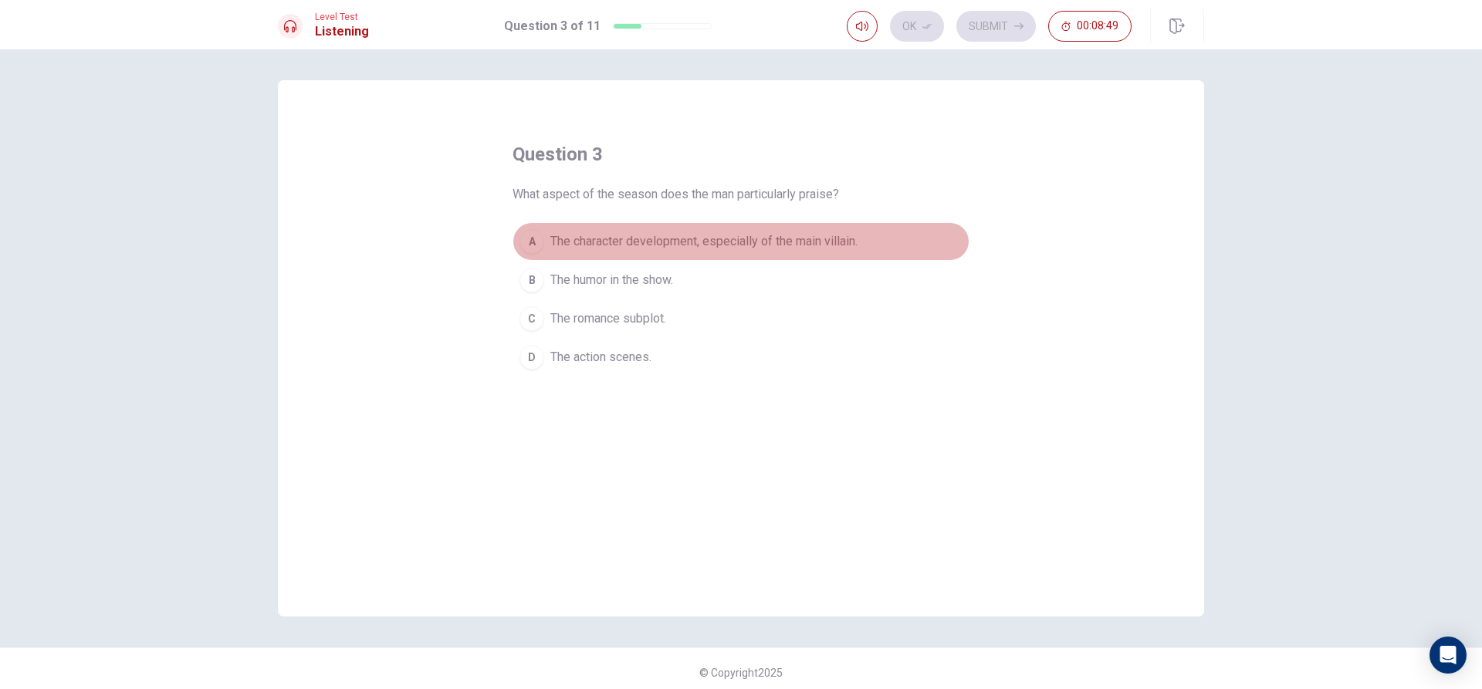
click at [536, 245] on div "A" at bounding box center [531, 241] width 25 height 25
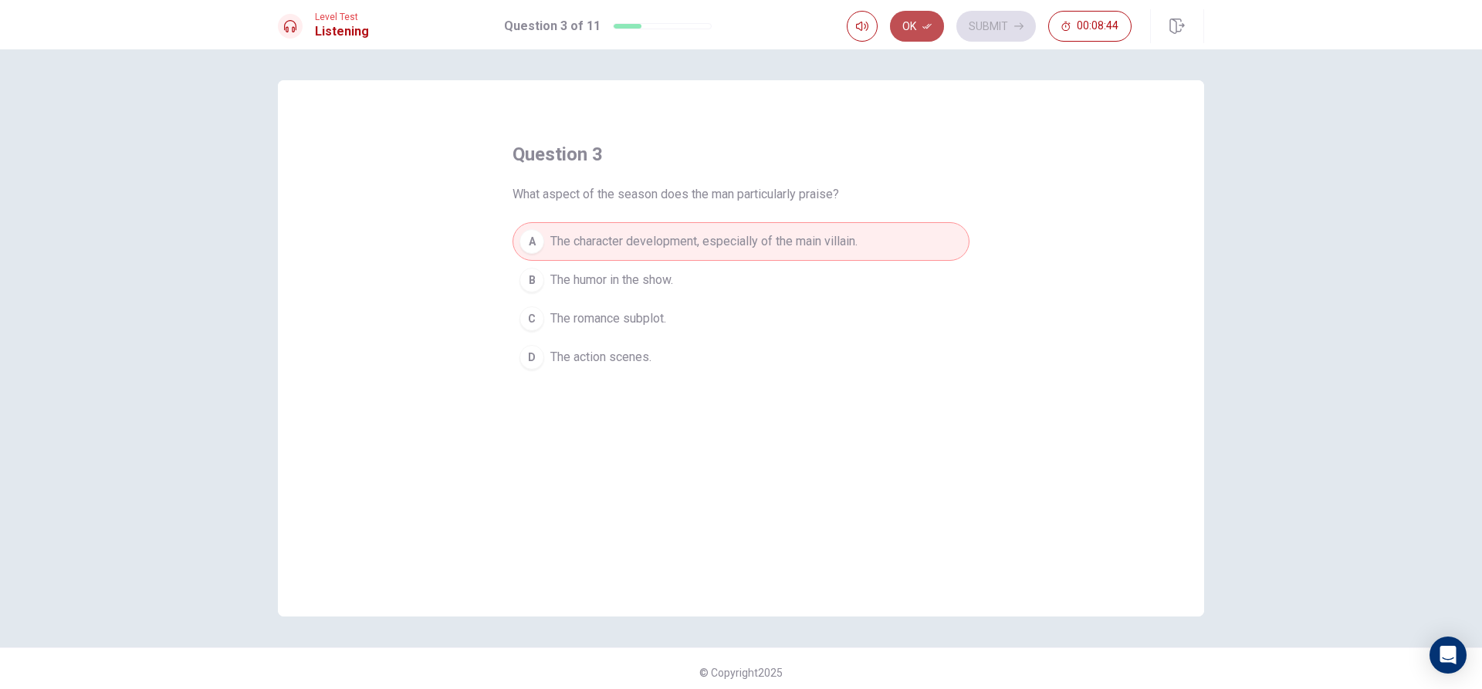
click at [914, 32] on button "Ok" at bounding box center [917, 26] width 54 height 31
click at [982, 23] on button "Submit" at bounding box center [996, 26] width 80 height 31
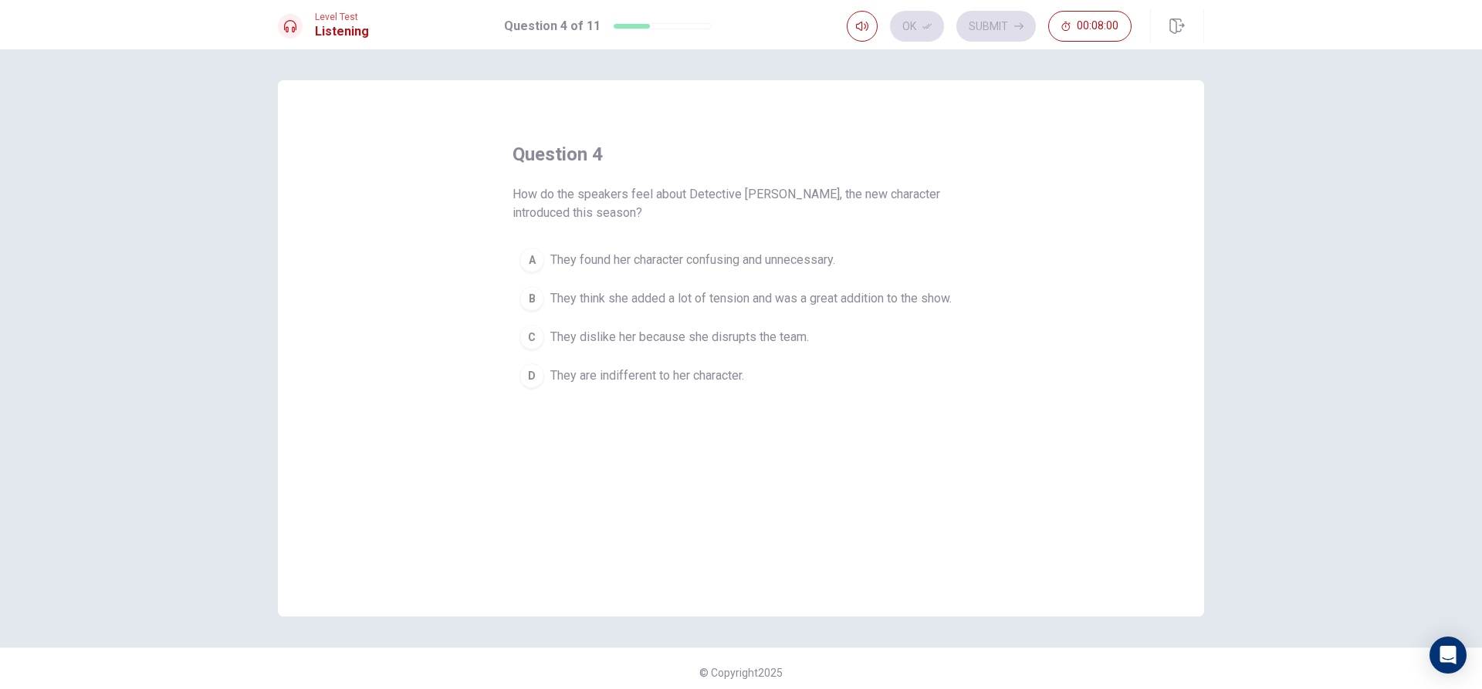
drag, startPoint x: 540, startPoint y: 374, endPoint x: 546, endPoint y: 353, distance: 22.3
click at [546, 353] on div "A They found her character confusing and unnecessary. B They think she added a …" at bounding box center [741, 318] width 457 height 154
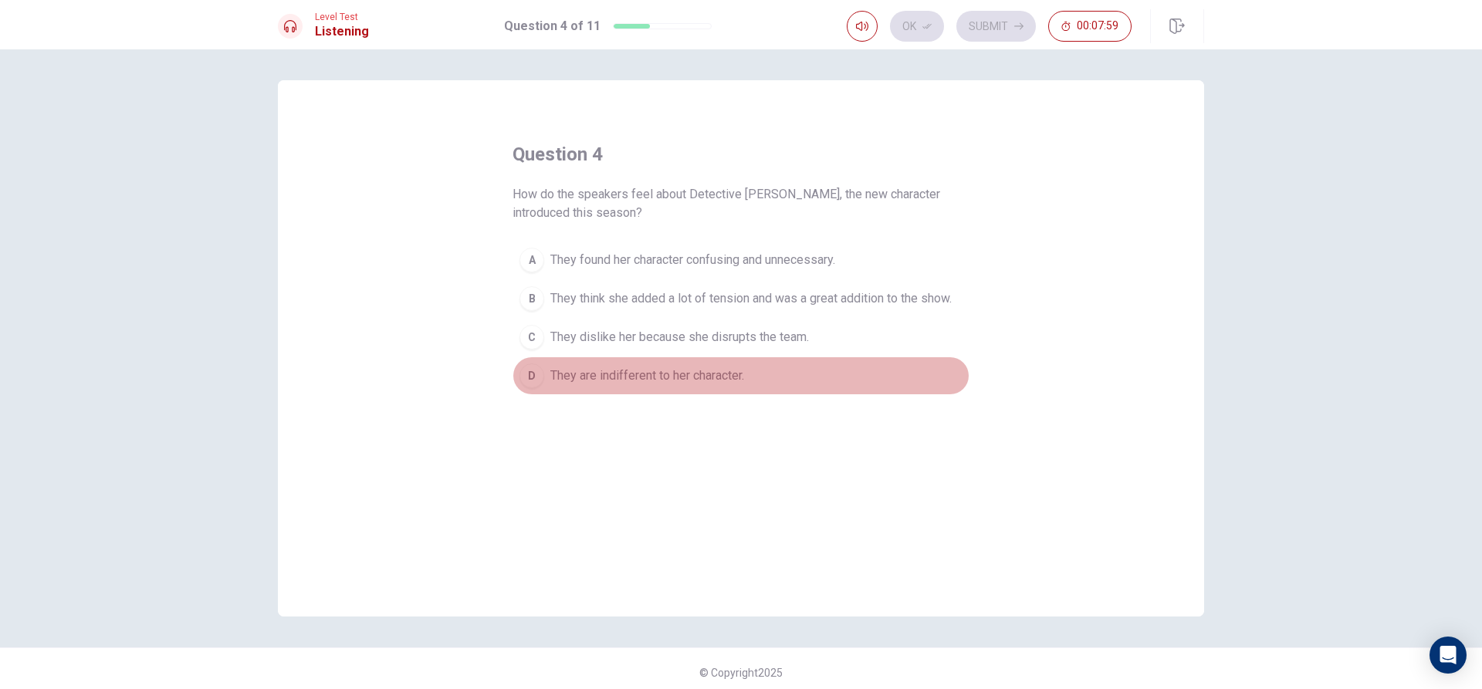
click at [551, 374] on span "They are indifferent to her character." at bounding box center [647, 376] width 194 height 19
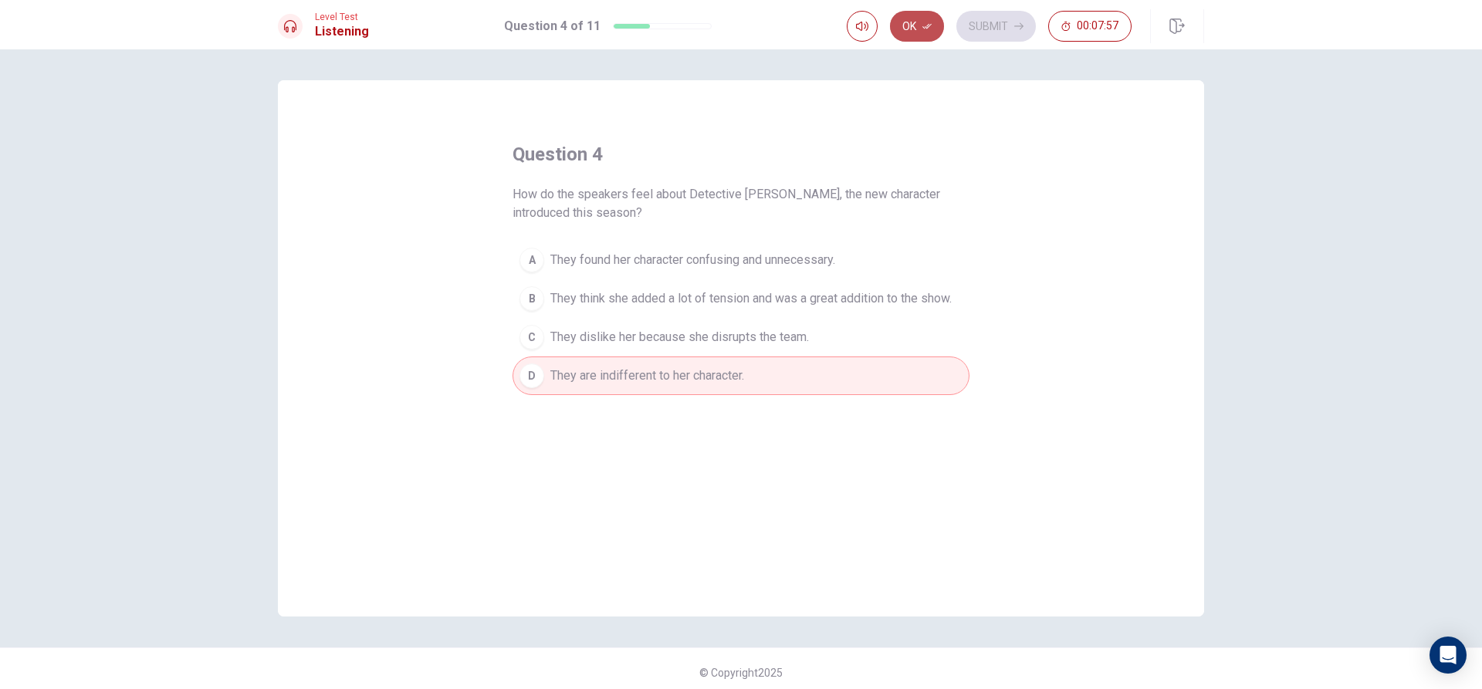
click at [901, 22] on button "Ok" at bounding box center [917, 26] width 54 height 31
click at [1024, 29] on button "Submit" at bounding box center [996, 26] width 80 height 31
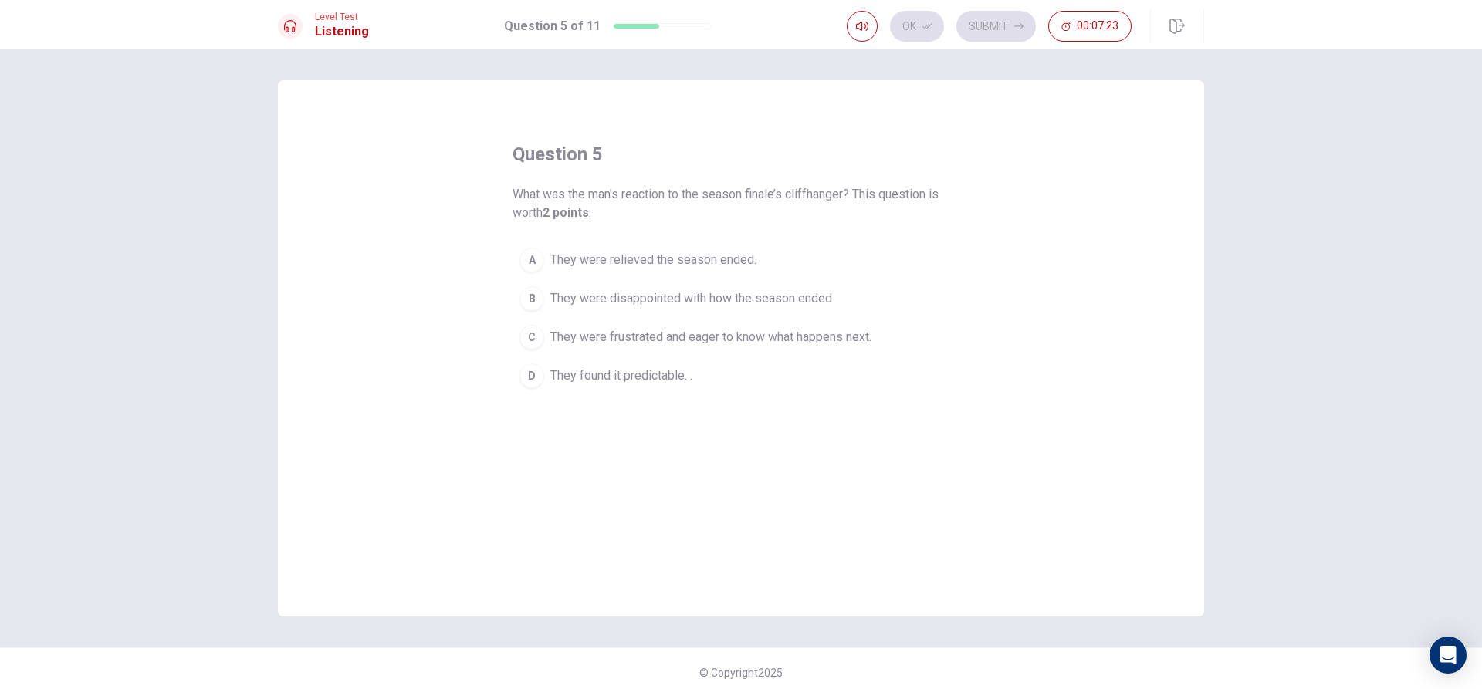
click at [520, 296] on div "B" at bounding box center [531, 298] width 25 height 25
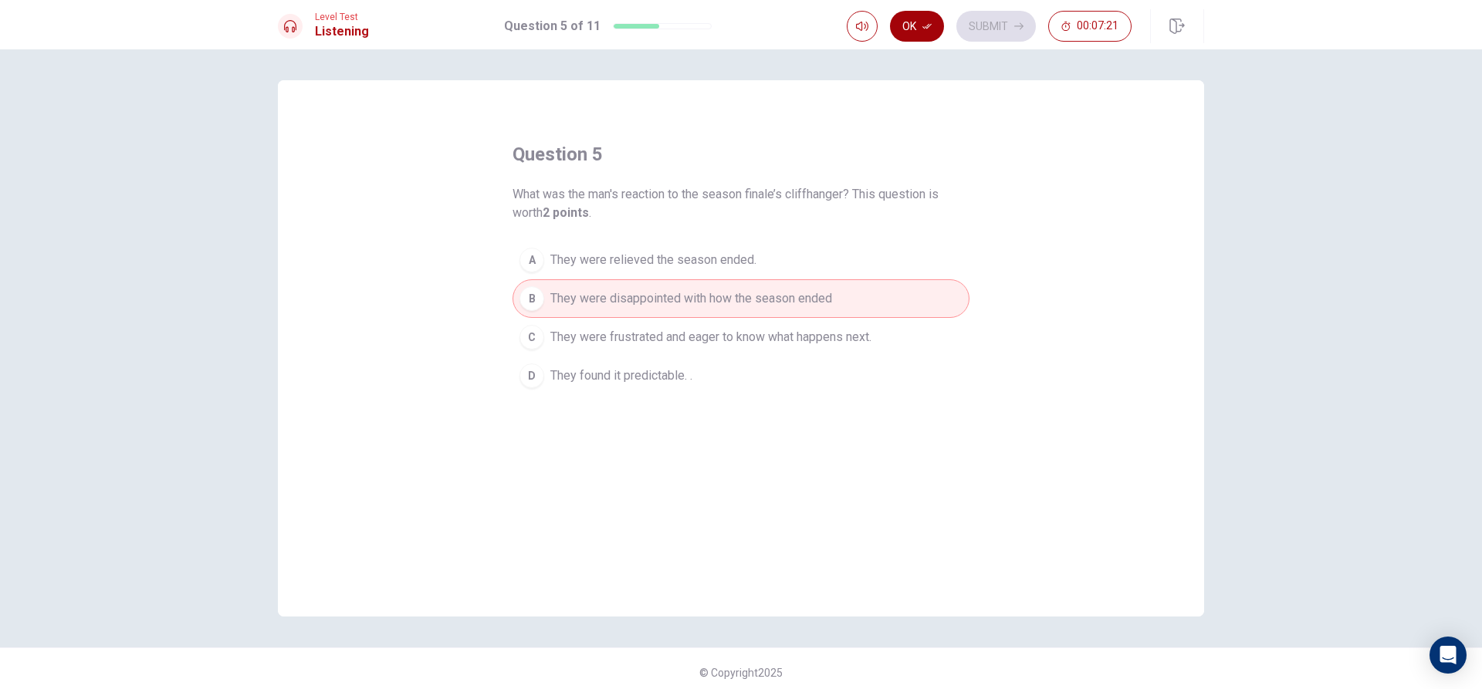
click at [932, 20] on button "Ok" at bounding box center [917, 26] width 54 height 31
click at [1012, 24] on button "Submit" at bounding box center [996, 26] width 80 height 31
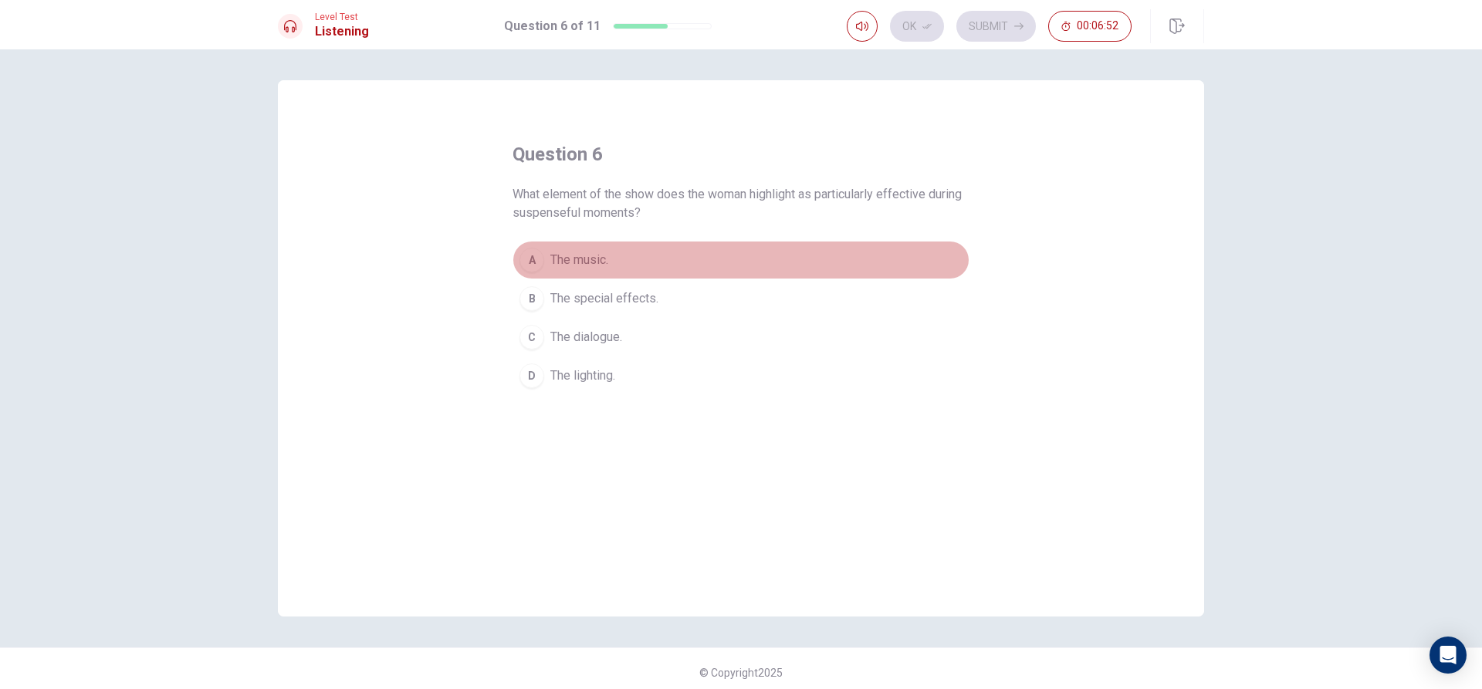
click at [651, 263] on button "A The music." at bounding box center [741, 260] width 457 height 39
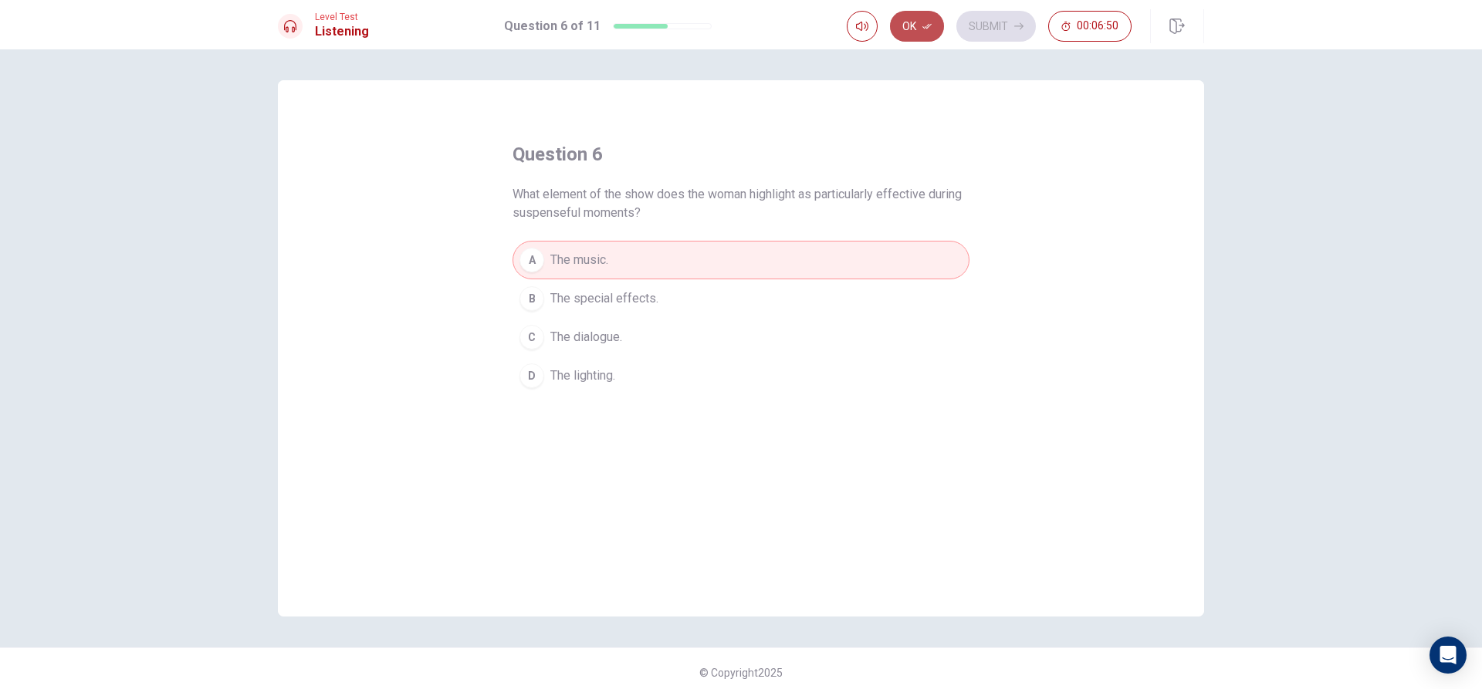
click at [930, 29] on icon "button" at bounding box center [926, 26] width 9 height 9
click at [979, 34] on button "Submit" at bounding box center [996, 26] width 80 height 31
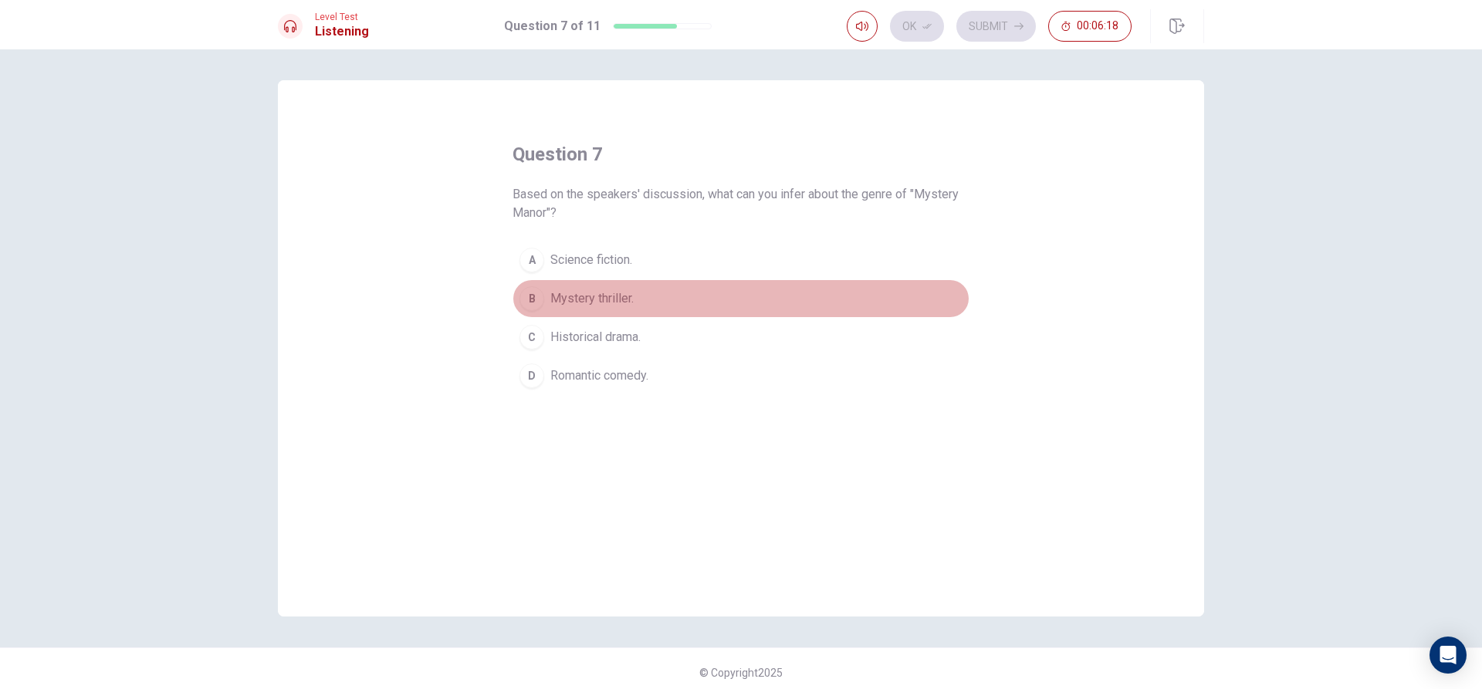
click at [593, 295] on span "Mystery thriller." at bounding box center [591, 298] width 83 height 19
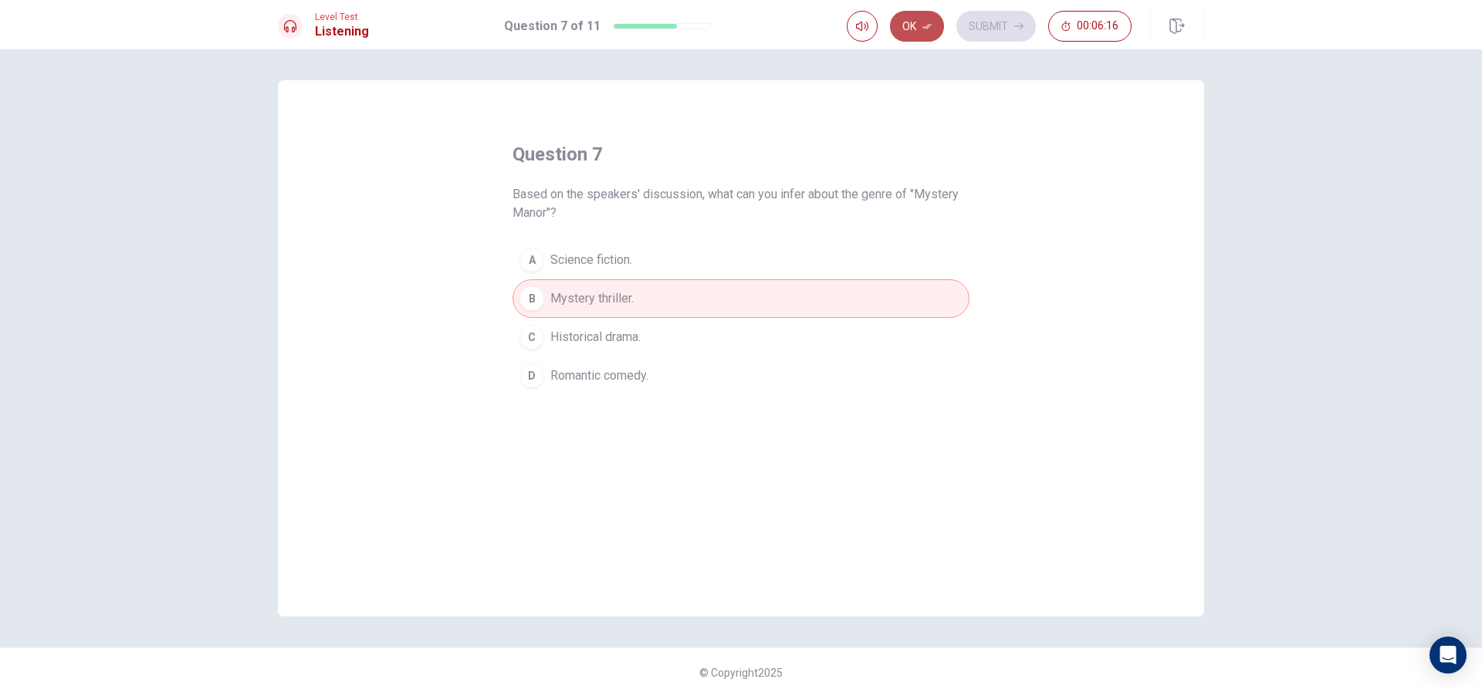
click at [902, 19] on button "Ok" at bounding box center [917, 26] width 54 height 31
click at [1003, 32] on button "Submit" at bounding box center [996, 26] width 80 height 31
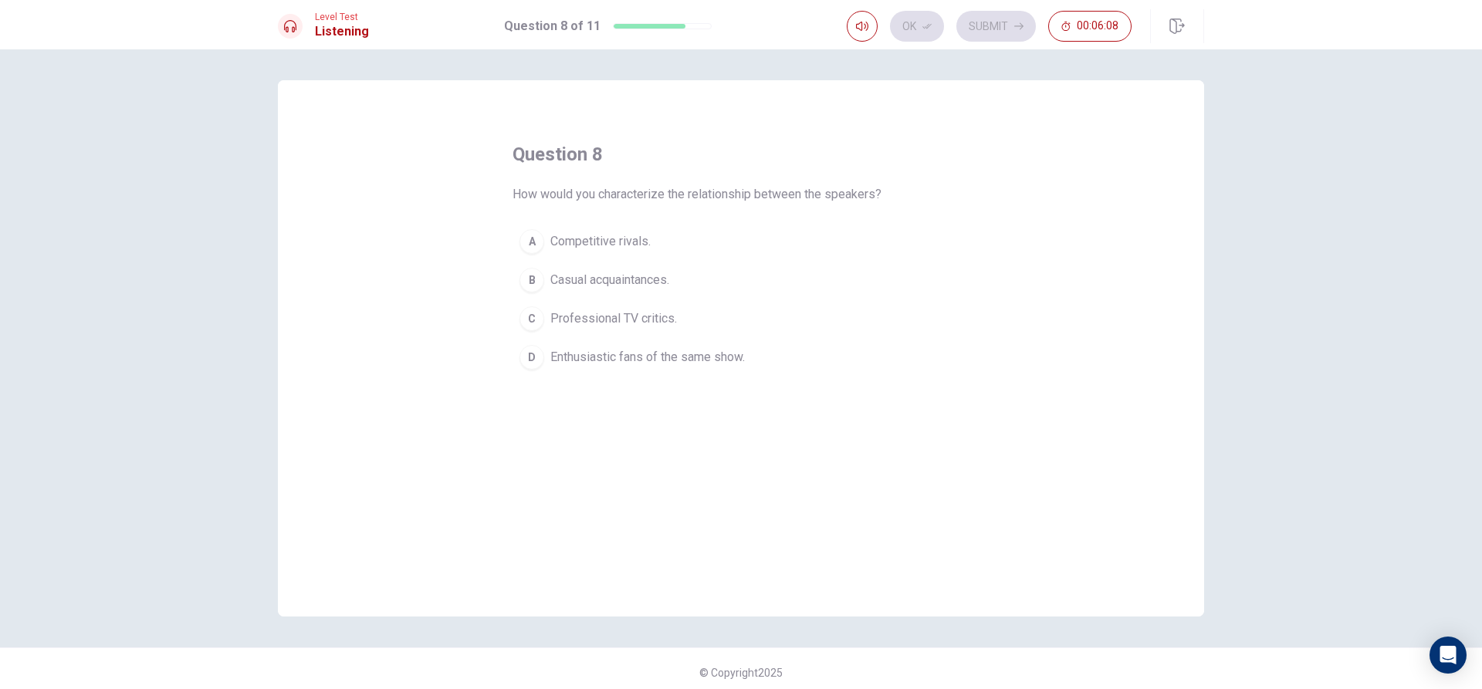
drag, startPoint x: 839, startPoint y: 225, endPoint x: 1154, endPoint y: 327, distance: 331.2
click at [1154, 327] on div "question 8 How would you characterize the relationship between the speakers? A …" at bounding box center [741, 348] width 926 height 536
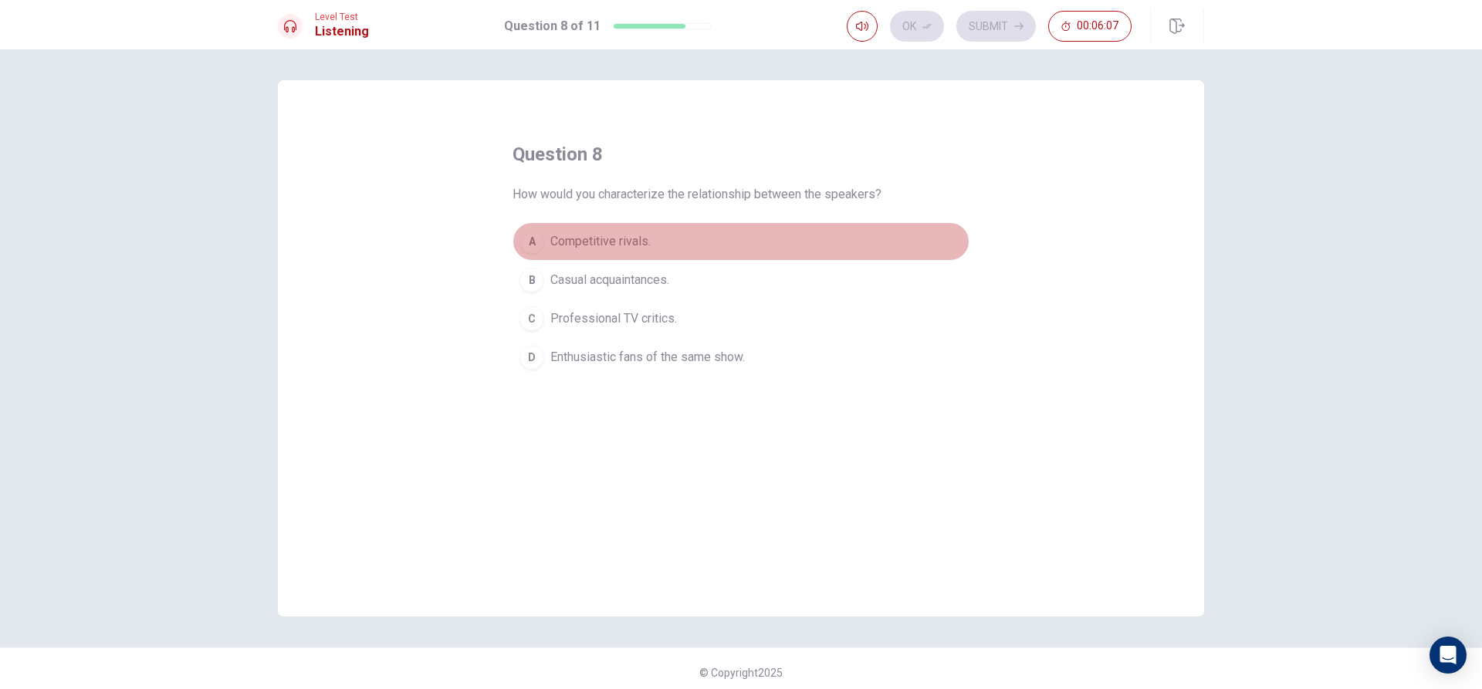
click at [800, 235] on button "A Competitive rivals." at bounding box center [741, 241] width 457 height 39
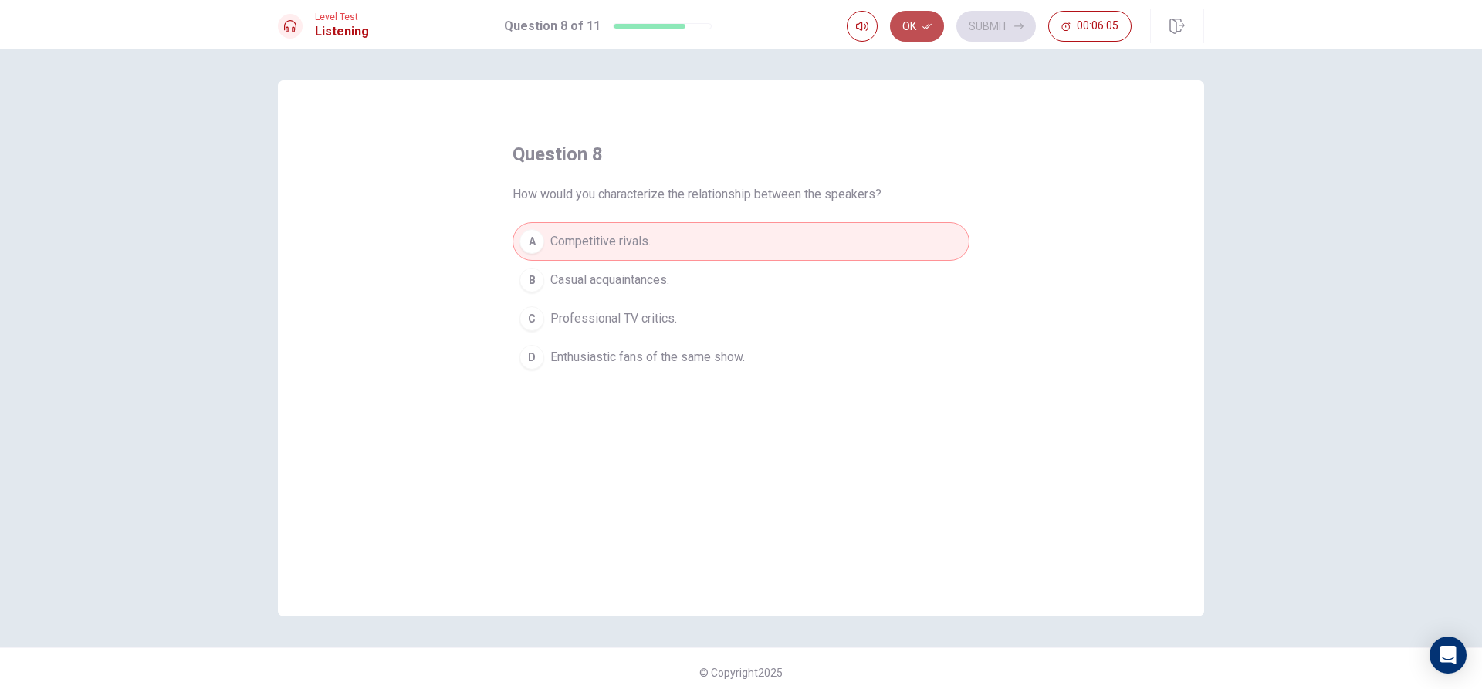
click at [931, 24] on icon "button" at bounding box center [926, 26] width 9 height 9
click at [963, 30] on button "Submit" at bounding box center [996, 26] width 80 height 31
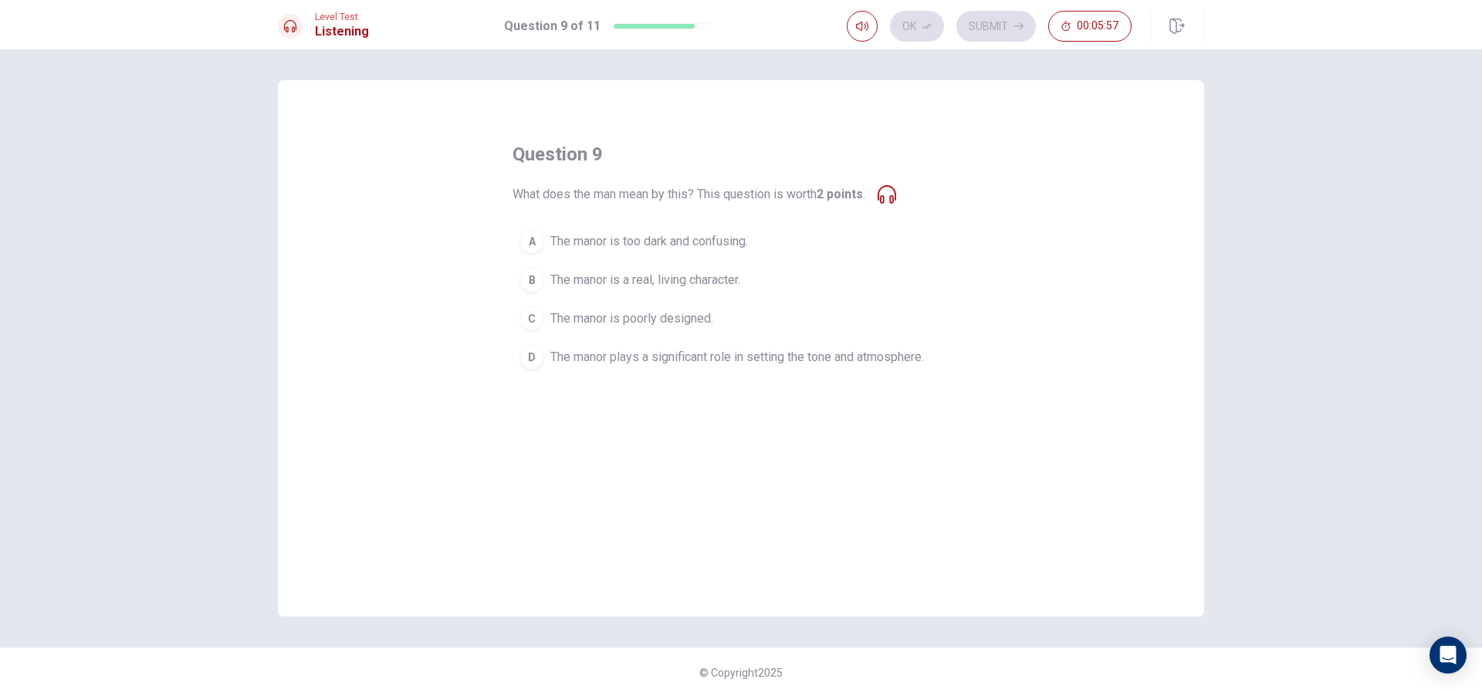
click at [888, 188] on icon at bounding box center [887, 194] width 19 height 19
click at [882, 195] on icon at bounding box center [887, 194] width 19 height 19
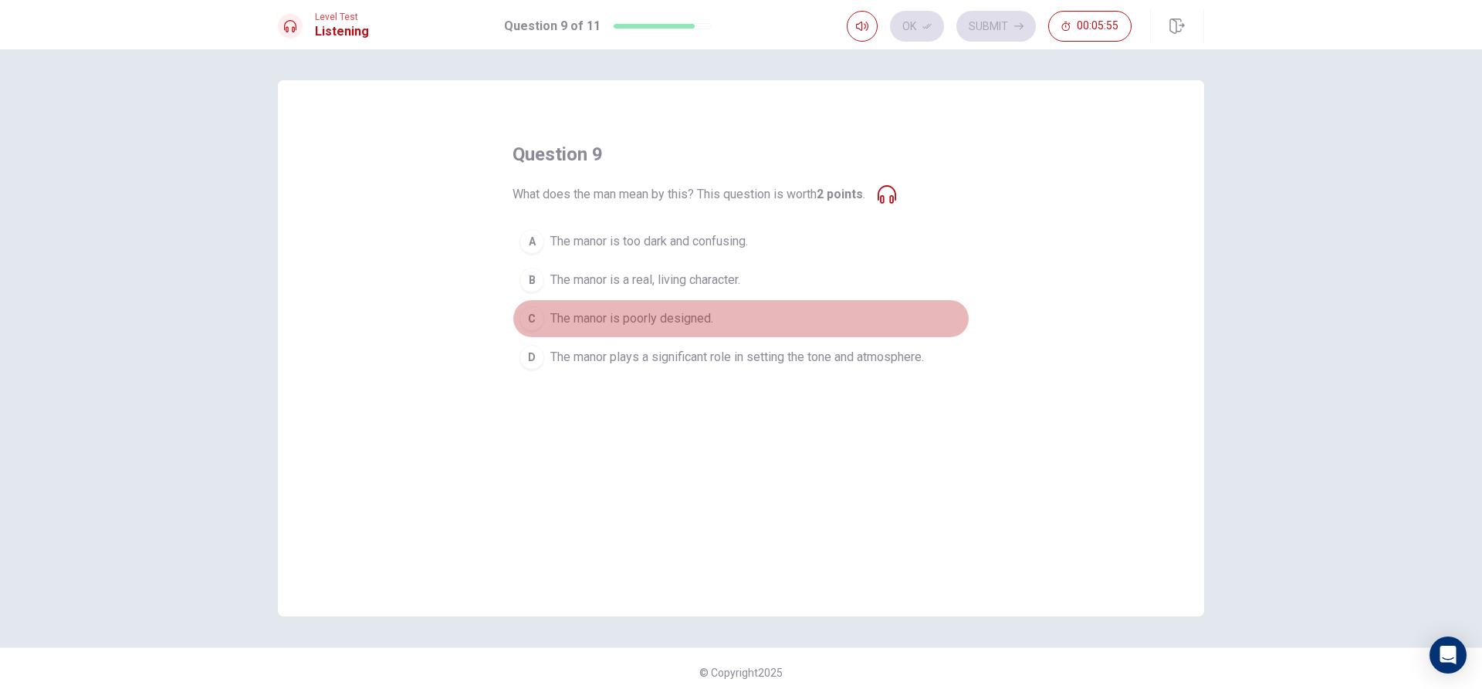
click at [689, 316] on span "The manor is poorly designed." at bounding box center [631, 319] width 163 height 19
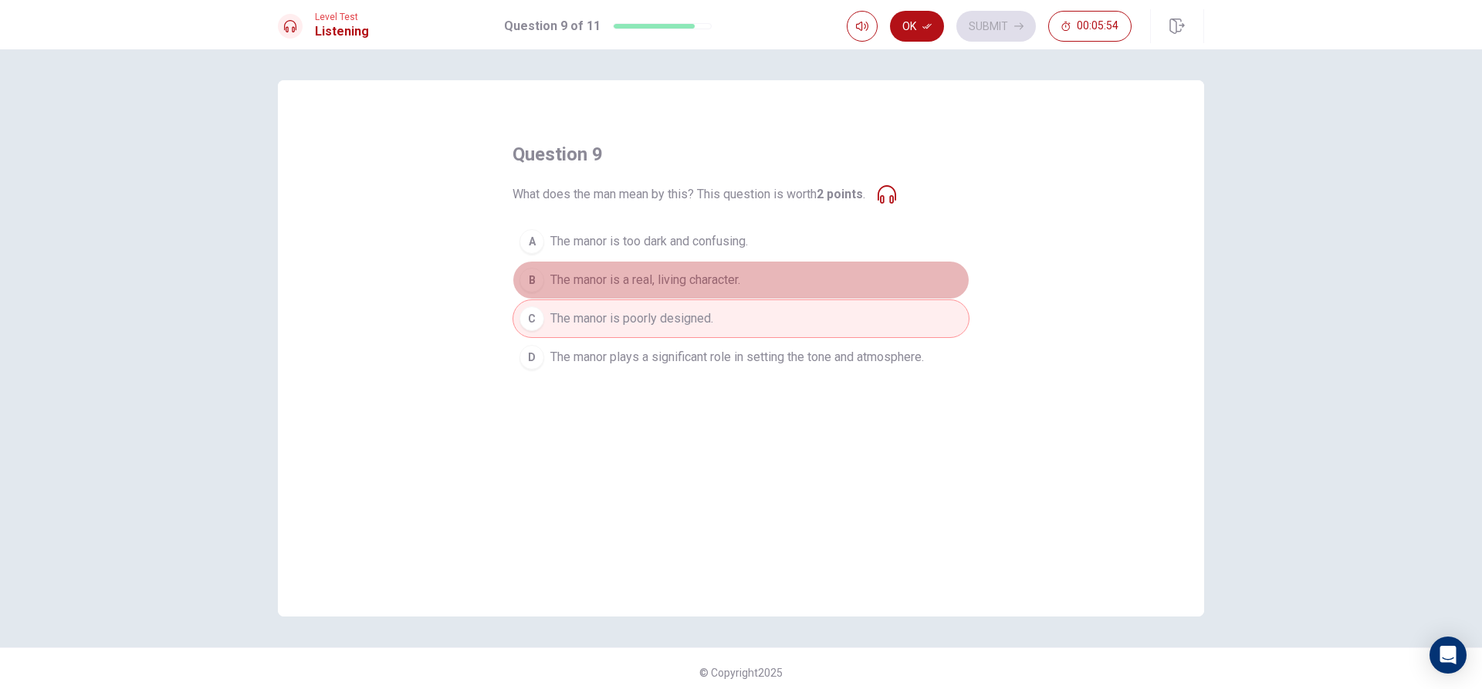
click at [681, 276] on span "The manor is a real, living character." at bounding box center [645, 280] width 190 height 19
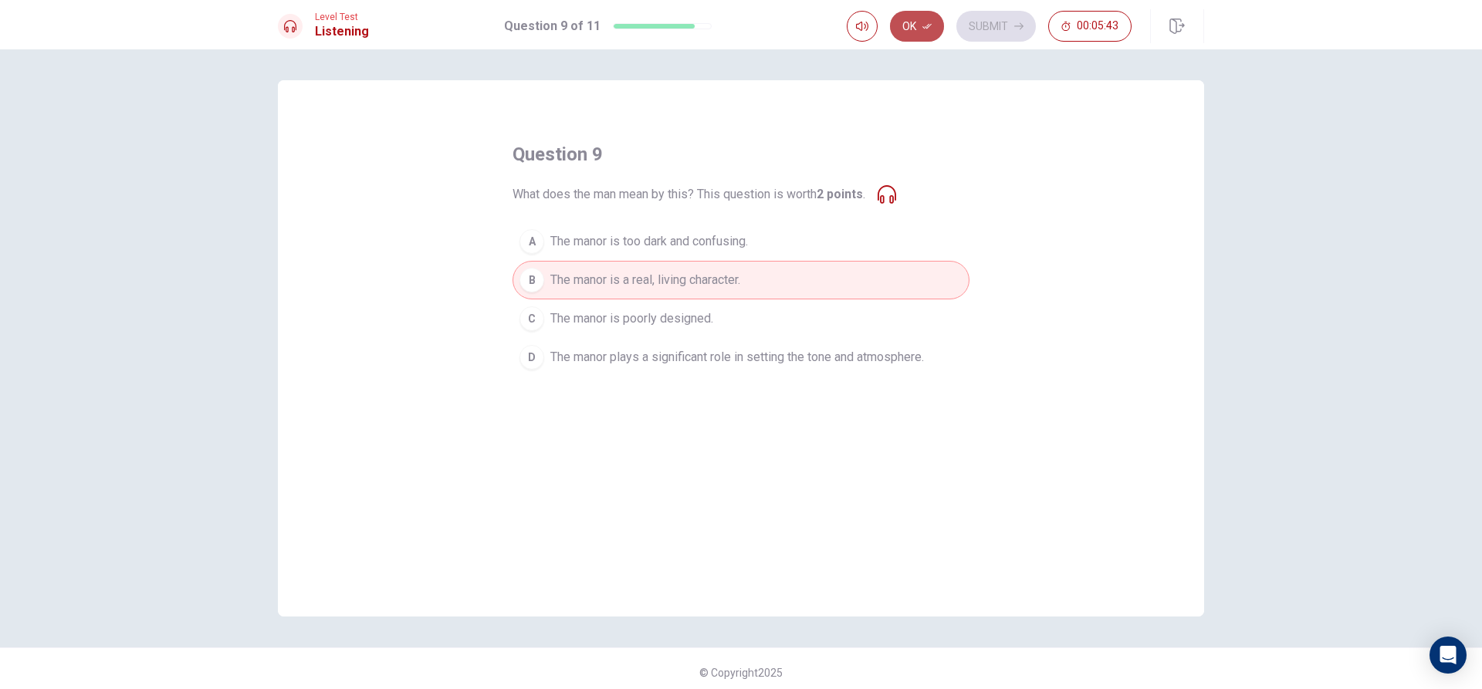
click at [919, 25] on button "Ok" at bounding box center [917, 26] width 54 height 31
click at [1020, 28] on icon "button" at bounding box center [1018, 26] width 9 height 9
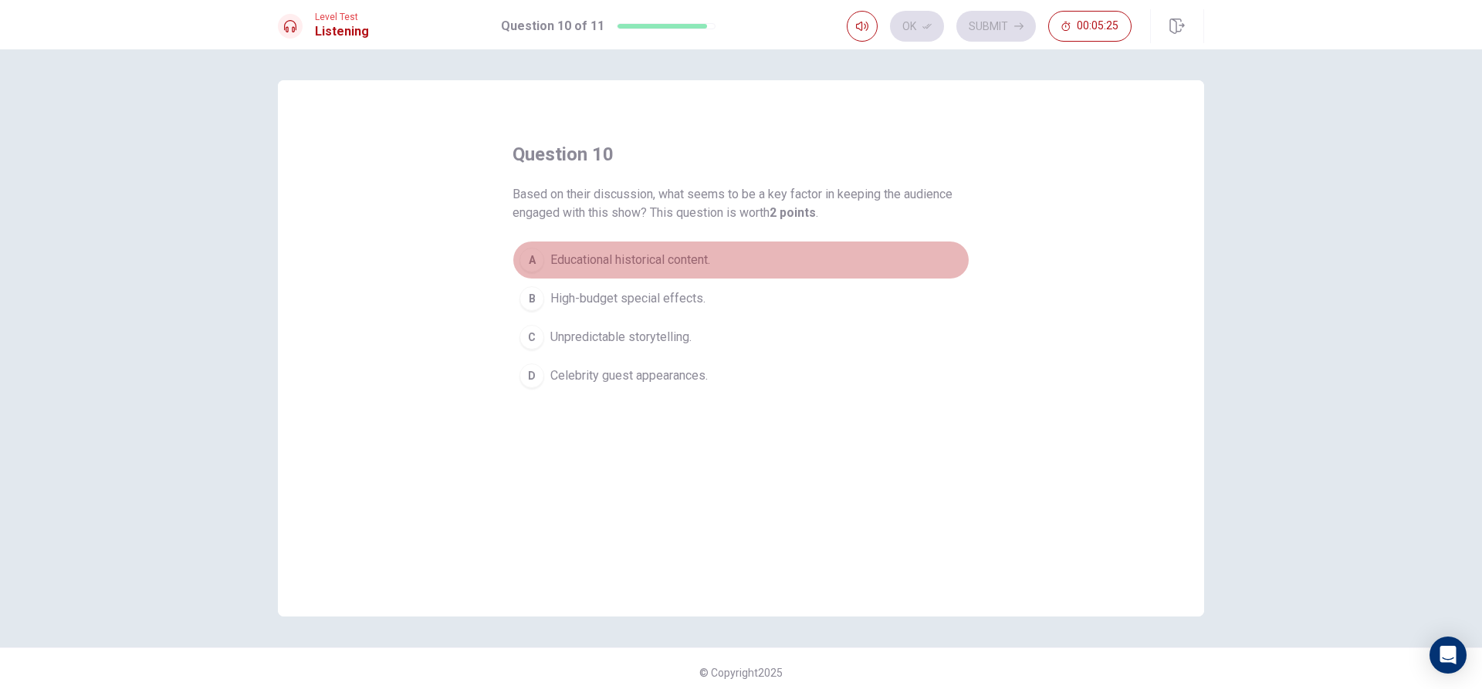
click at [523, 256] on div "A" at bounding box center [531, 260] width 25 height 25
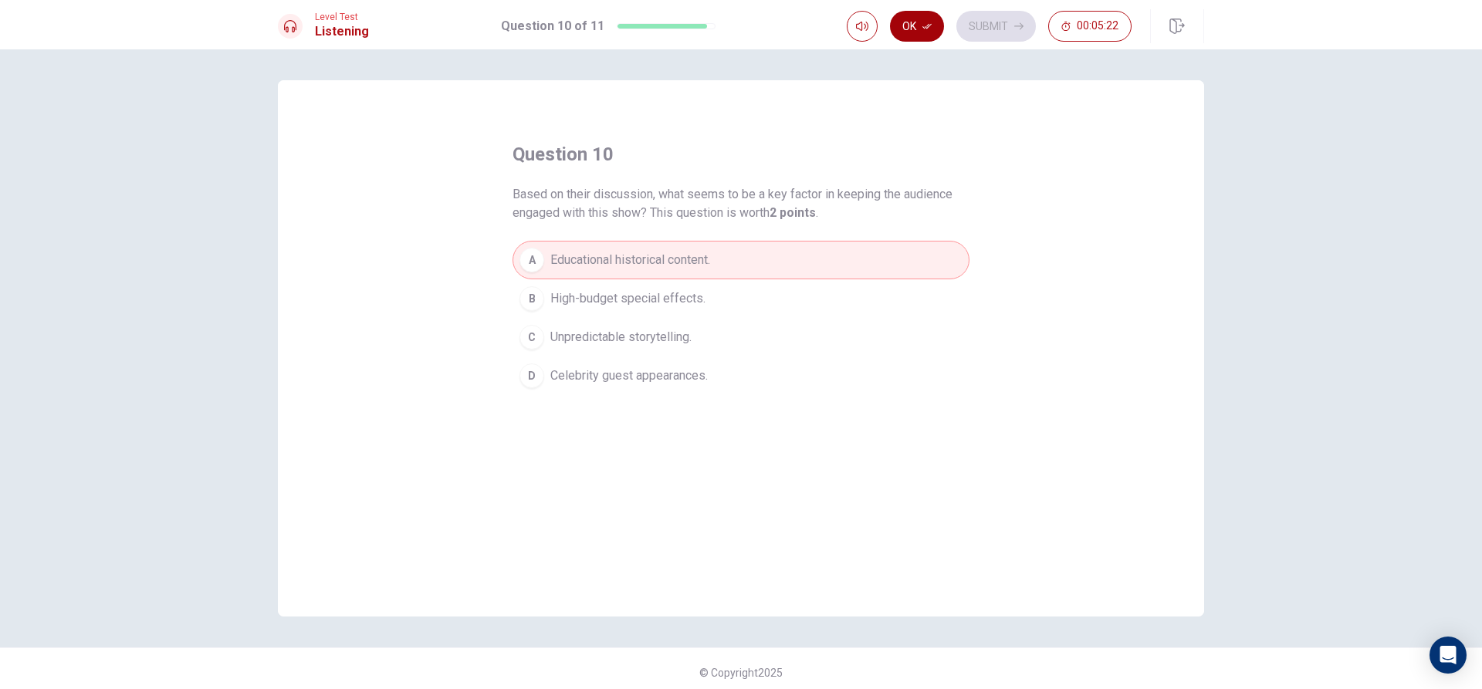
click at [922, 25] on button "Ok" at bounding box center [917, 26] width 54 height 31
click at [963, 15] on button "Submit" at bounding box center [996, 26] width 80 height 31
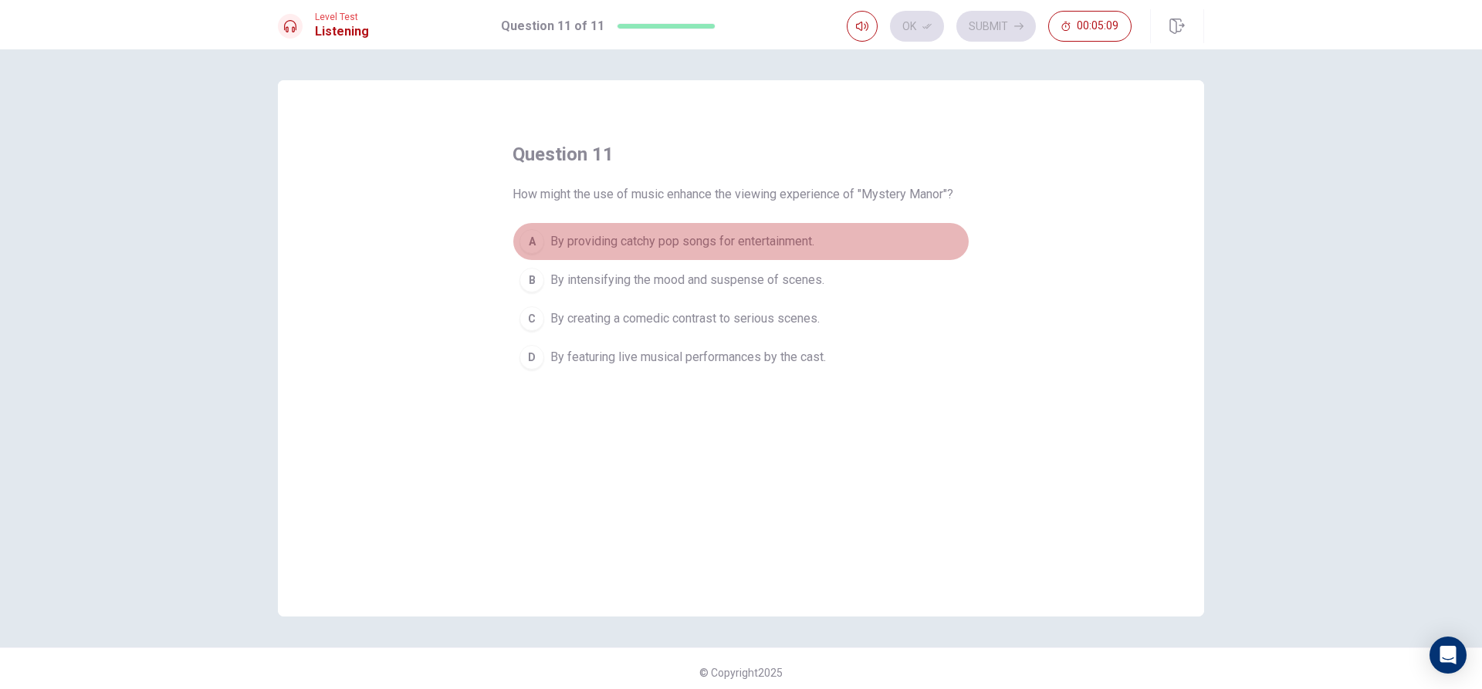
click at [533, 240] on div "A" at bounding box center [531, 241] width 25 height 25
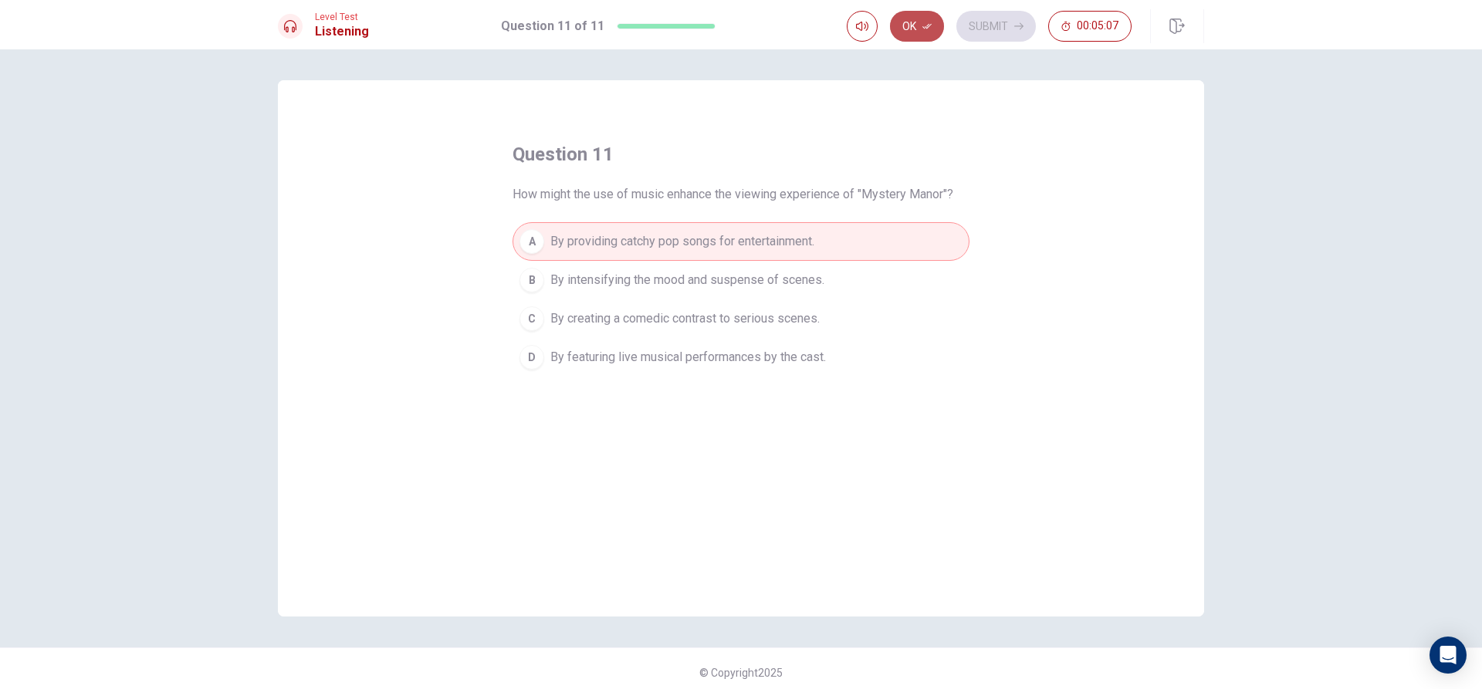
click at [926, 22] on icon "button" at bounding box center [926, 26] width 9 height 9
click at [978, 21] on button "Submit" at bounding box center [996, 26] width 80 height 31
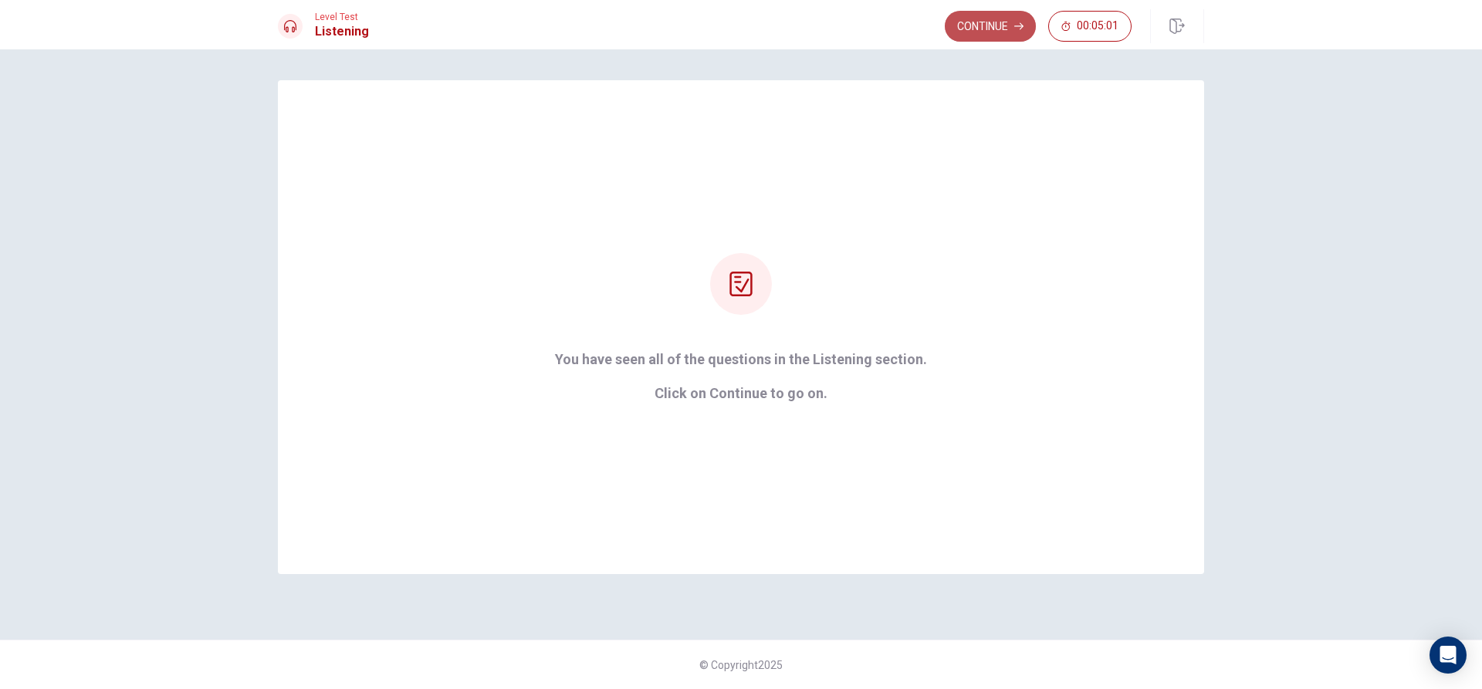
click at [1002, 34] on button "Continue" at bounding box center [990, 26] width 91 height 31
click at [825, 416] on div "You have seen all of the questions in the Listening section. Click on Continue …" at bounding box center [741, 327] width 926 height 494
click at [997, 29] on div "Continue 00:04:59" at bounding box center [1038, 26] width 187 height 31
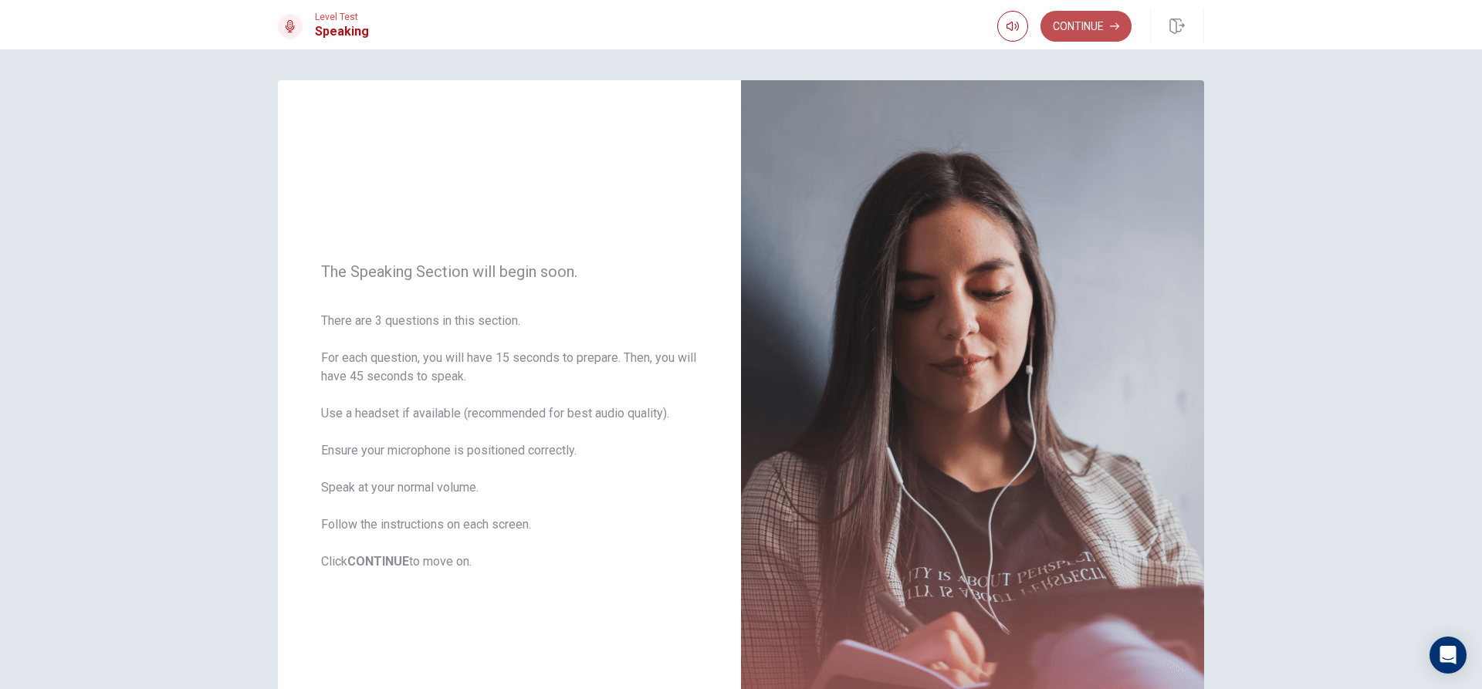
click at [1105, 22] on button "Continue" at bounding box center [1086, 26] width 91 height 31
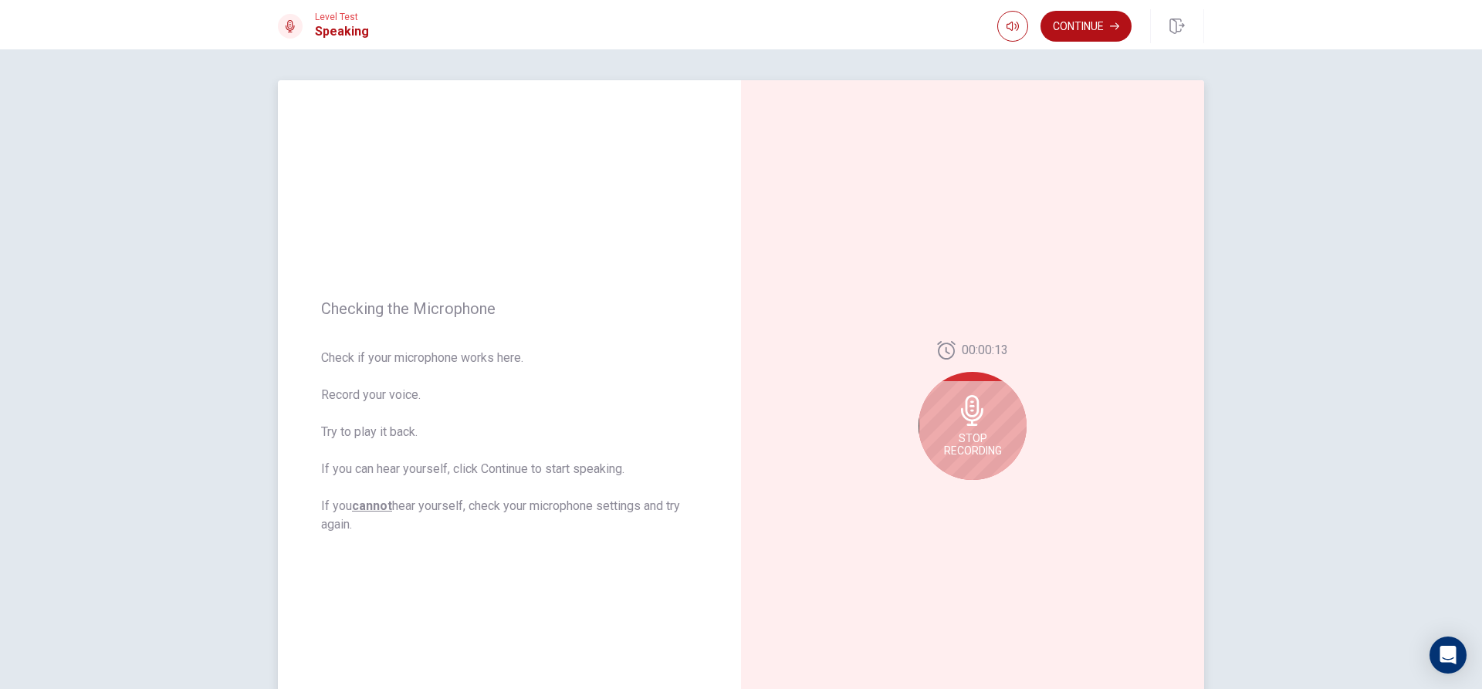
click at [974, 418] on icon at bounding box center [972, 410] width 22 height 31
click at [986, 490] on icon "Play Audio" at bounding box center [989, 492] width 9 height 9
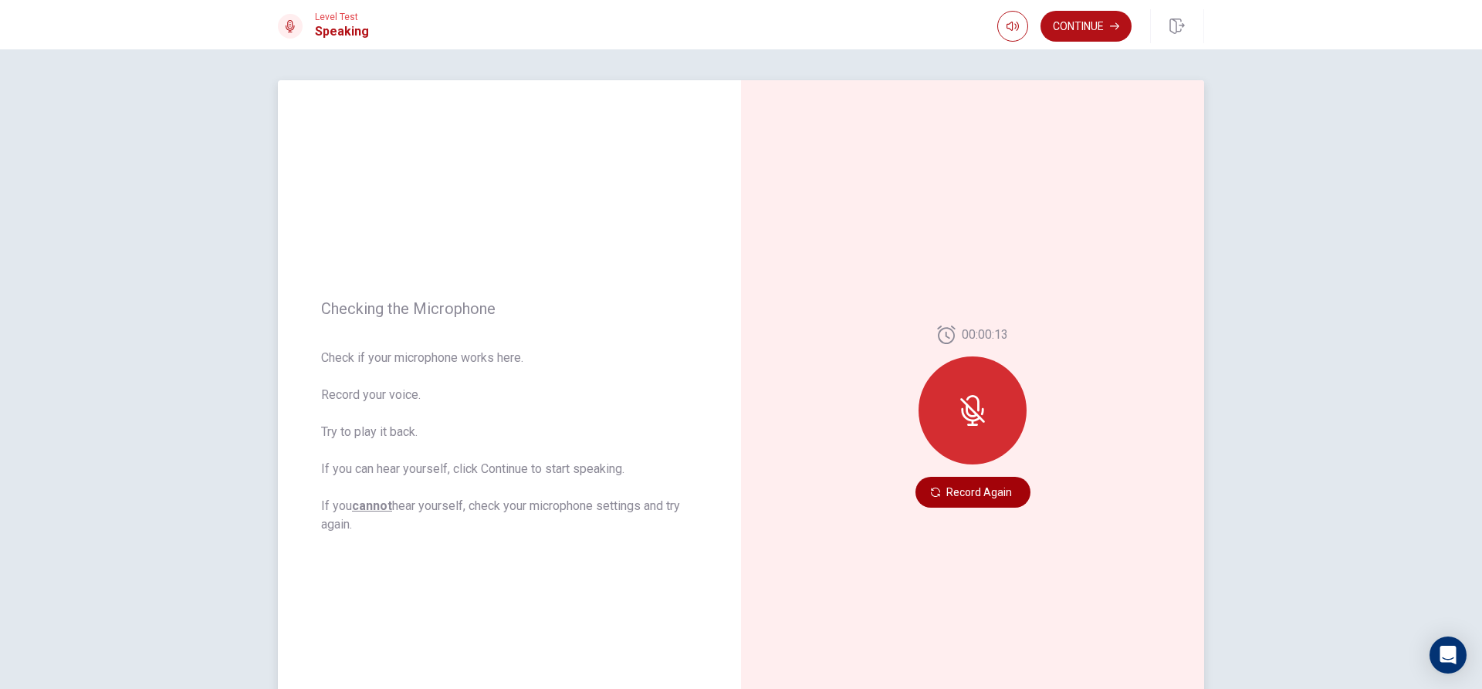
click at [949, 489] on button "Record Again" at bounding box center [972, 492] width 115 height 31
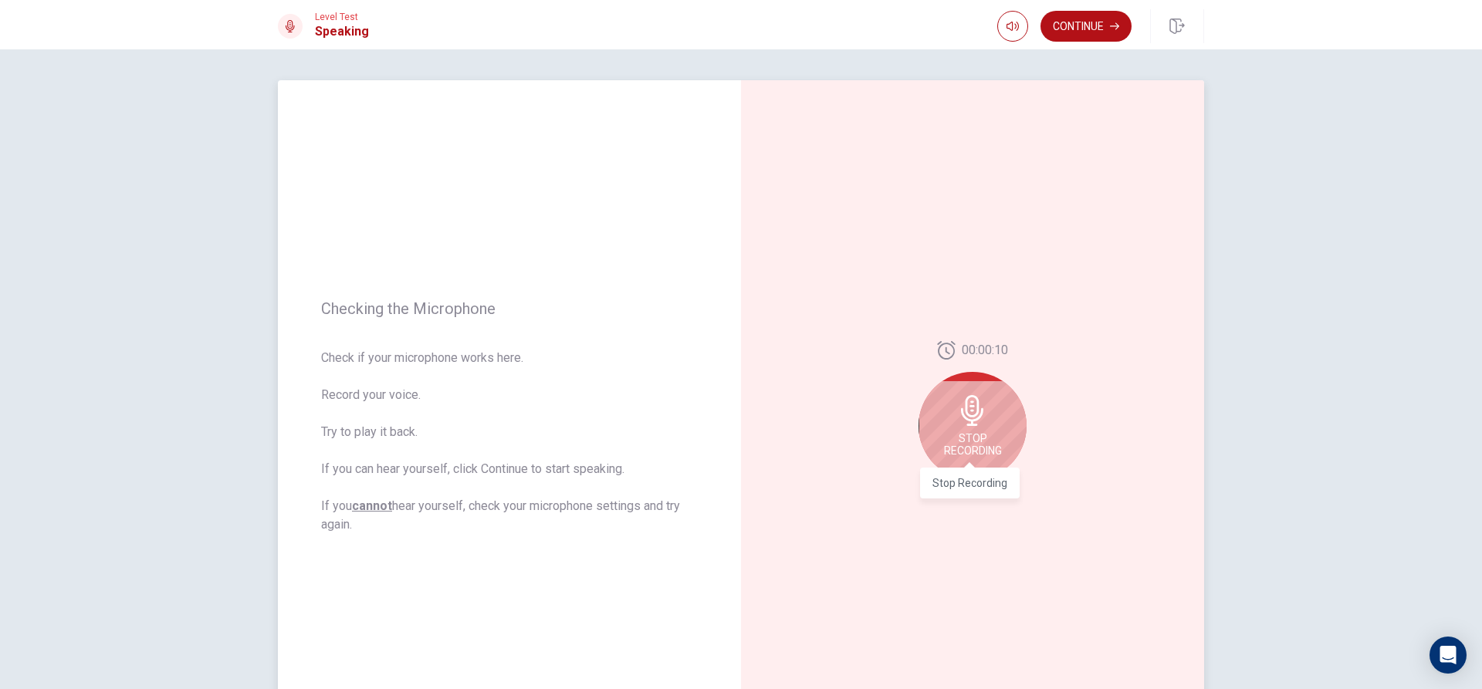
click at [980, 439] on span "Stop Recording" at bounding box center [973, 444] width 58 height 25
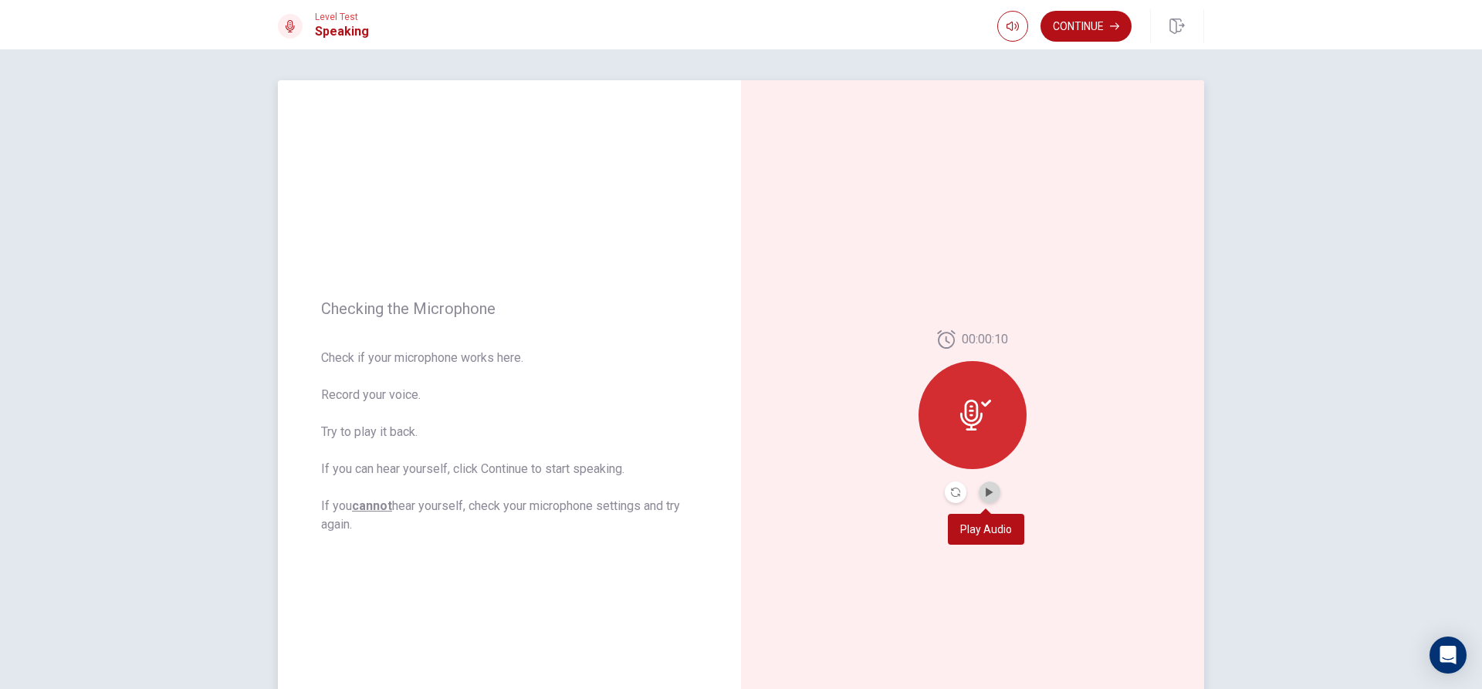
click at [984, 487] on button "Play Audio" at bounding box center [990, 493] width 22 height 22
click at [1085, 29] on button "Continue" at bounding box center [1086, 26] width 91 height 31
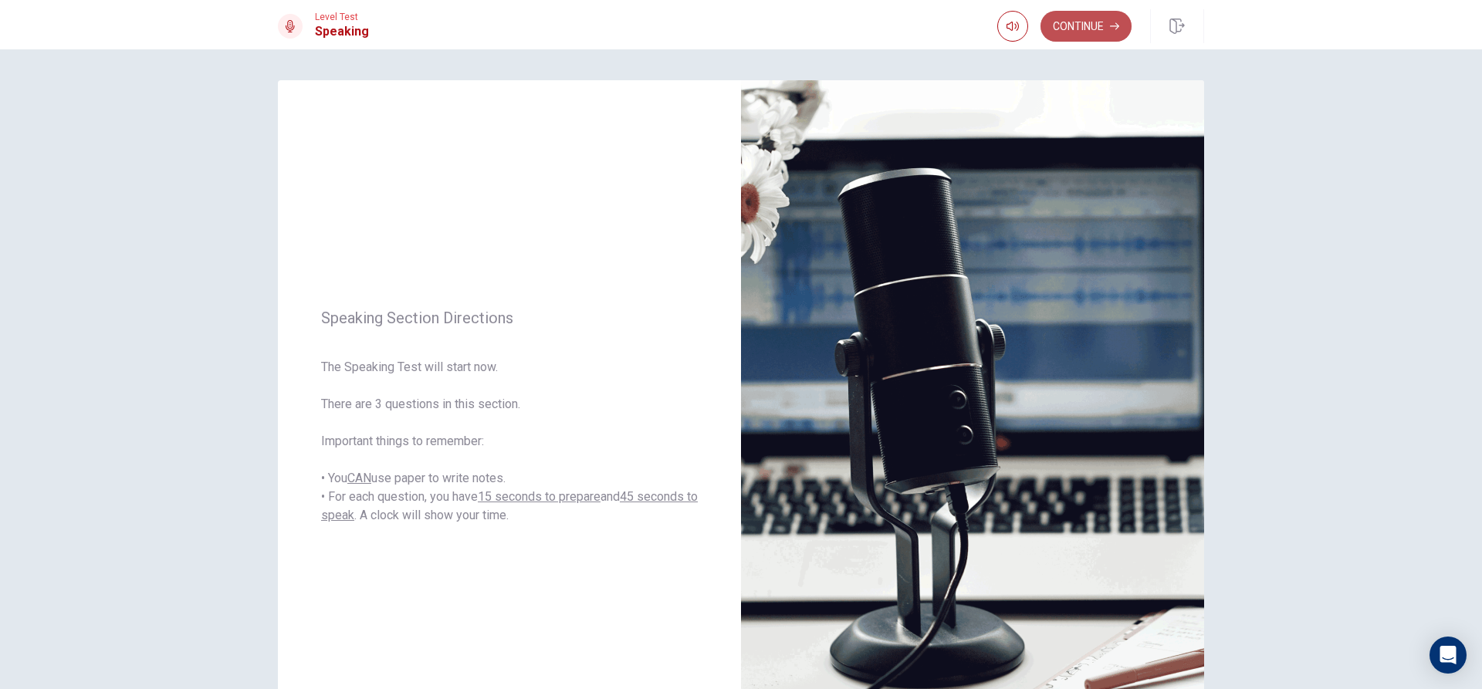
click at [1064, 19] on button "Continue" at bounding box center [1086, 26] width 91 height 31
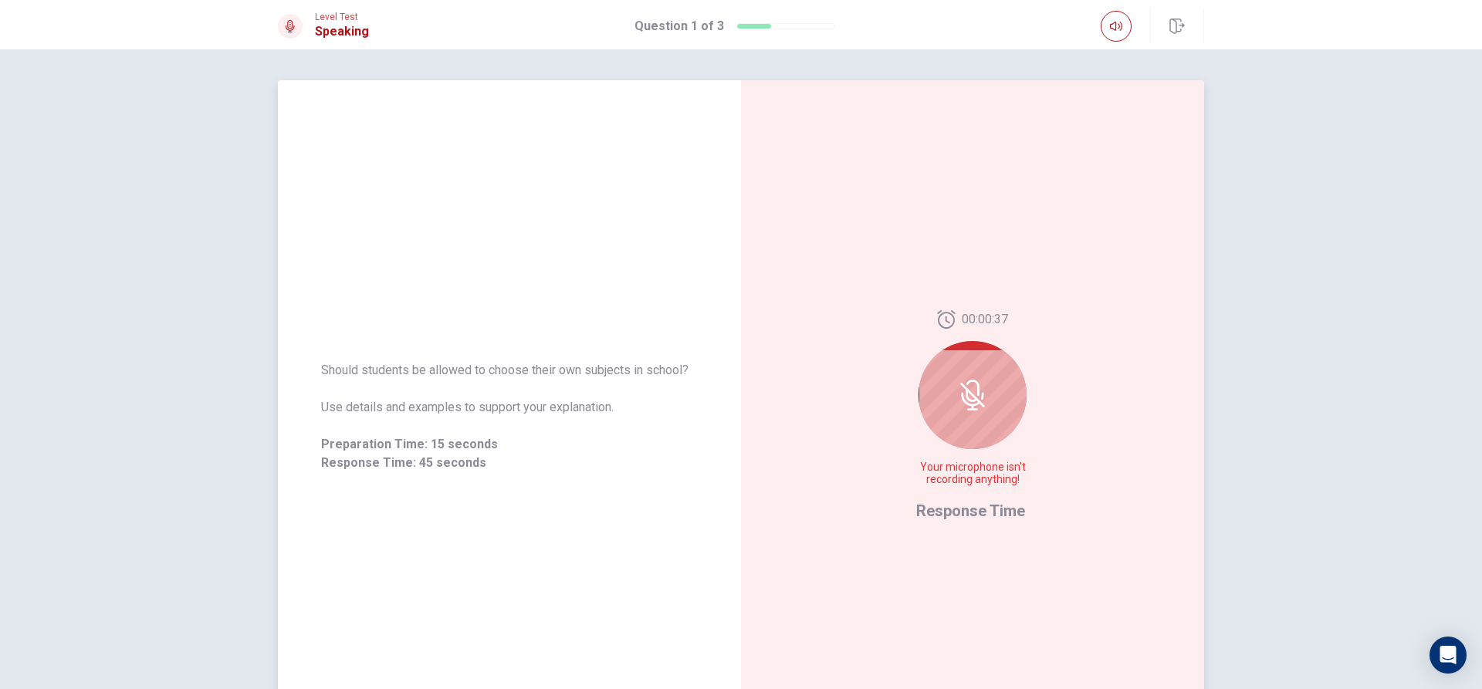
click at [972, 386] on icon at bounding box center [972, 395] width 31 height 31
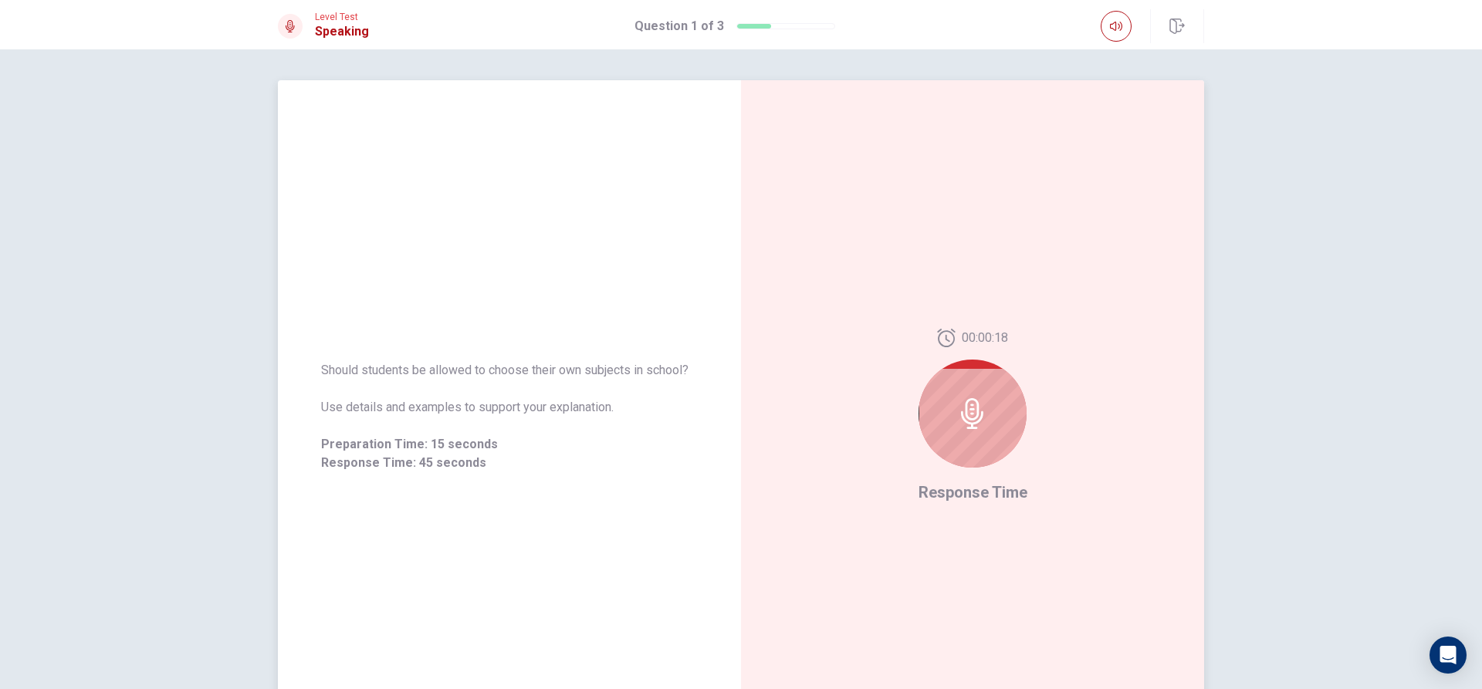
click at [992, 419] on div at bounding box center [973, 414] width 108 height 108
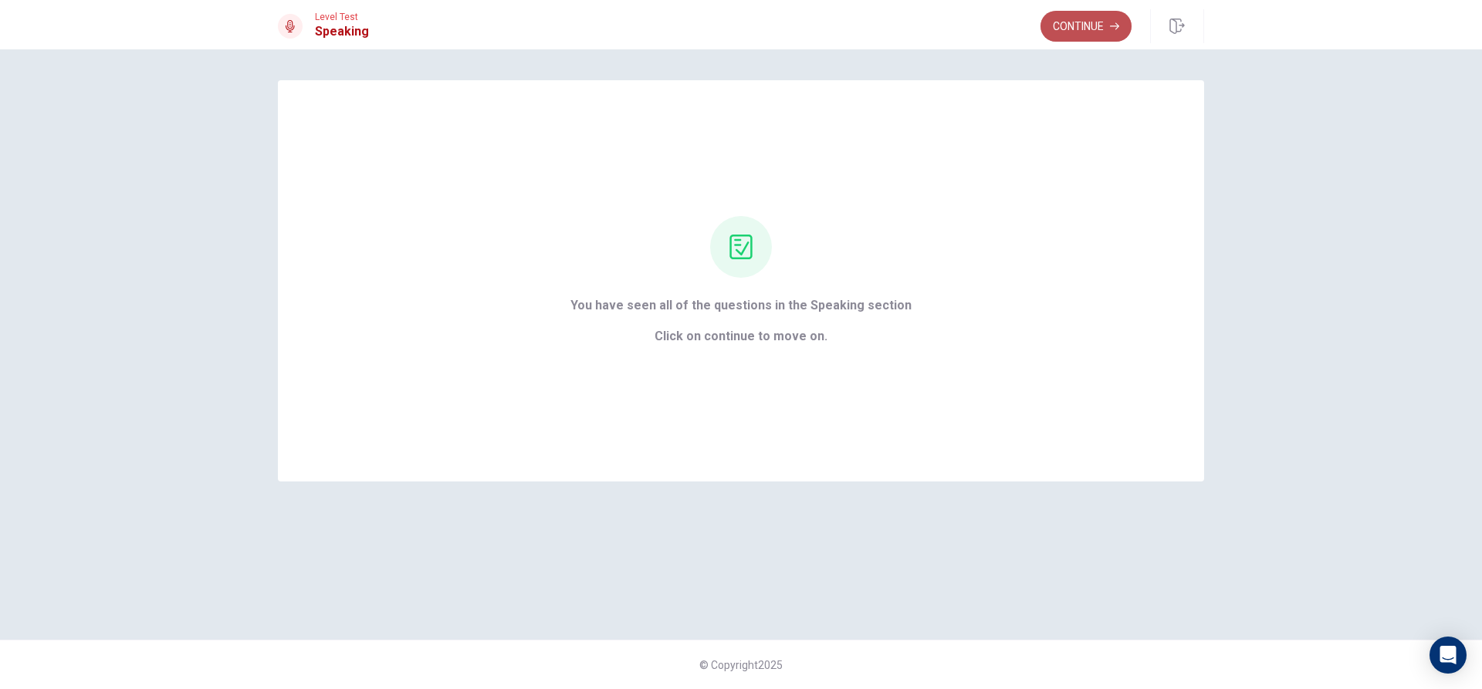
click at [1082, 28] on button "Continue" at bounding box center [1086, 26] width 91 height 31
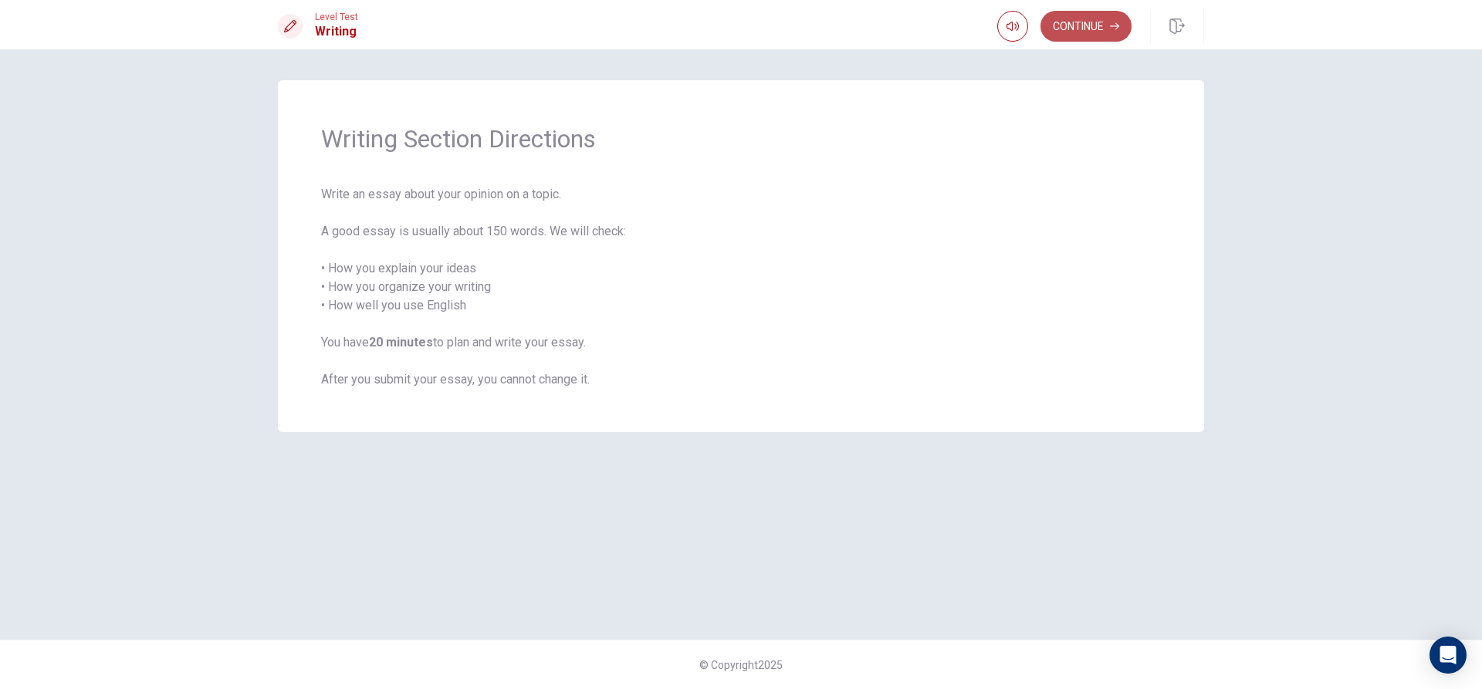
click at [1086, 25] on button "Continue" at bounding box center [1086, 26] width 91 height 31
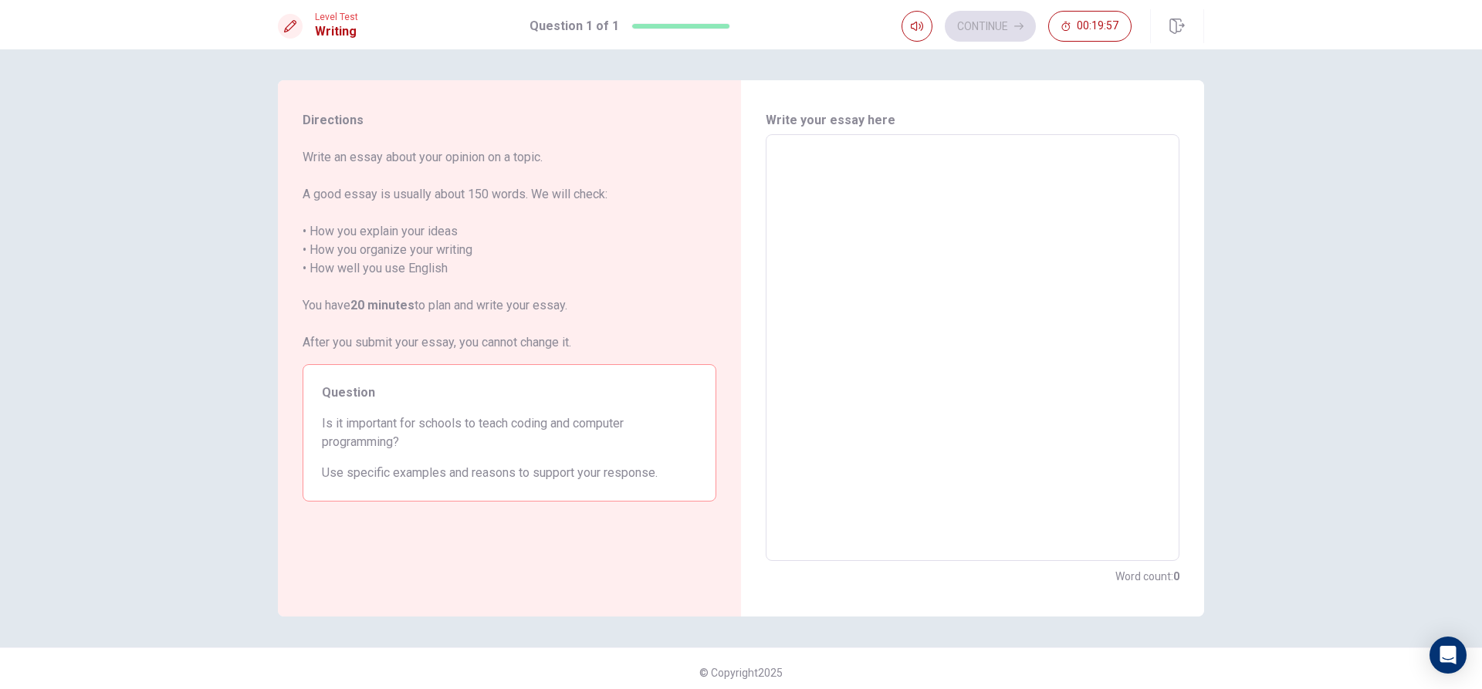
click at [777, 165] on textarea at bounding box center [973, 347] width 392 height 401
type textarea "y"
type textarea "x"
type textarea "ye"
type textarea "x"
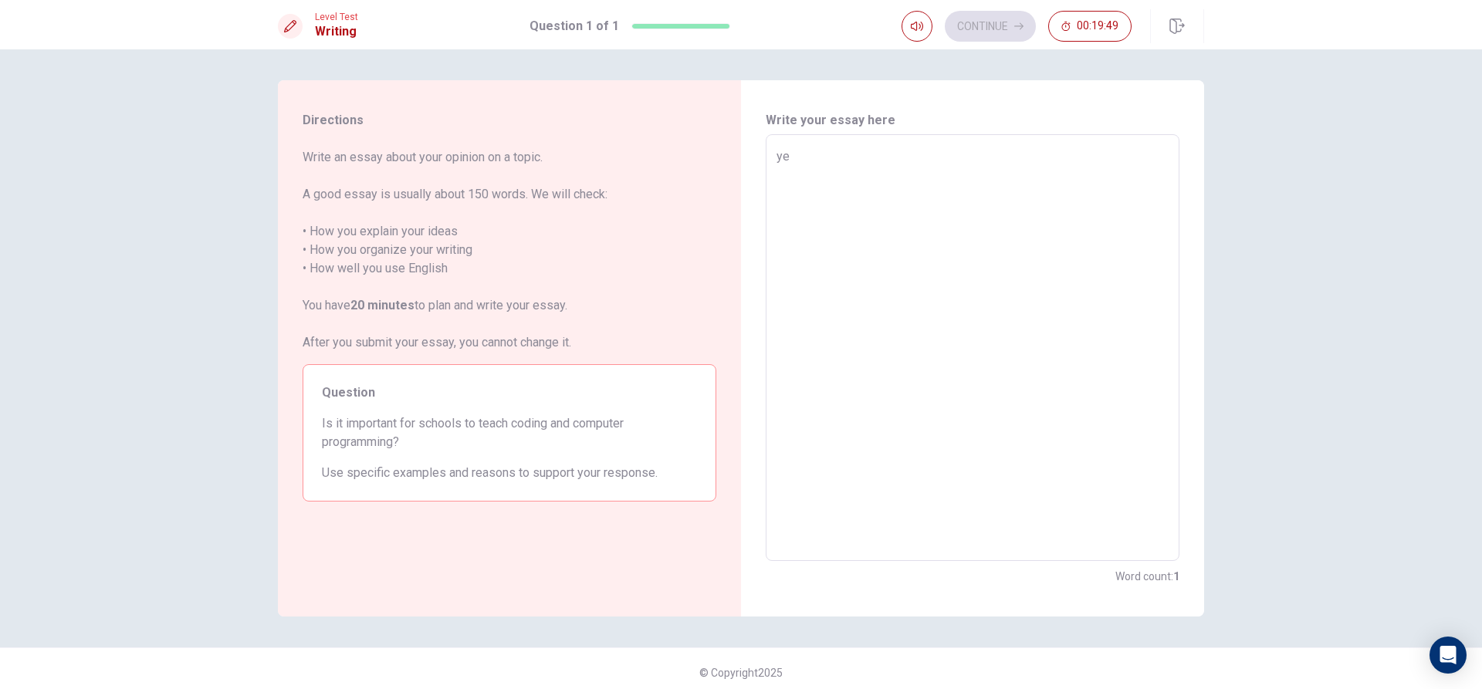
type textarea "yes"
type textarea "x"
type textarea "yes"
type textarea "x"
type textarea "yes B"
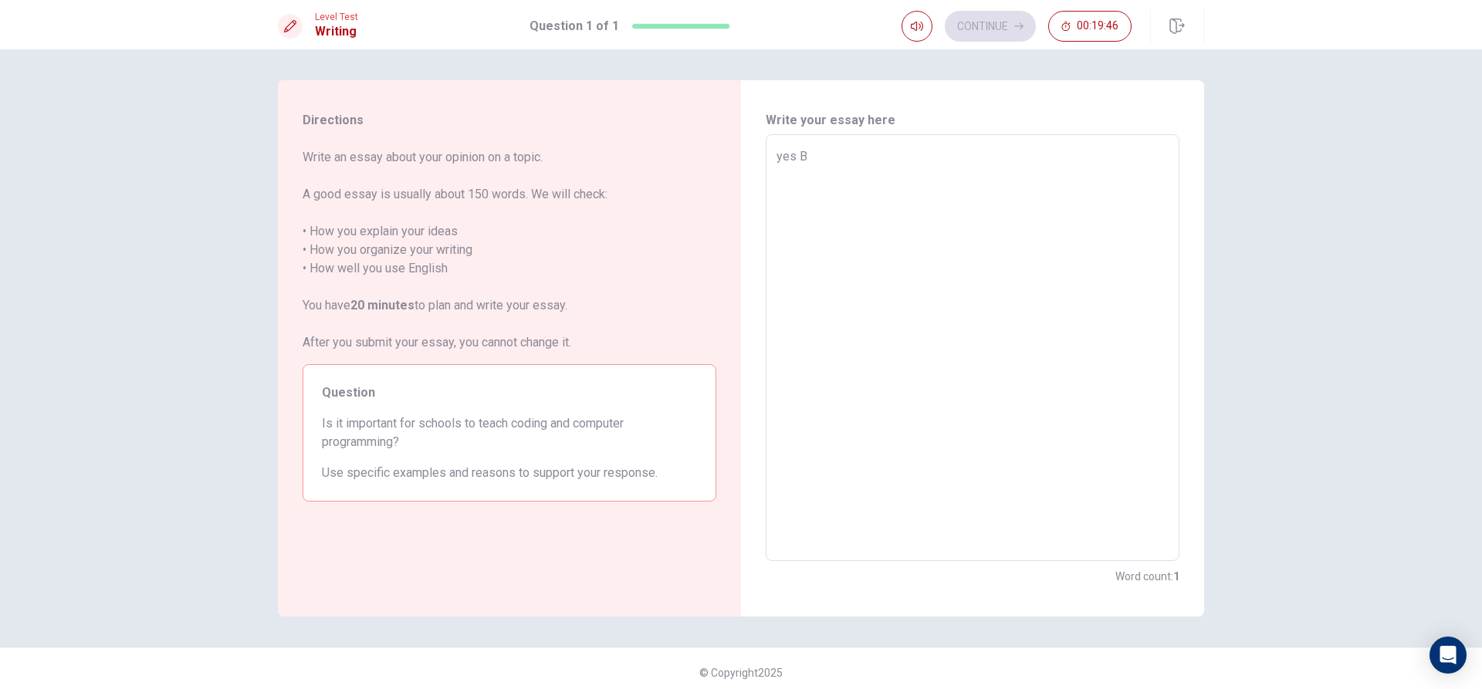
type textarea "x"
type textarea "yes Be"
type textarea "x"
type textarea "yes Bec"
type textarea "x"
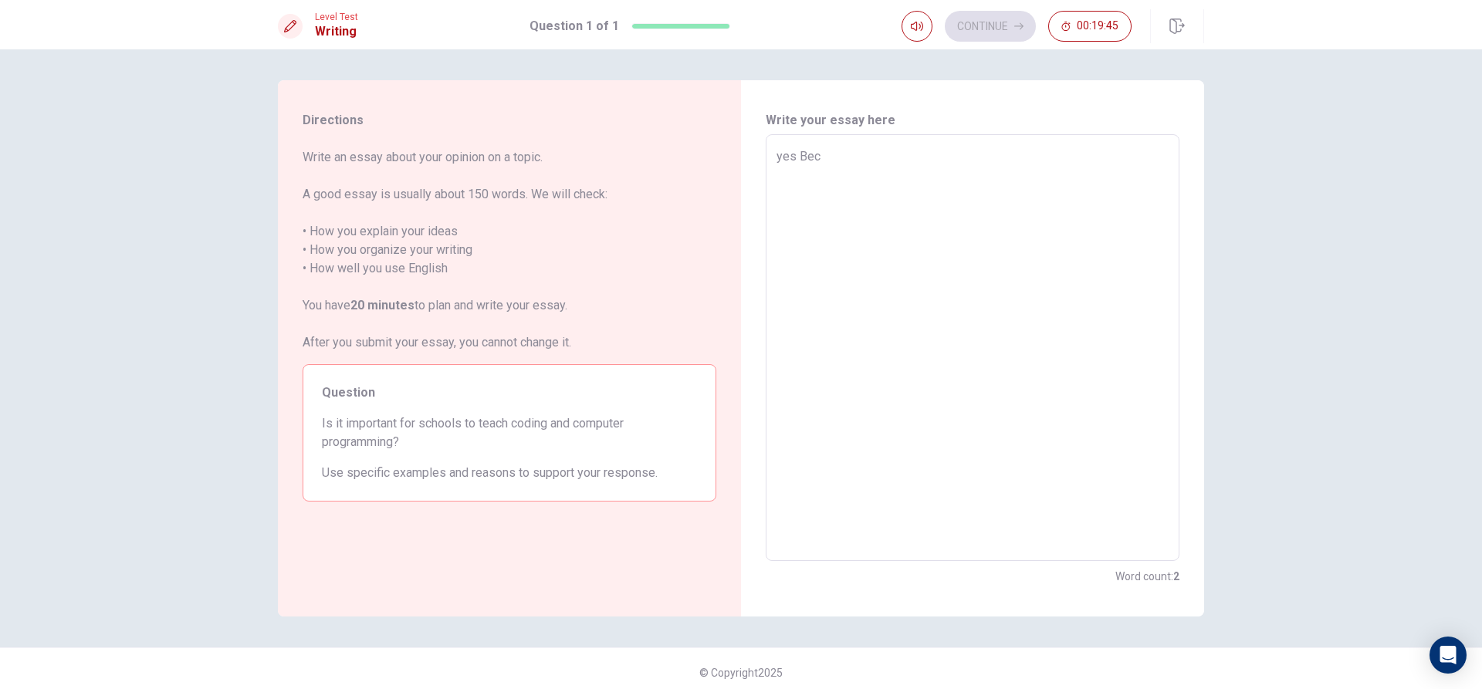
type textarea "yes Beca"
type textarea "x"
type textarea "yes [PERSON_NAME]"
type textarea "x"
type textarea "yes [PERSON_NAME]"
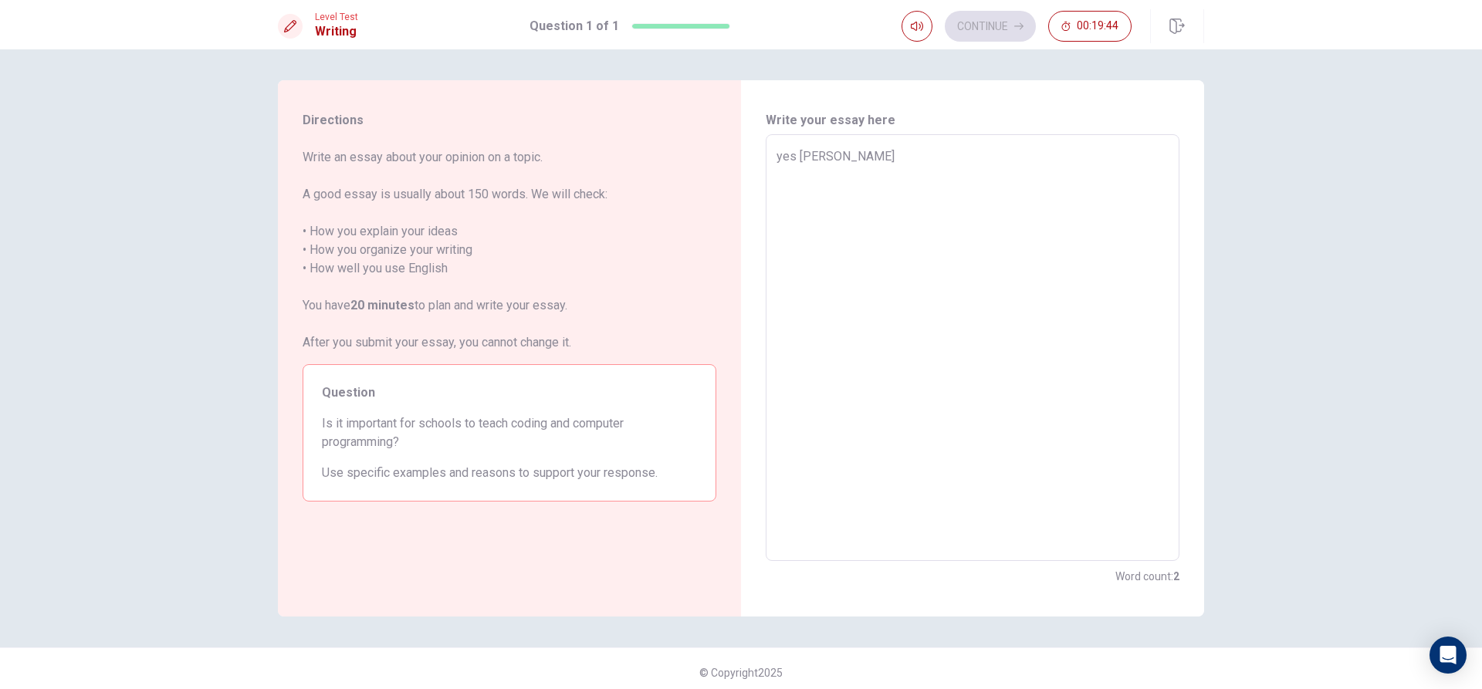
type textarea "x"
type textarea "yes Because"
type textarea "x"
type textarea "yes Because"
type textarea "x"
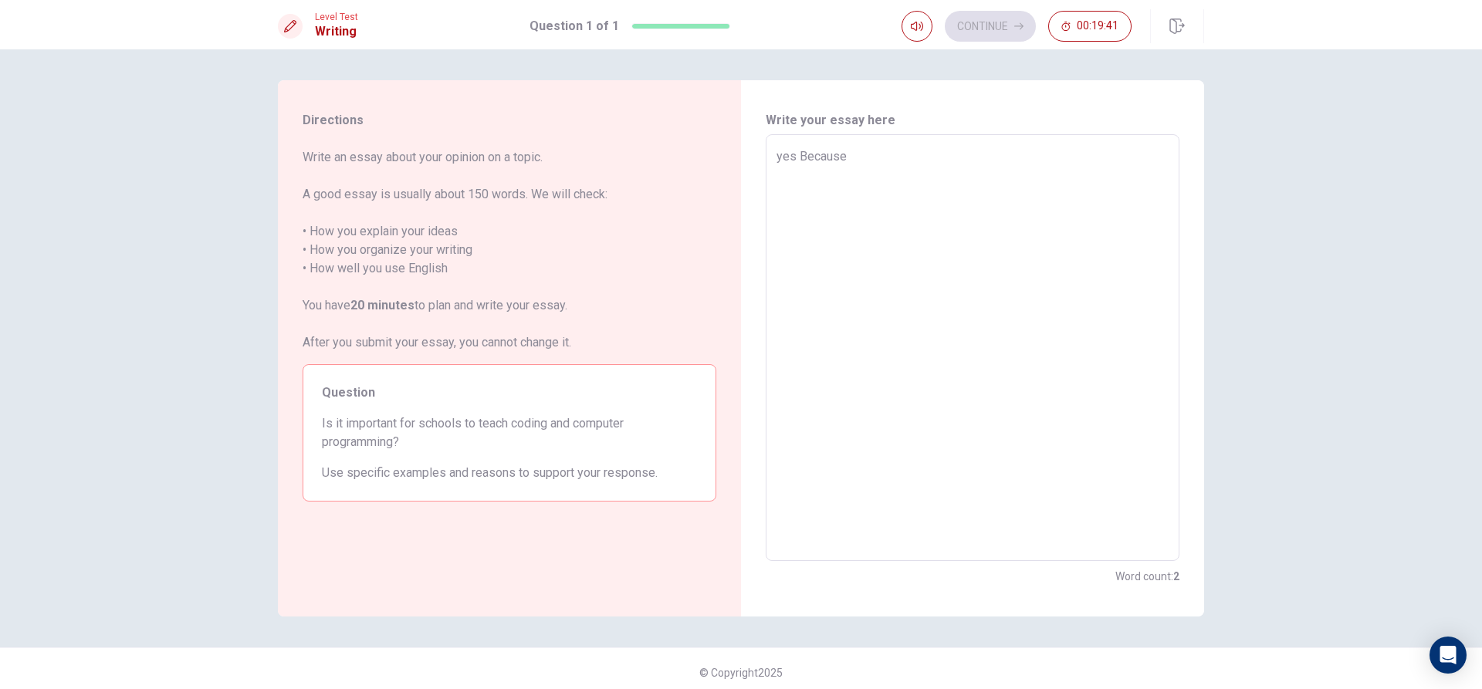
type textarea "yes Because w"
type textarea "x"
type textarea "yes Because wh"
type textarea "x"
type textarea "yes Because whe"
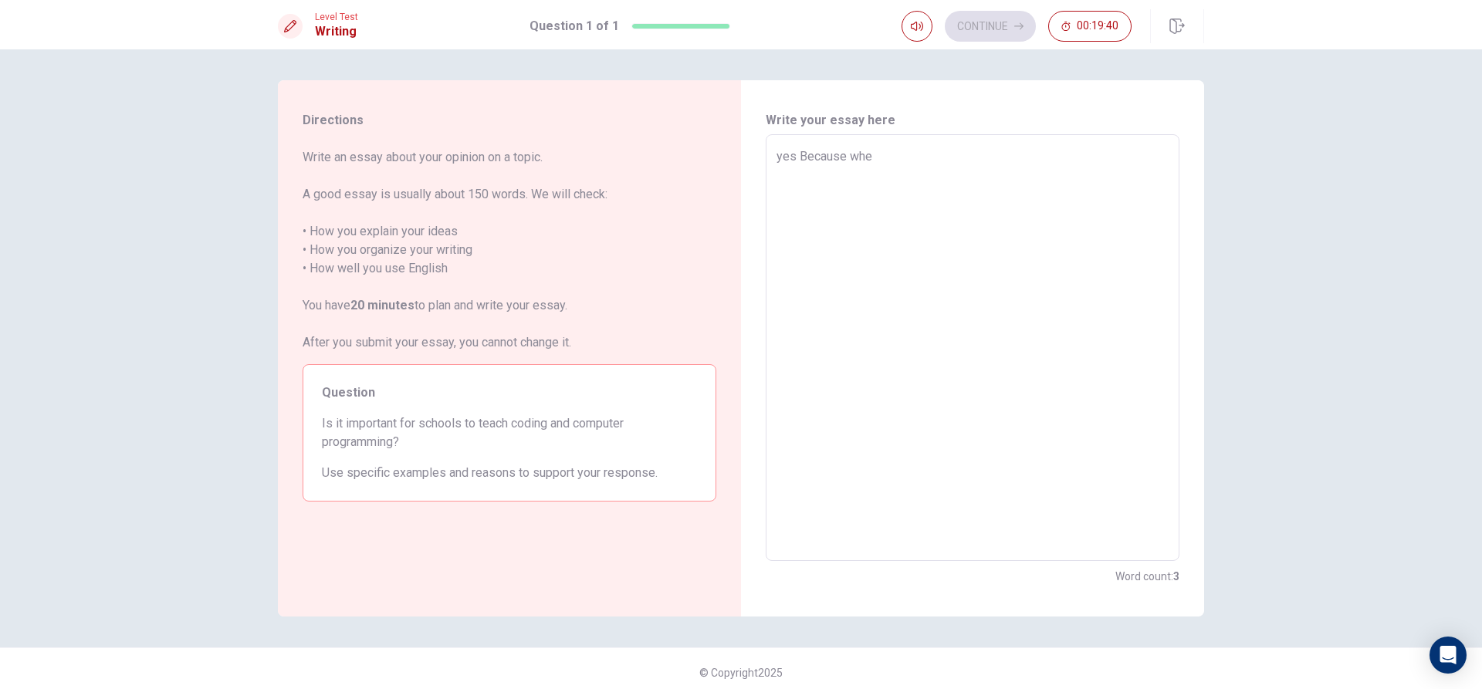
type textarea "x"
type textarea "yes Because when"
type textarea "x"
type textarea "yes Because wheny"
type textarea "x"
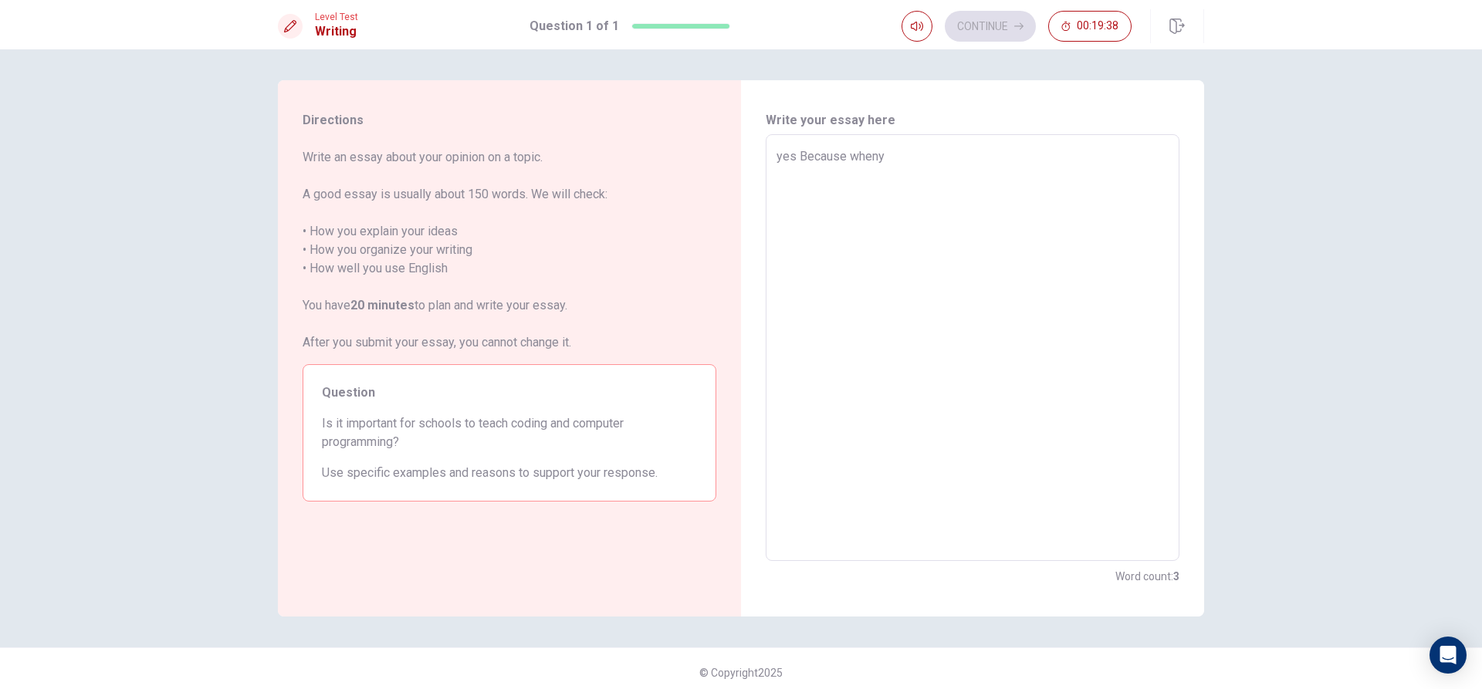
type textarea "yes Because whenyo"
type textarea "x"
type textarea "yes Because whenyou"
click at [871, 157] on textarea "yes Because whenyou" at bounding box center [973, 347] width 392 height 401
type textarea "x"
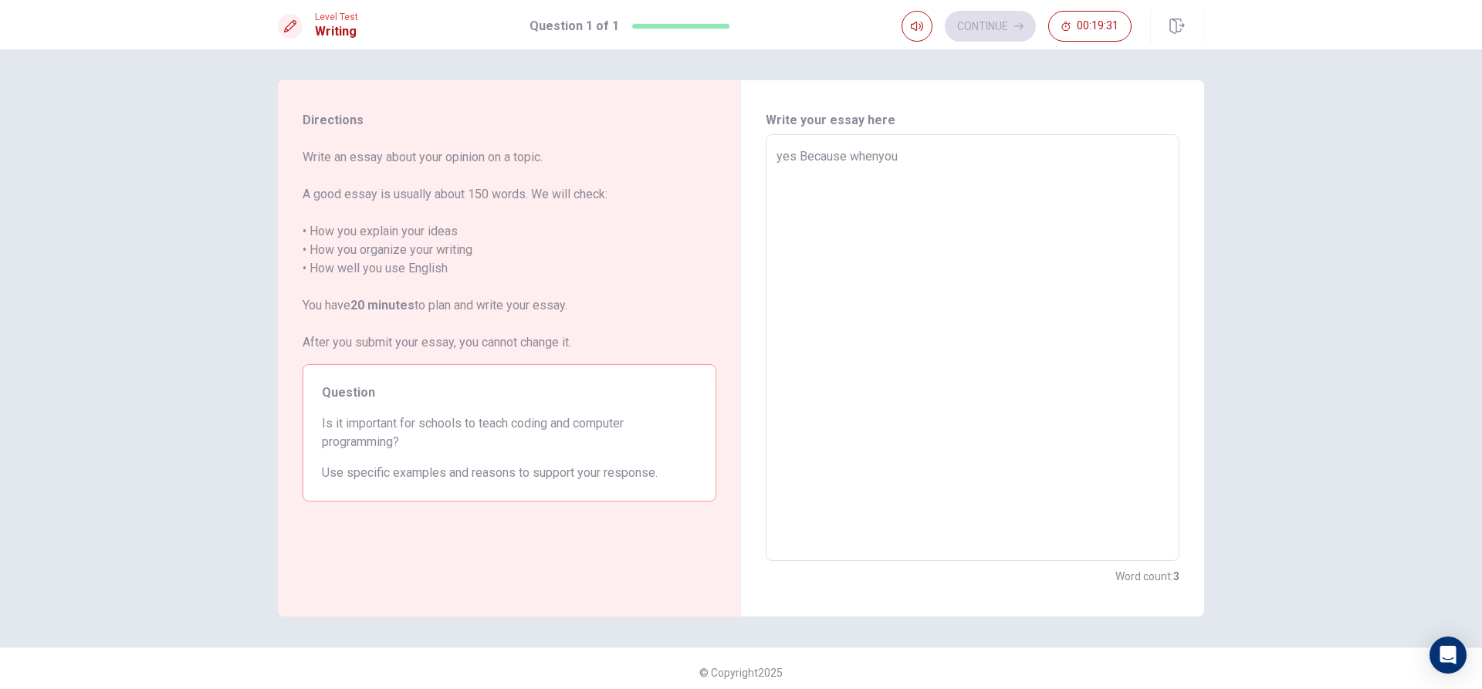
type textarea "yes Because when you"
click at [907, 154] on textarea "yes Because when you" at bounding box center [973, 347] width 392 height 401
type textarea "x"
type textarea "yes Because when you"
type textarea "x"
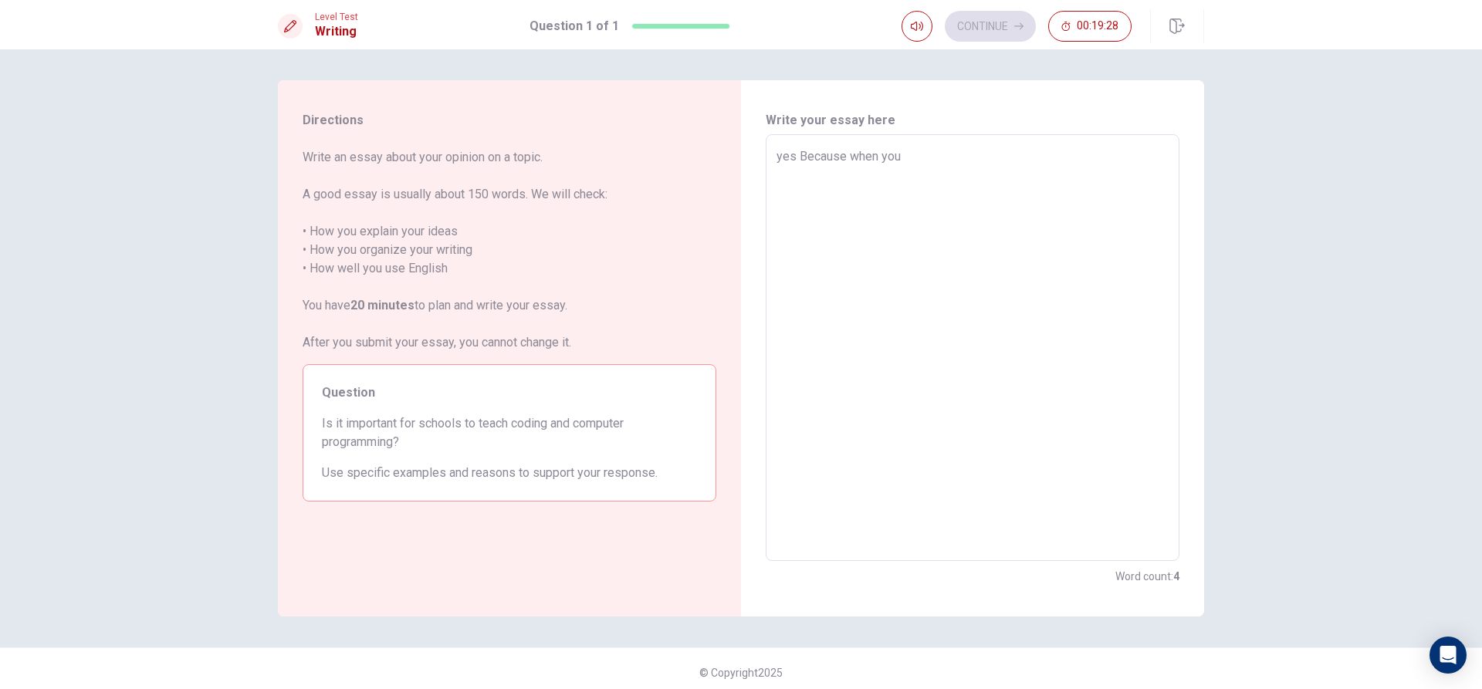
type textarea "yes Because when you h"
type textarea "x"
type textarea "yes Because when you ha"
type textarea "x"
type textarea "yes Because when you hav"
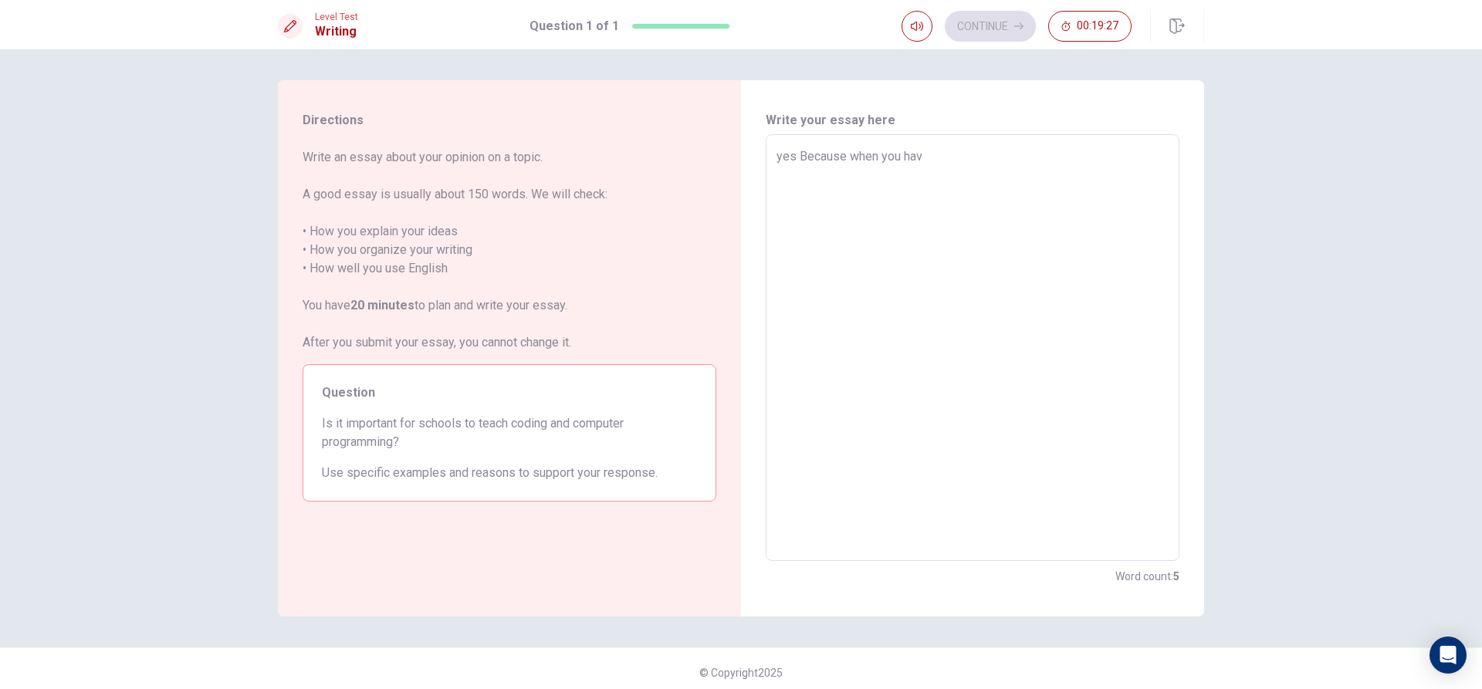
type textarea "x"
type textarea "yes Because when you have"
type textarea "x"
type textarea "yes Because when you have"
type textarea "x"
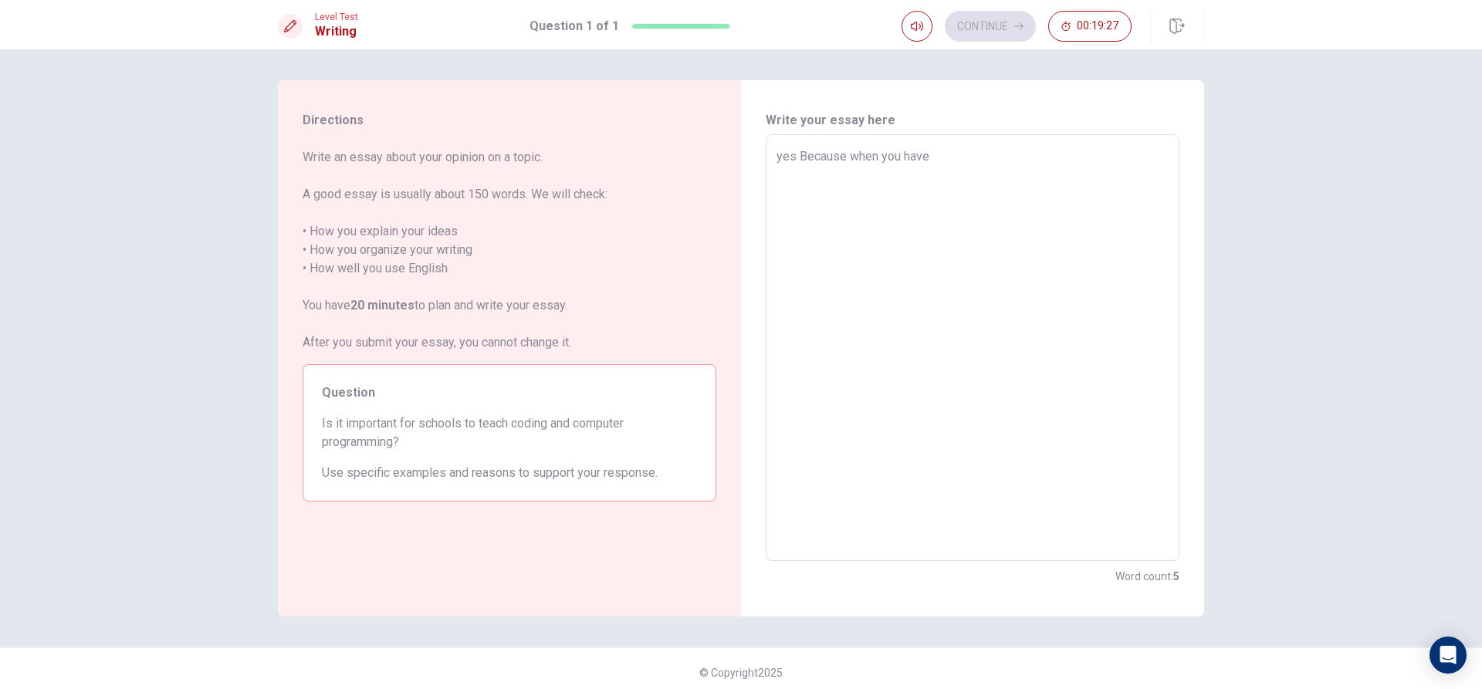
type textarea "yes Because when you have s"
type textarea "x"
type textarea "yes Because when you have so"
type textarea "x"
type textarea "yes Because when you have som"
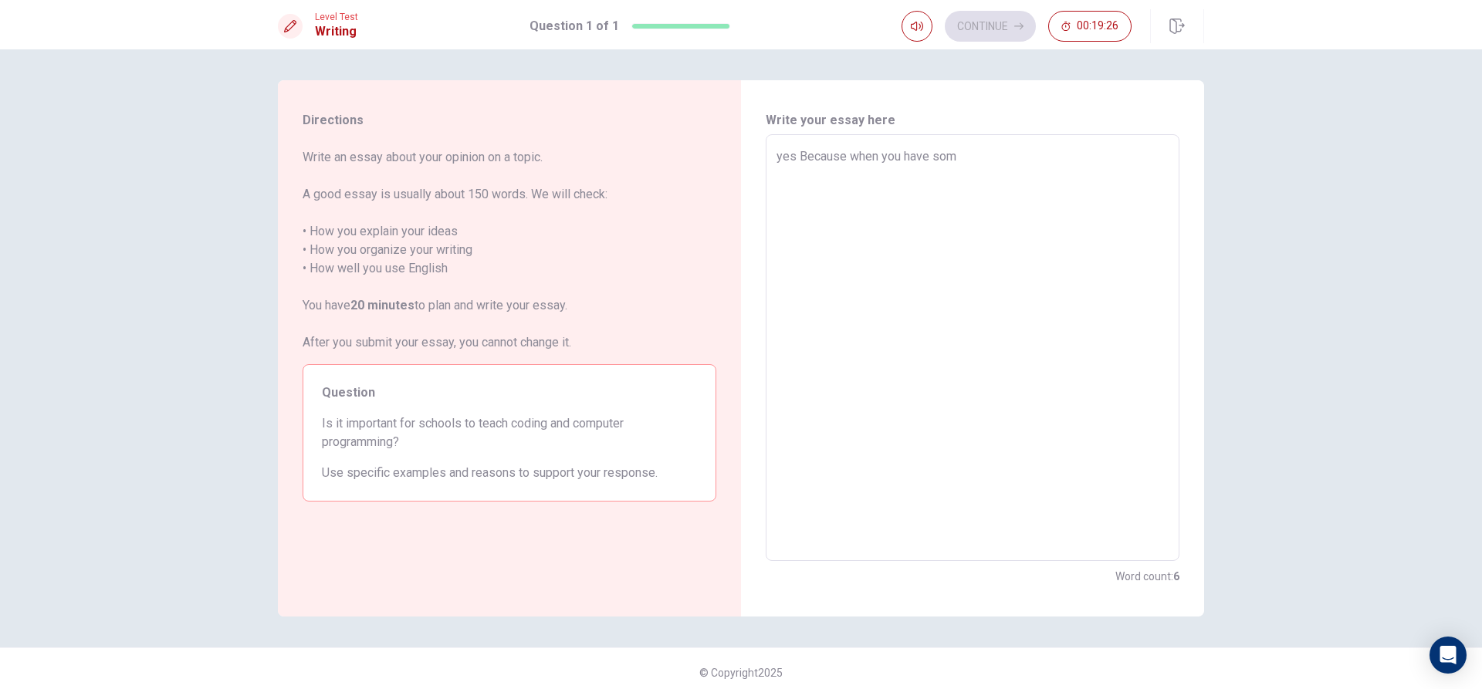
type textarea "x"
type textarea "yes Because when you have some"
type textarea "x"
type textarea "yes Because when you have some"
type textarea "x"
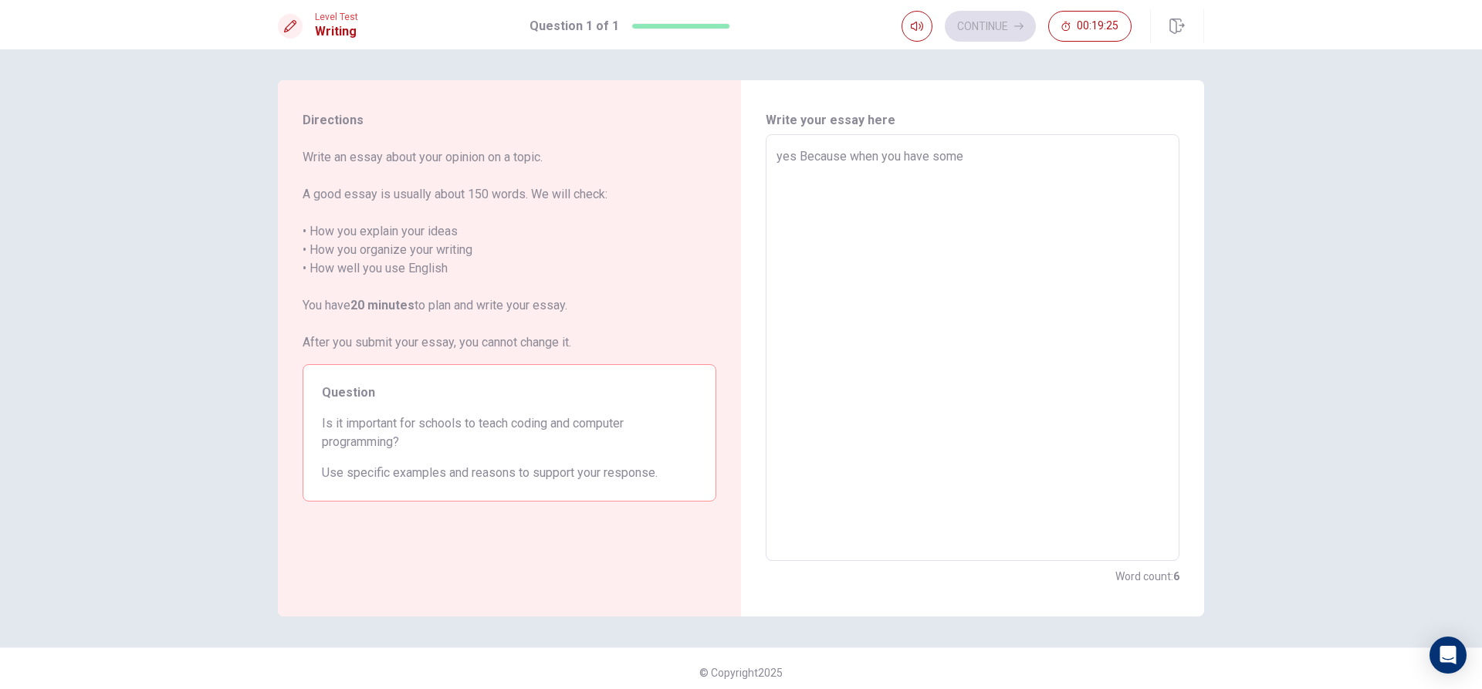
type textarea "yes Because when you have some w"
type textarea "x"
type textarea "yes Because when you have some wo"
type textarea "x"
type textarea "yes Because when you have some wor"
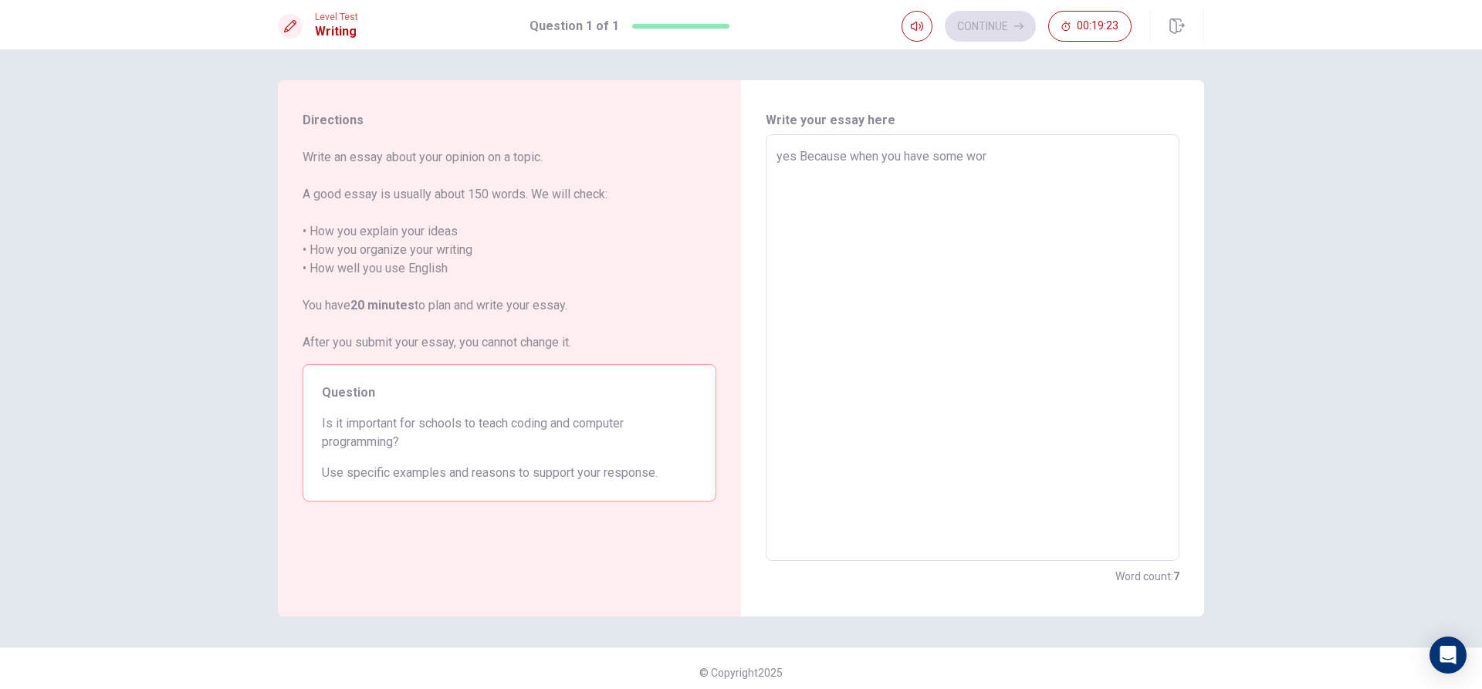
type textarea "x"
type textarea "yes Because when you have some work"
type textarea "x"
type textarea "yes Because when you have some work"
type textarea "x"
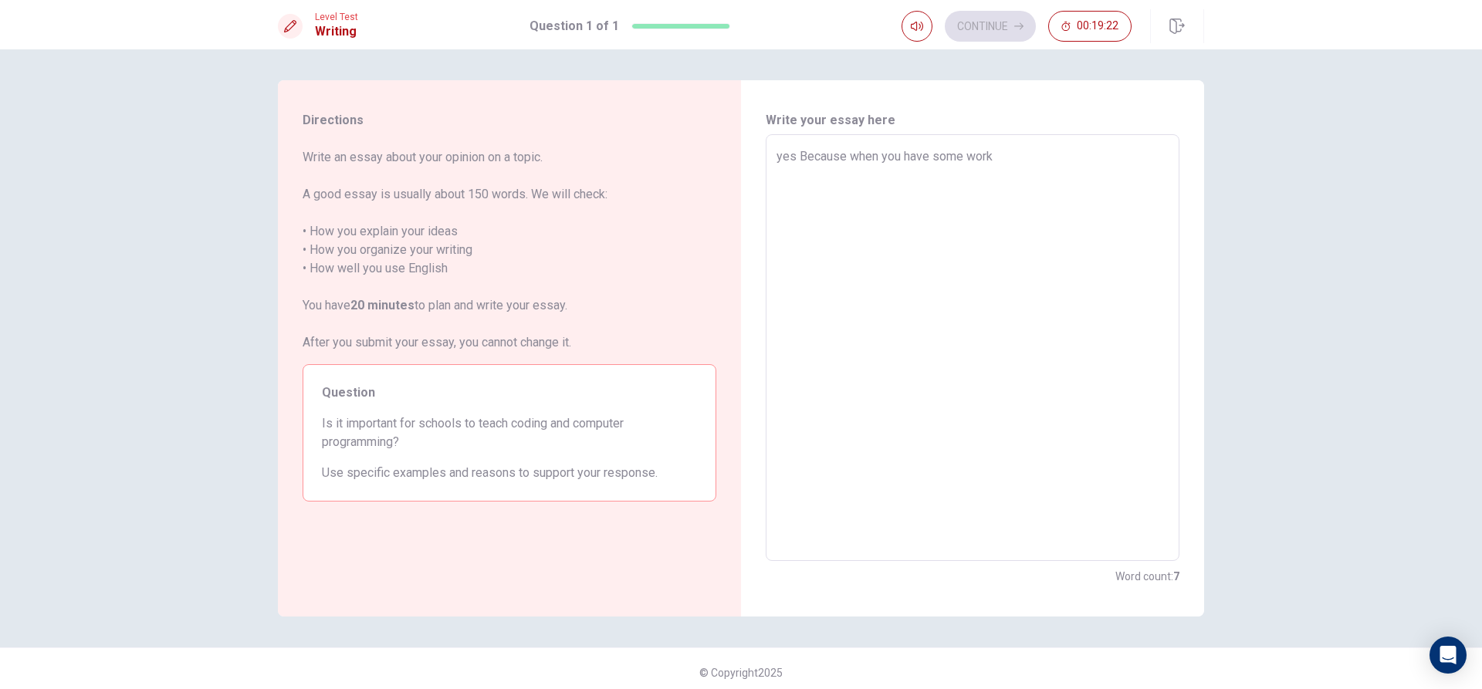
type textarea "yes Because when you have some work t"
type textarea "x"
type textarea "yes Because when you have some work to"
type textarea "x"
type textarea "yes Because when you have some work to"
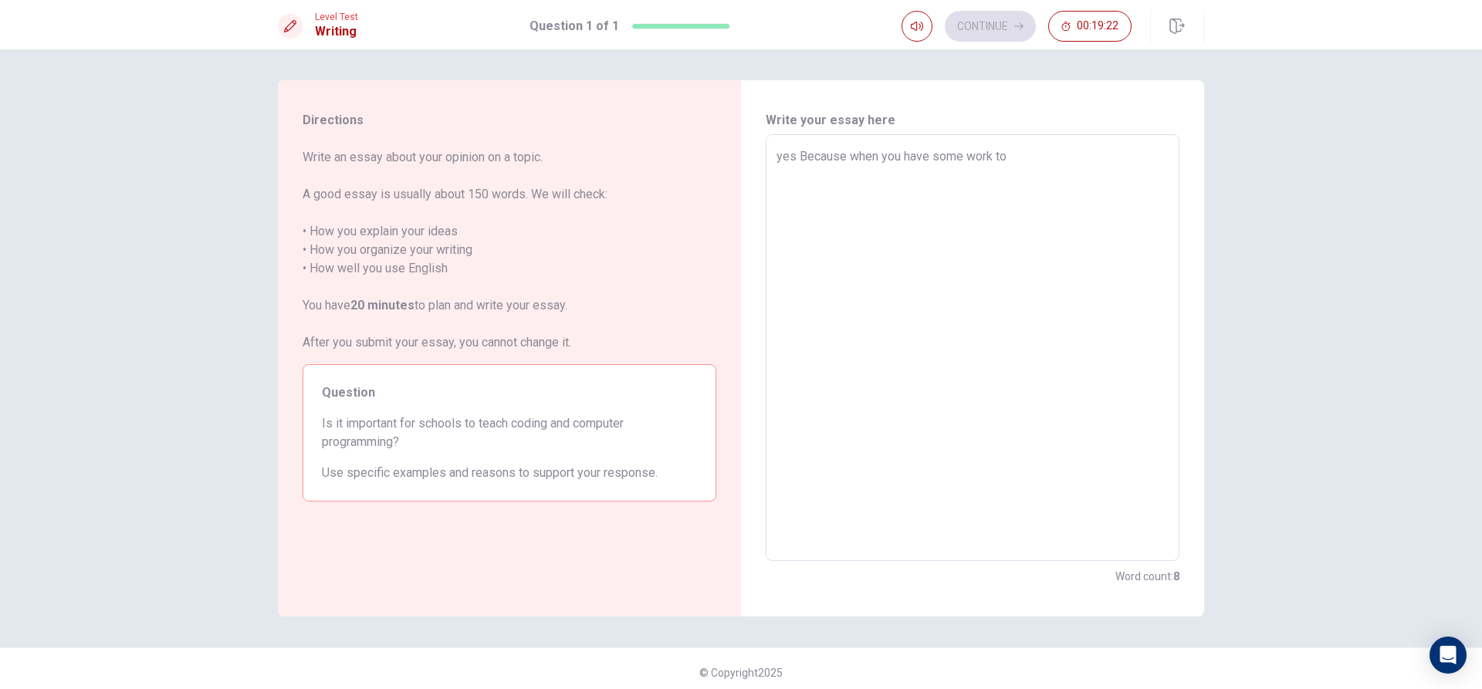
type textarea "x"
type textarea "yes Because when you have some work to d"
type textarea "x"
type textarea "yes Because when you have some work to do"
type textarea "x"
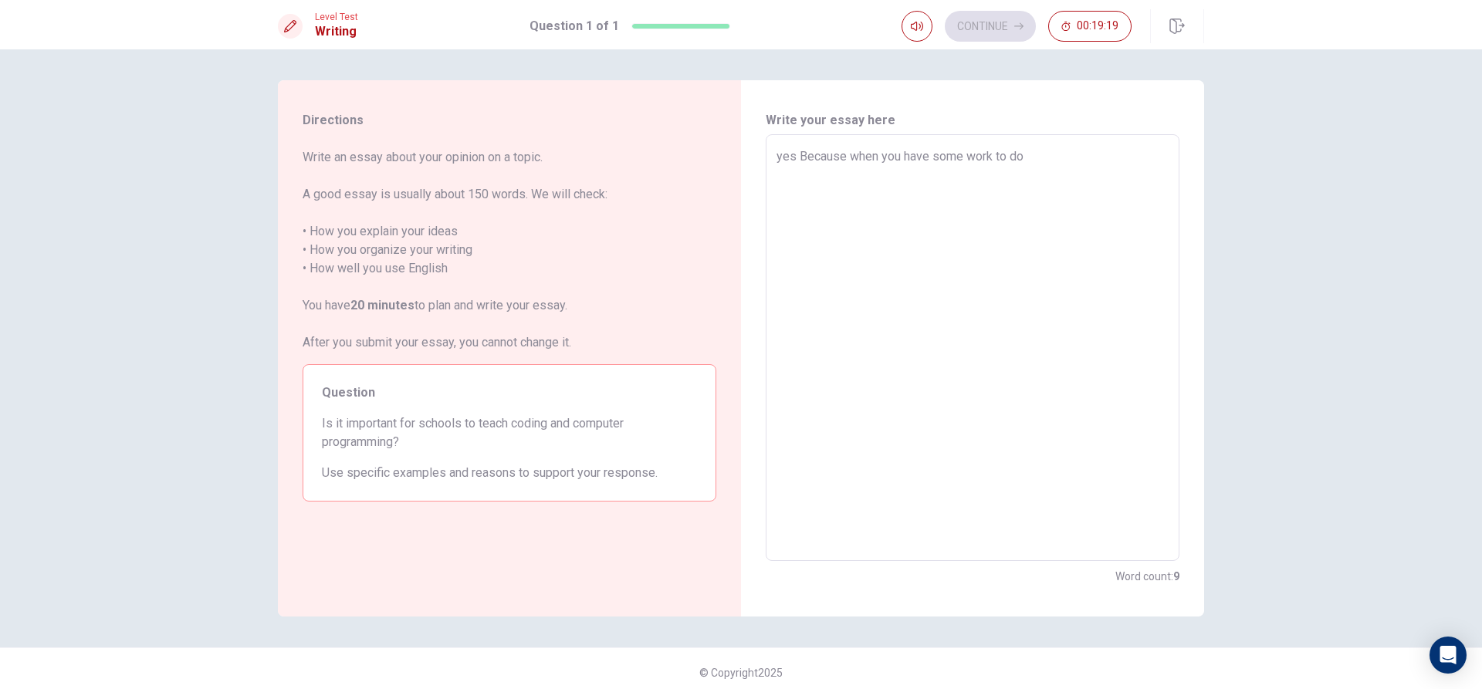
type textarea "yes Because when you have some work to do"
type textarea "x"
type textarea "yes Because when you have some work to do i"
type textarea "x"
type textarea "yes Because when you have some work to do is"
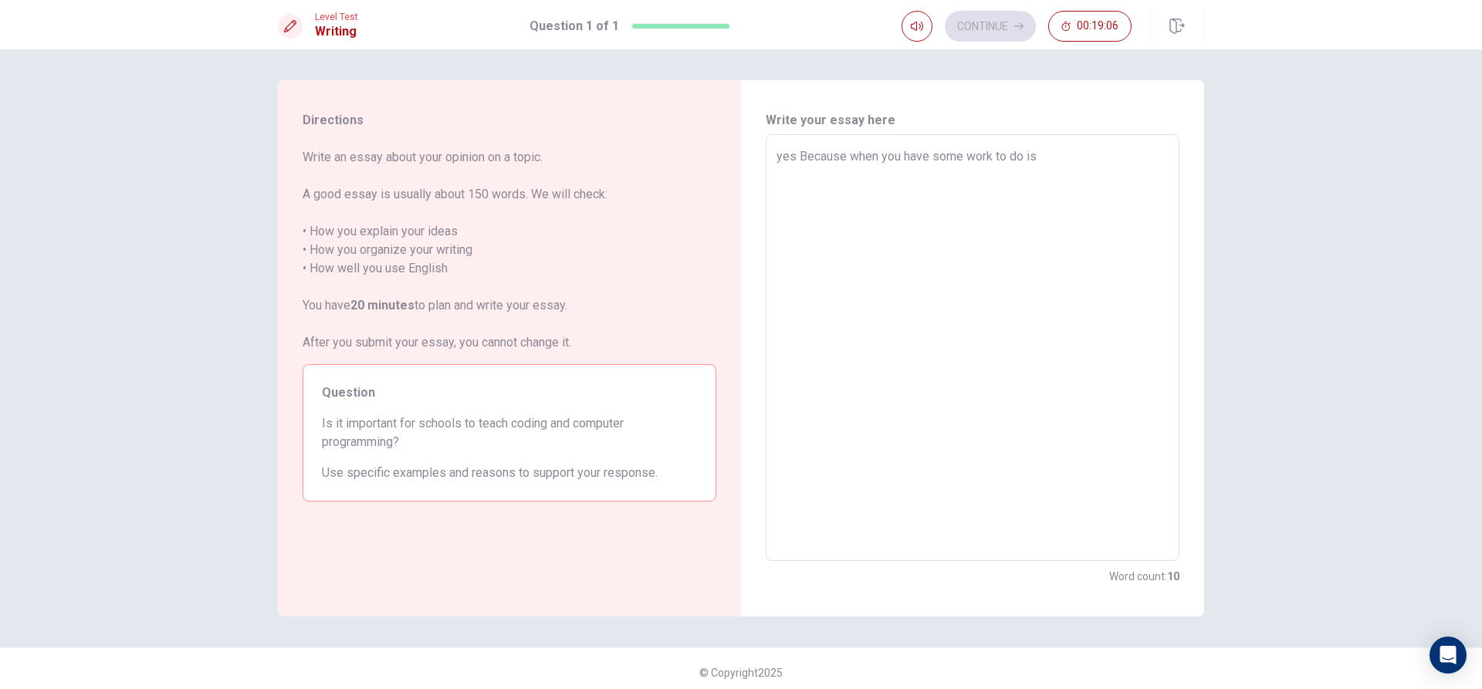
type textarea "x"
type textarea "yes Because when you have some work to do is"
type textarea "x"
type textarea "yes Because when you have some work to do is i"
type textarea "x"
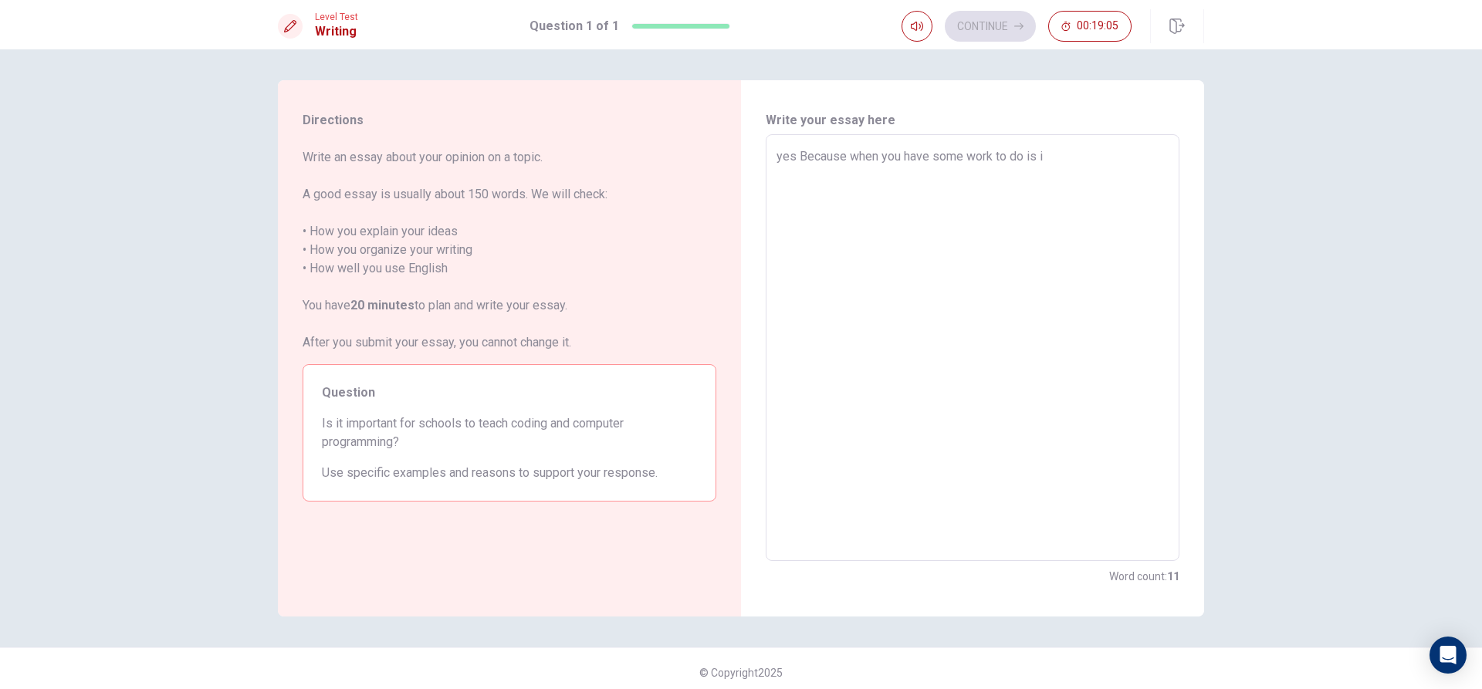
type textarea "yes Because when you have some work to do is im"
type textarea "x"
type textarea "yes Because when you have some work to do is imp"
type textarea "x"
type textarea "yes Because when you have some work to do is impo"
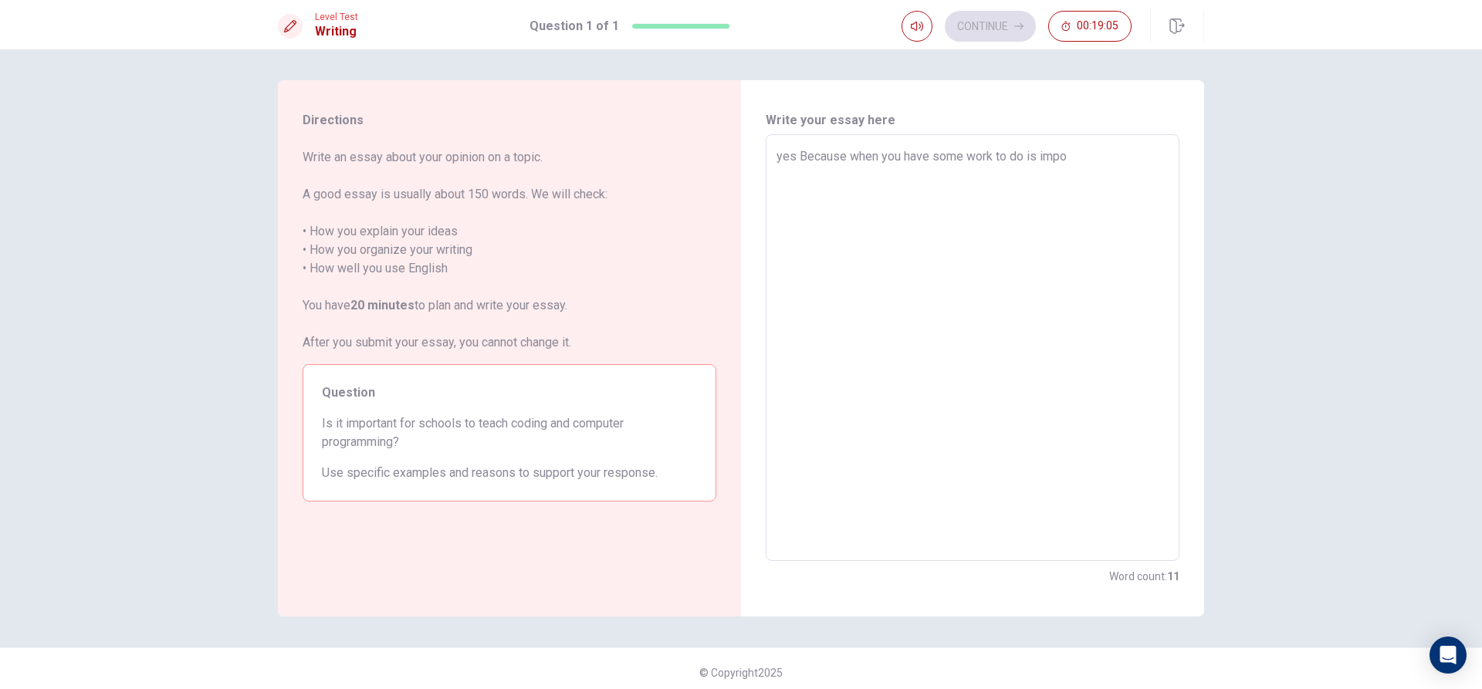
type textarea "x"
type textarea "yes Because when you have some work to do is impor"
type textarea "x"
type textarea "yes Because when you have some work to do is import"
type textarea "x"
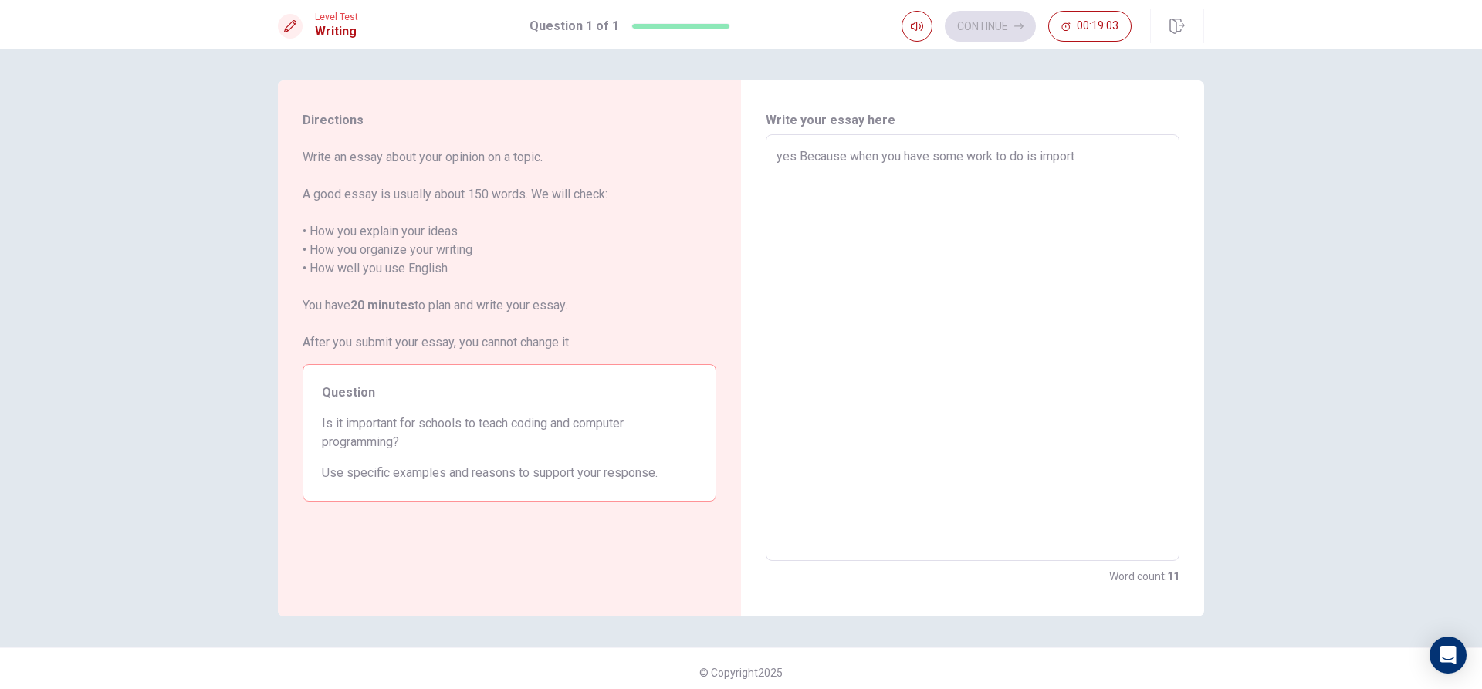
type textarea "yes Because when you have some work to do is importa"
type textarea "x"
type textarea "yes Because when you have some work to do is importan"
type textarea "x"
type textarea "yes Because when you have some work to do is important"
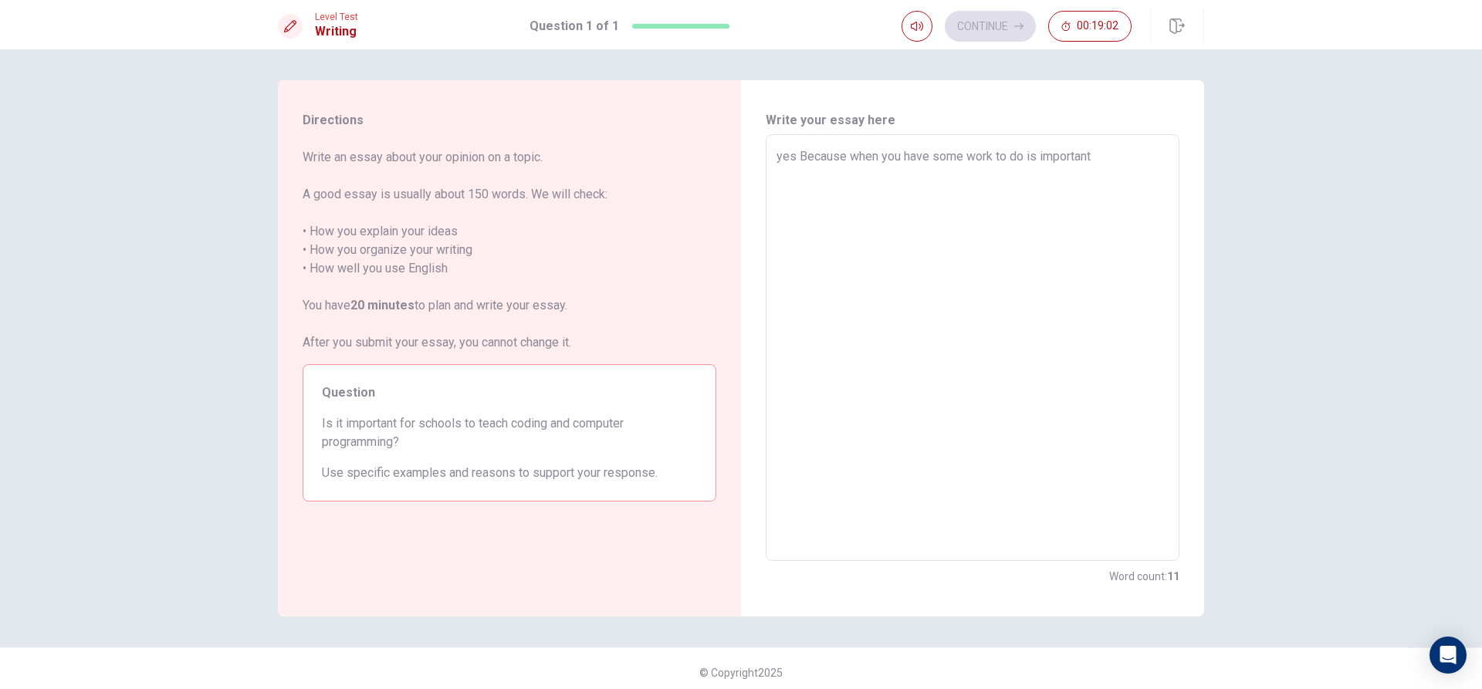
type textarea "x"
type textarea "yes Because when you have some work to do is important"
type textarea "x"
type textarea "yes Because when you have some work to do is important t"
type textarea "x"
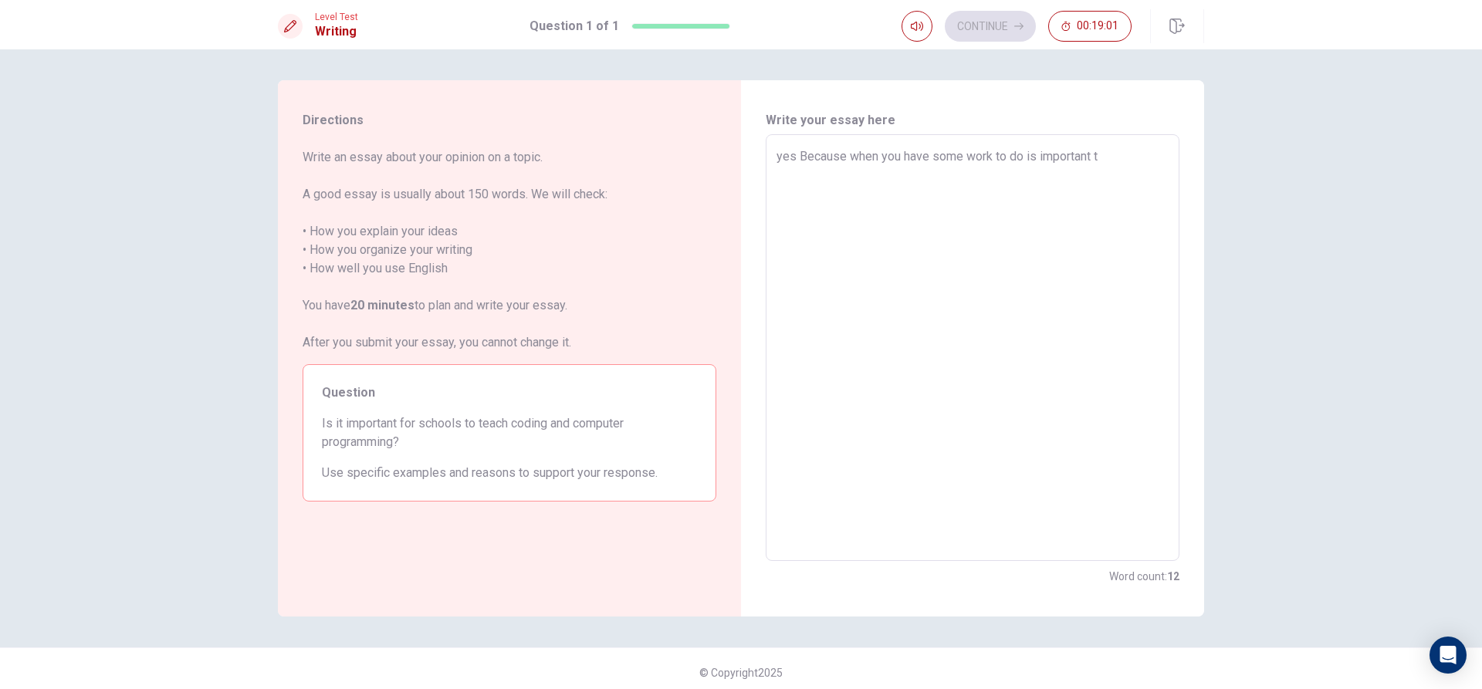
type textarea "yes Because when you have some work to do is important to"
type textarea "x"
type textarea "yes Because when you have some work to do is important to"
type textarea "x"
type textarea "yes Because when you have some work to do is important to u"
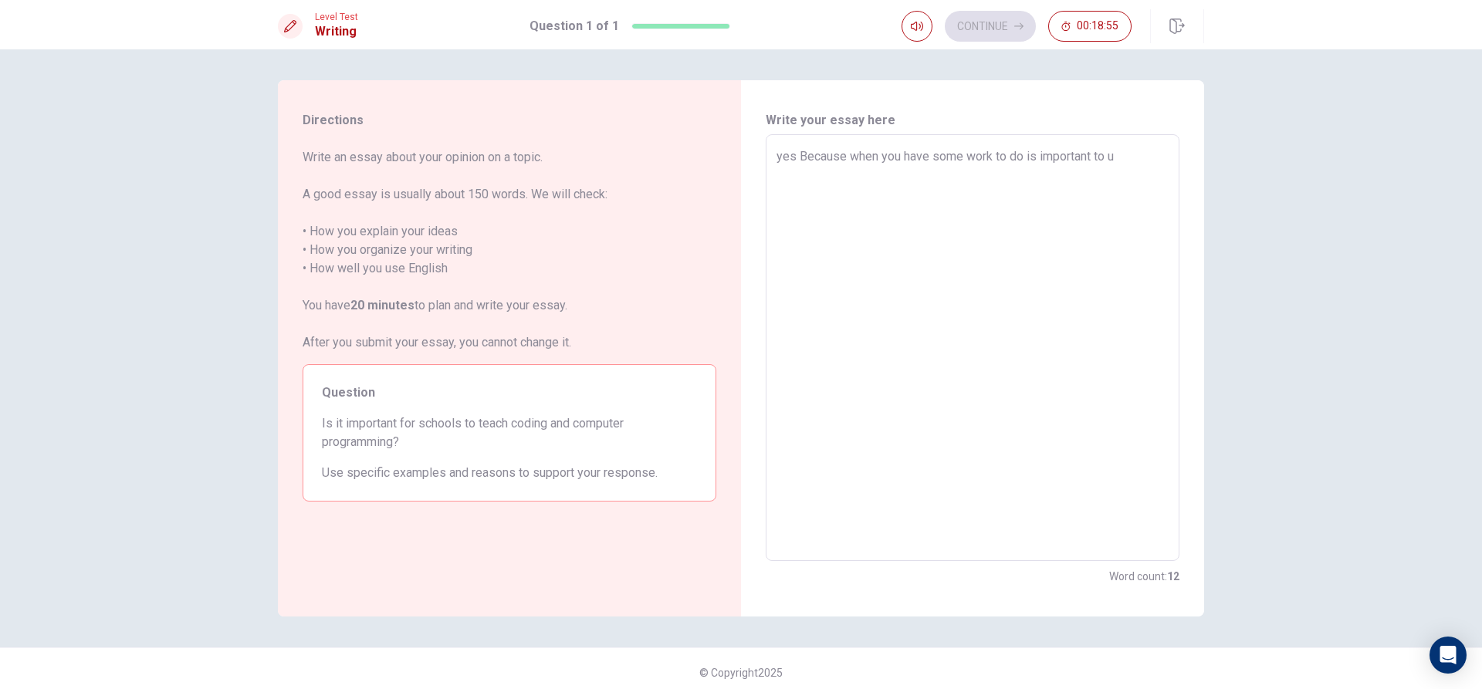
type textarea "x"
type textarea "yes Because when you have some work to do is important to us"
type textarea "x"
type textarea "yes Because when you have some work to do is important to use"
type textarea "x"
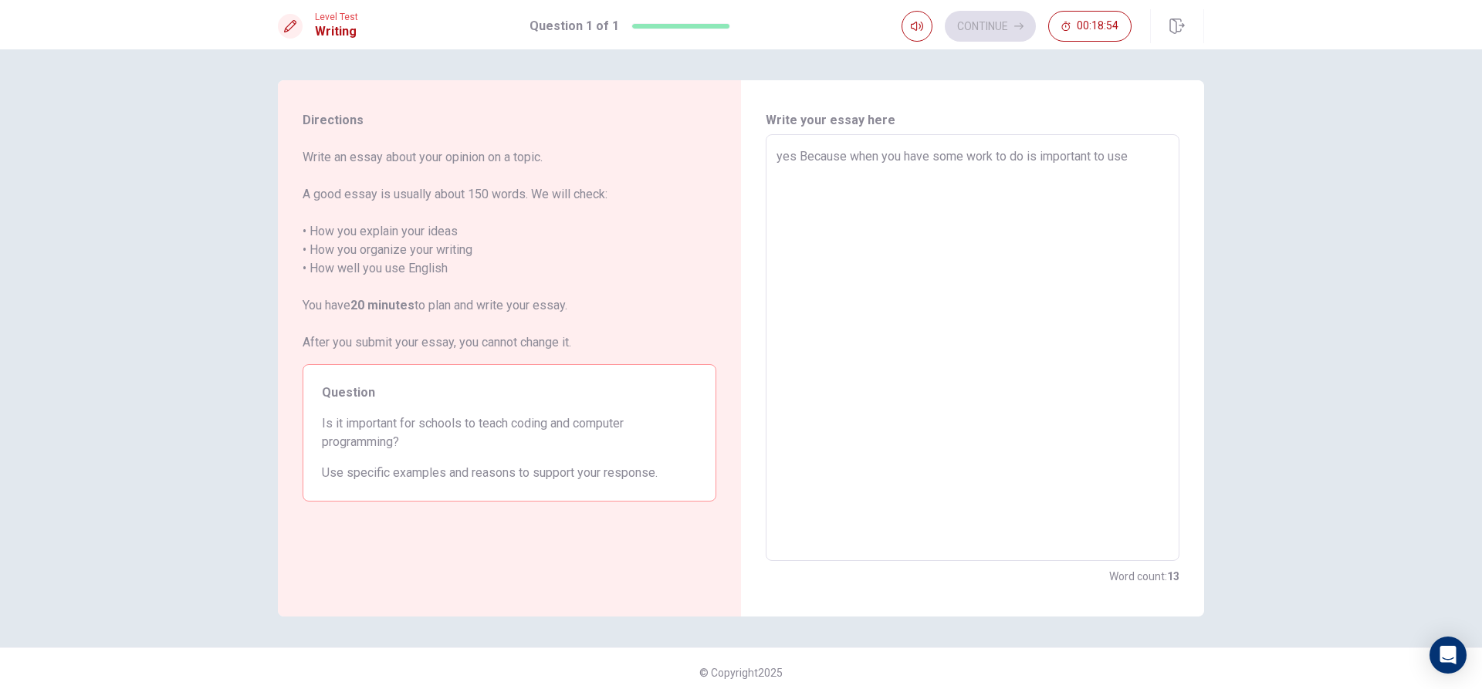
type textarea "yes Because when you have some work to do is important to use"
type textarea "x"
type textarea "yes Because when you have some work to do is important to use a"
type textarea "x"
type textarea "yes Because when you have some work to do is important to use a"
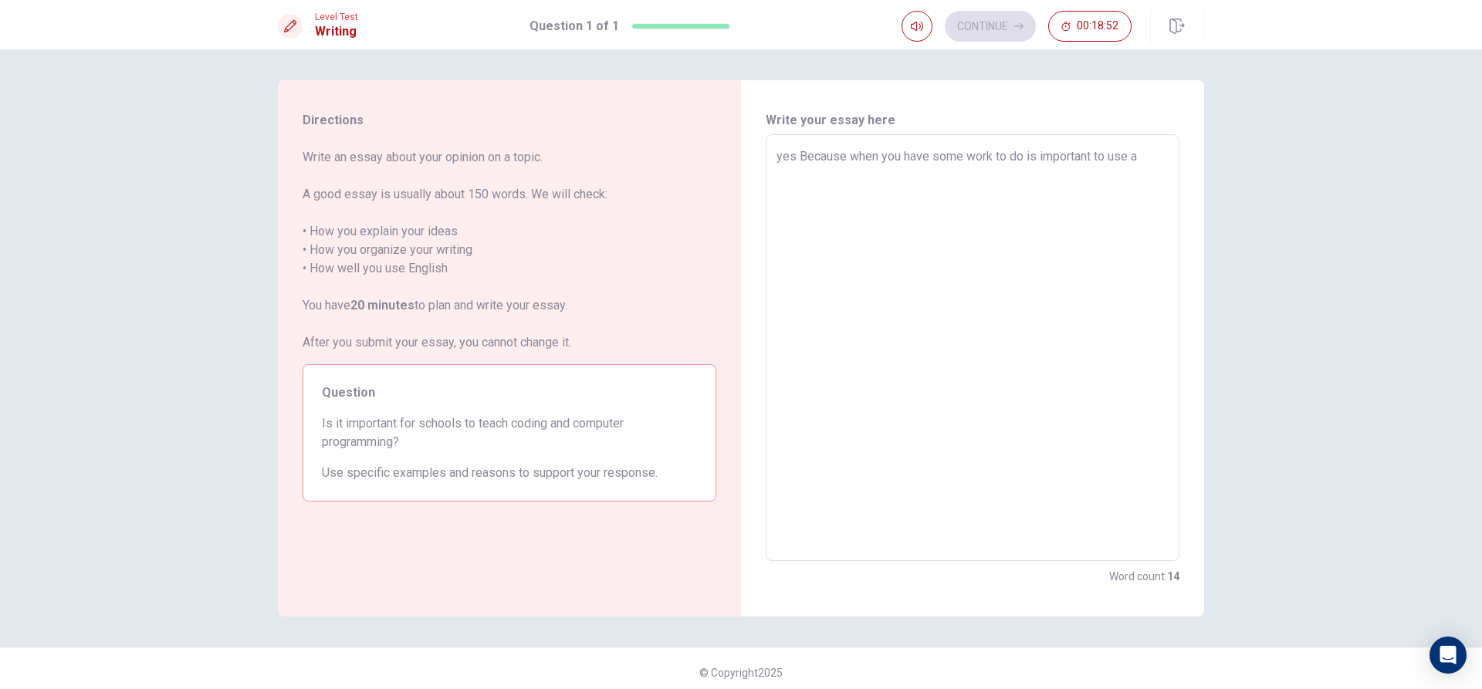
type textarea "x"
type textarea "yes Because when you have some work to do is important to use a c"
type textarea "x"
type textarea "yes Because when you have some work to do is important to use a co"
type textarea "x"
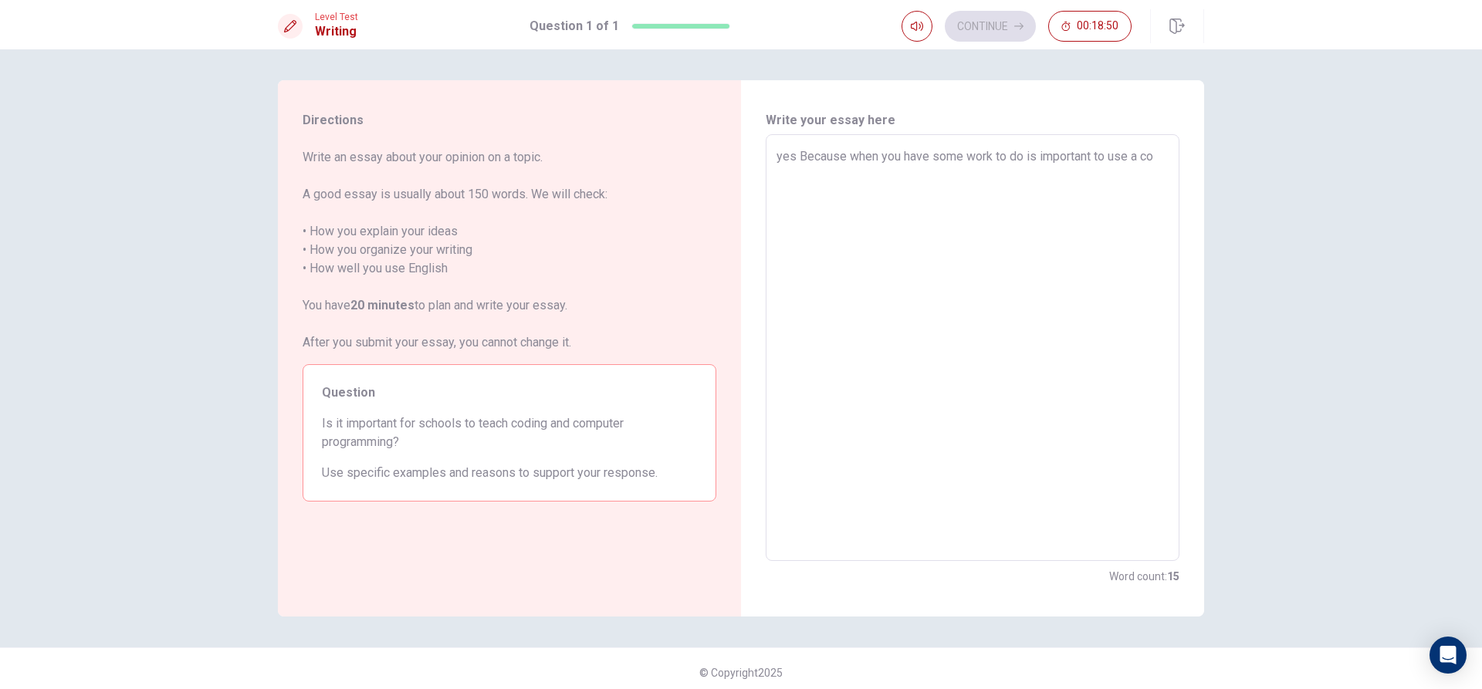
type textarea "yes Because when you have some work to do is important to use a com"
type textarea "x"
type textarea "yes Because when you have some work to do is important to use a comp"
type textarea "x"
type textarea "yes Because when you have some work to do is important to use a compu"
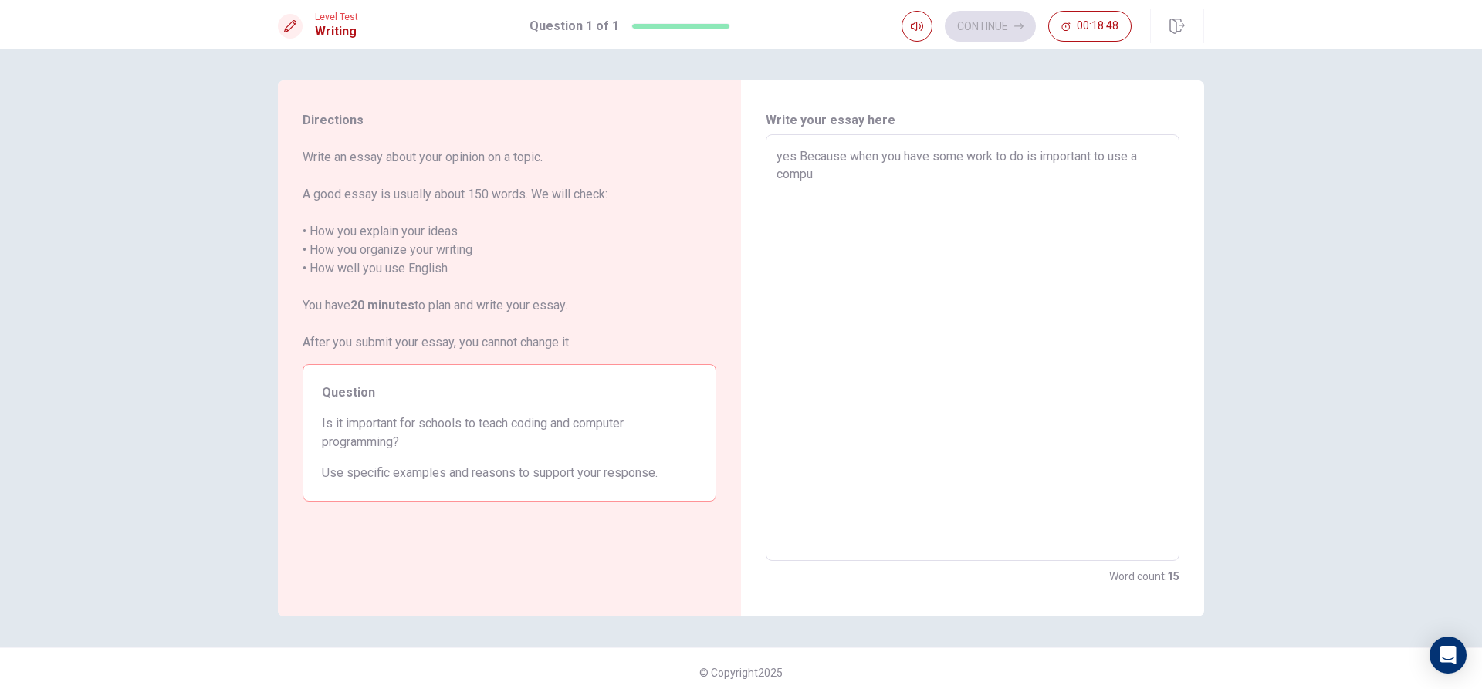
type textarea "x"
type textarea "yes Because when you have some work to do is important to use a comput"
type textarea "x"
type textarea "yes Because when you have some work to do is important to use a compute"
type textarea "x"
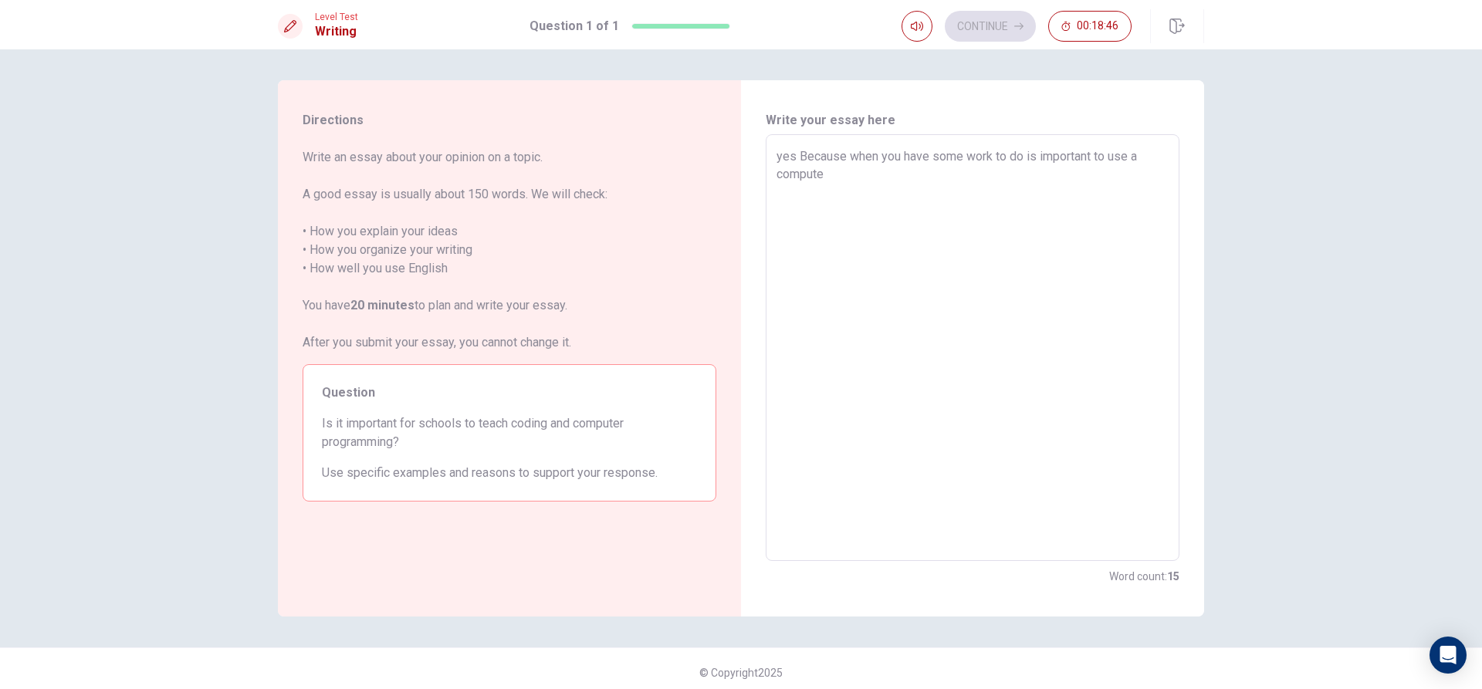
type textarea "yes Because when you have some work to do is important to use a computer"
type textarea "x"
type textarea "yes Because when you have some work to do is important to use a computer."
type textarea "x"
type textarea "yes Because when you have some work to do is important to use a computer."
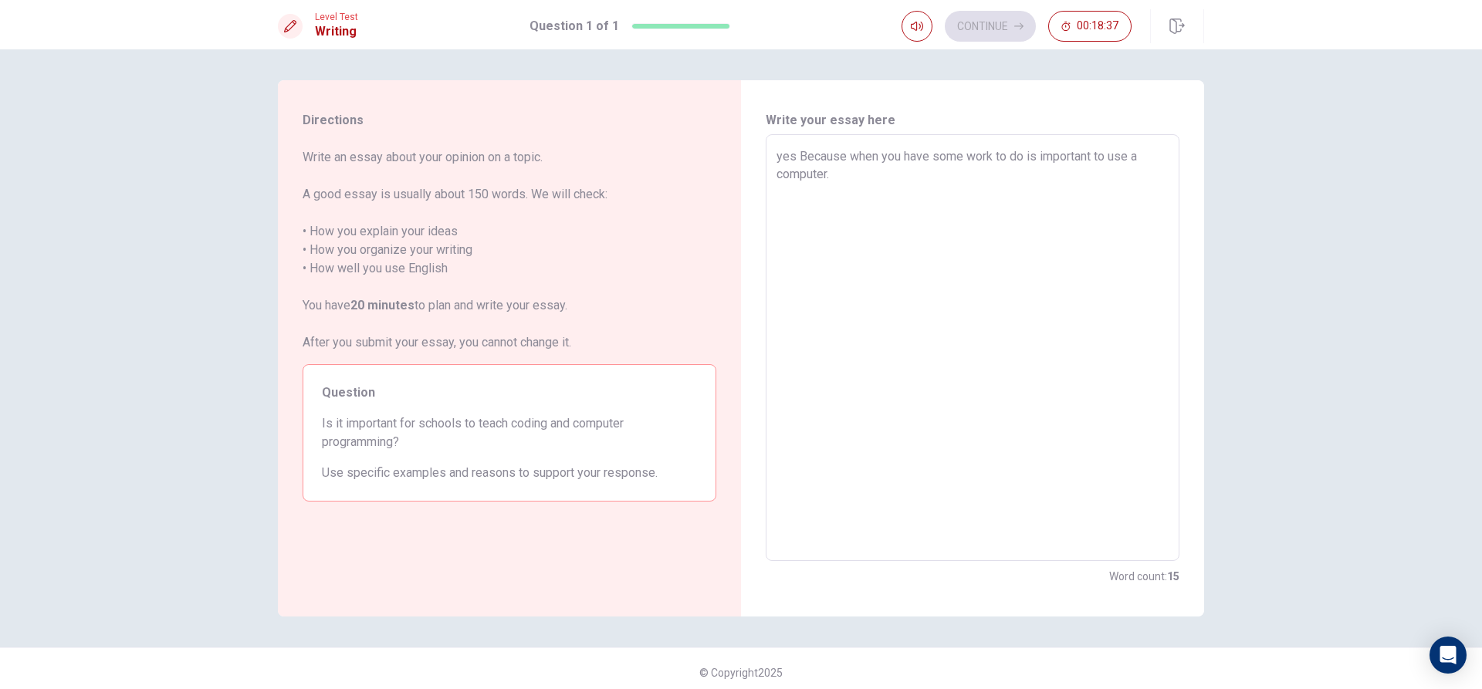
click at [1393, 436] on div "Directions Write an essay about your opinion on a topic. A good essay is usuall…" at bounding box center [741, 369] width 1482 height 640
click at [1172, 587] on div "Write your essay here yes Because when you have some work to do is important to…" at bounding box center [972, 348] width 463 height 536
click at [955, 337] on textarea "yes Because when you have some work to do is important to use a computer." at bounding box center [973, 347] width 392 height 401
click at [535, 440] on span "Is it important for schools to teach coding and computer programming?" at bounding box center [509, 433] width 375 height 37
click at [1242, 490] on div "Directions Write an essay about your opinion on a topic. A good essay is usuall…" at bounding box center [741, 369] width 1482 height 640
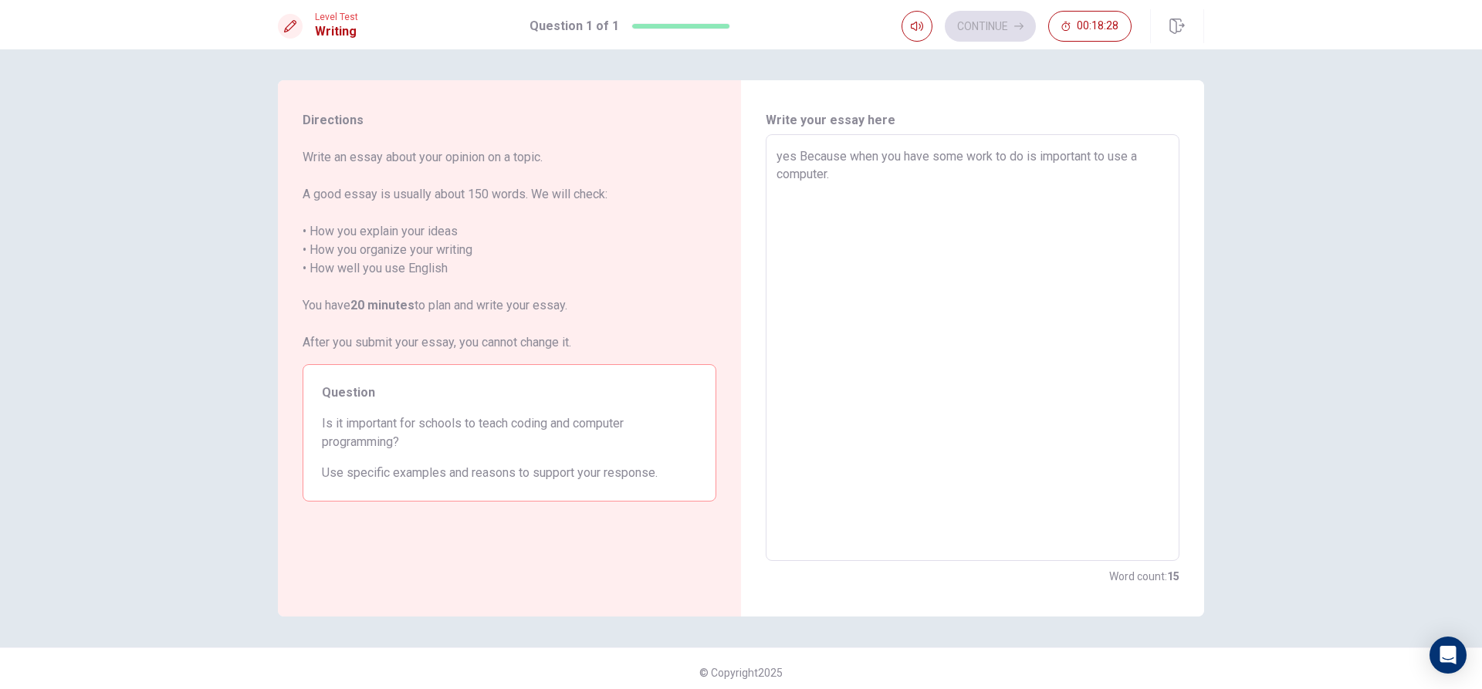
drag, startPoint x: 1242, startPoint y: 490, endPoint x: 1170, endPoint y: 521, distance: 78.1
click at [1173, 519] on div "Directions Write an essay about your opinion on a topic. A good essay is usuall…" at bounding box center [741, 369] width 1482 height 640
click at [1090, 631] on div "Directions Write an essay about your opinion on a topic. A good essay is usuall…" at bounding box center [741, 369] width 1482 height 640
click at [1085, 620] on div "Directions Write an essay about your opinion on a topic. A good essay is usuall…" at bounding box center [741, 369] width 1482 height 640
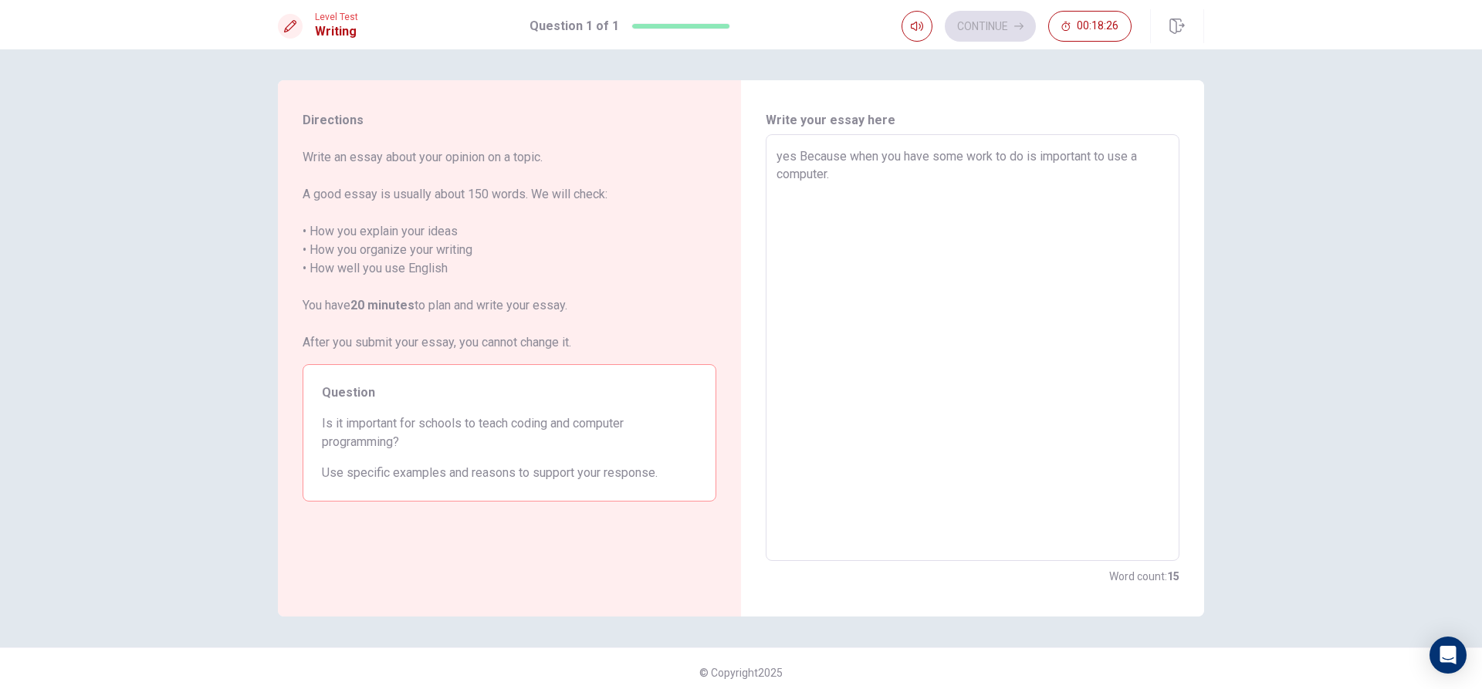
click at [1088, 601] on div "Write your essay here yes Because when you have some work to do is important to…" at bounding box center [972, 348] width 463 height 536
click at [1003, 29] on div "Continue 00:18:19" at bounding box center [1017, 26] width 230 height 31
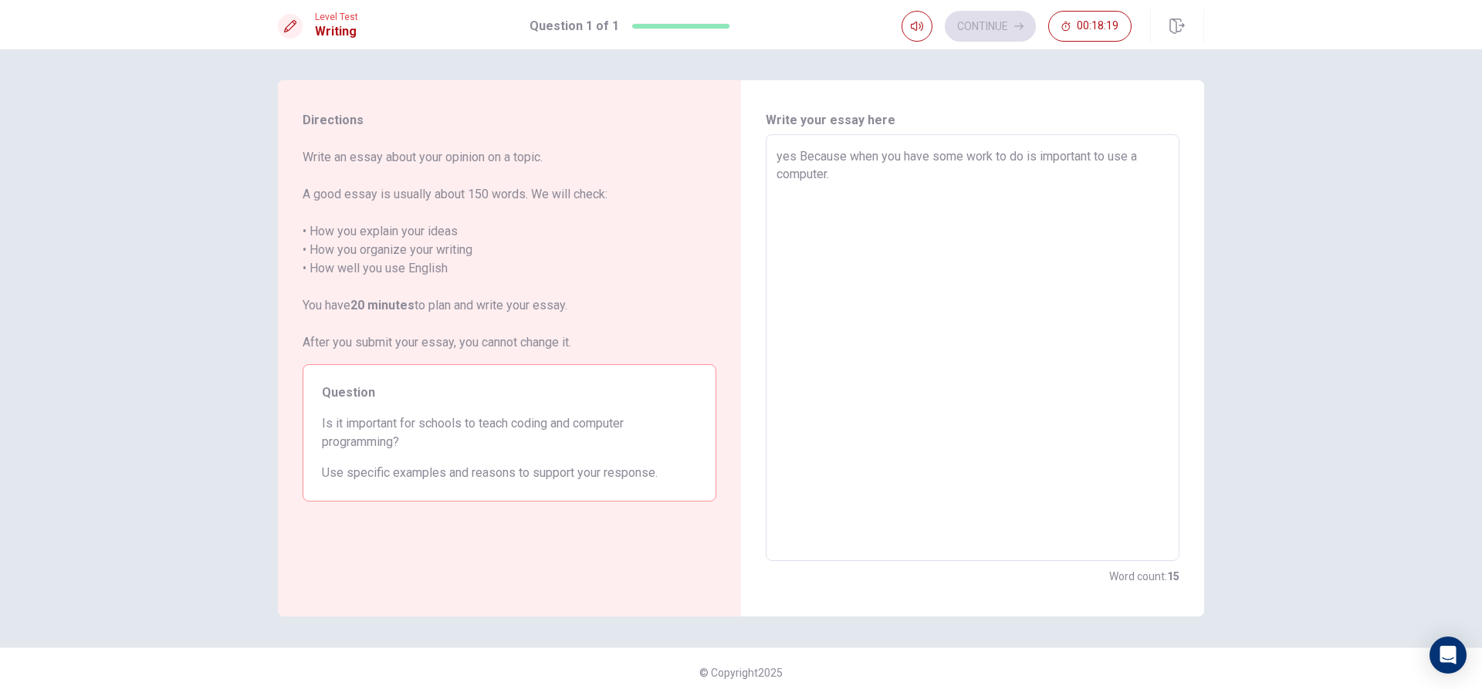
click at [1003, 29] on div "Continue 00:18:19" at bounding box center [1017, 26] width 230 height 31
click at [1003, 29] on div "Continue 00:18:18" at bounding box center [1017, 26] width 230 height 31
click at [1000, 29] on div "Continue 00:18:18" at bounding box center [1017, 26] width 230 height 31
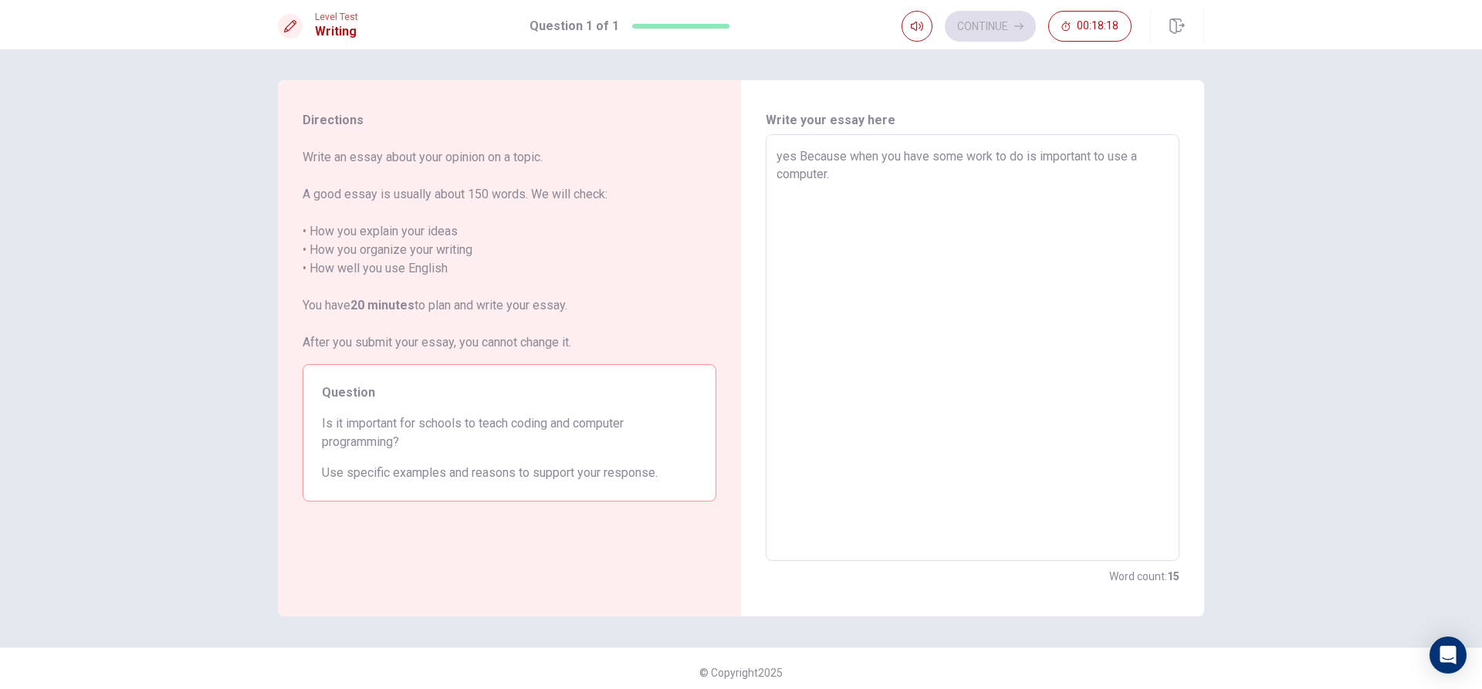
click at [1000, 29] on div "Continue 00:18:18" at bounding box center [1017, 26] width 230 height 31
click at [1000, 29] on div "Continue 00:18:17" at bounding box center [1017, 26] width 230 height 31
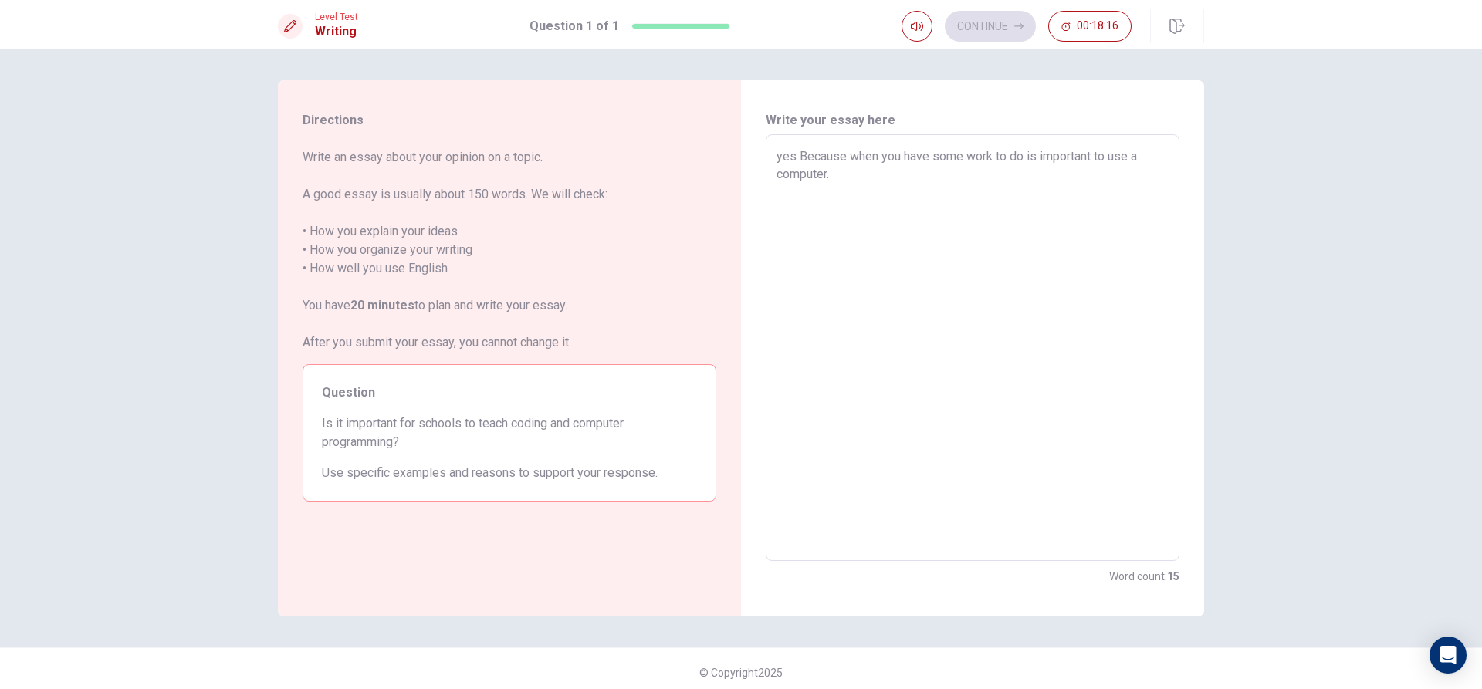
click at [1000, 29] on div "Continue 00:18:16" at bounding box center [1017, 26] width 230 height 31
click at [983, 33] on button "Continue" at bounding box center [990, 26] width 91 height 31
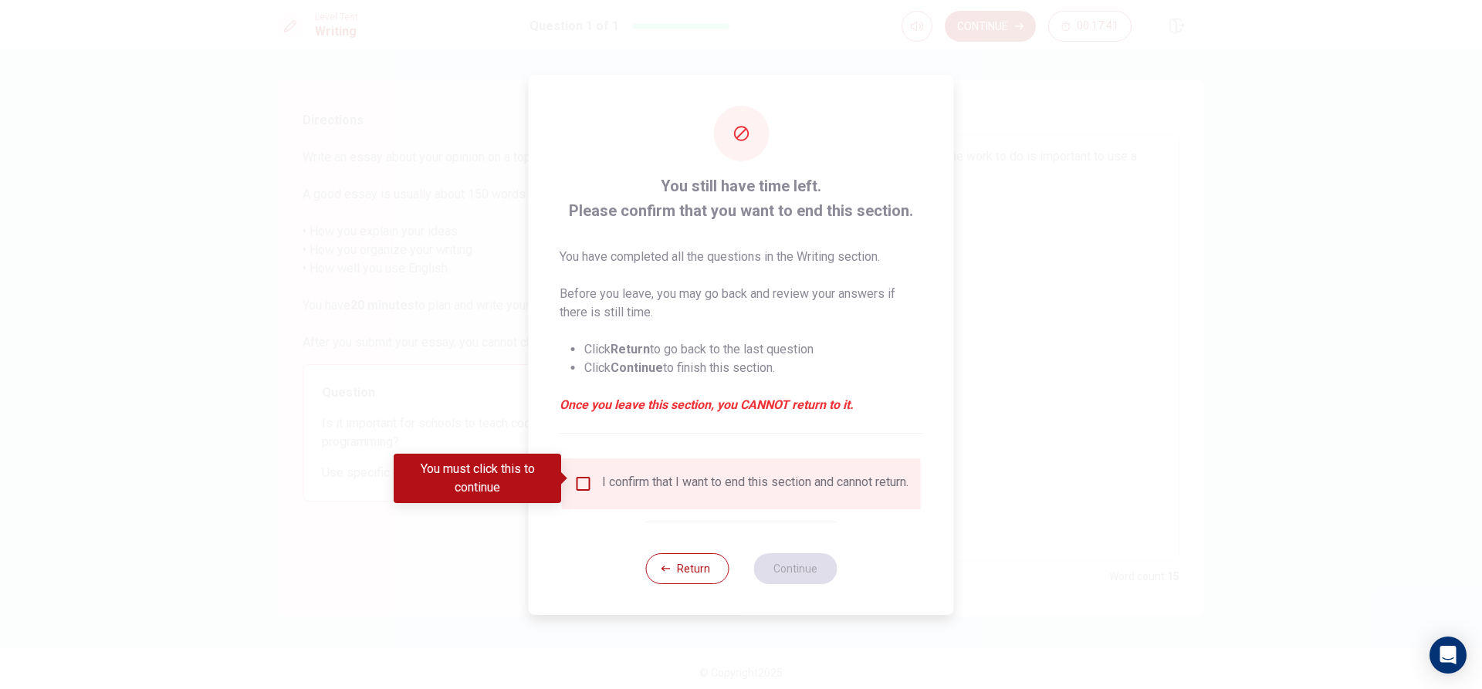
click at [585, 475] on input "You must click this to continue" at bounding box center [583, 484] width 19 height 19
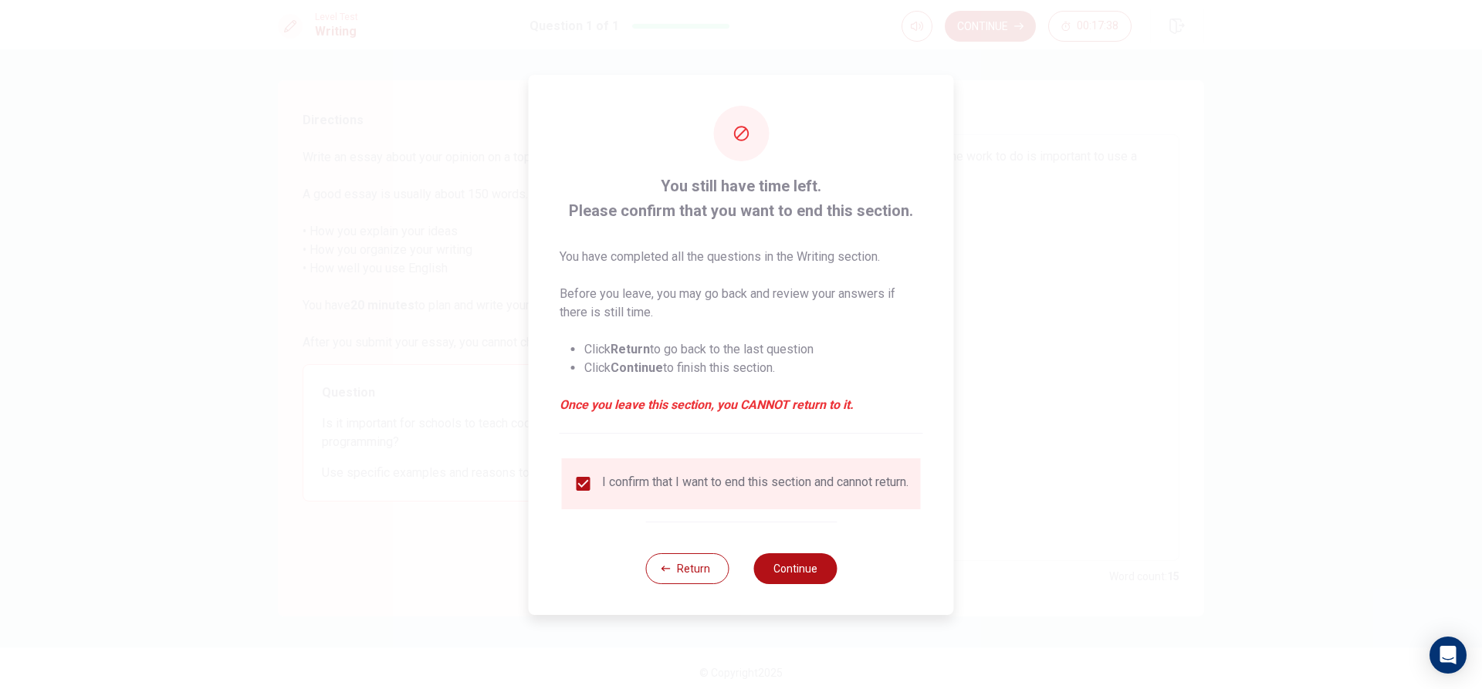
click at [1051, 284] on div at bounding box center [741, 344] width 1482 height 689
click at [687, 566] on button "Return" at bounding box center [686, 568] width 83 height 31
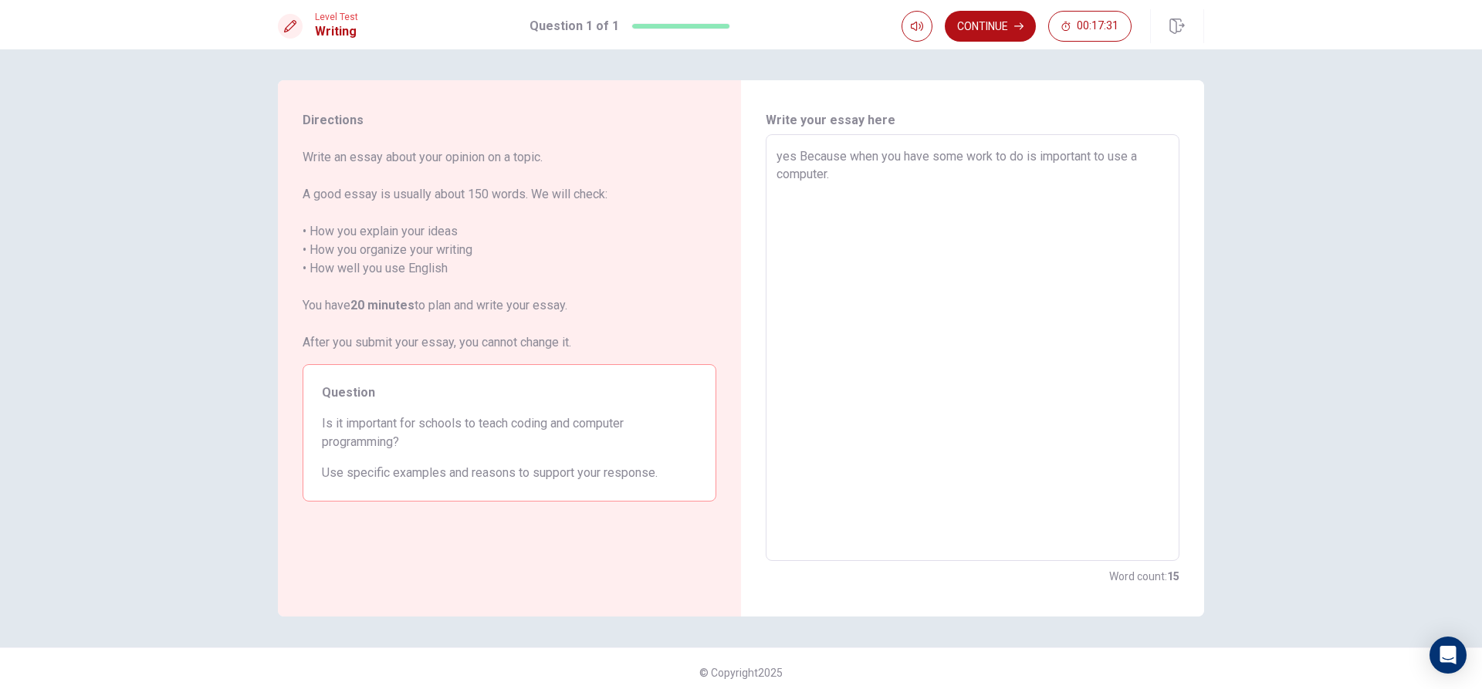
click at [777, 157] on textarea "yes Because when you have some work to do is important to use a computer." at bounding box center [973, 347] width 392 height 401
type textarea "x"
type textarea "es Because when you have some work to do is important to use a computer."
type textarea "x"
type textarea "Yes Because when you have some work to do is important to use a computer."
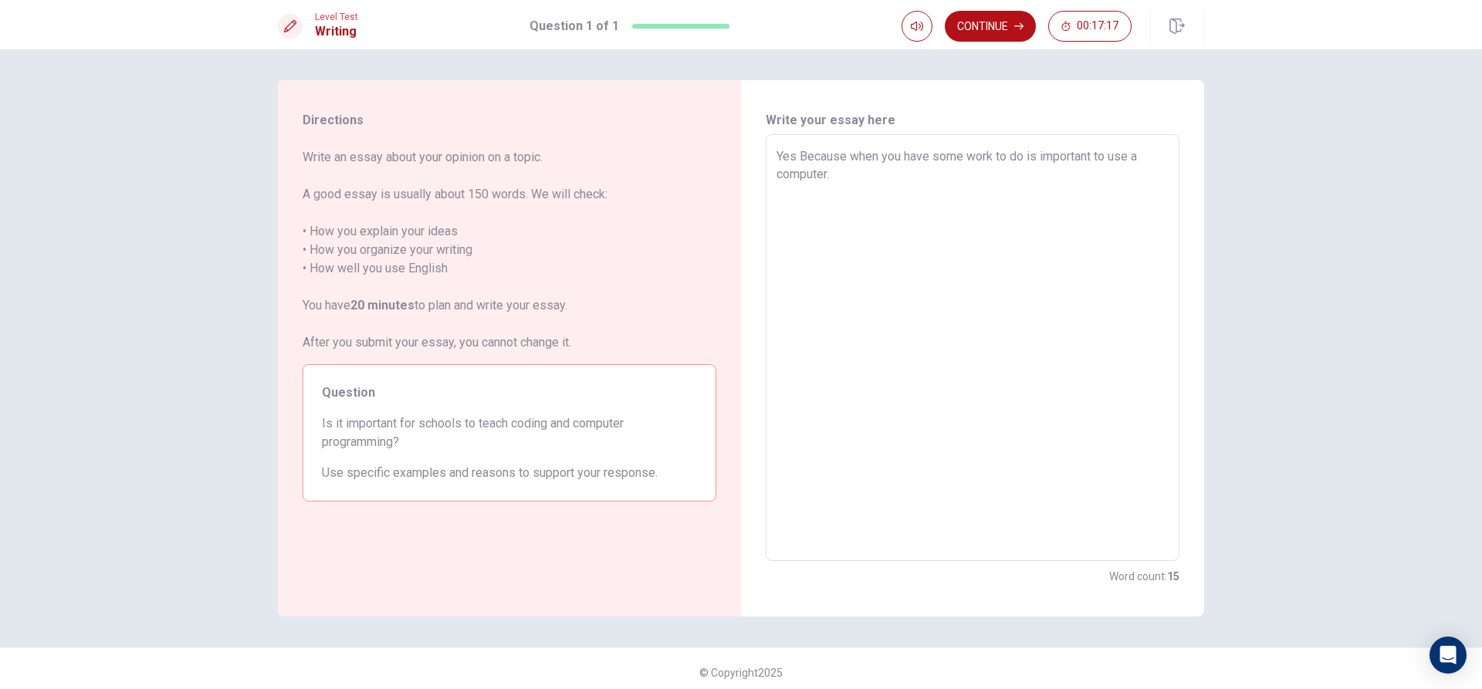
click at [1021, 155] on textarea "Yes Because when you have some work to do is important to use a computer." at bounding box center [973, 347] width 392 height 401
type textarea "x"
type textarea "Yes Because when you have some work to do is important to use a computer."
type textarea "x"
type textarea "Yes Because when you have some work to do w is important to use a computer."
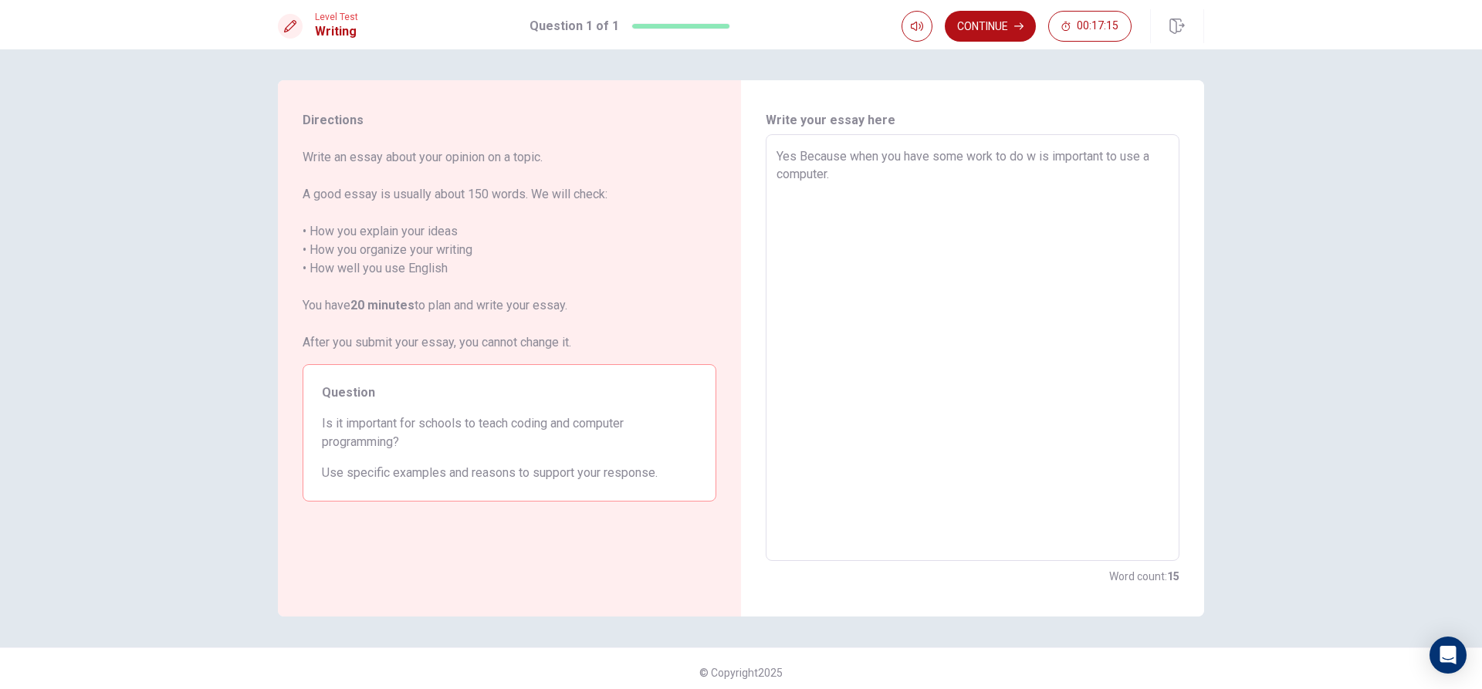
type textarea "x"
type textarea "Yes Because when you have some work to do wh is important to use a computer."
type textarea "x"
type textarea "Yes Because when you have some work to do whe is important to use a computer."
type textarea "x"
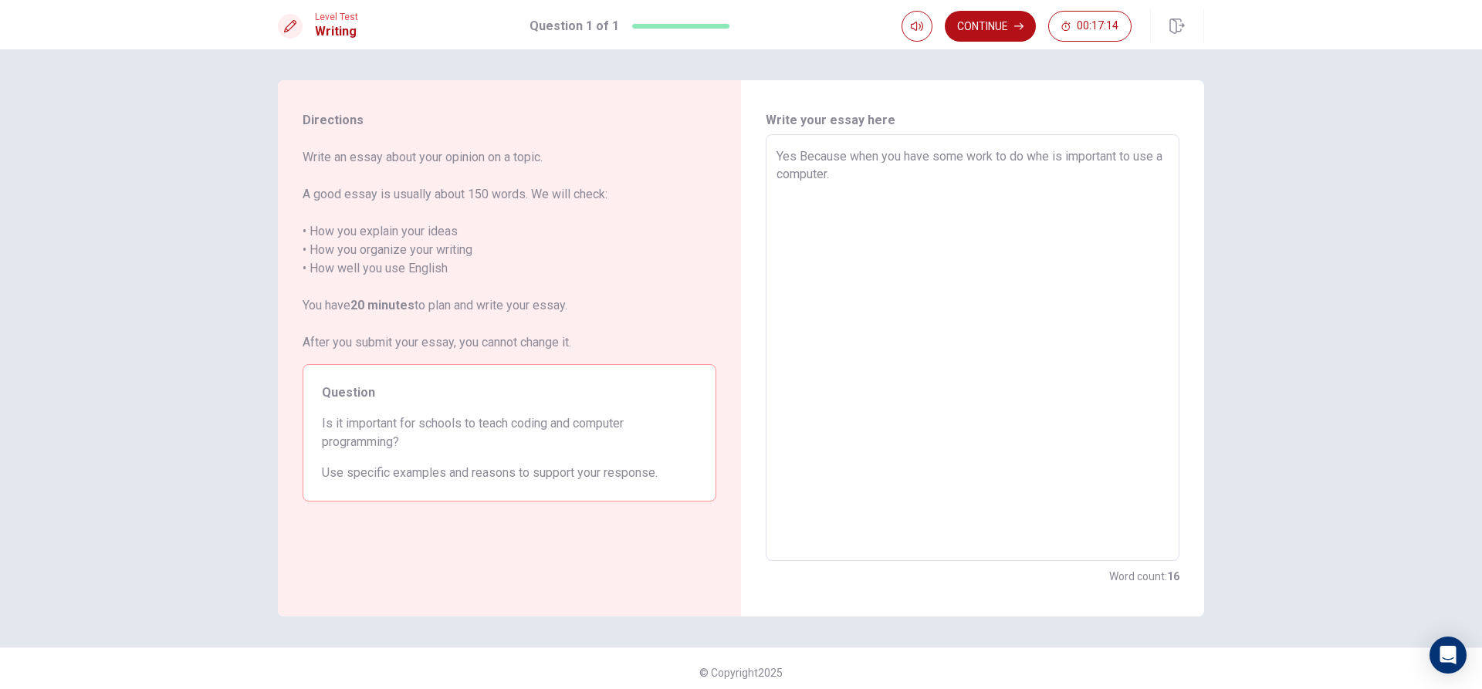
type textarea "Yes Because when you have some work to do when is important to use a computer."
type textarea "x"
type textarea "Yes Because when you have some work to do when is important to use a computer."
type textarea "x"
type textarea "Yes Because when you have some work to do when y is important to use a computer."
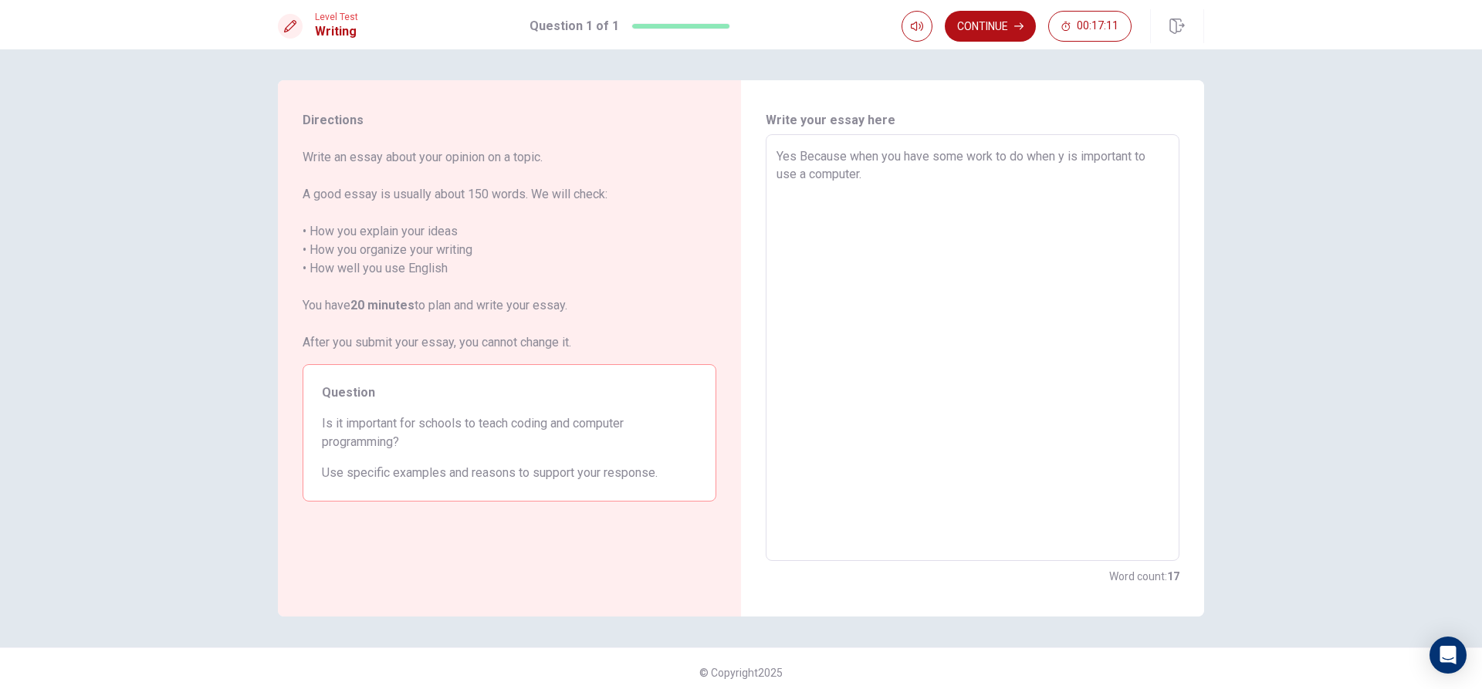
type textarea "x"
type textarea "Yes Because when you have some work to do when yo is important to use a compute…"
type textarea "x"
type textarea "Yes Because when you have some work to do when you is important to use a comput…"
type textarea "x"
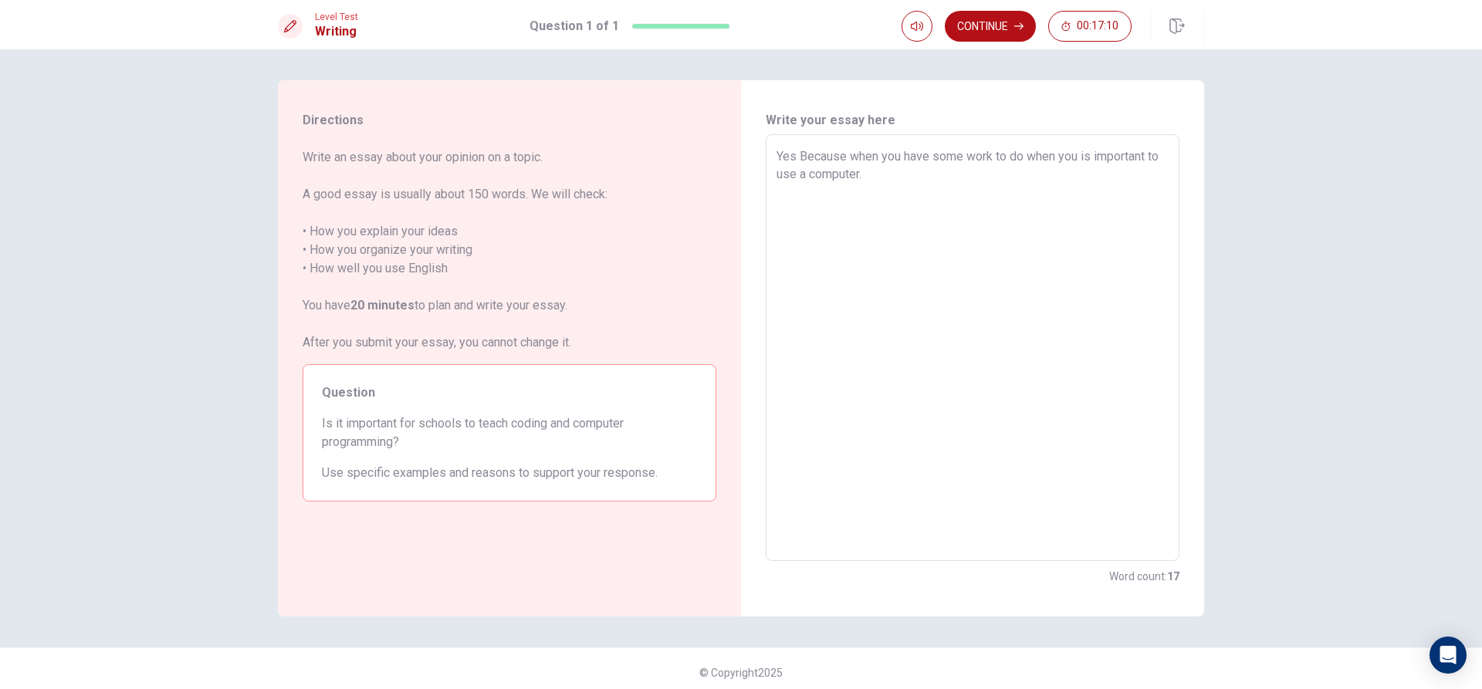
type textarea "Yes Because when you have some work to do when you is important to use a comput…"
type textarea "x"
type textarea "Yes Because when you have some work to do when you b is important to use a comp…"
type textarea "x"
type textarea "Yes Because when you have some work to do when you be is important to use a com…"
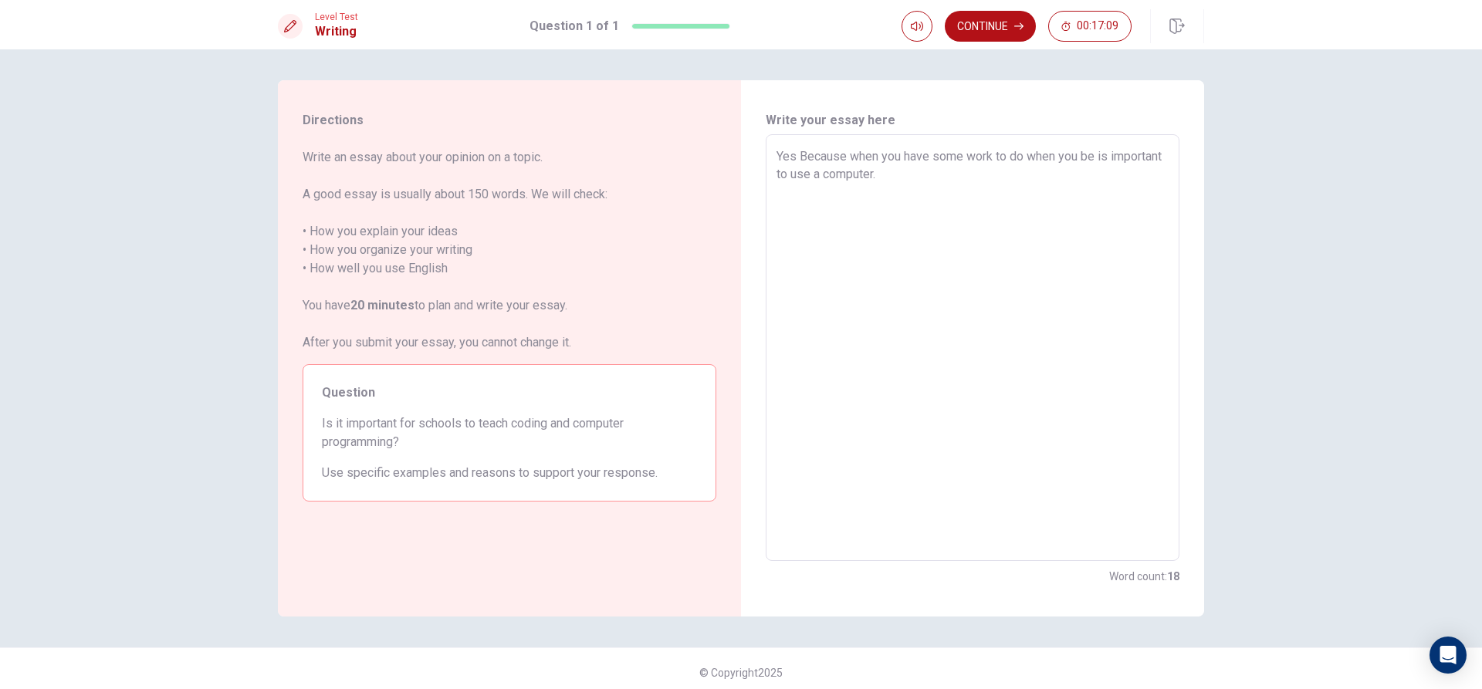
type textarea "x"
type textarea "Yes Because when you have some work to do when you be is important to use a com…"
type textarea "x"
type textarea "Yes Because when you have some work to do when you be a is important to use a c…"
type textarea "x"
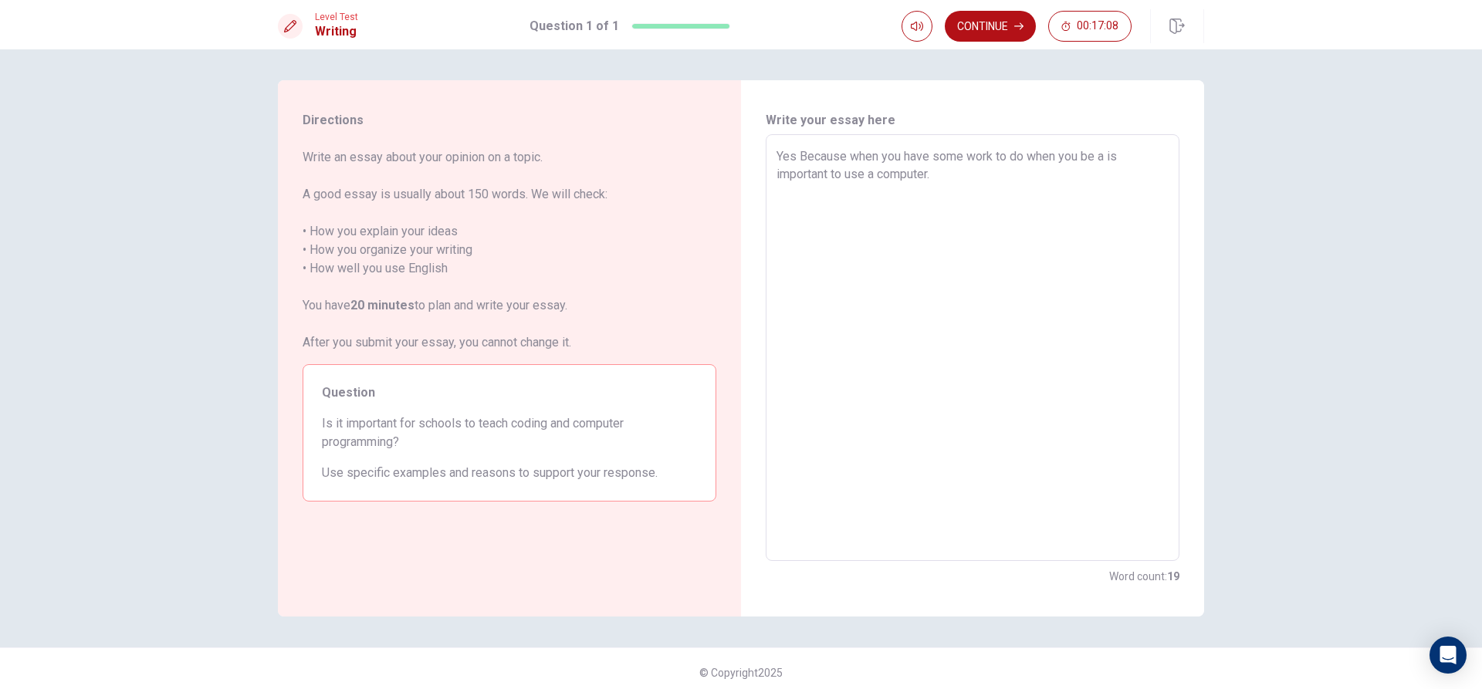
type textarea "Yes Because when you have some work to do when you be ad is important to use a …"
type textarea "x"
type textarea "Yes Because when you have some work to do when you be adu is important to use a…"
type textarea "x"
type textarea "Yes Because when you have some work to do when you be adul is important to use …"
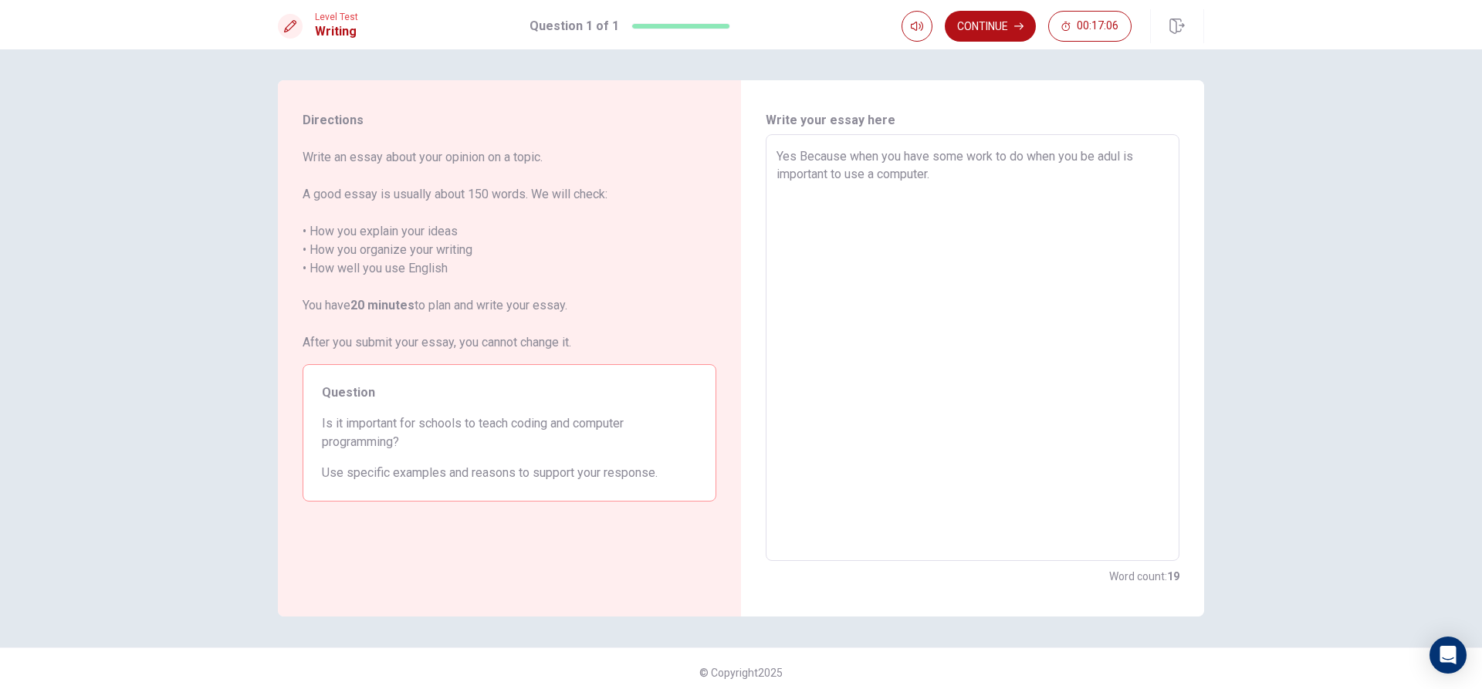
type textarea "x"
type textarea "Yes Because when you have some work to do when you be adult is important to use…"
click at [939, 181] on textarea "Yes Because when you have some work to do when you be adult is important to use…" at bounding box center [973, 347] width 392 height 401
type textarea "x"
type textarea "Yes Because when you have some work to do when you be adult is important to use…"
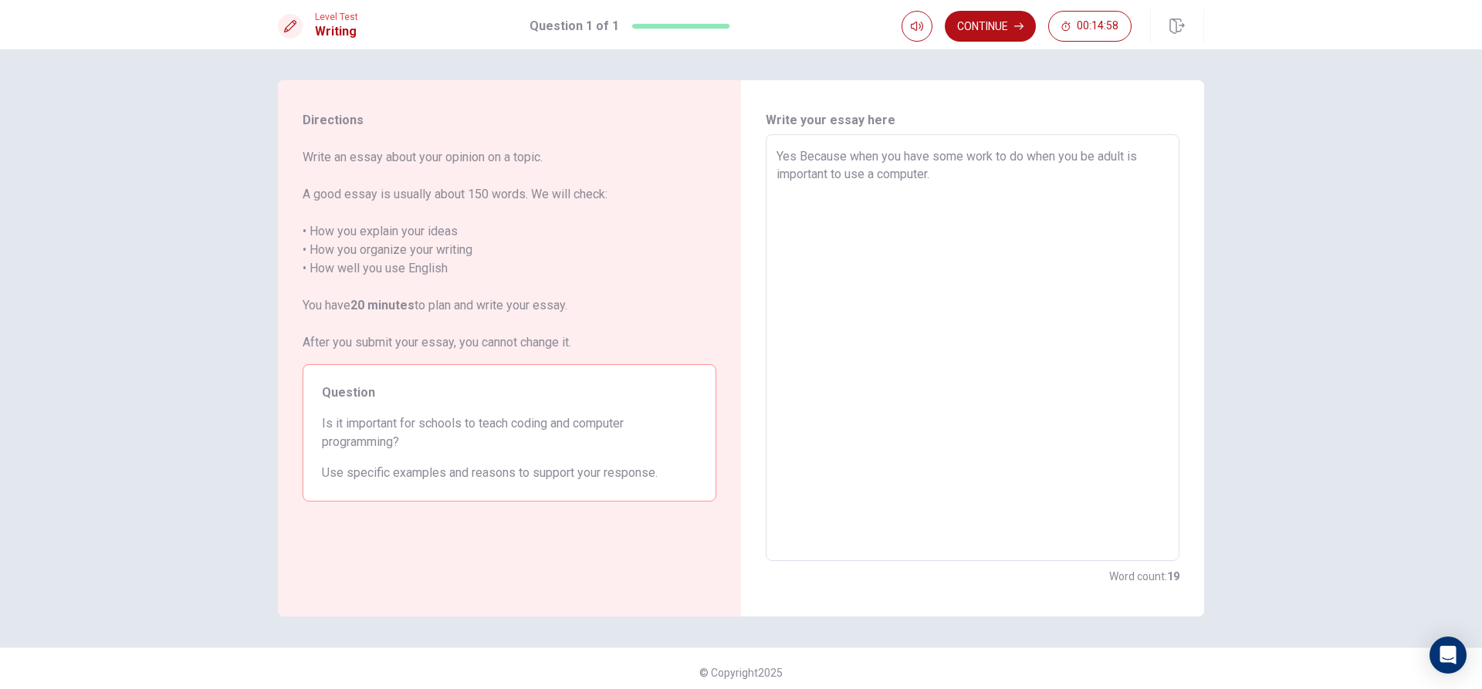
type textarea "x"
type textarea "Yes Because when you have some work to do when you be adult is important to use…"
type textarea "x"
type textarea "Yes Because when you have some work to do when you be adult is important to use…"
type textarea "x"
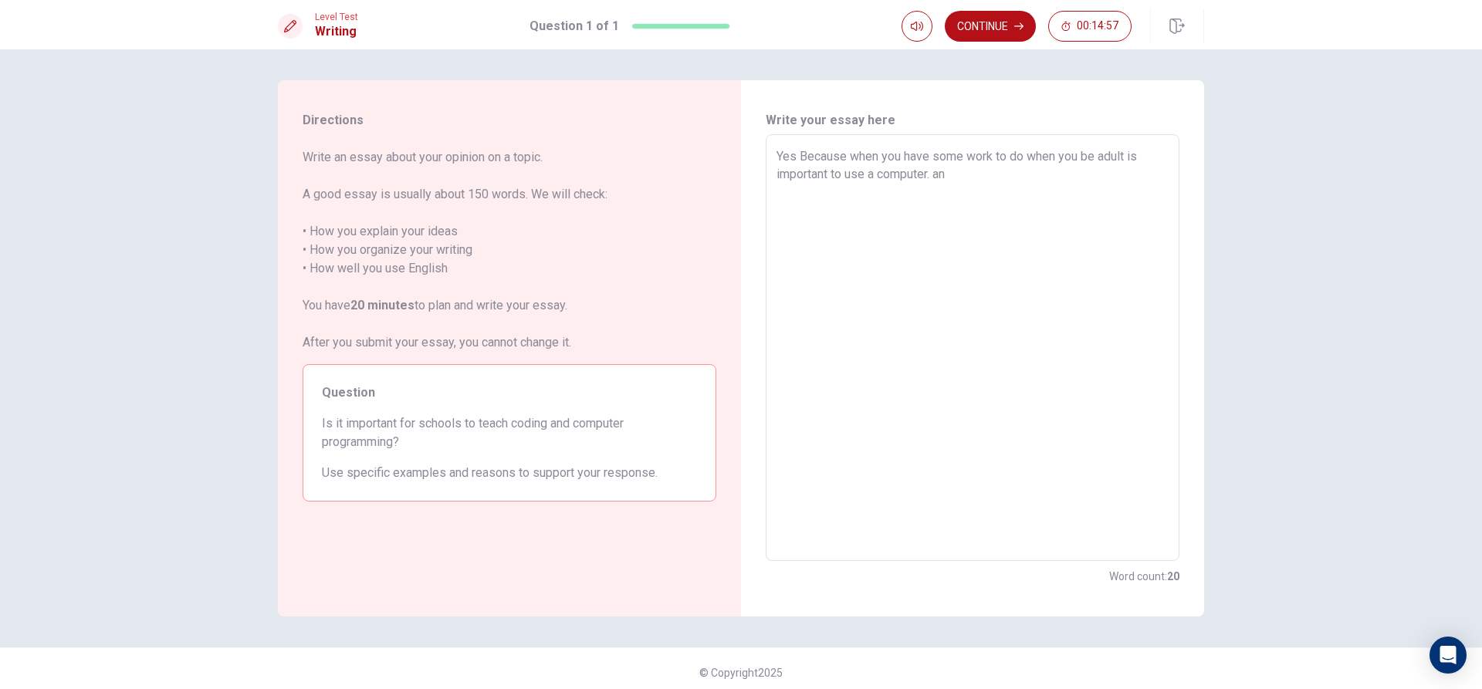
type textarea "Yes Because when you have some work to do when you be adult is important to use…"
type textarea "x"
type textarea "Yes Because when you have some work to do when you be adult is important to use…"
type textarea "x"
type textarea "Yes Because when you have some work to do when you be adult is important to use…"
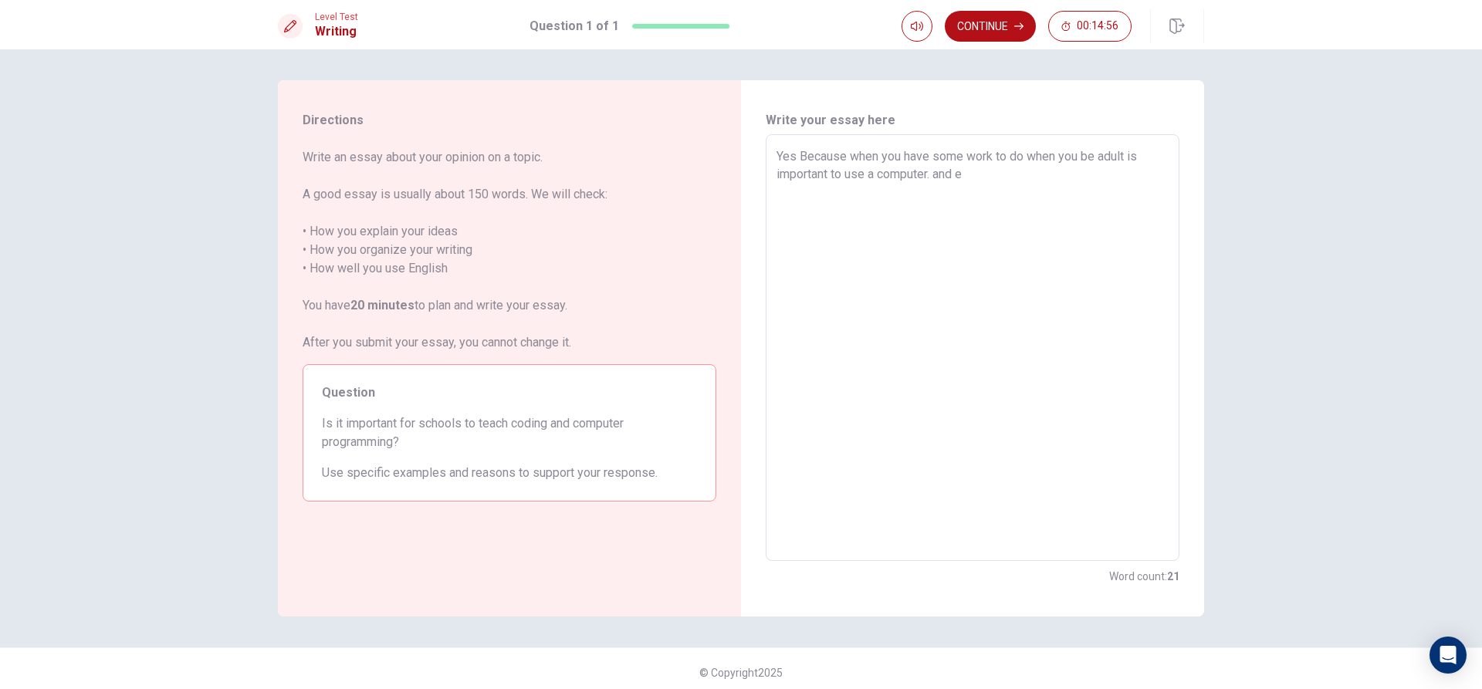
type textarea "x"
click at [1126, 174] on textarea "Yes Because when you have some work to do when you be adult is important to use…" at bounding box center [973, 347] width 392 height 401
click at [863, 195] on textarea "Yes Because when you have some work to do when you be adult is important to use…" at bounding box center [973, 347] width 392 height 401
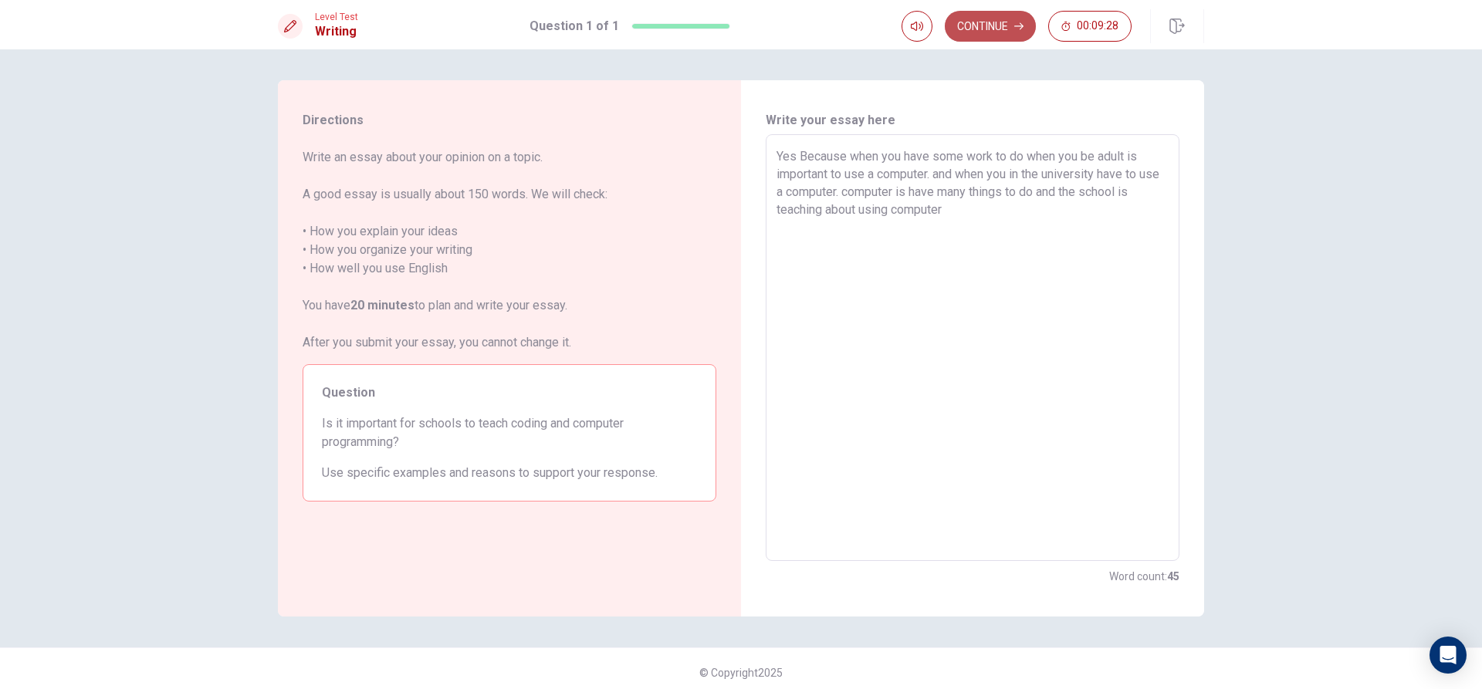
click at [978, 21] on button "Continue" at bounding box center [990, 26] width 91 height 31
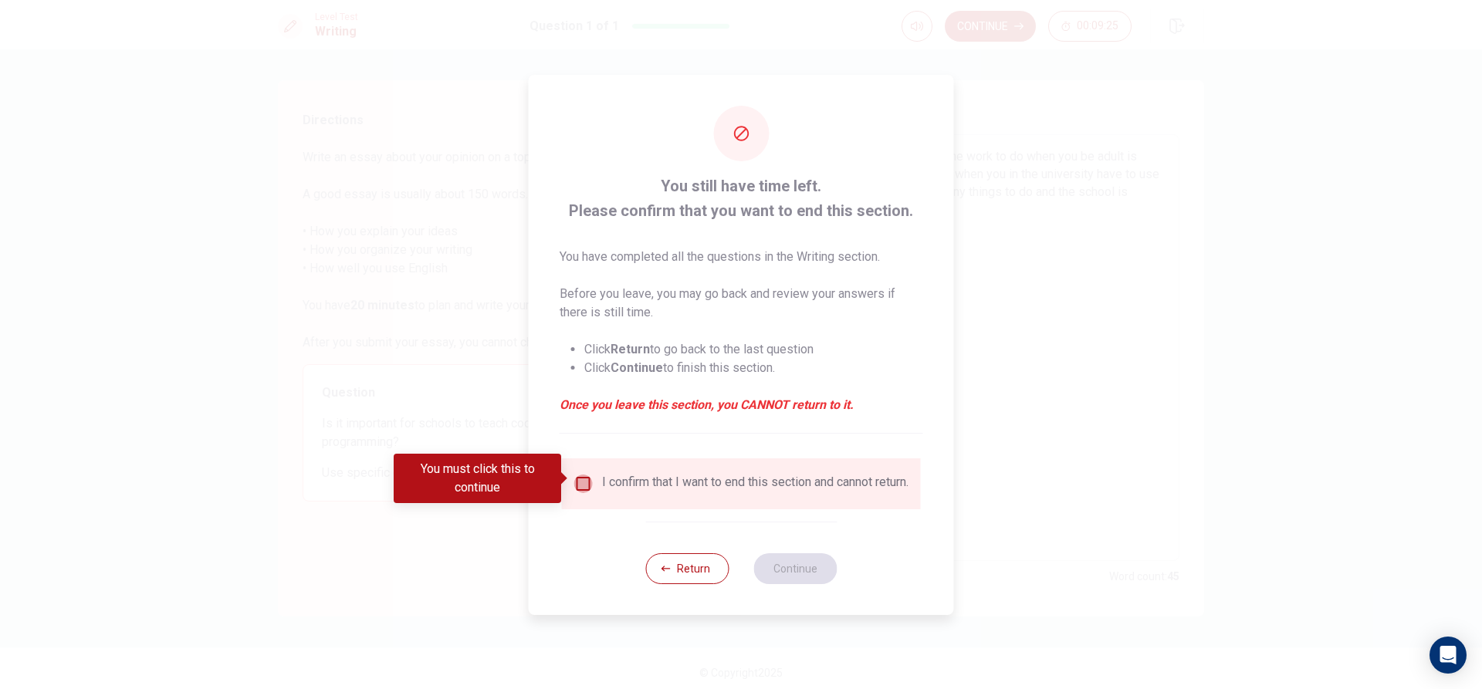
click at [584, 479] on input "You must click this to continue" at bounding box center [583, 484] width 19 height 19
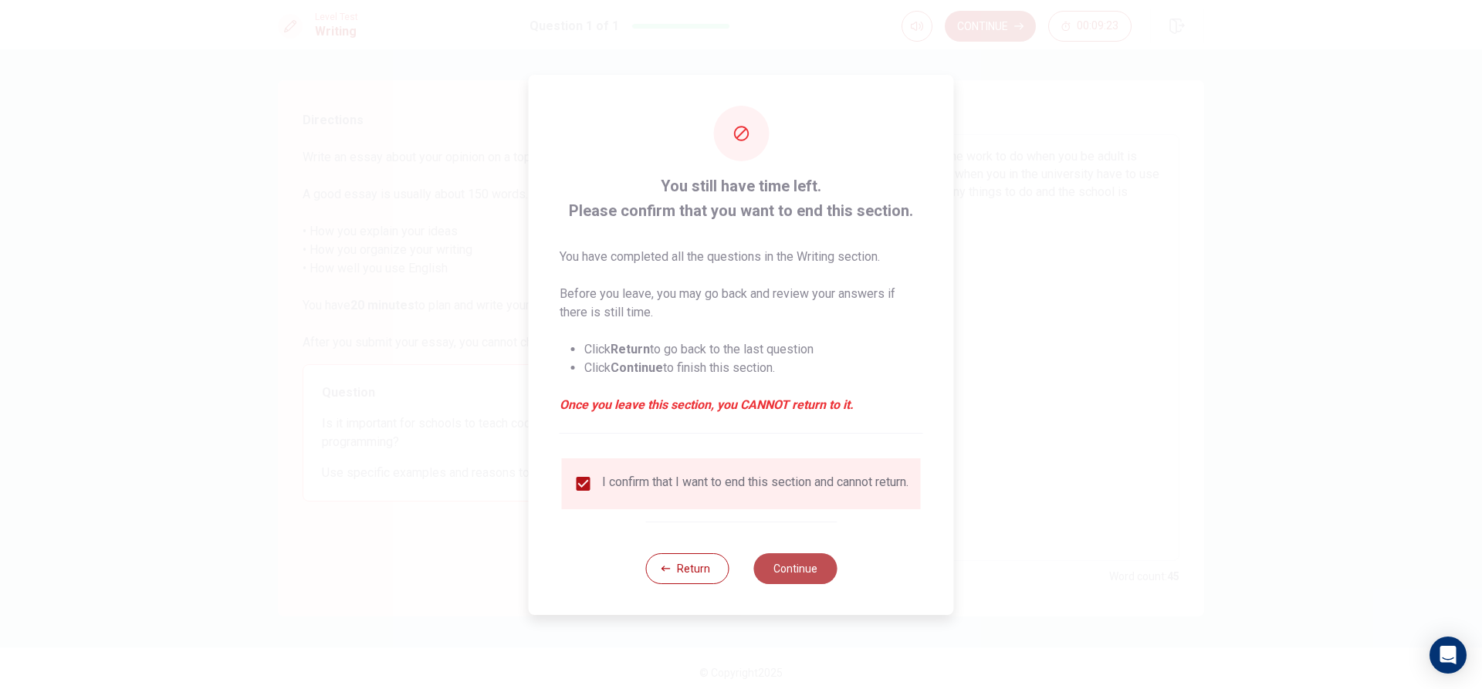
click at [790, 575] on button "Continue" at bounding box center [794, 568] width 83 height 31
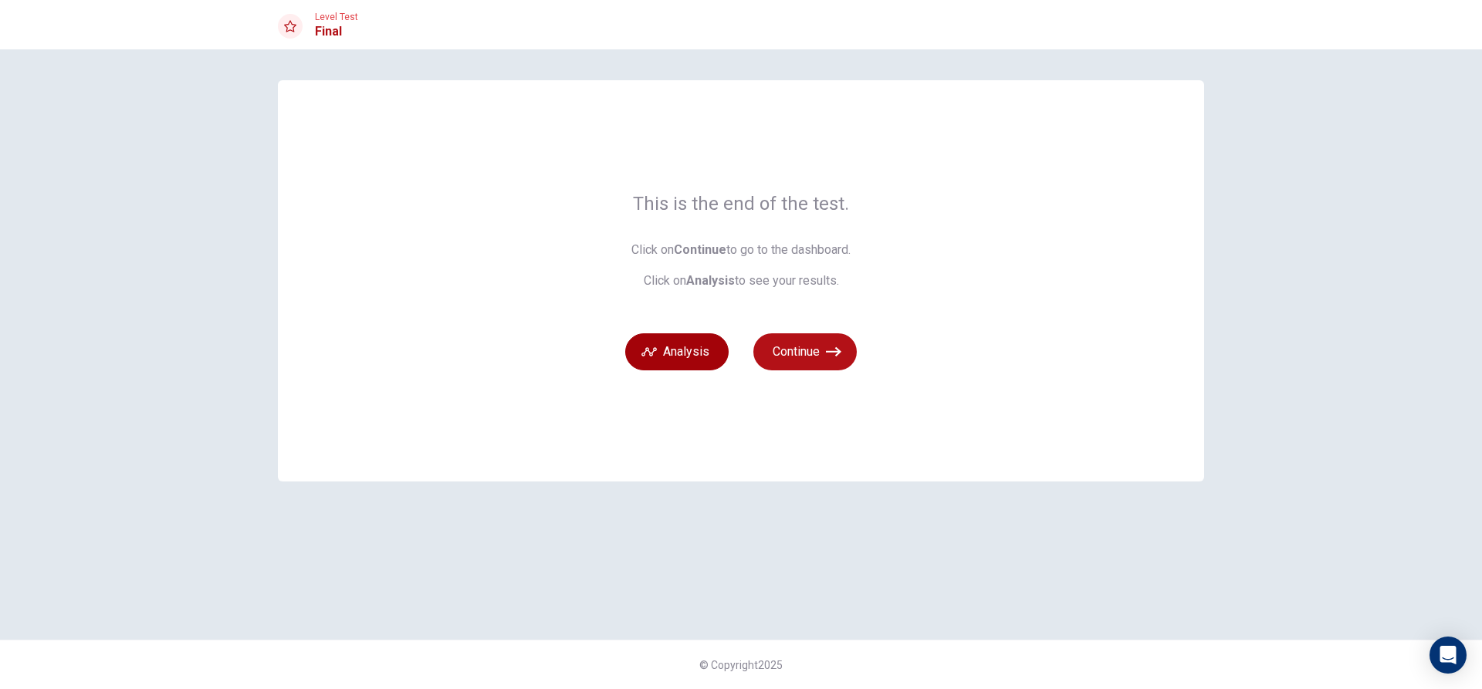
click at [662, 357] on button "Analysis" at bounding box center [676, 351] width 103 height 37
